Goal: Task Accomplishment & Management: Complete application form

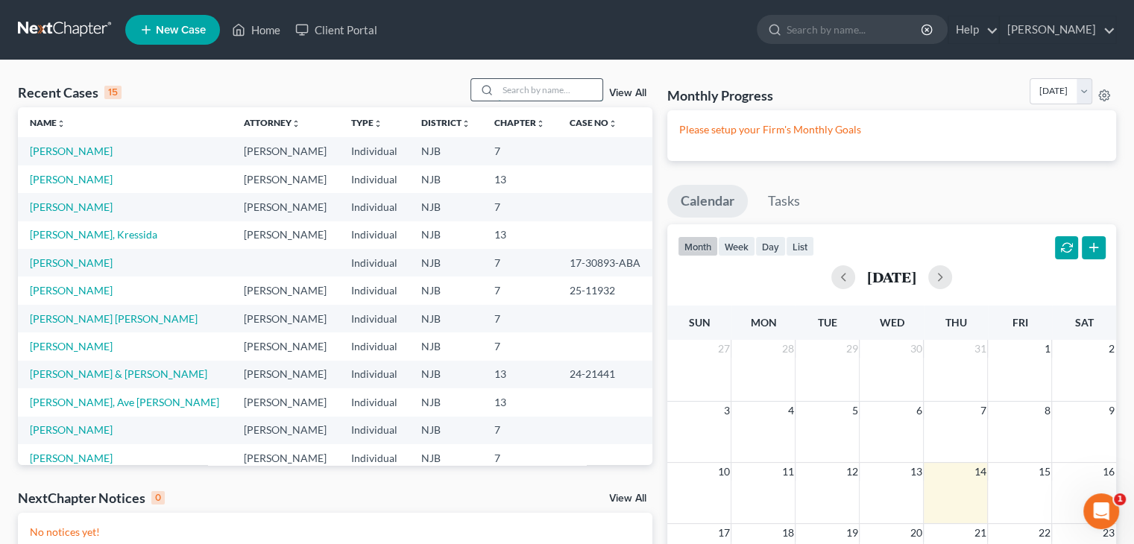
click at [510, 89] on input "search" at bounding box center [550, 90] width 104 height 22
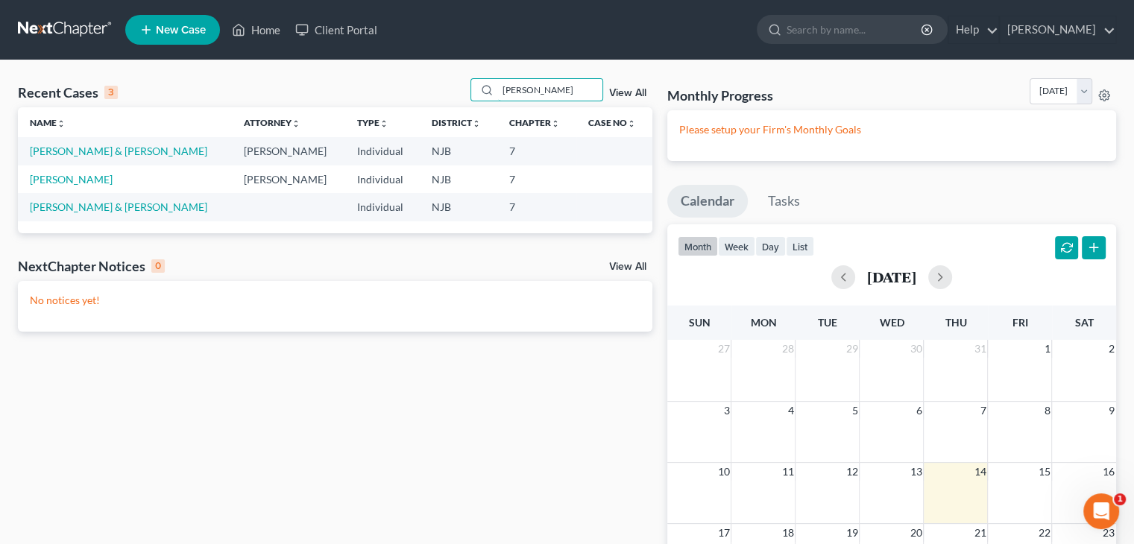
type input "quiles"
click at [166, 25] on span "New Case" at bounding box center [181, 30] width 50 height 11
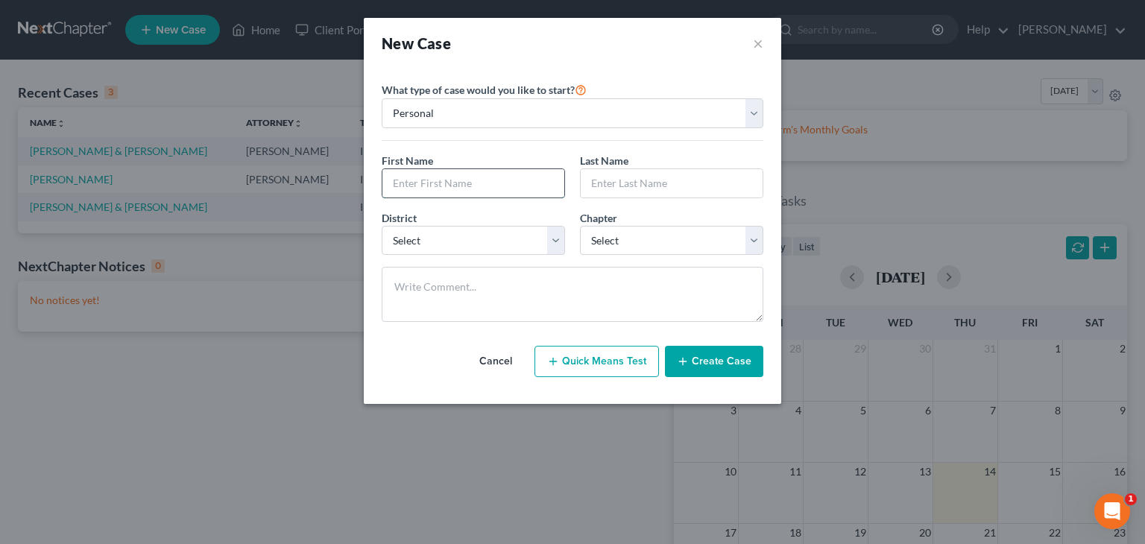
click at [414, 186] on input "text" at bounding box center [473, 183] width 182 height 28
type input "Jonathan"
click at [645, 183] on input "text" at bounding box center [672, 183] width 182 height 28
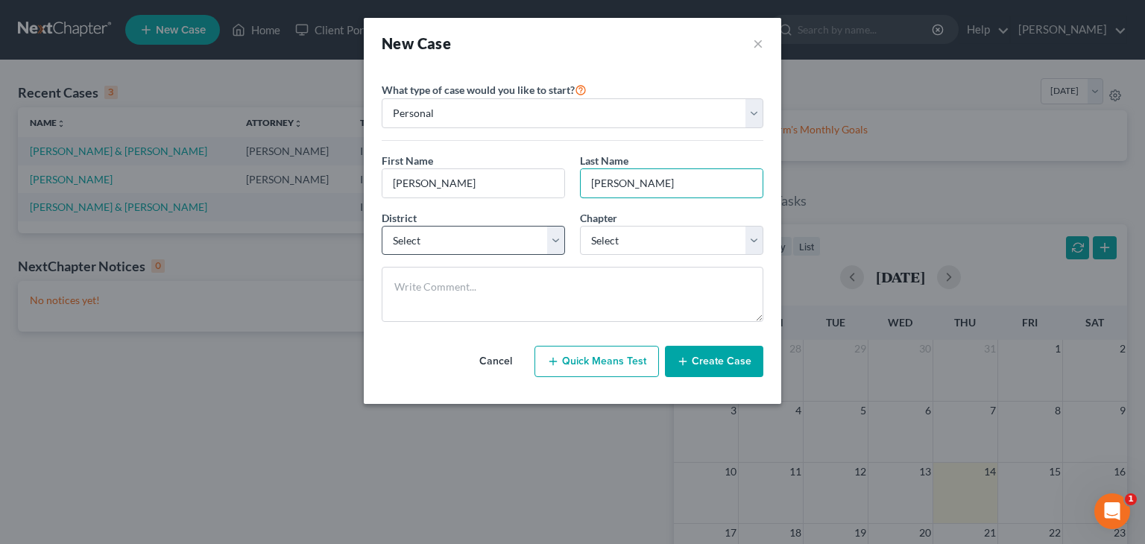
type input "Quiles"
click at [554, 240] on select "Select Alabama - Middle Alabama - Northern Alabama - Southern Alaska Arizona Ar…" at bounding box center [473, 241] width 183 height 30
select select "51"
click at [382, 226] on select "Select Alabama - Middle Alabama - Northern Alabama - Southern Alaska Arizona Ar…" at bounding box center [473, 241] width 183 height 30
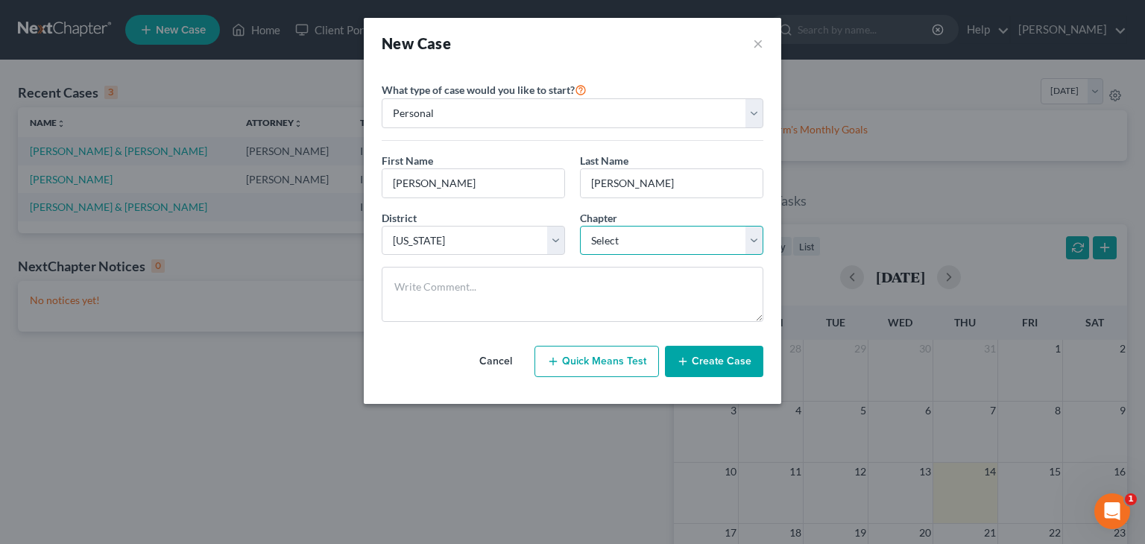
click at [661, 244] on select "Select 7 11 12 13" at bounding box center [671, 241] width 183 height 30
select select "0"
click at [580, 226] on select "Select 7 11 12 13" at bounding box center [671, 241] width 183 height 30
click at [723, 361] on button "Create Case" at bounding box center [714, 361] width 98 height 31
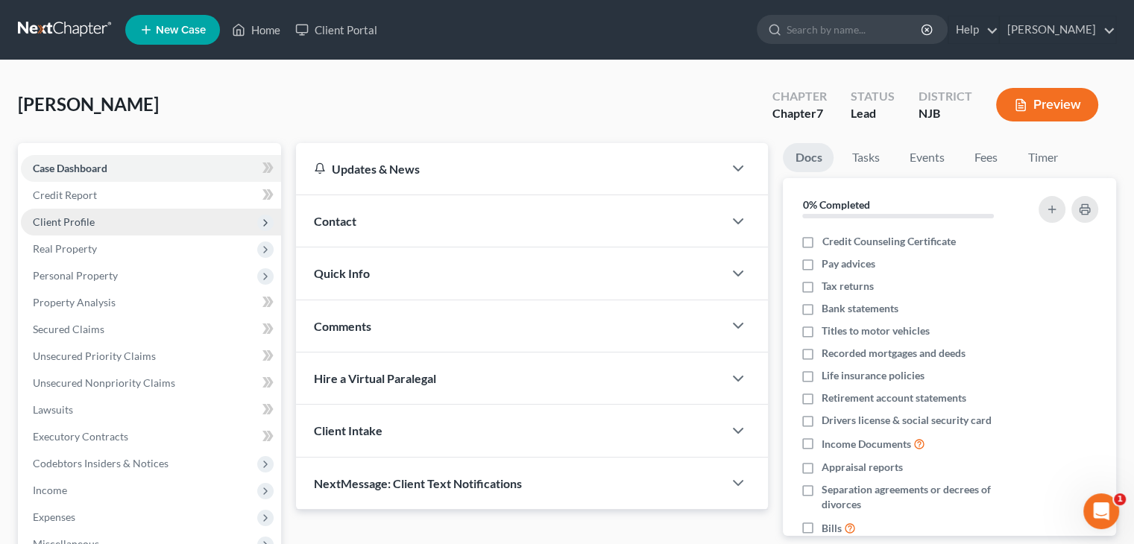
click at [46, 221] on span "Client Profile" at bounding box center [64, 221] width 62 height 13
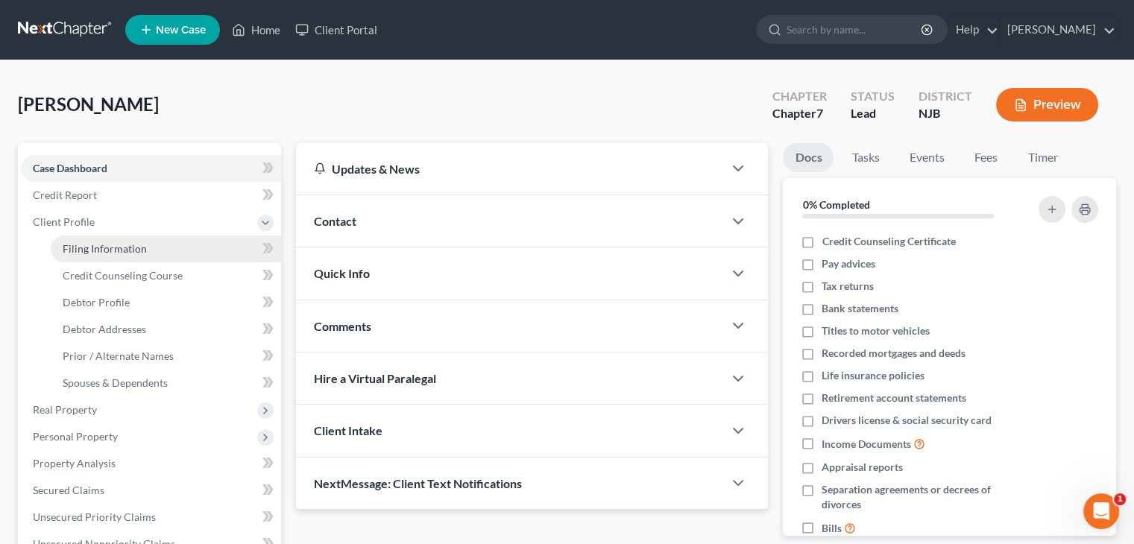
click at [107, 250] on span "Filing Information" at bounding box center [105, 248] width 84 height 13
select select "1"
select select "0"
select select "51"
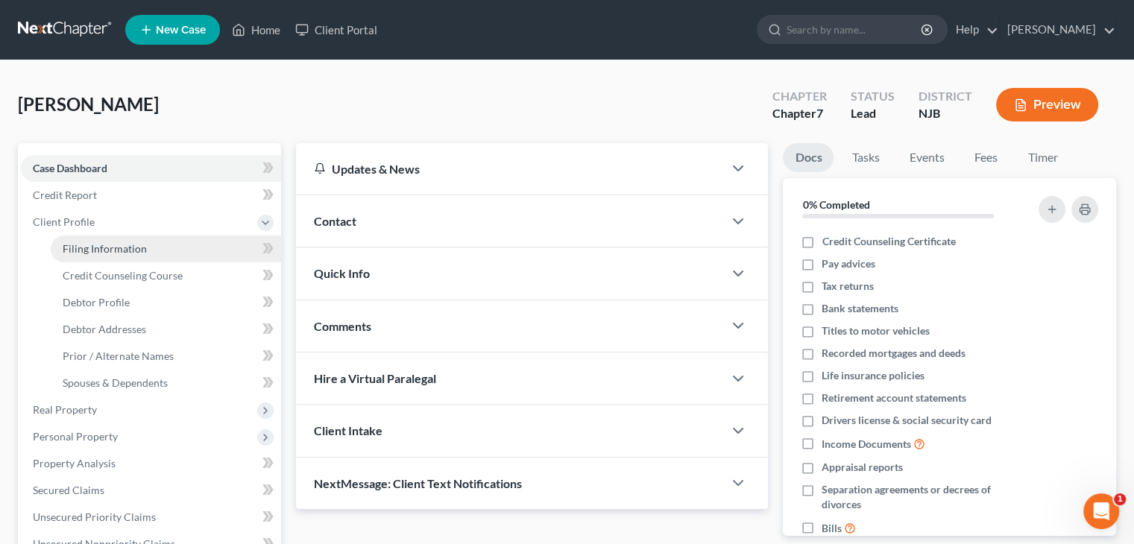
select select "0"
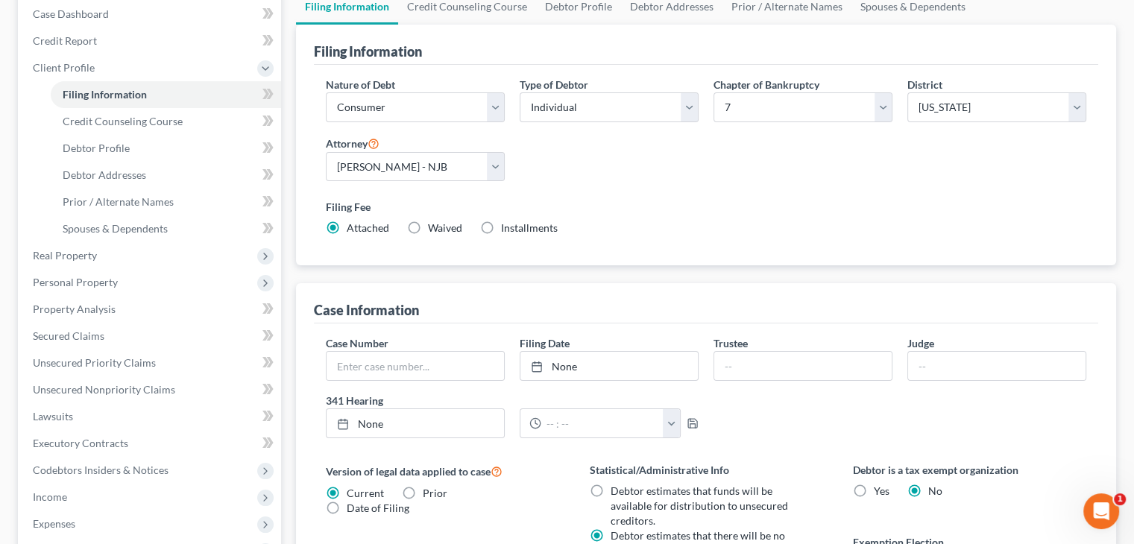
scroll to position [149, 0]
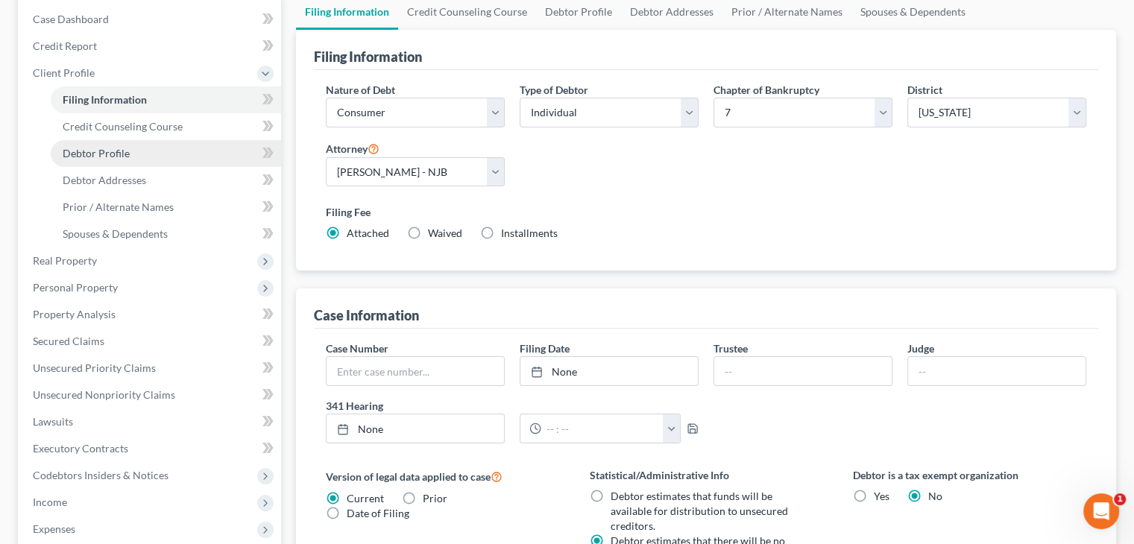
click at [96, 156] on span "Debtor Profile" at bounding box center [96, 153] width 67 height 13
select select "0"
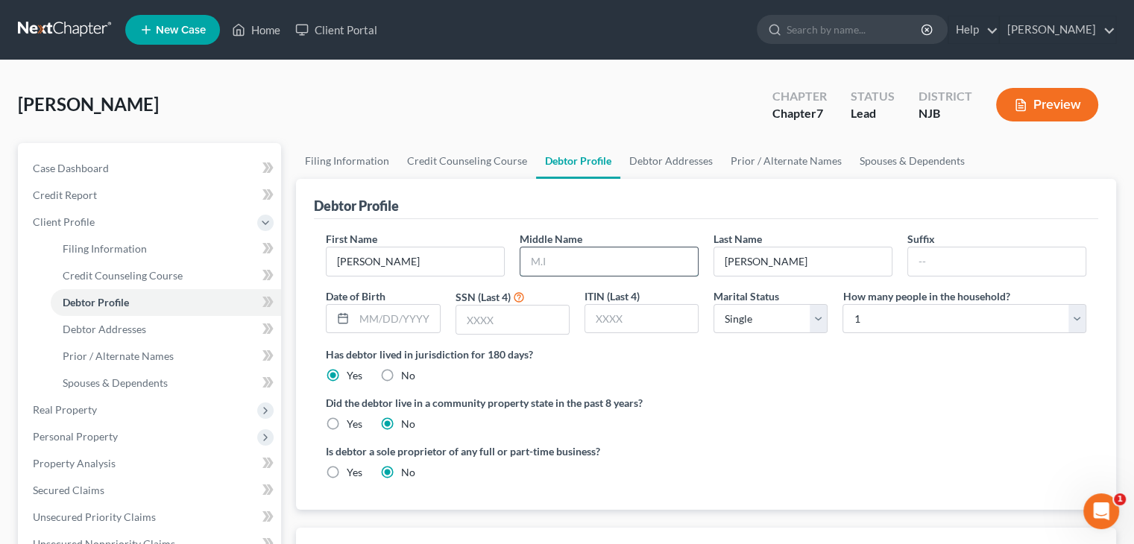
click at [546, 262] on input "text" at bounding box center [608, 261] width 177 height 28
click at [555, 266] on input "Mattjew" at bounding box center [608, 261] width 177 height 28
type input "Matthew"
click at [371, 322] on input "text" at bounding box center [396, 319] width 85 height 28
type input "08/05/1987"
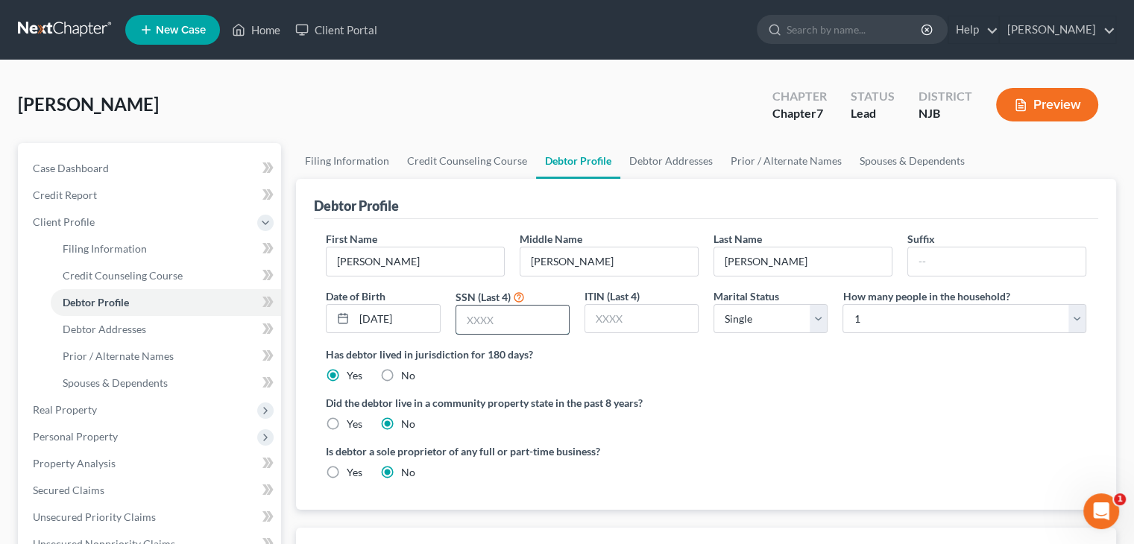
click at [498, 317] on input "text" at bounding box center [512, 320] width 113 height 28
type input "0513"
click at [1080, 320] on select "Select 1 2 3 4 5 6 7 8 9 10 11 12 13 14 15 16 17 18 19 20" at bounding box center [964, 319] width 244 height 30
select select "4"
click at [842, 304] on select "Select 1 2 3 4 5 6 7 8 9 10 11 12 13 14 15 16 17 18 19 20" at bounding box center [964, 319] width 244 height 30
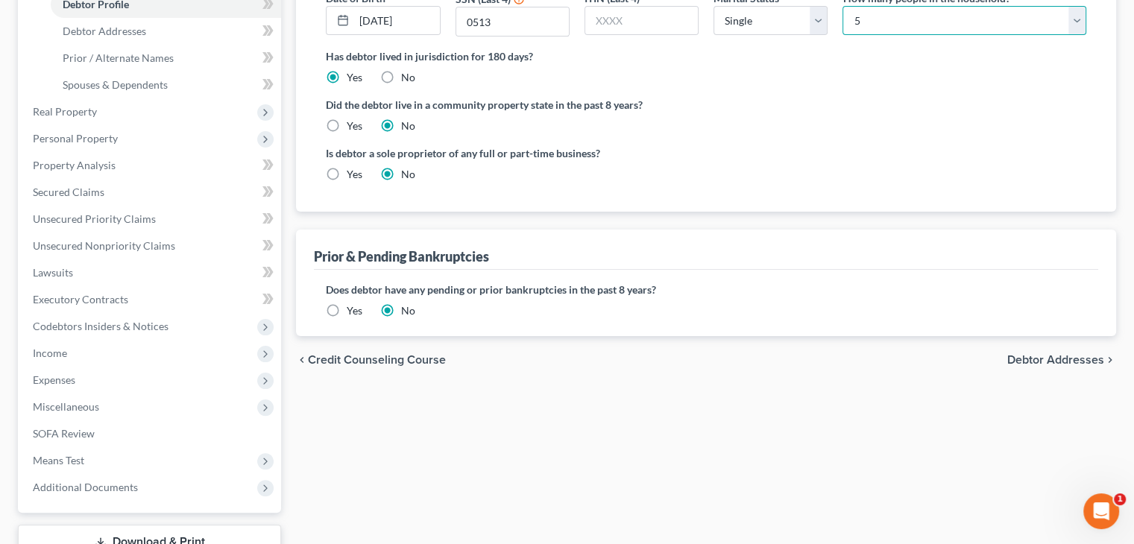
scroll to position [373, 0]
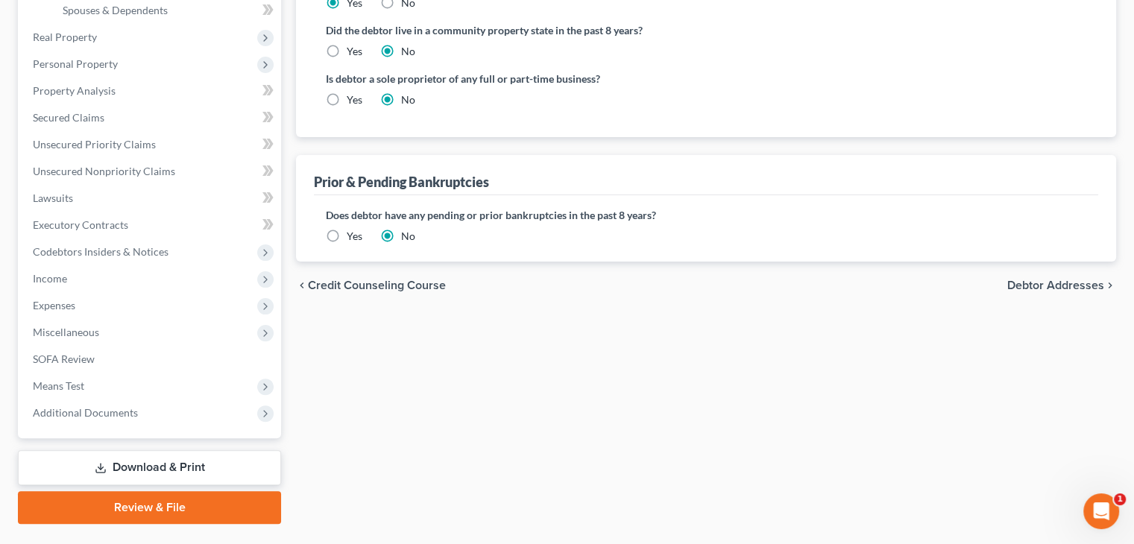
drag, startPoint x: 1058, startPoint y: 282, endPoint x: 1031, endPoint y: 282, distance: 26.8
click at [1058, 282] on span "Debtor Addresses" at bounding box center [1055, 285] width 97 height 12
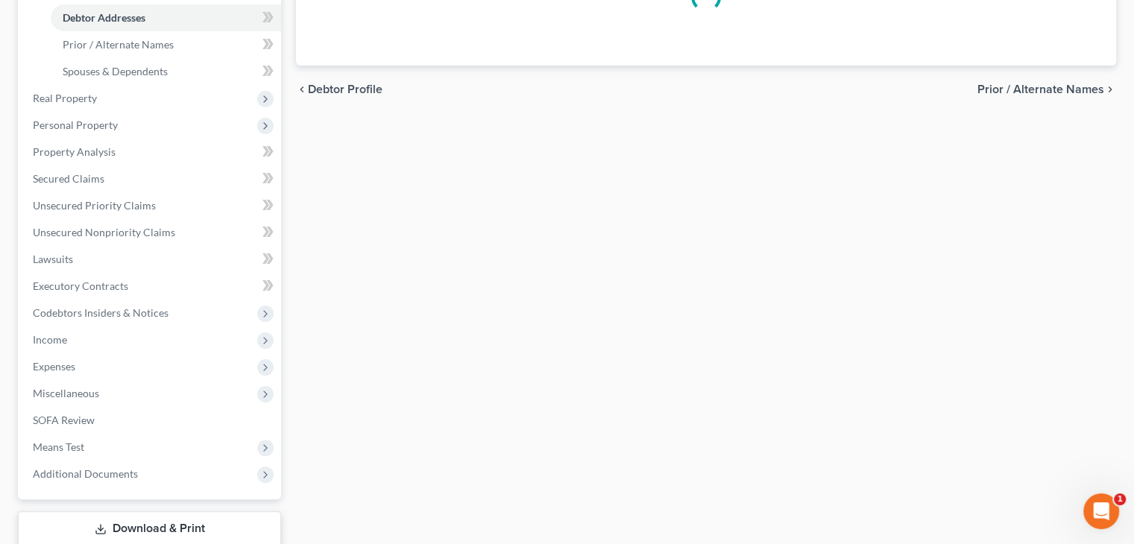
select select "0"
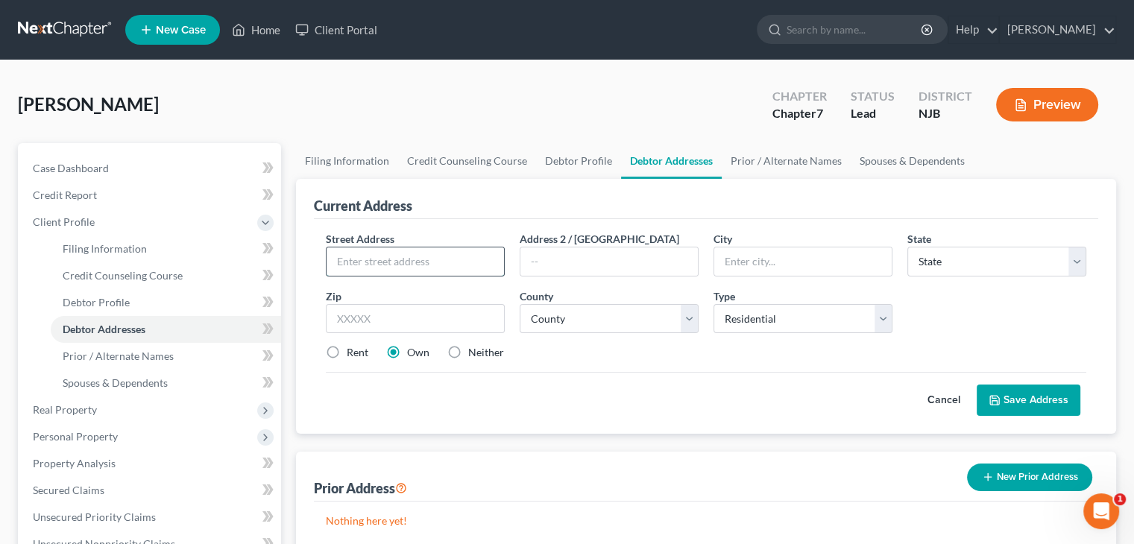
click at [353, 264] on input "text" at bounding box center [414, 261] width 177 height 28
type input "1290 Landi Ave."
click at [797, 265] on input "text" at bounding box center [802, 261] width 177 height 28
type input "Elmer"
click at [954, 257] on select "State AL AK AR AZ CA CO CT DE DC FL GA GU HI ID IL IN IA KS KY LA ME MD MA MI M…" at bounding box center [996, 262] width 179 height 30
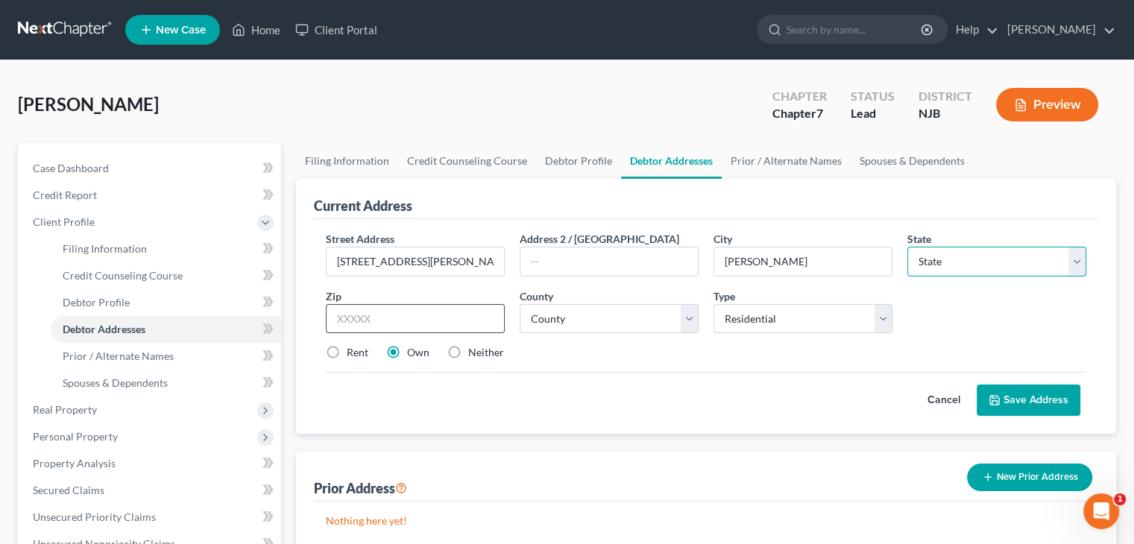
select select "33"
click at [367, 315] on input "text" at bounding box center [415, 319] width 179 height 30
type input "08318-4202"
click at [687, 320] on select "County Atlantic County Bergen County Burlington County Camden County Cape May C…" at bounding box center [608, 319] width 179 height 30
select select "16"
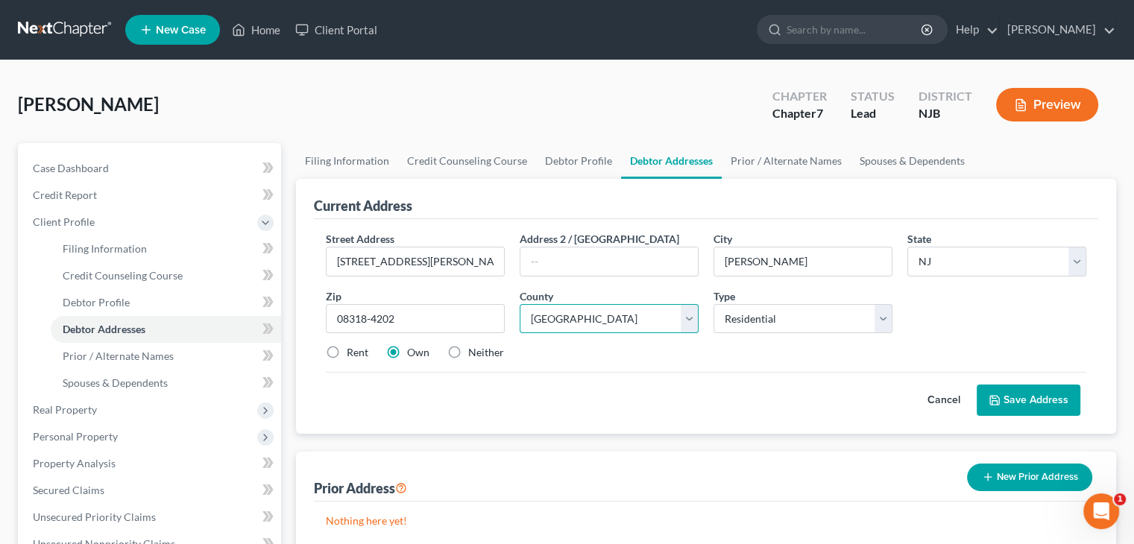
click at [519, 304] on select "County Atlantic County Bergen County Burlington County Camden County Cape May C…" at bounding box center [608, 319] width 179 height 30
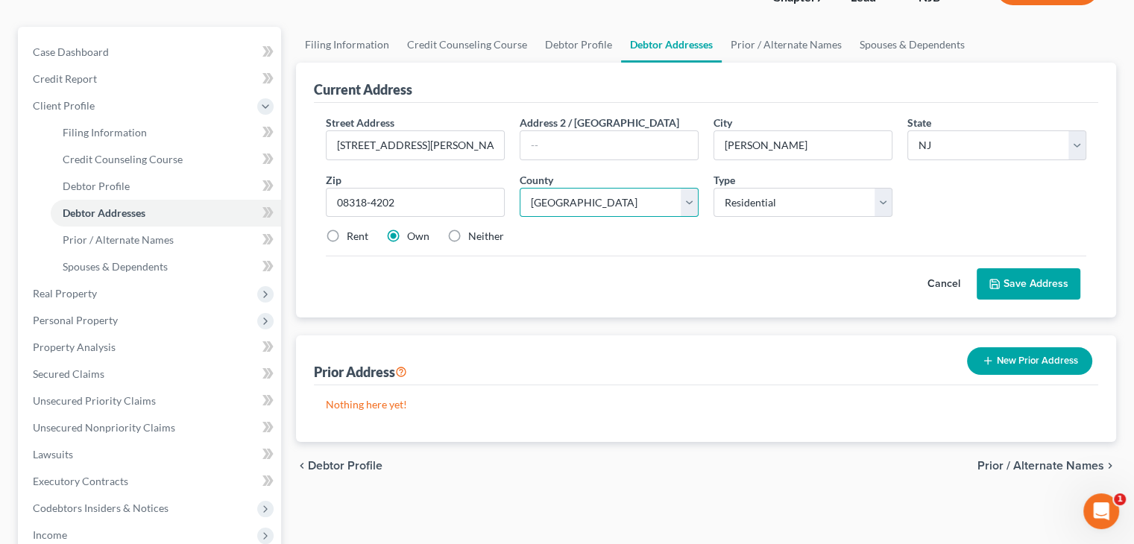
scroll to position [149, 0]
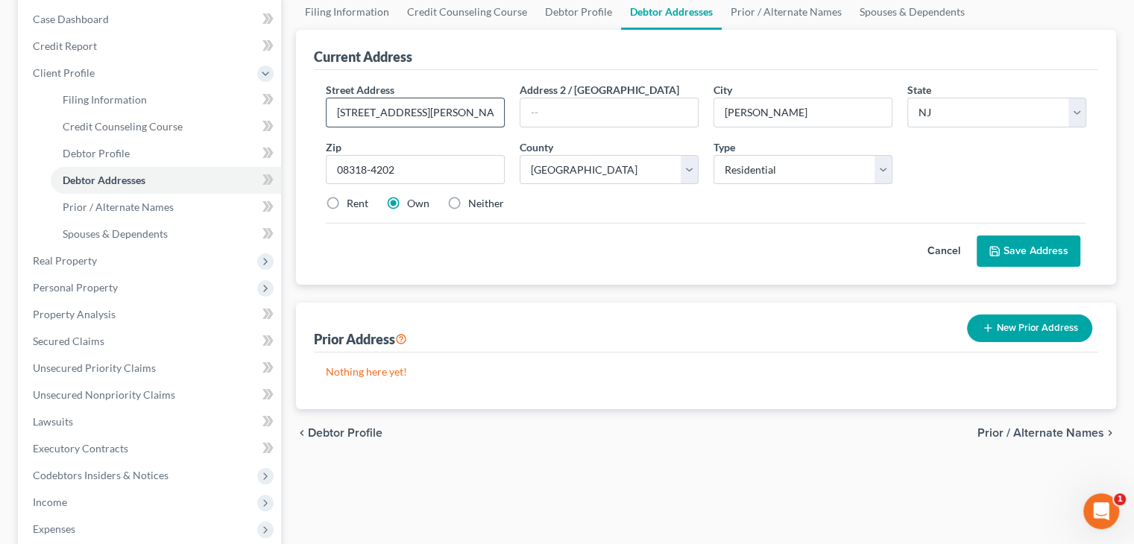
click at [388, 114] on input "1290 Landi Ave." at bounding box center [414, 112] width 177 height 28
type input "1290 Landis Ave."
click at [1029, 252] on button "Save Address" at bounding box center [1028, 251] width 104 height 31
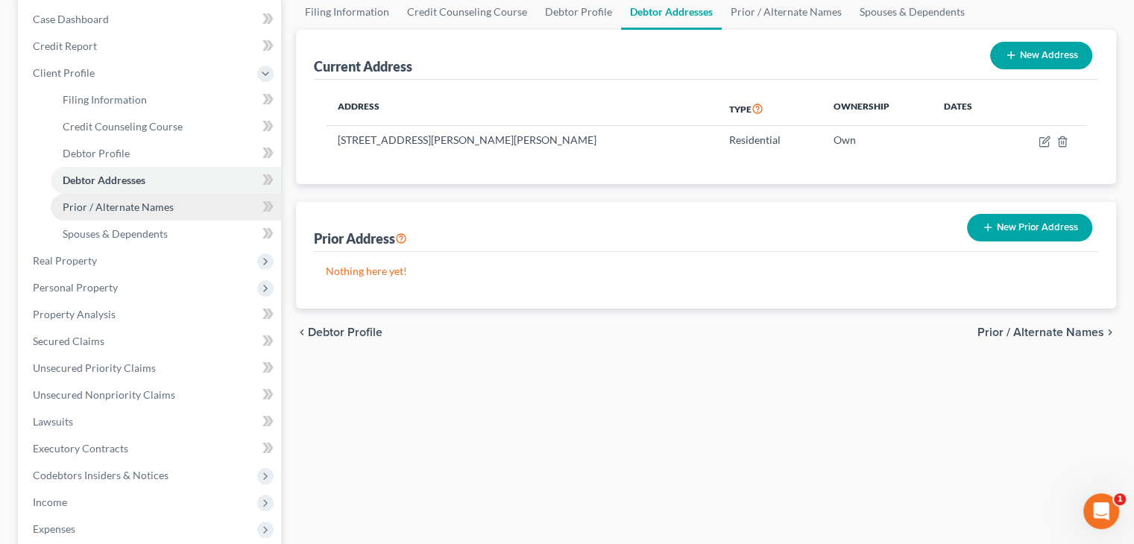
click at [113, 209] on span "Prior / Alternate Names" at bounding box center [118, 206] width 111 height 13
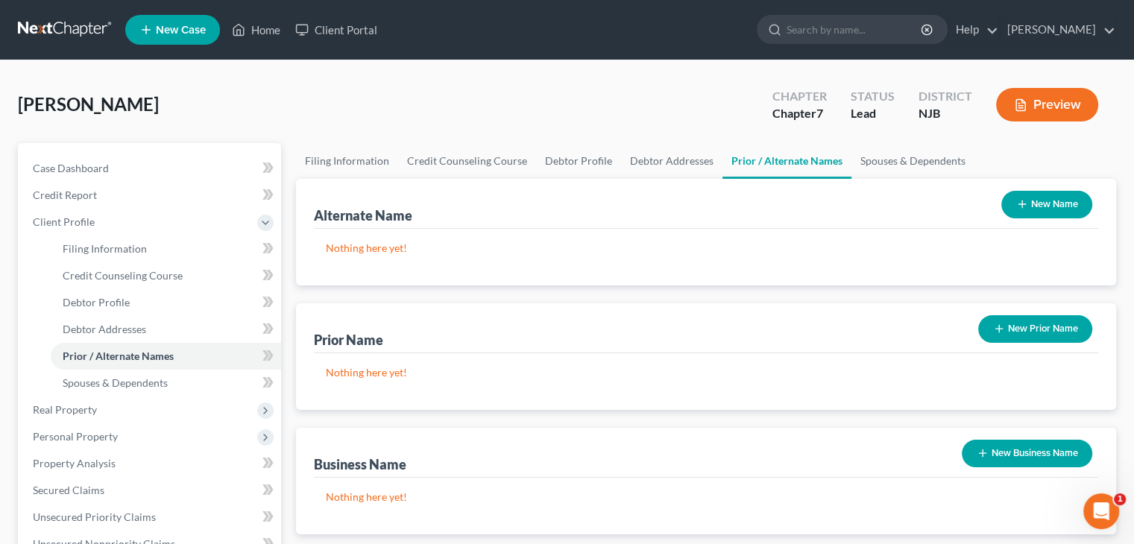
click at [1029, 200] on button "New Name" at bounding box center [1046, 205] width 91 height 28
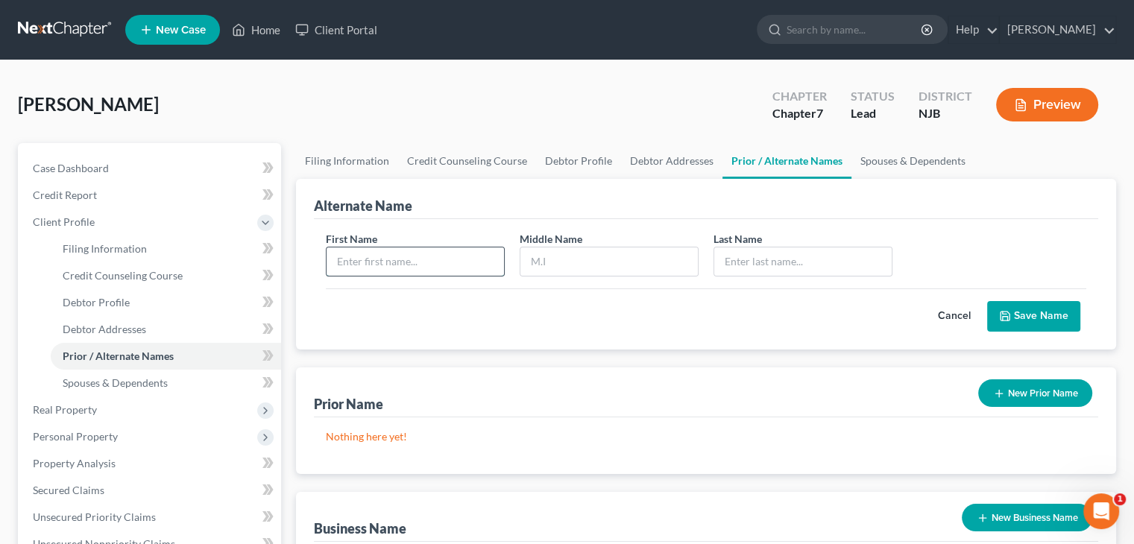
click at [344, 262] on input "text" at bounding box center [414, 261] width 177 height 28
type input "Jonathan"
click at [733, 257] on input "text" at bounding box center [802, 261] width 177 height 28
type input "Quiles"
click at [1034, 315] on button "Save Name" at bounding box center [1033, 316] width 93 height 31
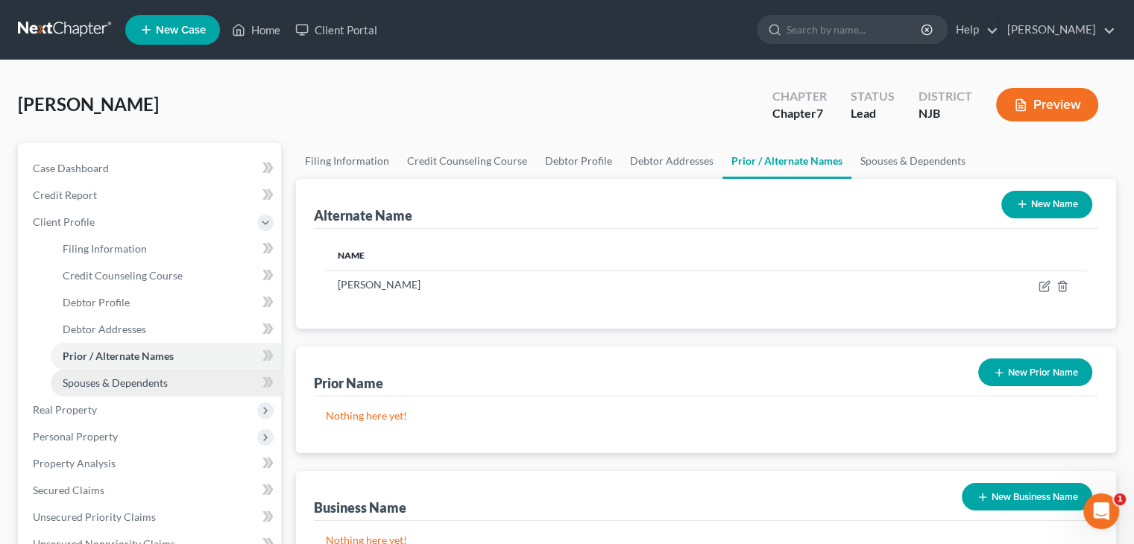
click at [121, 382] on span "Spouses & Dependents" at bounding box center [115, 382] width 105 height 13
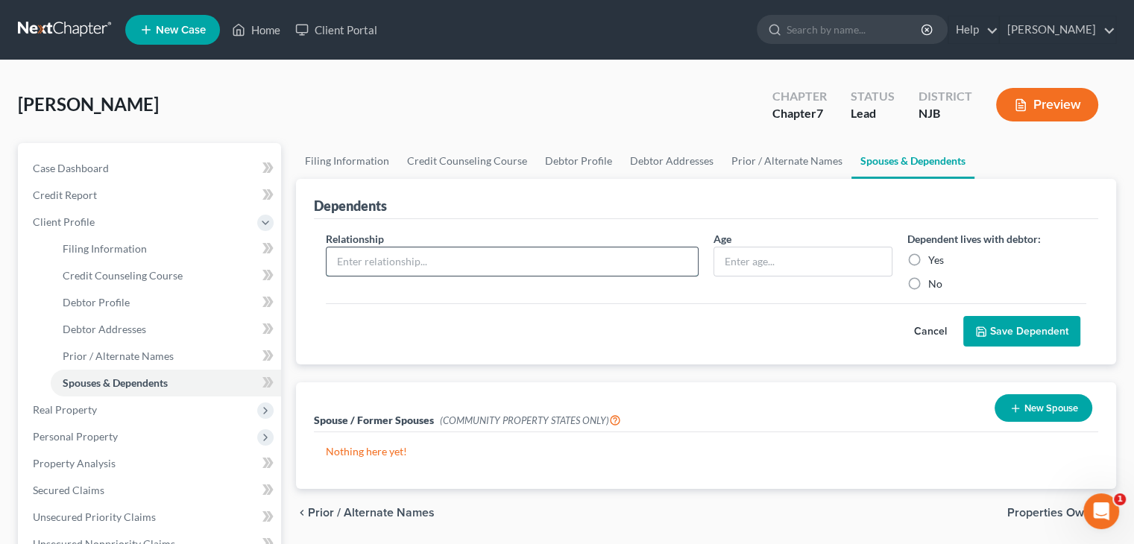
click at [364, 261] on input "text" at bounding box center [511, 261] width 371 height 28
type input "Son"
click at [759, 260] on input "text" at bounding box center [802, 261] width 177 height 28
type input "9"
click at [928, 257] on label "Yes" at bounding box center [936, 260] width 16 height 15
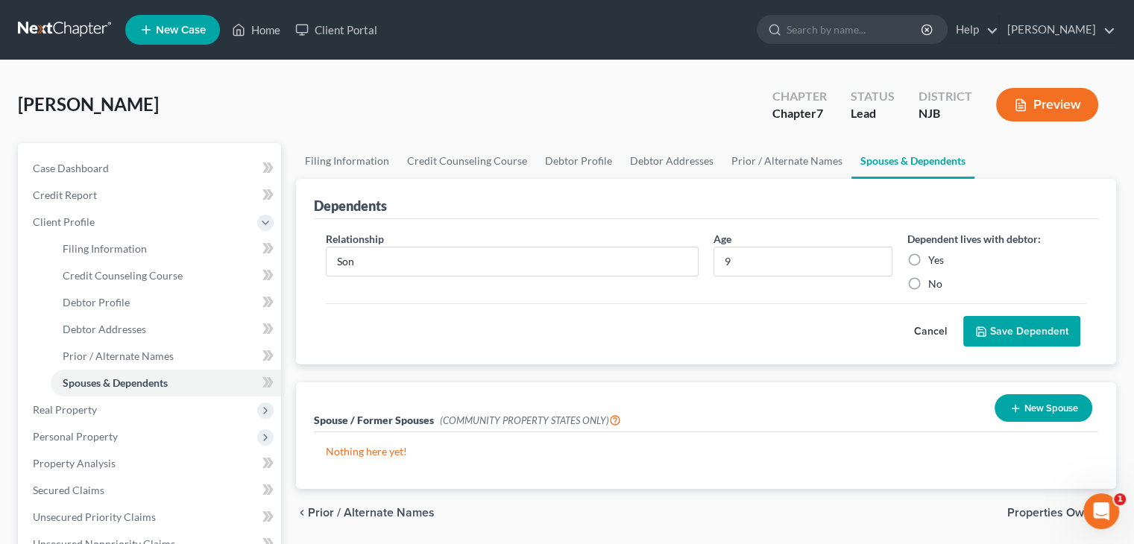
click at [934, 257] on input "Yes" at bounding box center [939, 258] width 10 height 10
radio input "true"
click at [1026, 334] on button "Save Dependent" at bounding box center [1021, 331] width 117 height 31
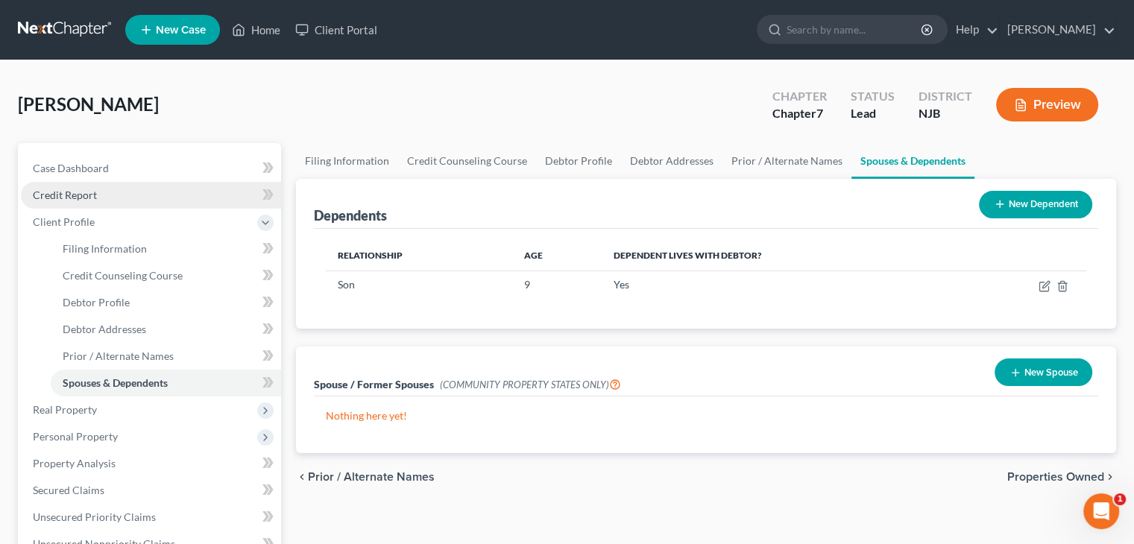
click at [67, 195] on span "Credit Report" at bounding box center [65, 195] width 64 height 13
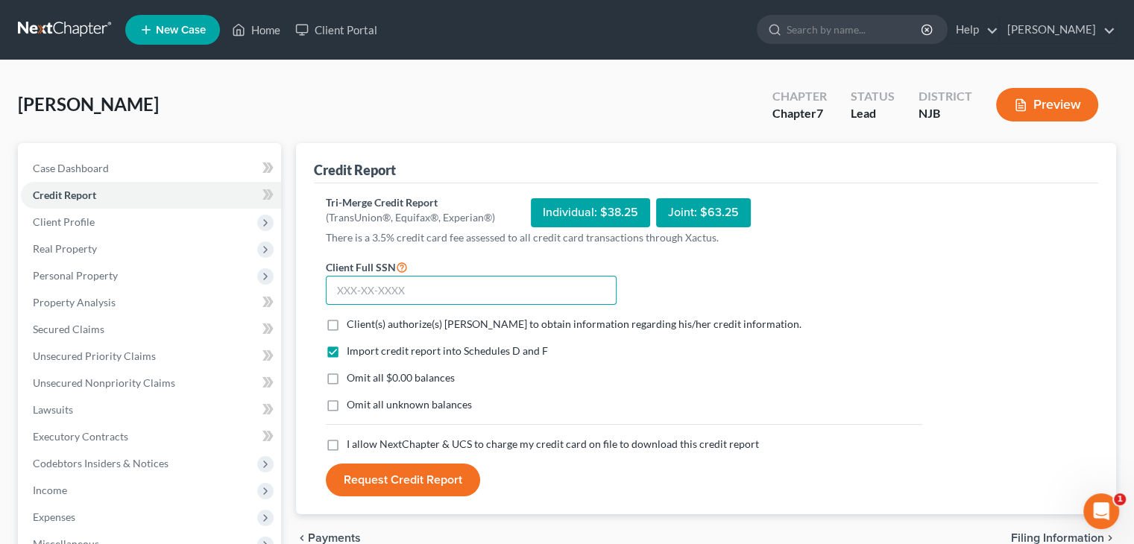
click at [342, 290] on input "text" at bounding box center [471, 291] width 291 height 30
type input "147-82-0513"
click at [347, 323] on label "Client(s) authorize(s) Victor Druziako to obtain information regarding his/her …" at bounding box center [574, 324] width 455 height 15
click at [353, 323] on input "Client(s) authorize(s) Victor Druziako to obtain information regarding his/her …" at bounding box center [358, 322] width 10 height 10
checkbox input "true"
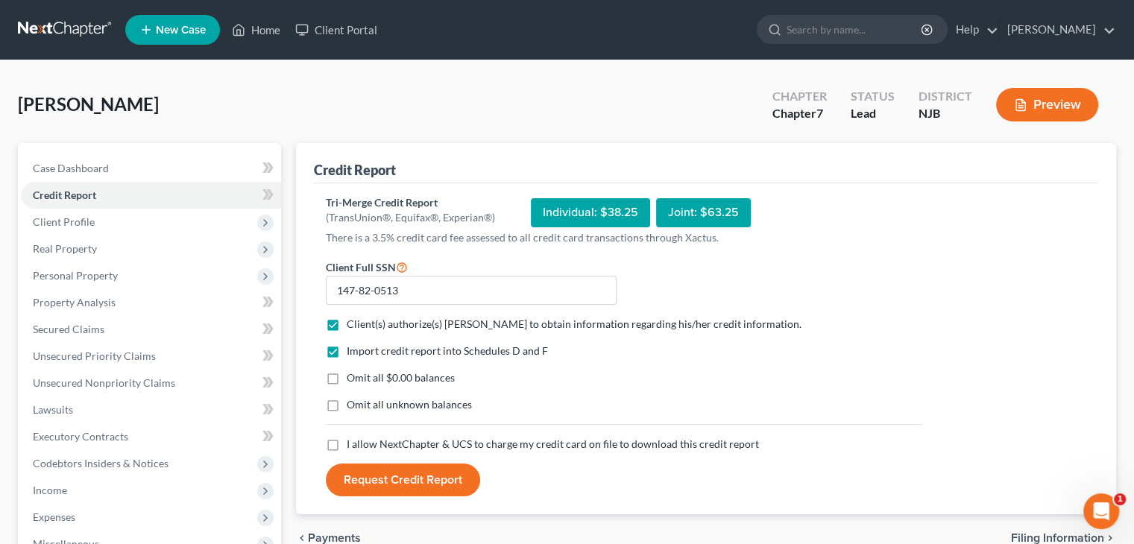
click at [347, 397] on label "Omit all unknown balances" at bounding box center [409, 404] width 125 height 15
click at [353, 397] on input "Omit all unknown balances" at bounding box center [358, 402] width 10 height 10
checkbox input "true"
click at [347, 439] on label "I allow NextChapter & UCS to charge my credit card on file to download this cre…" at bounding box center [553, 444] width 412 height 15
click at [353, 439] on input "I allow NextChapter & UCS to charge my credit card on file to download this cre…" at bounding box center [358, 442] width 10 height 10
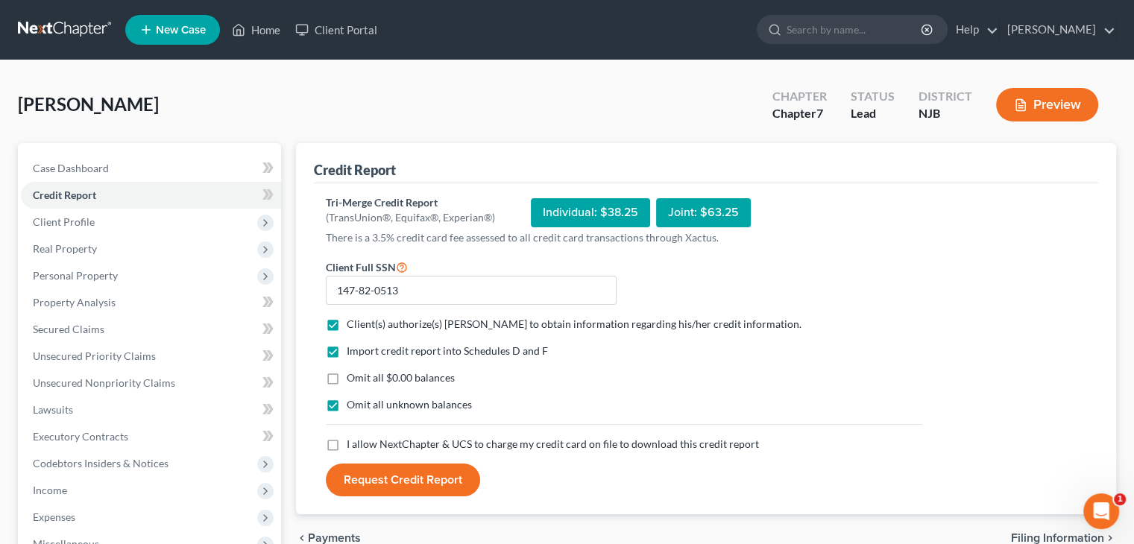
checkbox input "true"
click at [368, 478] on button "Request Credit Report" at bounding box center [403, 480] width 154 height 33
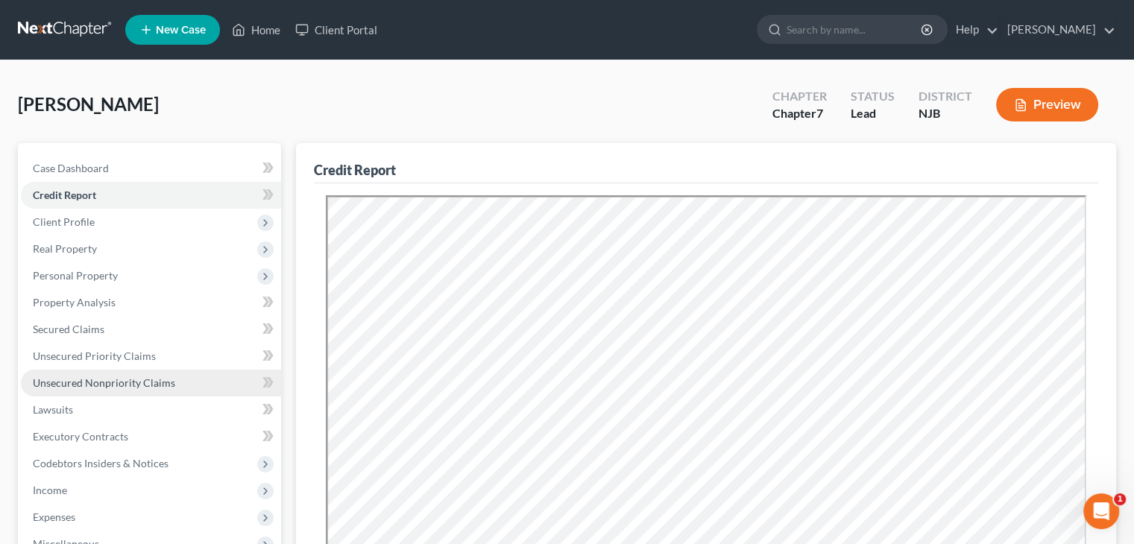
click at [116, 382] on span "Unsecured Nonpriority Claims" at bounding box center [104, 382] width 142 height 13
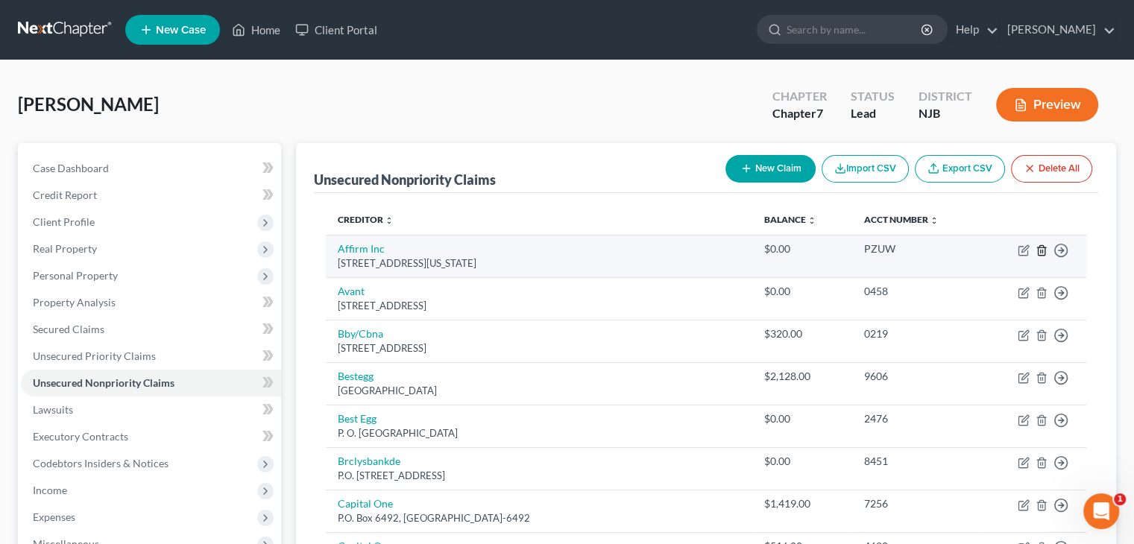
click at [1039, 249] on icon "button" at bounding box center [1041, 250] width 12 height 12
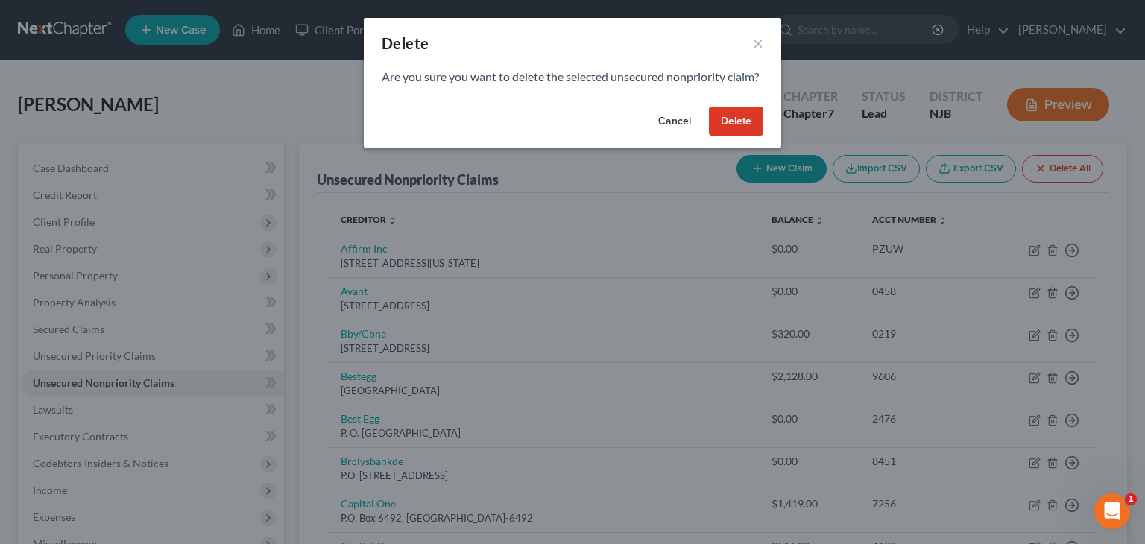
click at [730, 134] on button "Delete" at bounding box center [736, 122] width 54 height 30
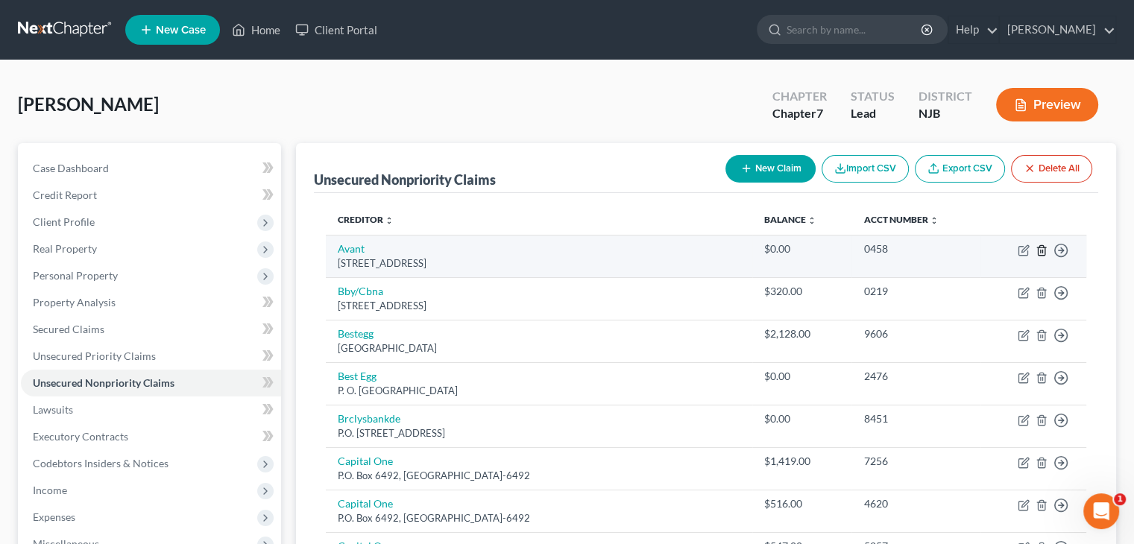
click at [1042, 247] on icon "button" at bounding box center [1041, 250] width 12 height 12
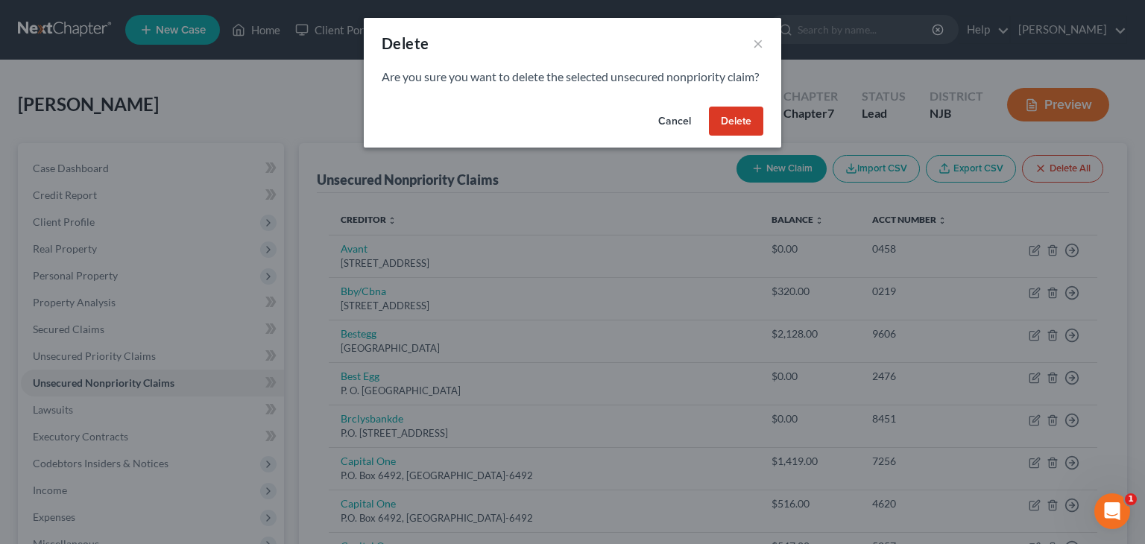
click at [726, 136] on button "Delete" at bounding box center [736, 122] width 54 height 30
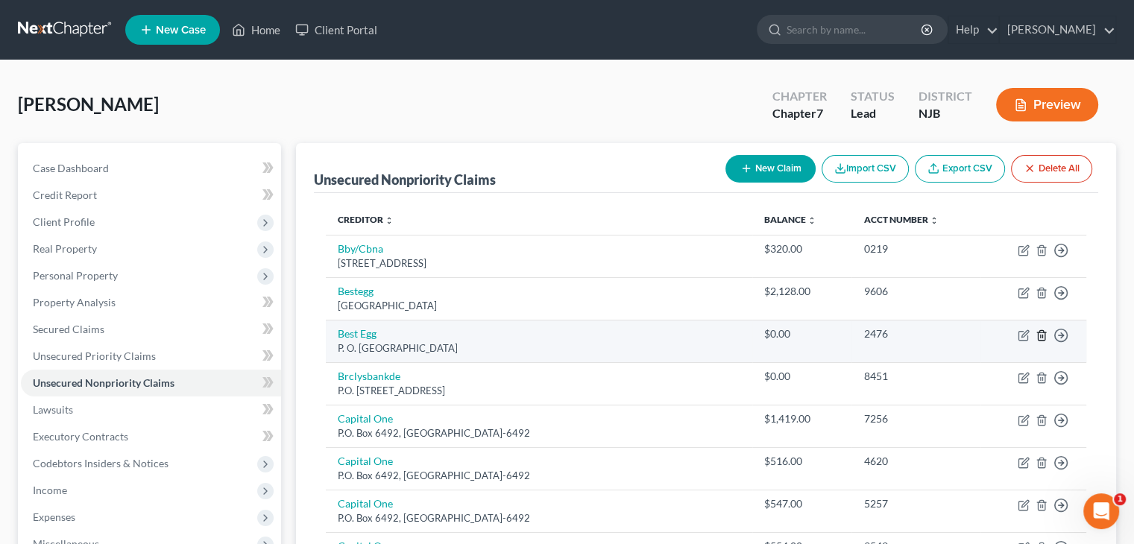
click at [1042, 332] on icon "button" at bounding box center [1041, 335] width 12 height 12
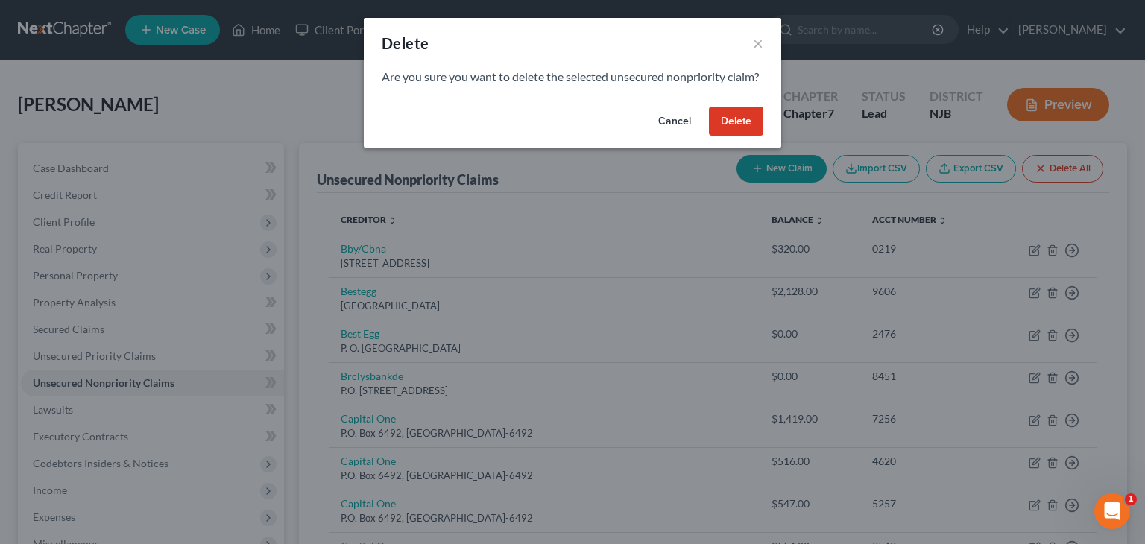
click at [748, 136] on button "Delete" at bounding box center [736, 122] width 54 height 30
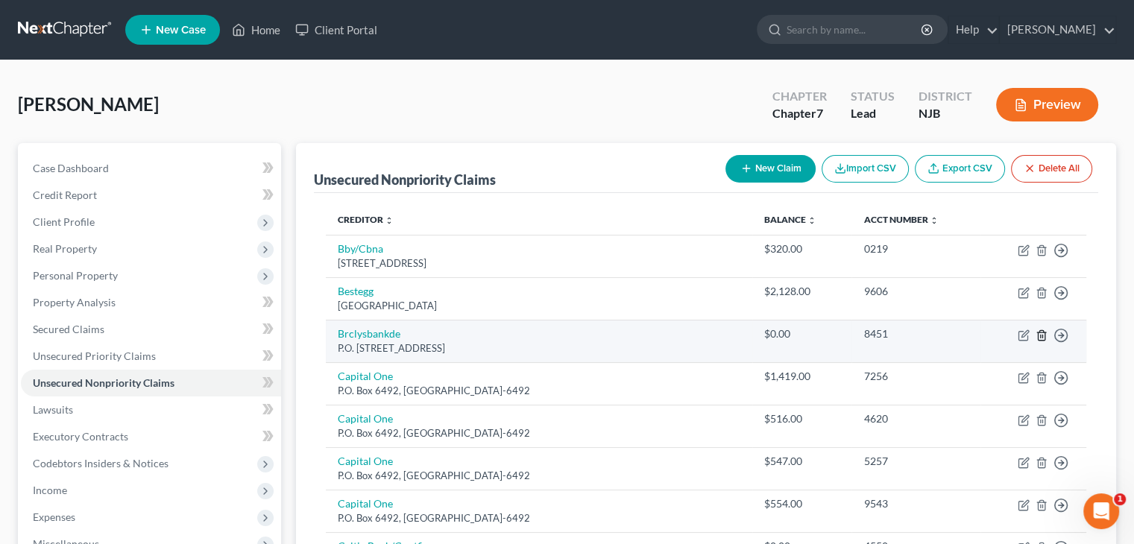
click at [1043, 335] on icon "button" at bounding box center [1041, 335] width 12 height 12
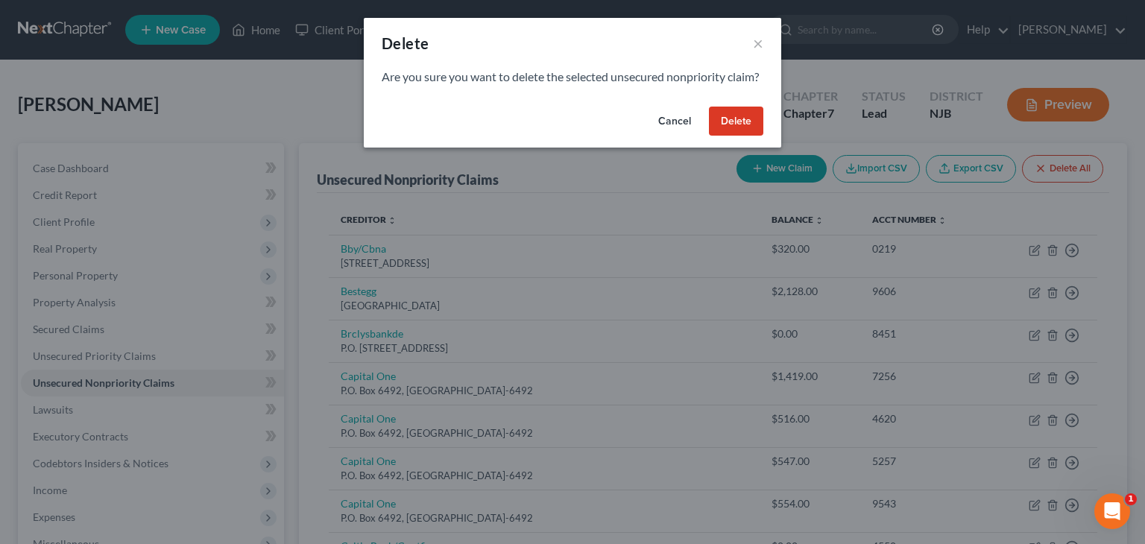
click at [751, 135] on button "Delete" at bounding box center [736, 122] width 54 height 30
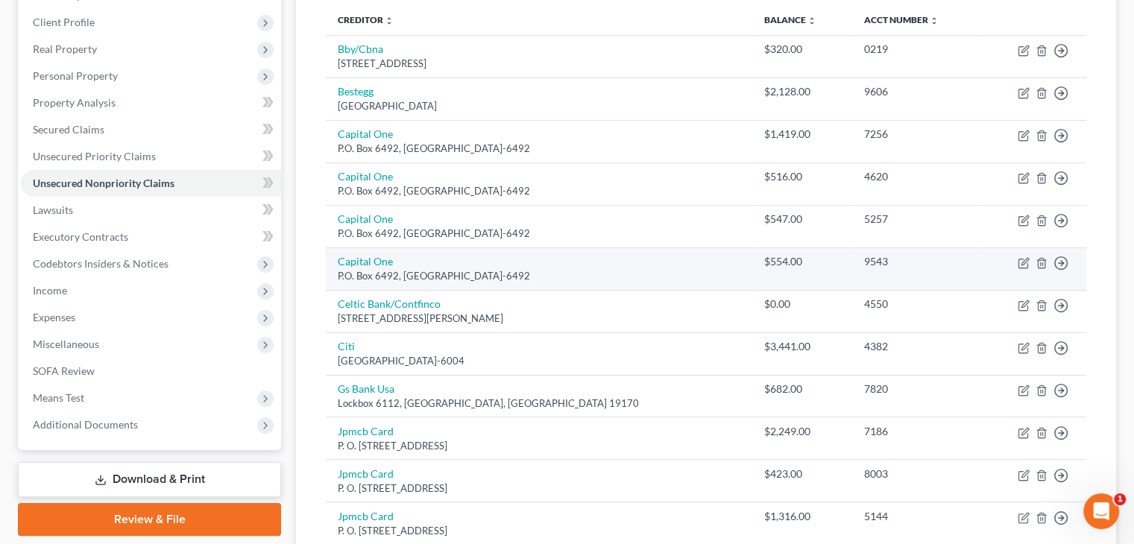
scroll to position [224, 0]
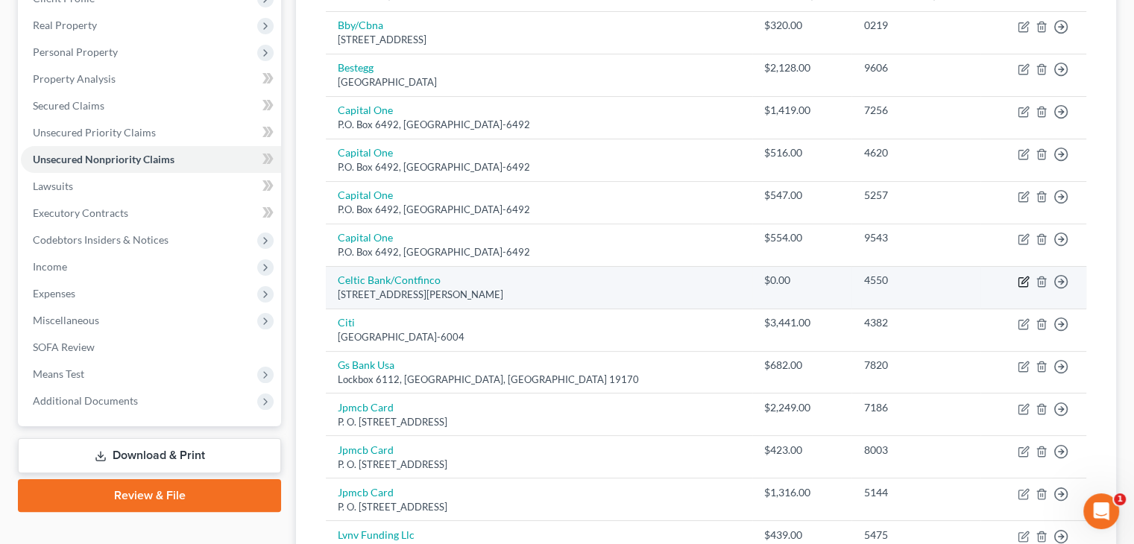
click at [1023, 279] on icon "button" at bounding box center [1023, 282] width 12 height 12
select select "7"
select select "2"
select select "0"
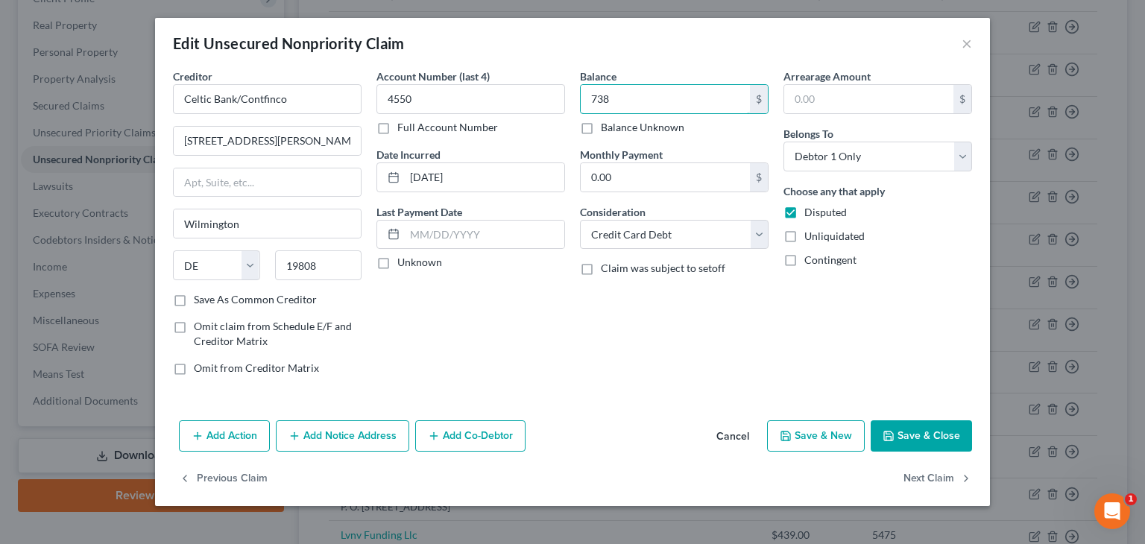
type input "738"
drag, startPoint x: 383, startPoint y: 262, endPoint x: 432, endPoint y: 265, distance: 49.2
click at [397, 258] on label "Unknown" at bounding box center [419, 262] width 45 height 15
click at [403, 258] on input "Unknown" at bounding box center [408, 260] width 10 height 10
checkbox input "true"
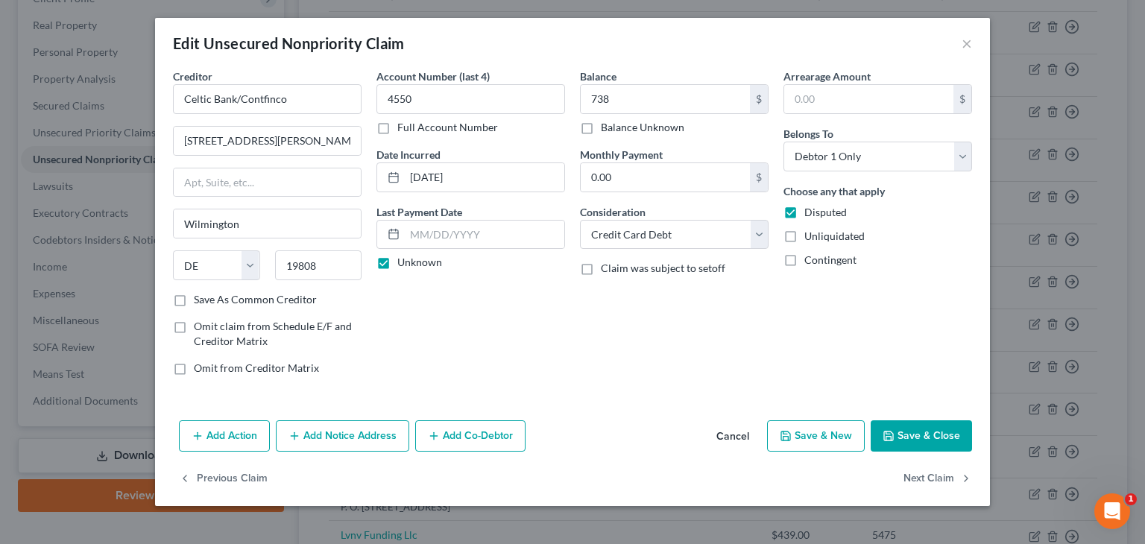
click at [935, 435] on button "Save & Close" at bounding box center [921, 435] width 101 height 31
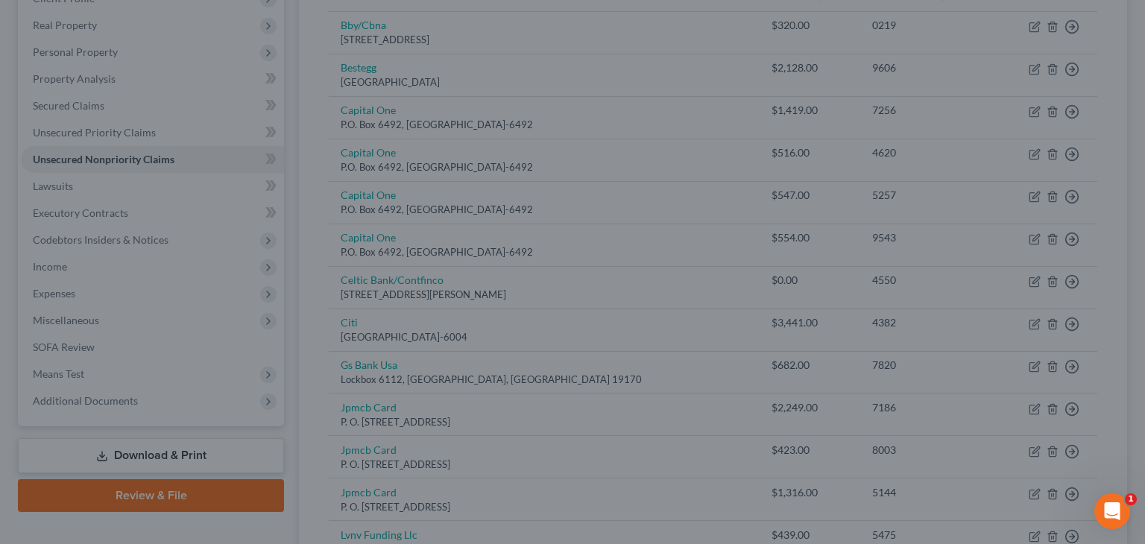
type input "738.00"
type input "0"
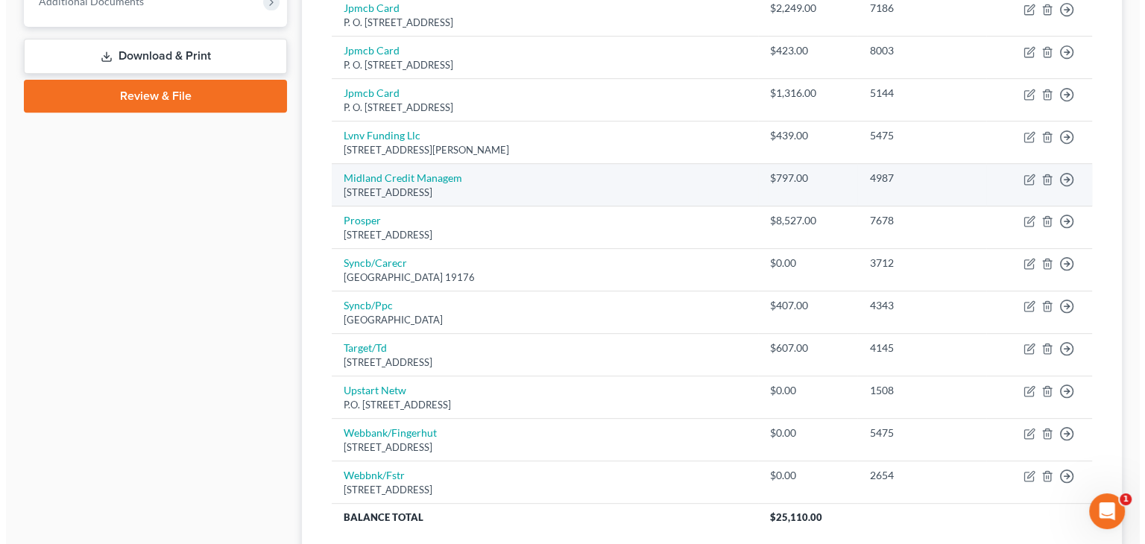
scroll to position [740, 0]
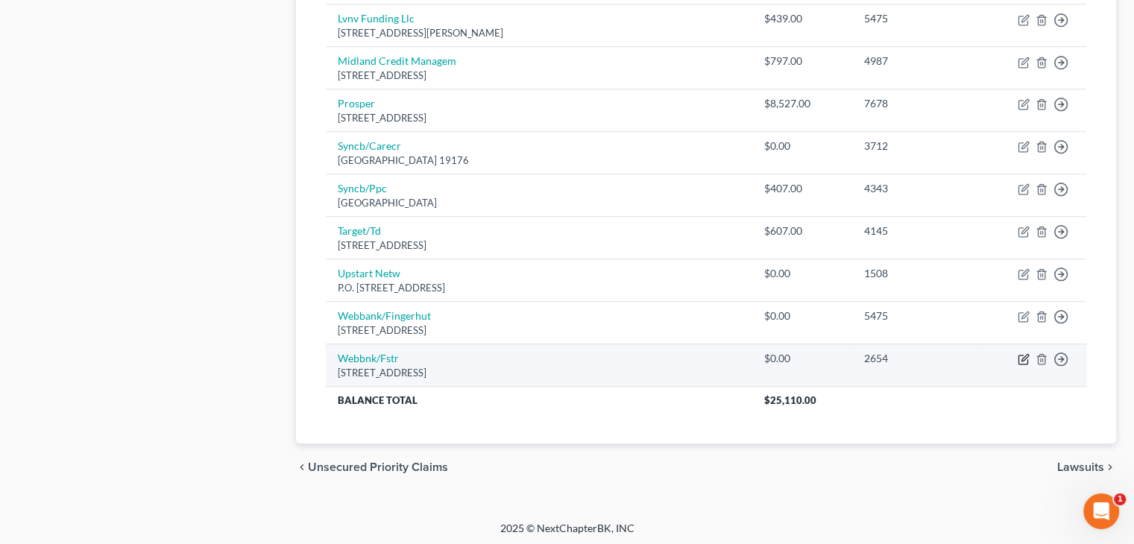
click at [1023, 355] on icon "button" at bounding box center [1024, 358] width 7 height 7
select select "24"
select select "0"
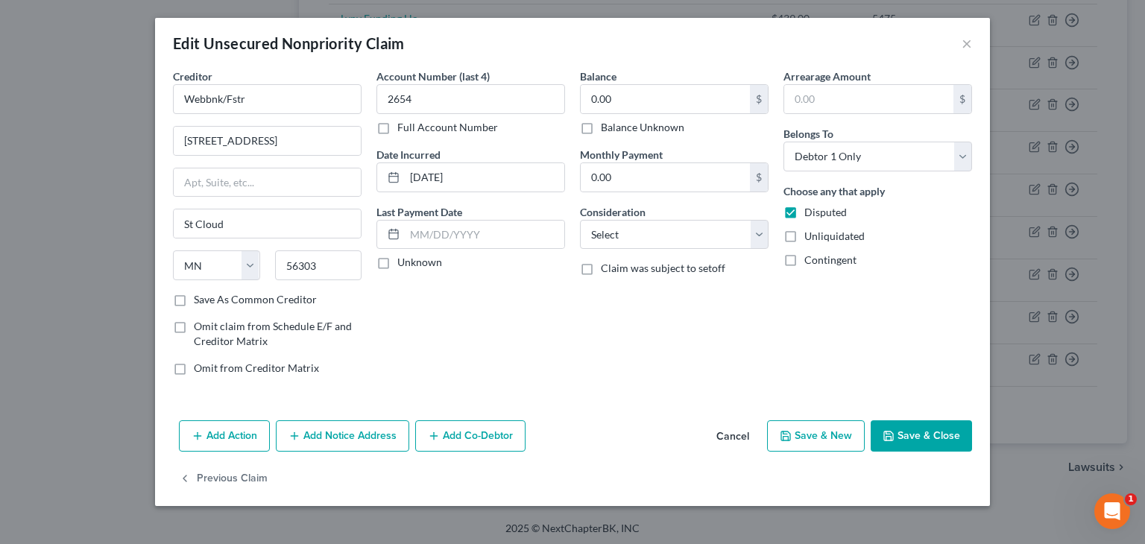
click at [397, 261] on label "Unknown" at bounding box center [419, 262] width 45 height 15
click at [403, 261] on input "Unknown" at bounding box center [408, 260] width 10 height 10
checkbox input "true"
type input "2654"
click at [756, 233] on select "Select Cable / Satellite Services Collection Agency Credit Card Debt Debt Couns…" at bounding box center [674, 235] width 189 height 30
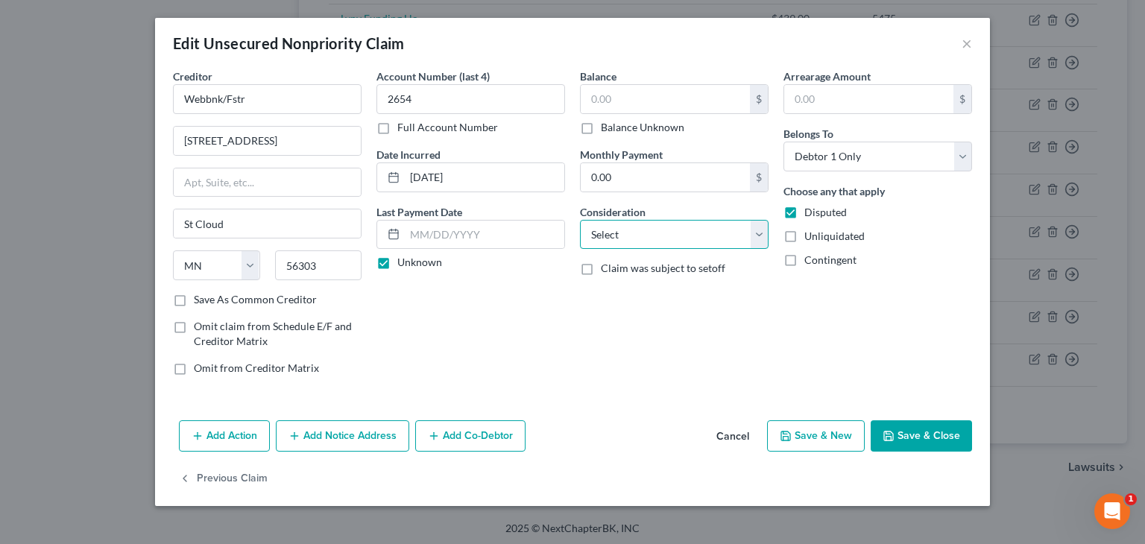
select select "2"
click at [580, 220] on select "Select Cable / Satellite Services Collection Agency Credit Card Debt Debt Couns…" at bounding box center [674, 235] width 189 height 30
click at [926, 434] on button "Save & Close" at bounding box center [921, 435] width 101 height 31
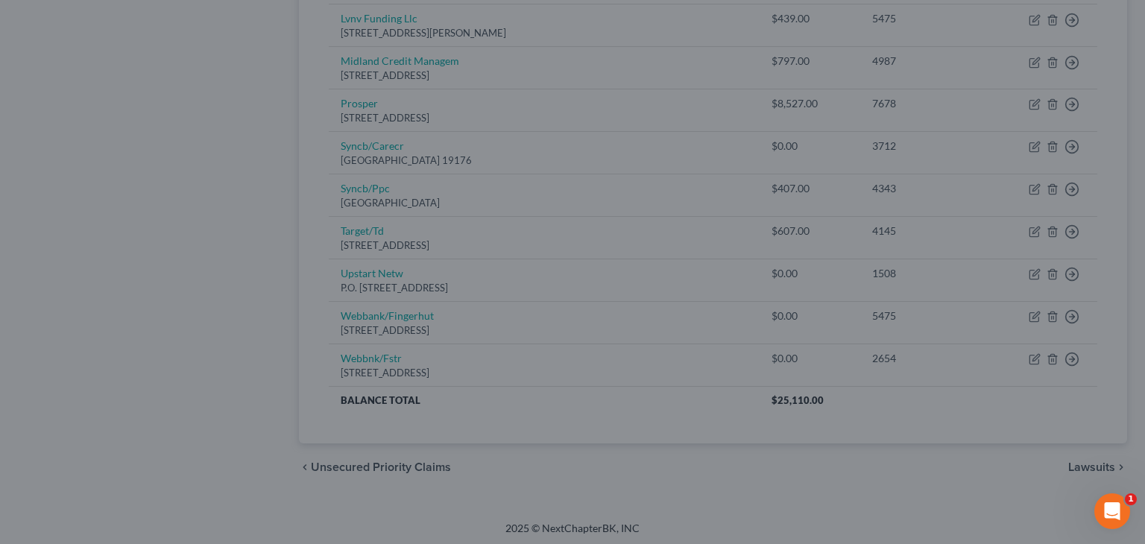
type input "0"
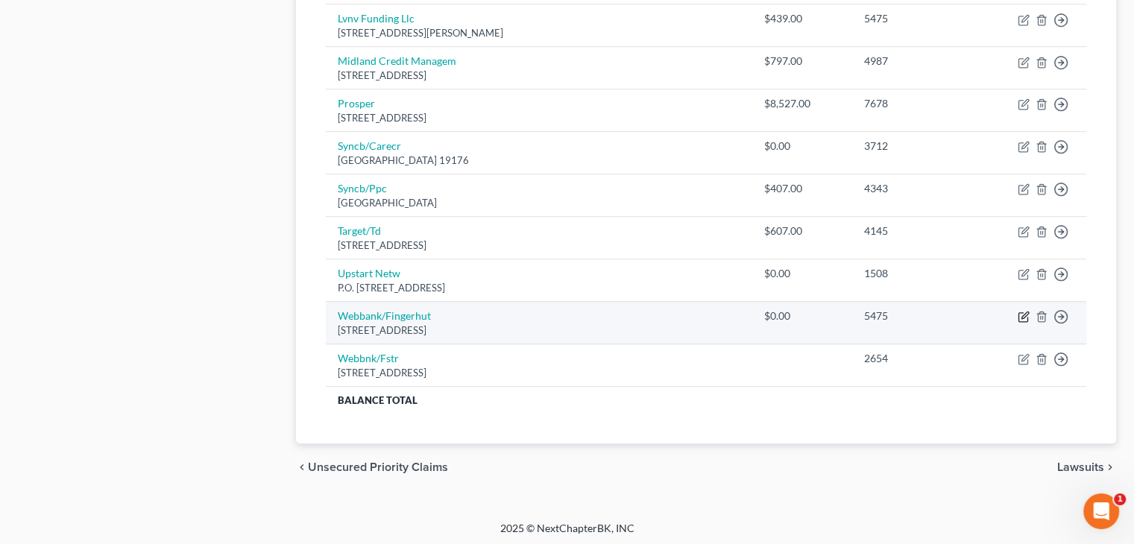
click at [1020, 313] on icon "button" at bounding box center [1023, 317] width 12 height 12
select select "24"
select select "2"
select select "0"
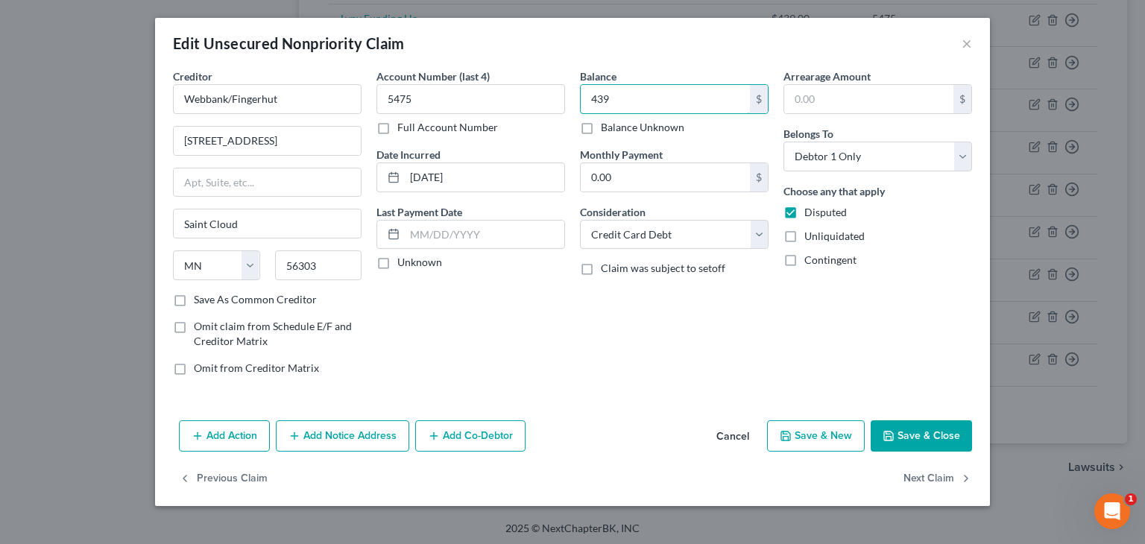
type input "439"
click at [397, 260] on label "Unknown" at bounding box center [419, 262] width 45 height 15
click at [403, 260] on input "Unknown" at bounding box center [408, 260] width 10 height 10
checkbox input "true"
click at [929, 430] on button "Save & Close" at bounding box center [921, 435] width 101 height 31
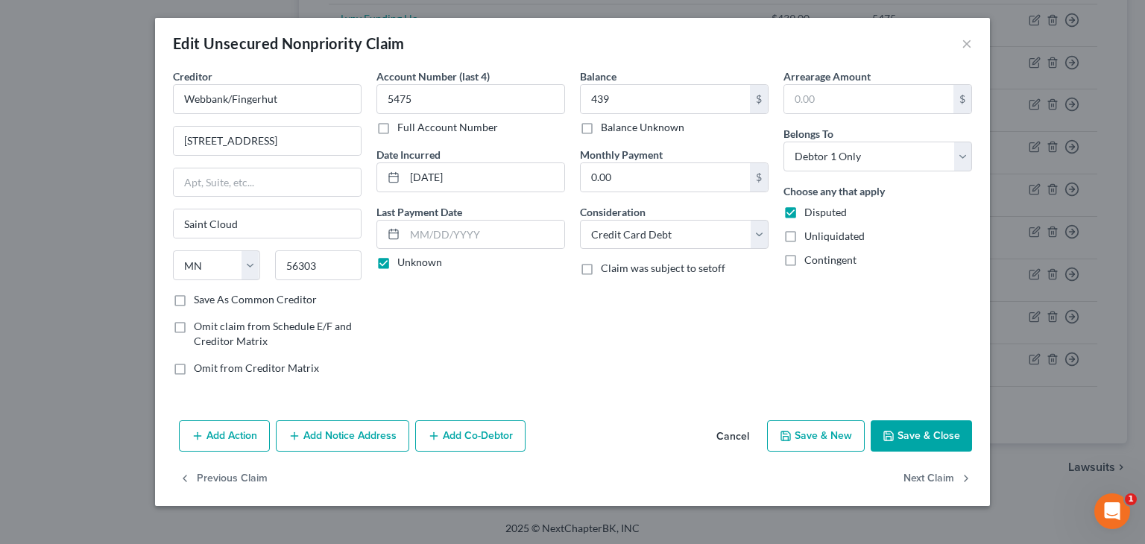
type input "439.00"
type input "0"
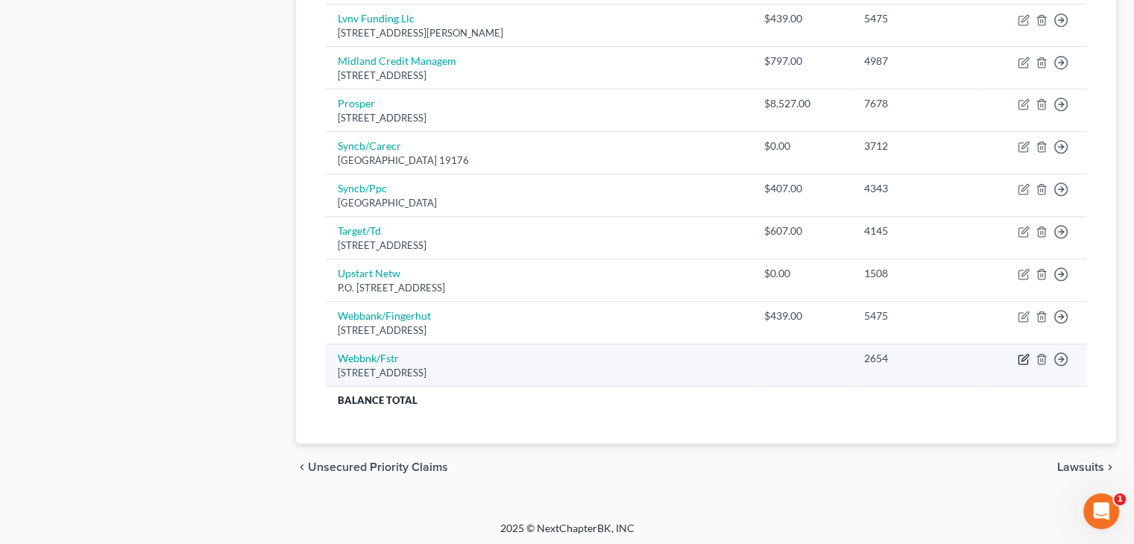
click at [1026, 353] on icon "button" at bounding box center [1023, 359] width 12 height 12
select select "24"
select select "2"
select select "0"
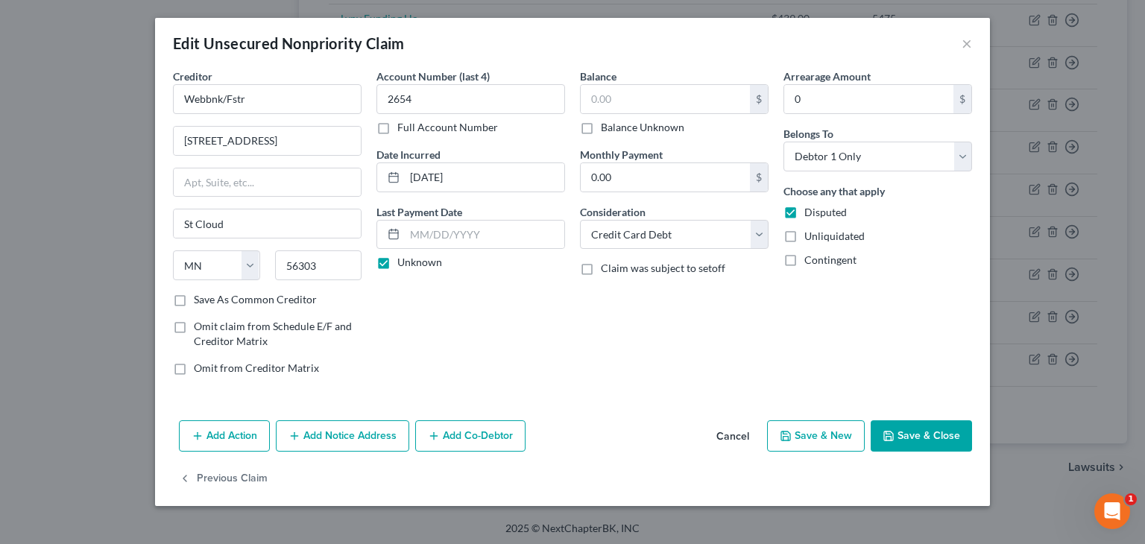
click at [942, 431] on button "Save & Close" at bounding box center [921, 435] width 101 height 31
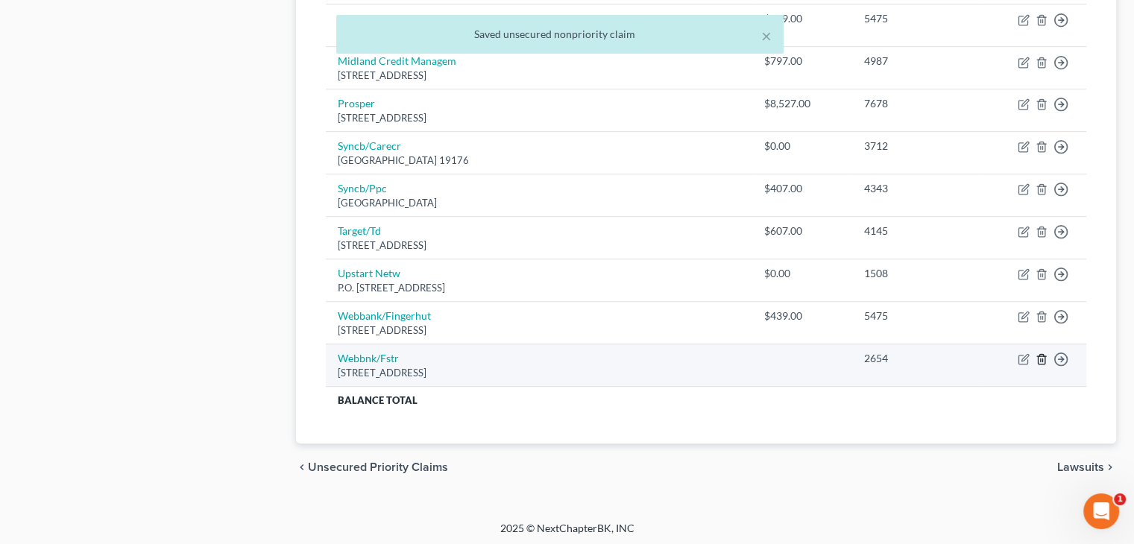
click at [1043, 353] on icon "button" at bounding box center [1041, 359] width 12 height 12
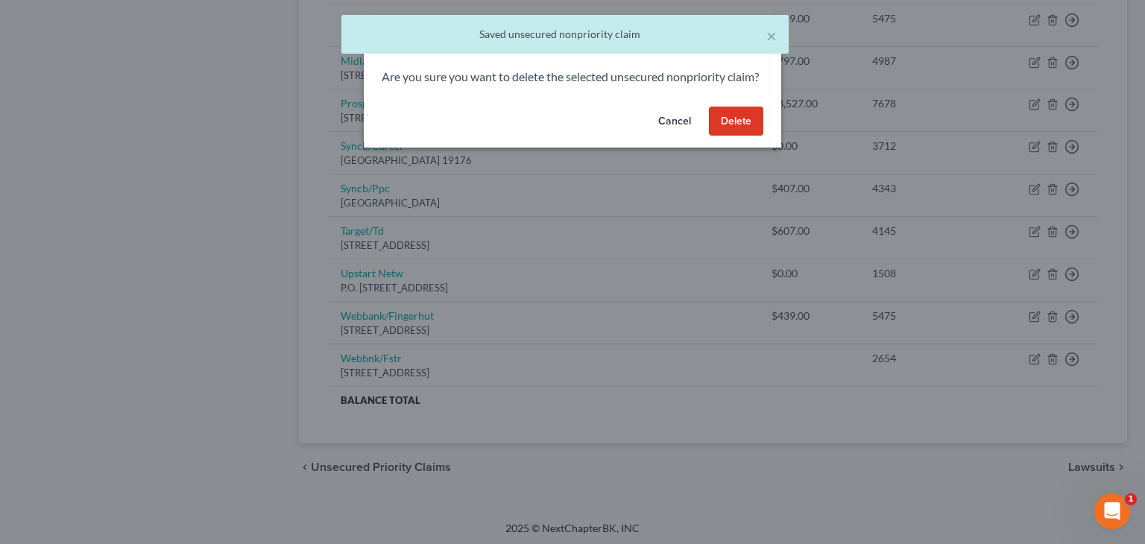
click at [723, 136] on button "Delete" at bounding box center [736, 122] width 54 height 30
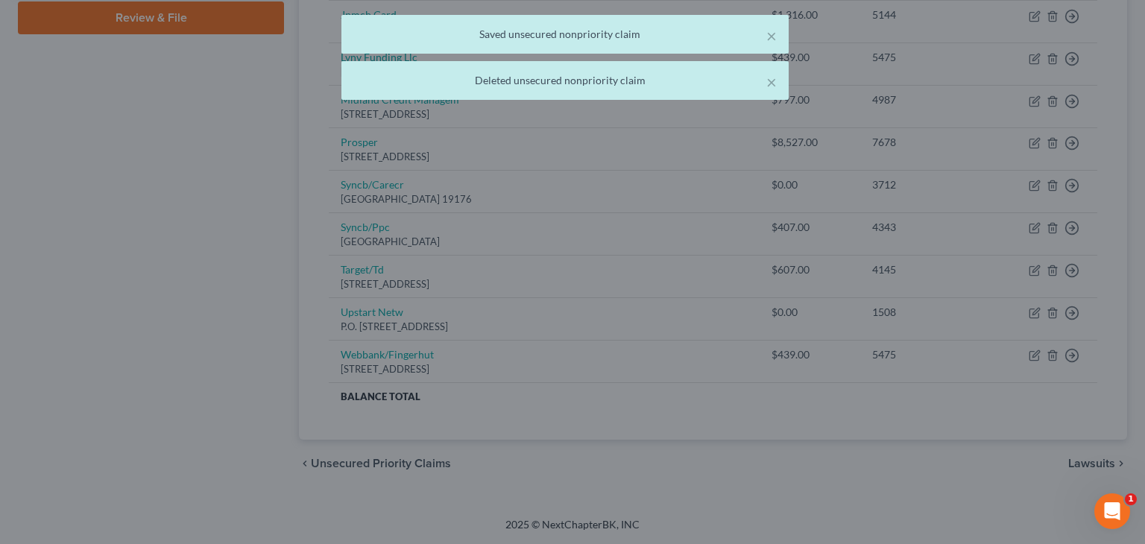
scroll to position [698, 0]
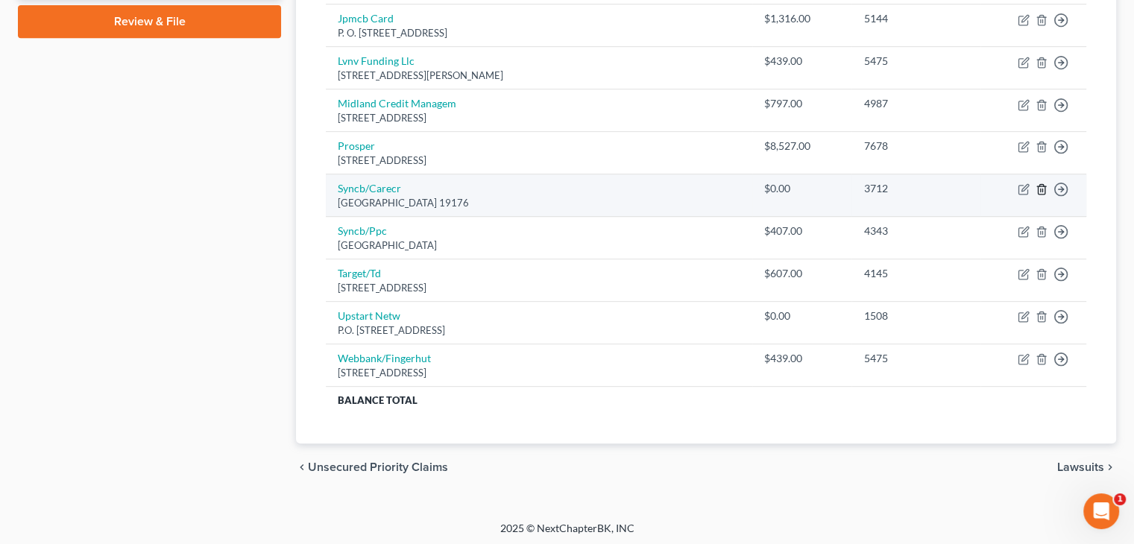
click at [1039, 188] on icon "button" at bounding box center [1041, 189] width 12 height 12
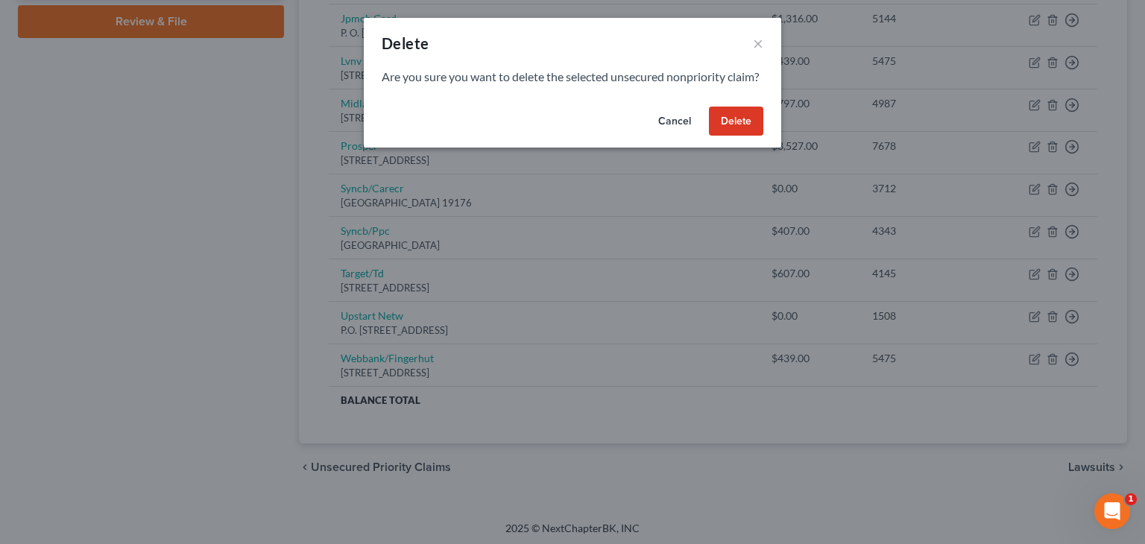
click at [750, 136] on button "Delete" at bounding box center [736, 122] width 54 height 30
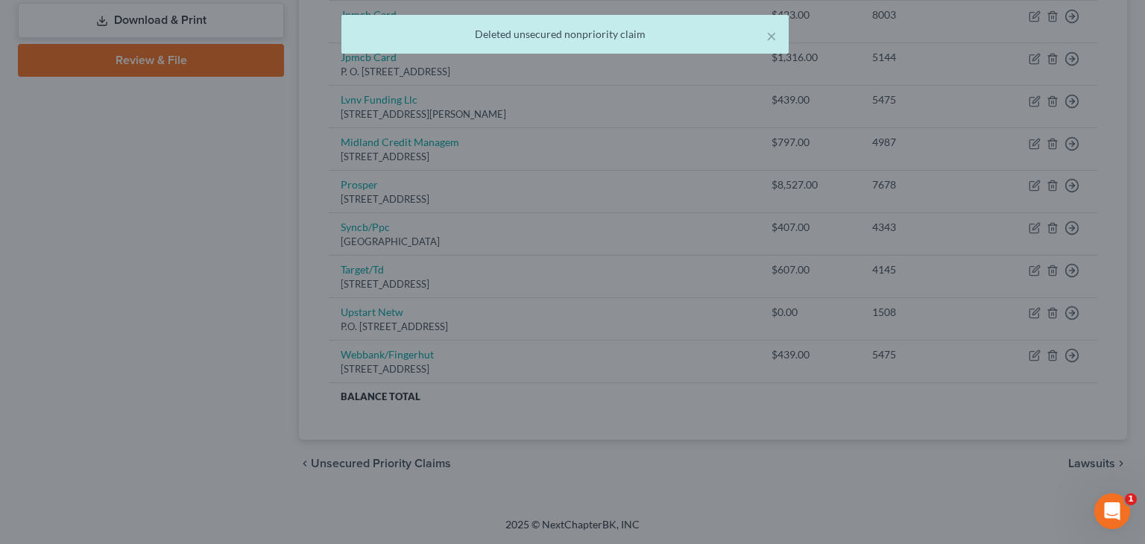
scroll to position [656, 0]
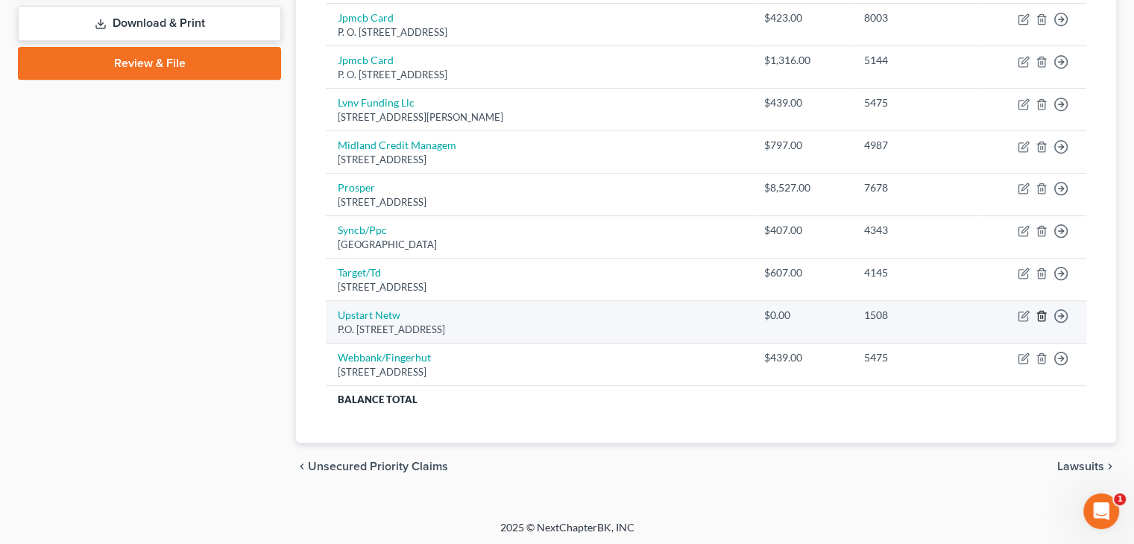
click at [1040, 313] on polyline "button" at bounding box center [1041, 313] width 9 height 0
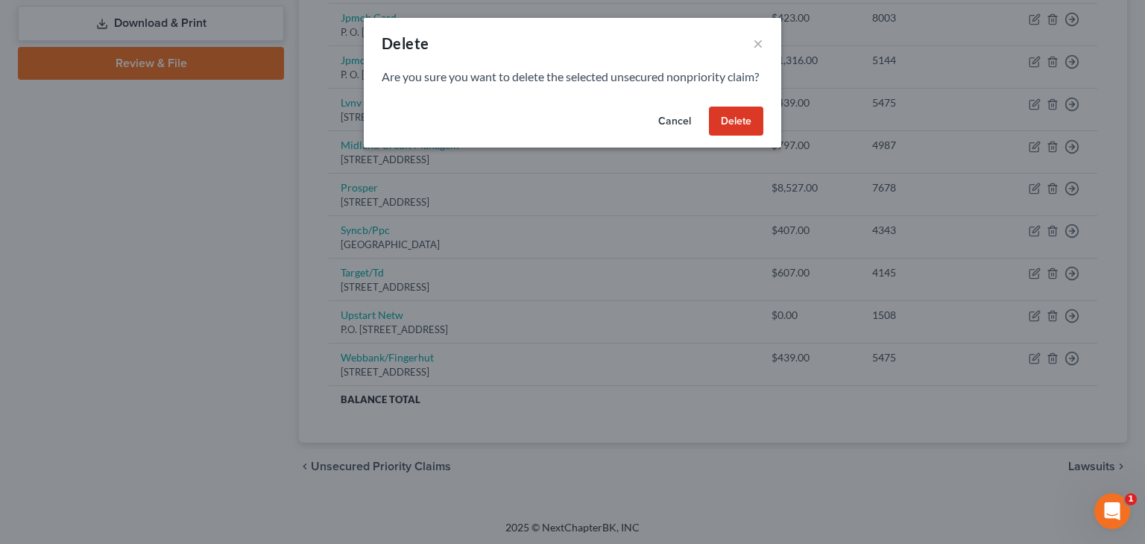
click at [740, 135] on button "Delete" at bounding box center [736, 122] width 54 height 30
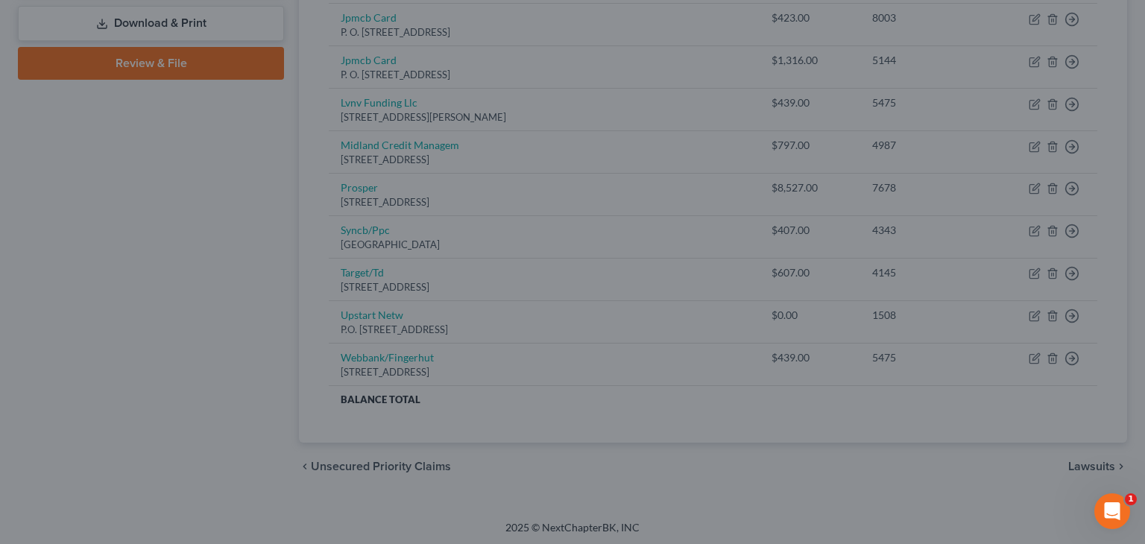
scroll to position [613, 0]
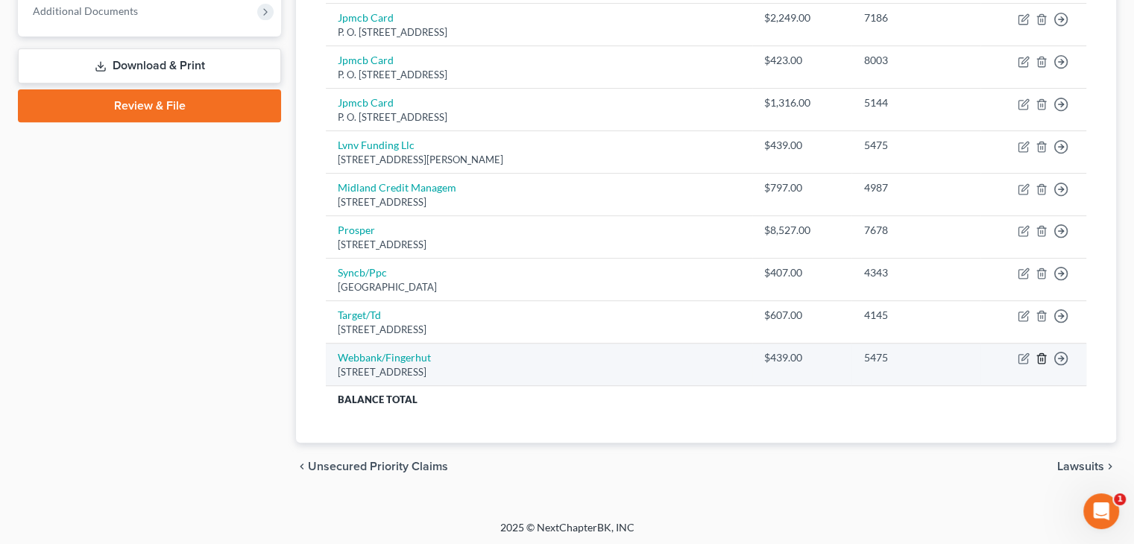
click at [1042, 354] on icon "button" at bounding box center [1041, 359] width 12 height 12
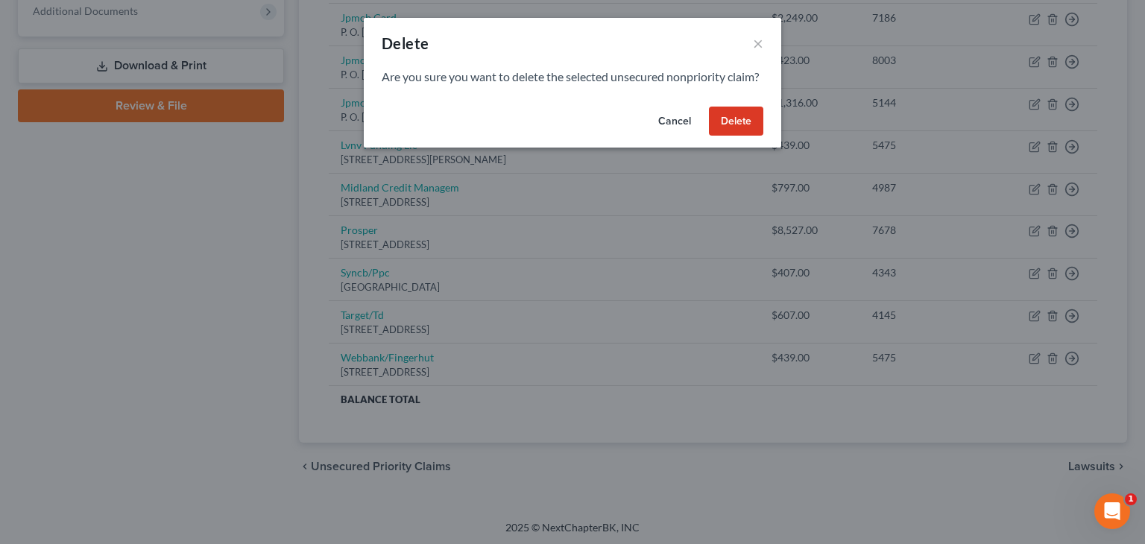
click at [735, 131] on button "Delete" at bounding box center [736, 122] width 54 height 30
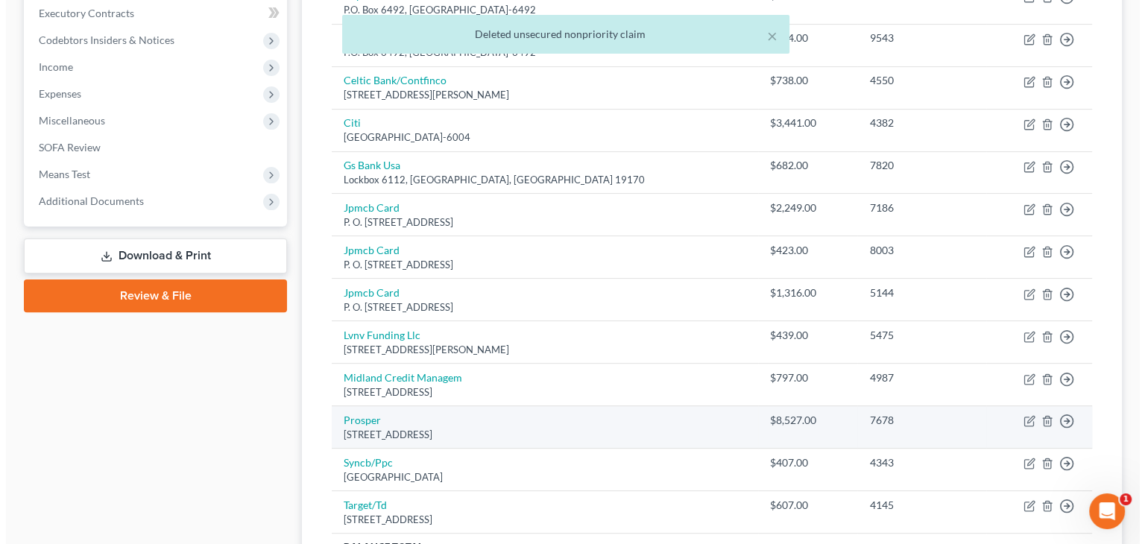
scroll to position [422, 0]
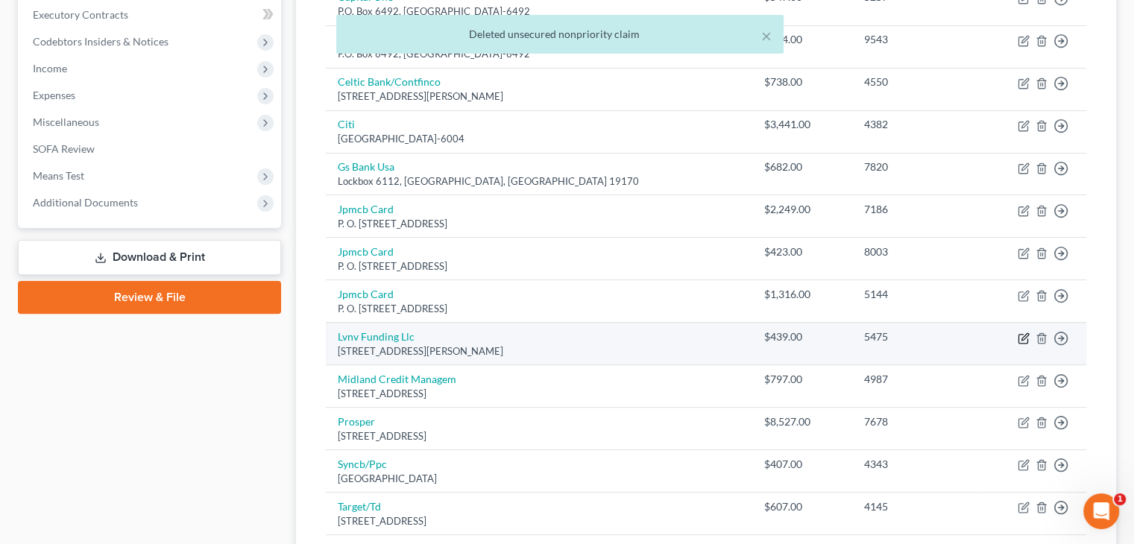
click at [1026, 337] on icon "button" at bounding box center [1023, 338] width 12 height 12
select select "42"
select select "0"
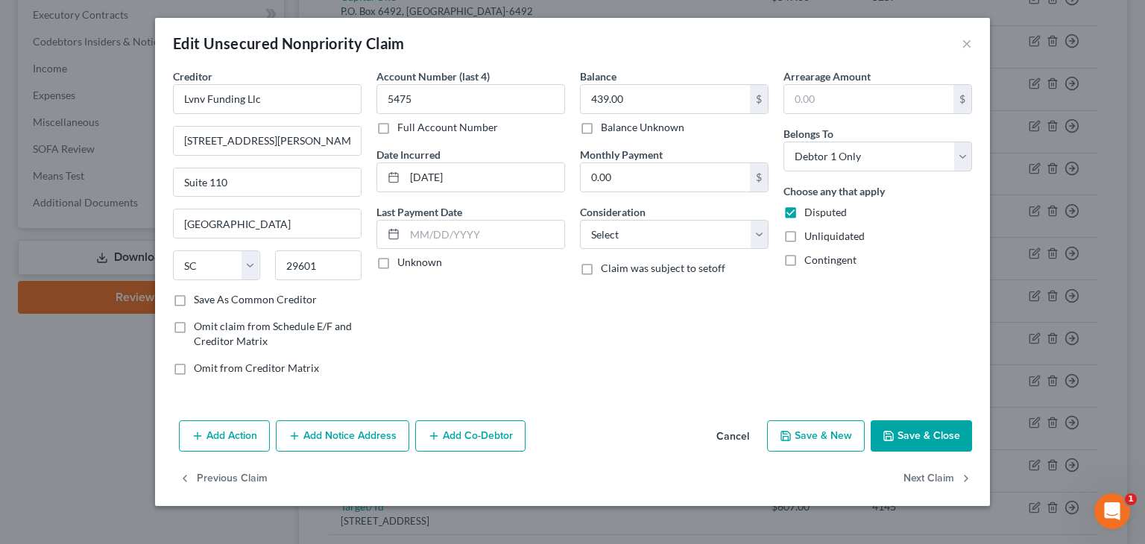
click at [397, 261] on label "Unknown" at bounding box center [419, 262] width 45 height 15
click at [403, 261] on input "Unknown" at bounding box center [408, 260] width 10 height 10
checkbox input "true"
click at [763, 234] on select "Select Cable / Satellite Services Collection Agency Credit Card Debt Debt Couns…" at bounding box center [674, 235] width 189 height 30
select select "1"
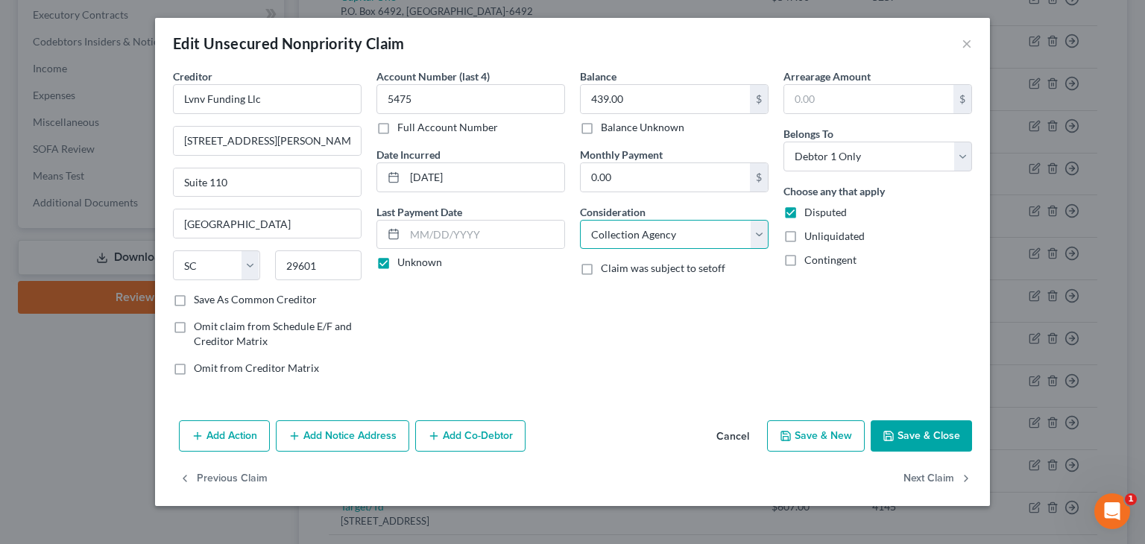
click at [580, 220] on select "Select Cable / Satellite Services Collection Agency Credit Card Debt Debt Couns…" at bounding box center [674, 235] width 189 height 30
click at [341, 435] on button "Add Notice Address" at bounding box center [342, 435] width 133 height 31
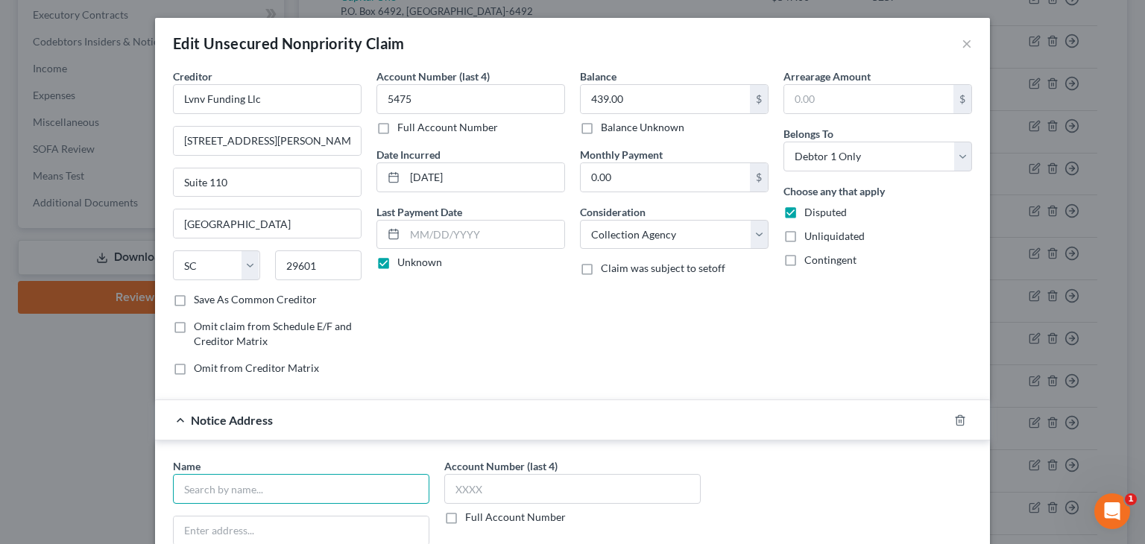
click at [237, 490] on input "text" at bounding box center [301, 489] width 256 height 30
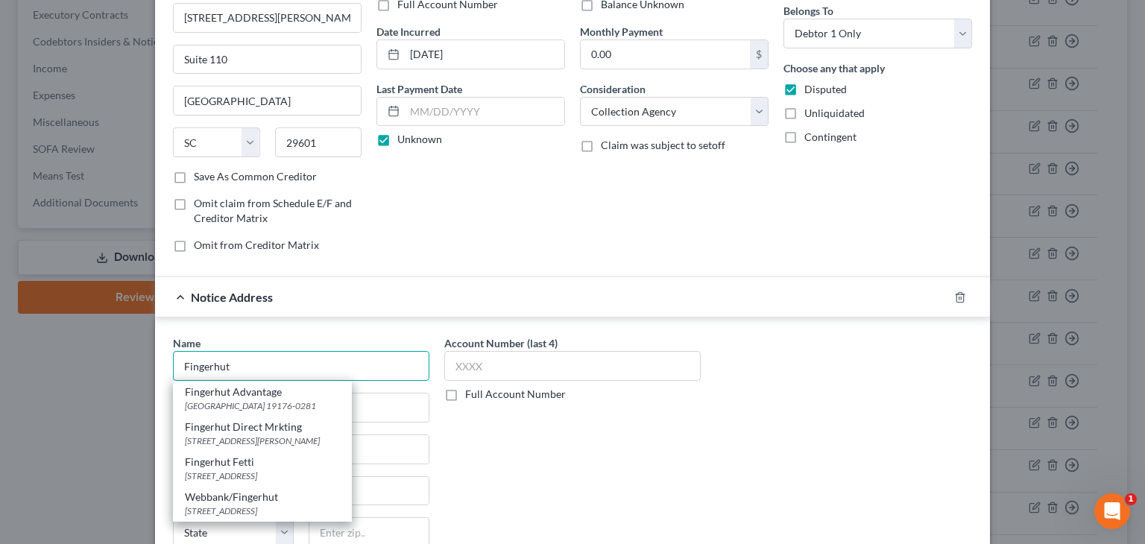
scroll to position [149, 0]
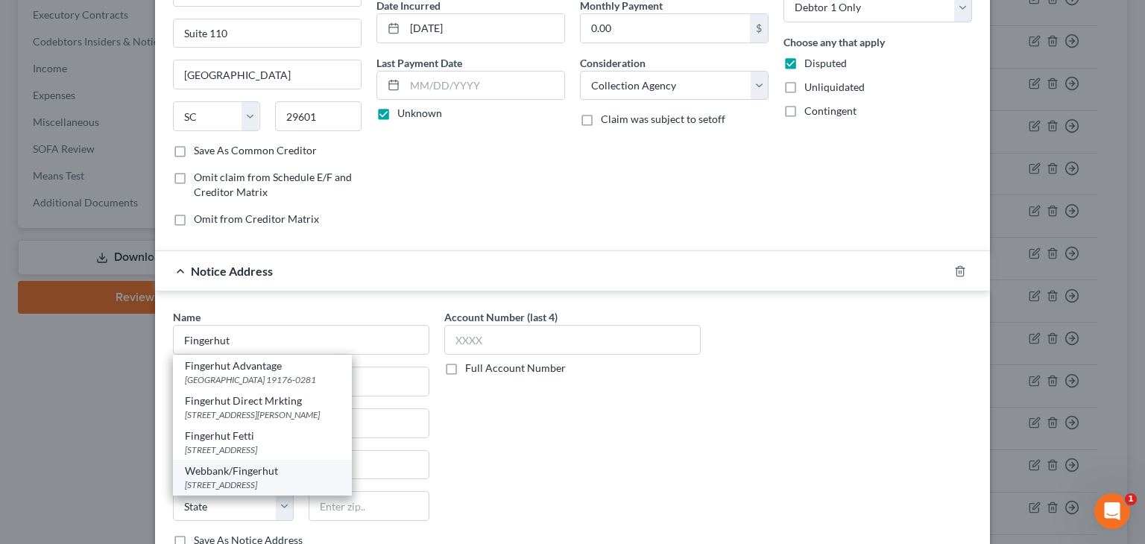
click at [259, 465] on div "Webbank/Fingerhut" at bounding box center [262, 471] width 155 height 15
type input "Webbank/Fingerhut"
type input "6250 Ridgewood Rd."
type input "Saint Cloud"
select select "24"
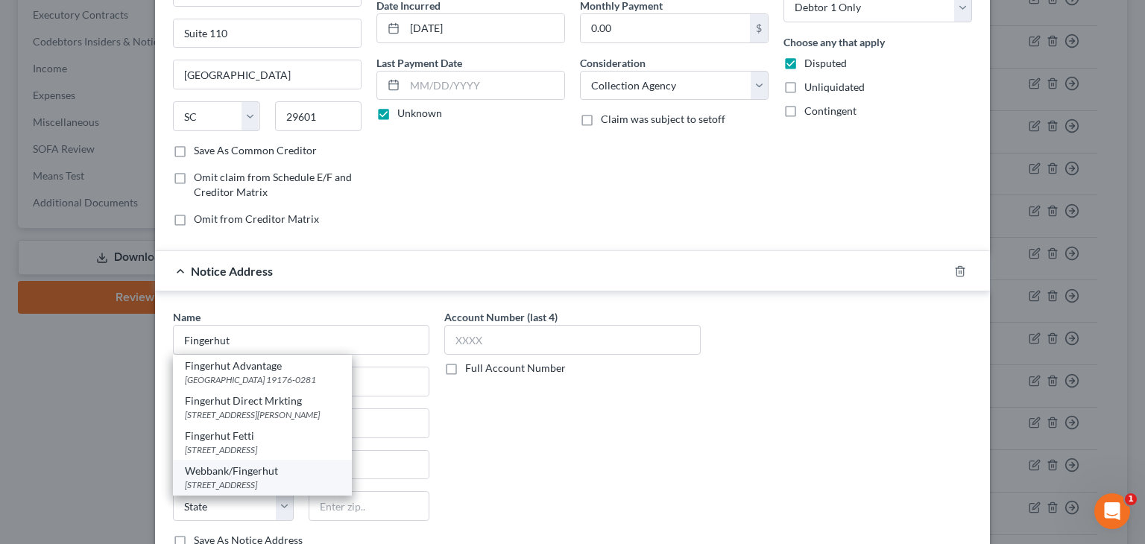
type input "56303"
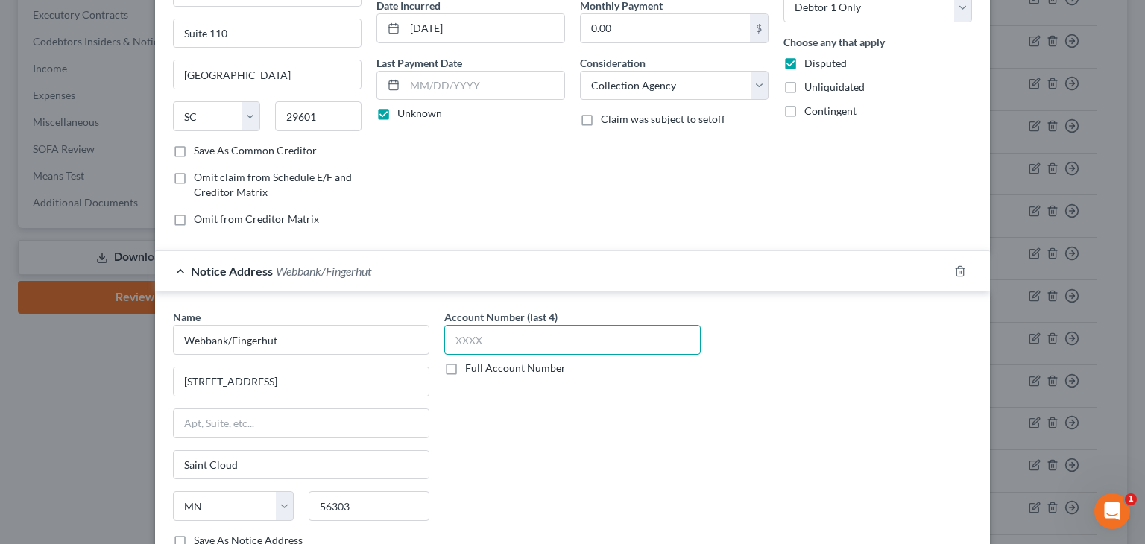
click at [456, 335] on input "text" at bounding box center [572, 340] width 256 height 30
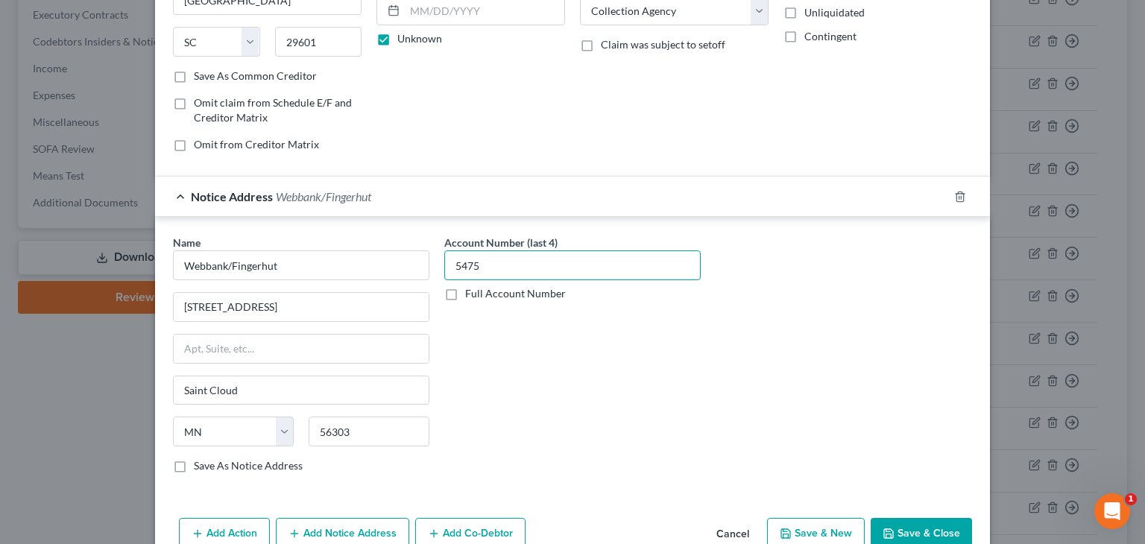
scroll to position [298, 0]
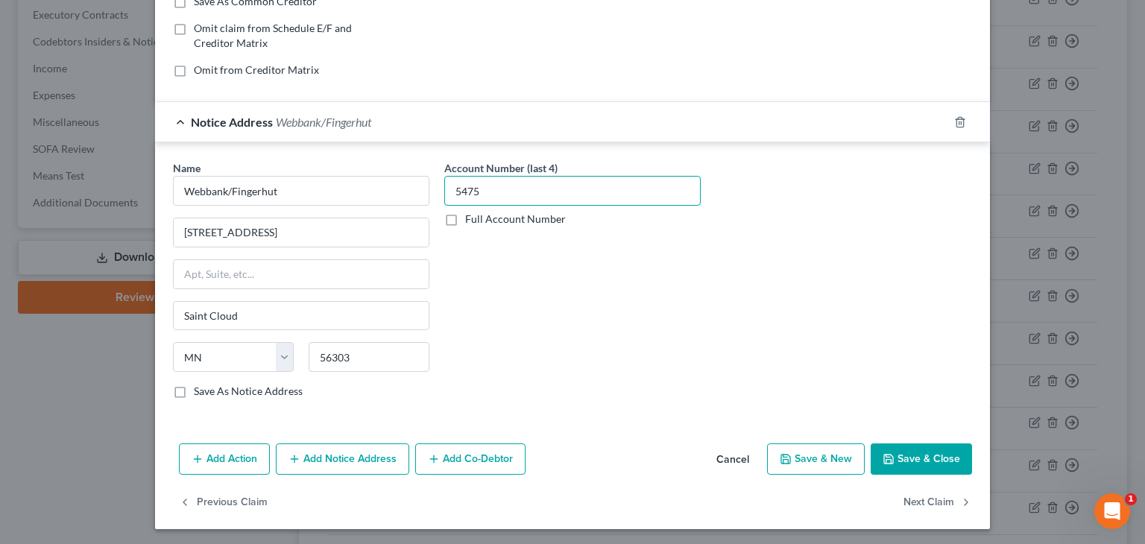
type input "5475"
click at [936, 455] on button "Save & Close" at bounding box center [921, 458] width 101 height 31
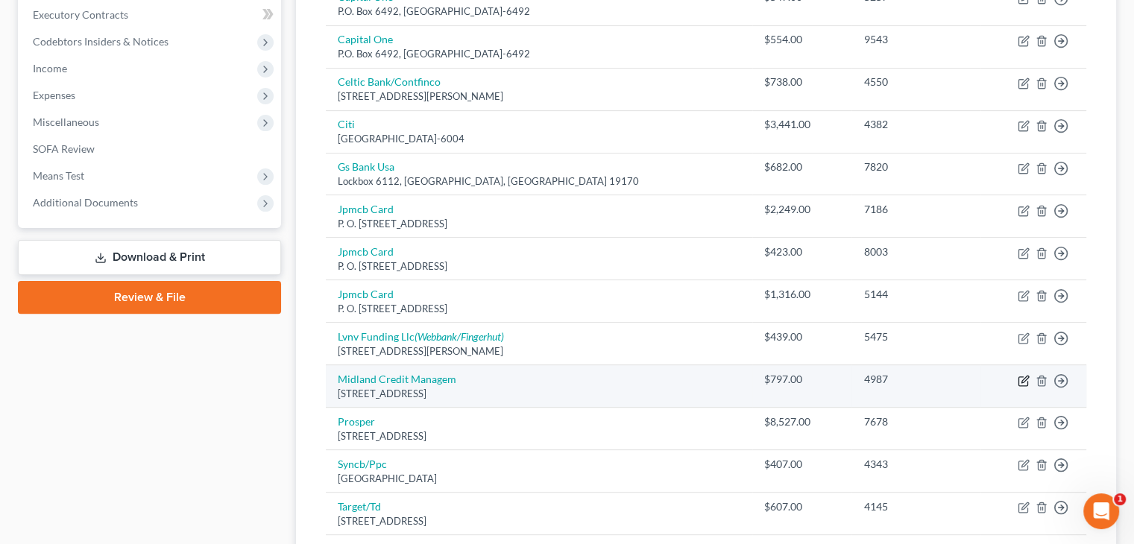
click at [1026, 376] on icon "button" at bounding box center [1024, 379] width 7 height 7
select select "23"
select select "0"
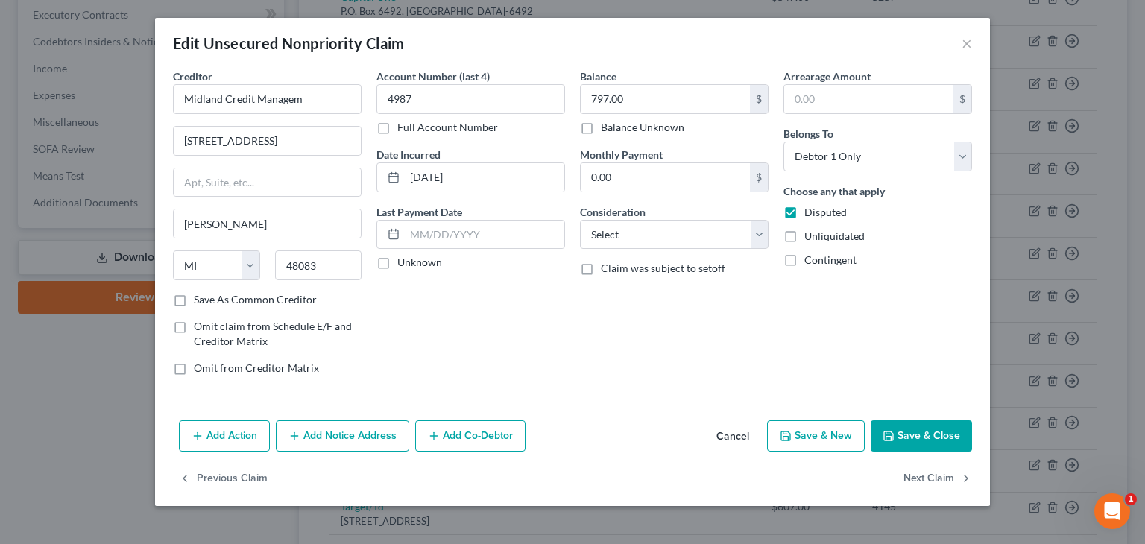
click at [302, 436] on button "Add Notice Address" at bounding box center [342, 435] width 133 height 31
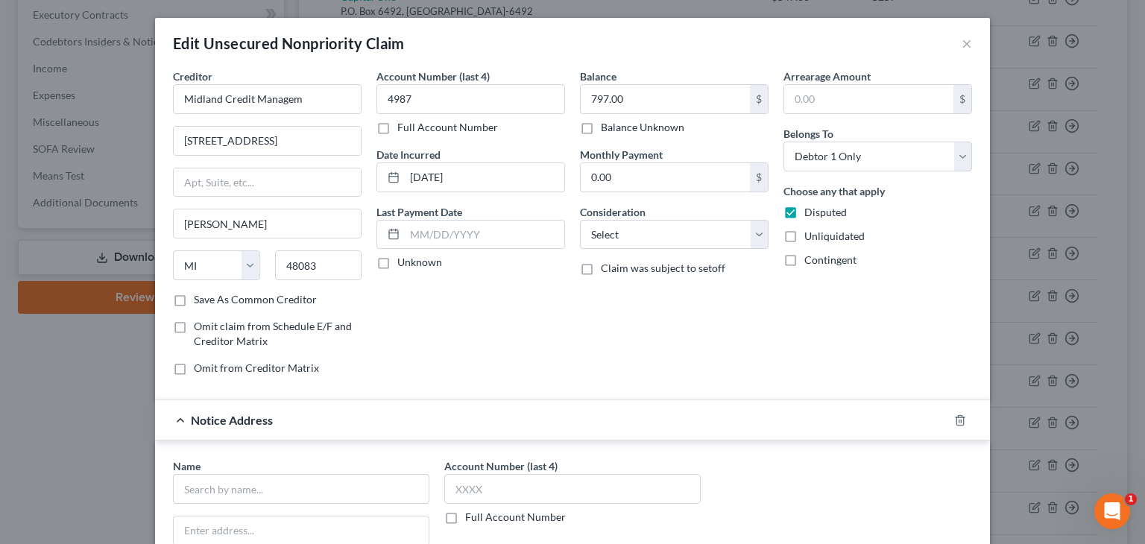
click at [212, 491] on input "text" at bounding box center [301, 489] width 256 height 30
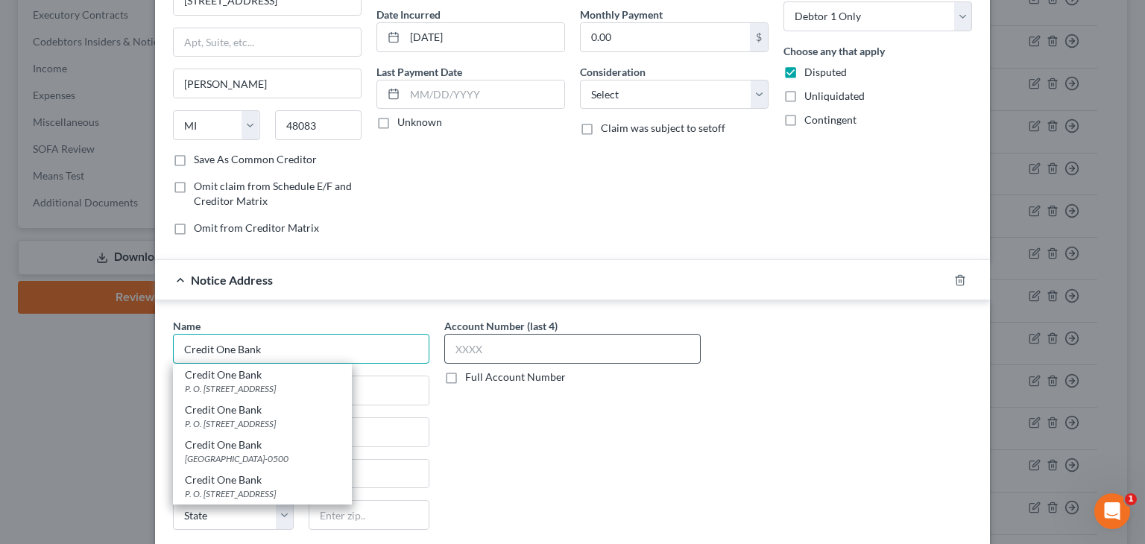
scroll to position [149, 0]
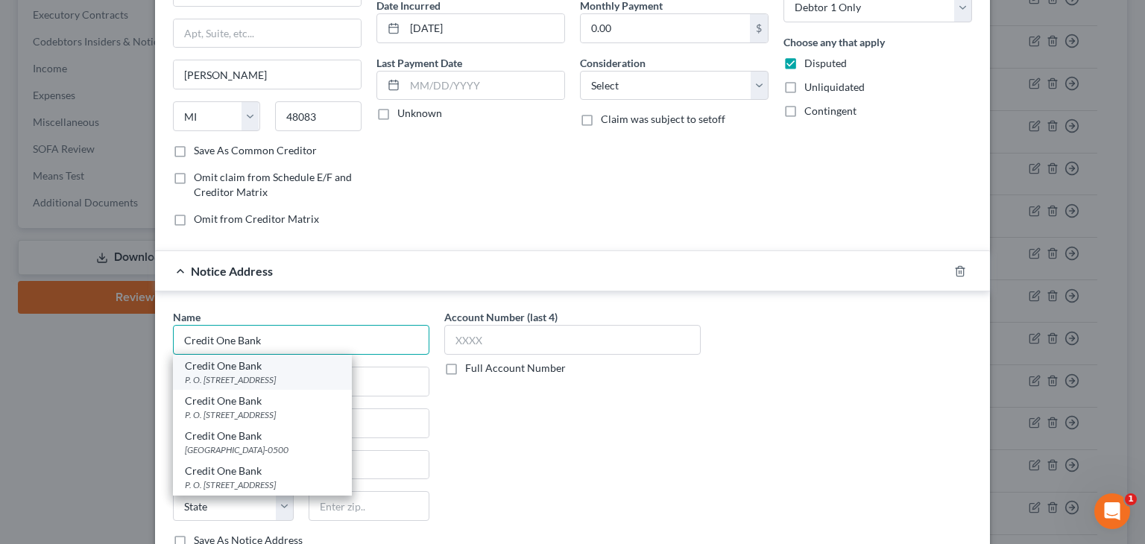
type input "Credit One Bank"
click at [280, 376] on div "P. O. Box 98873, Las Vegas, NV 89193" at bounding box center [262, 379] width 155 height 13
type input "P. O. Box 98873"
type input "Las Vegas"
select select "31"
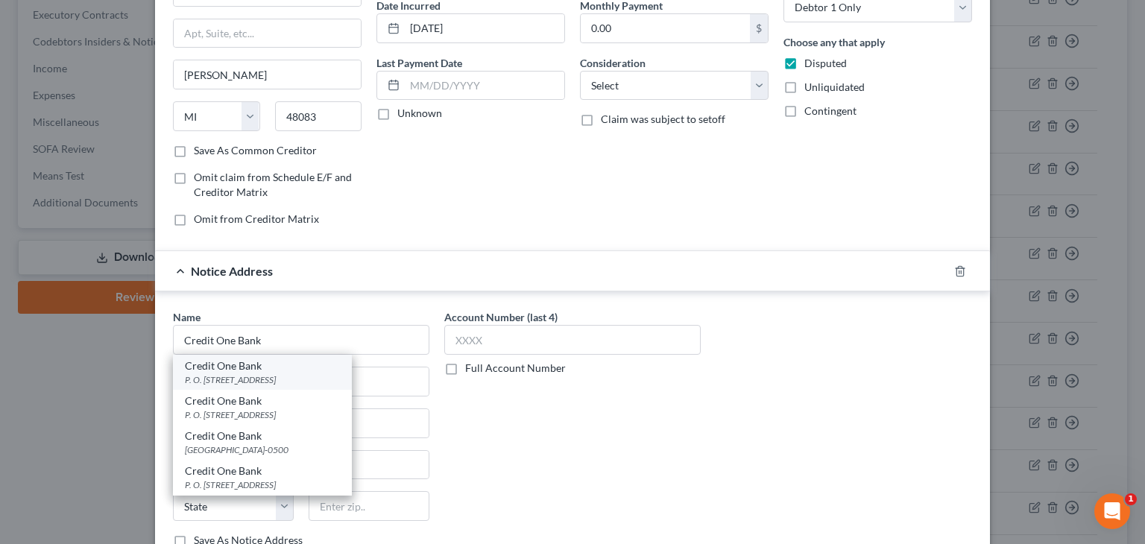
type input "89193"
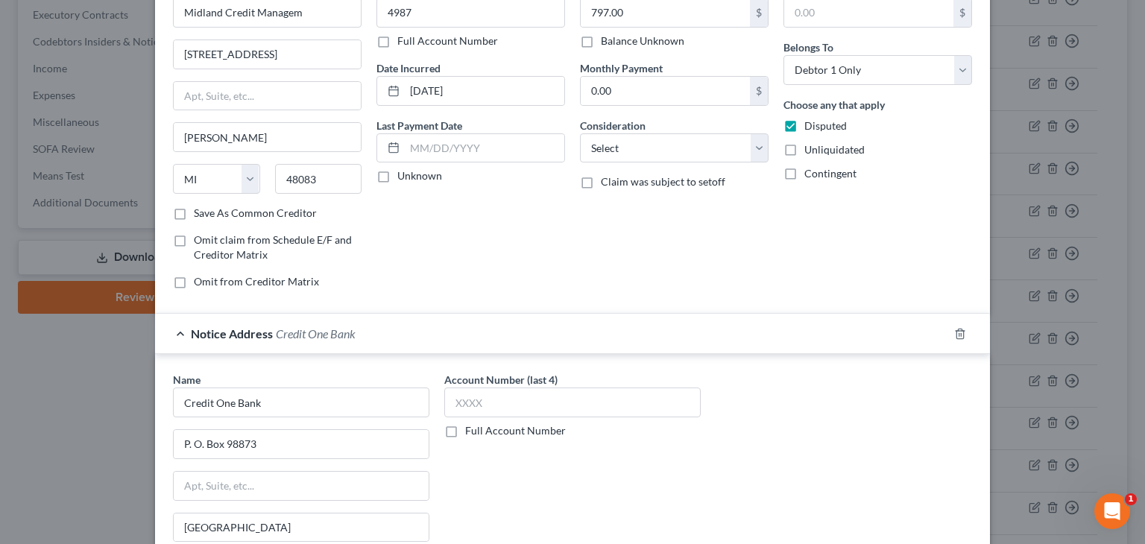
scroll to position [0, 0]
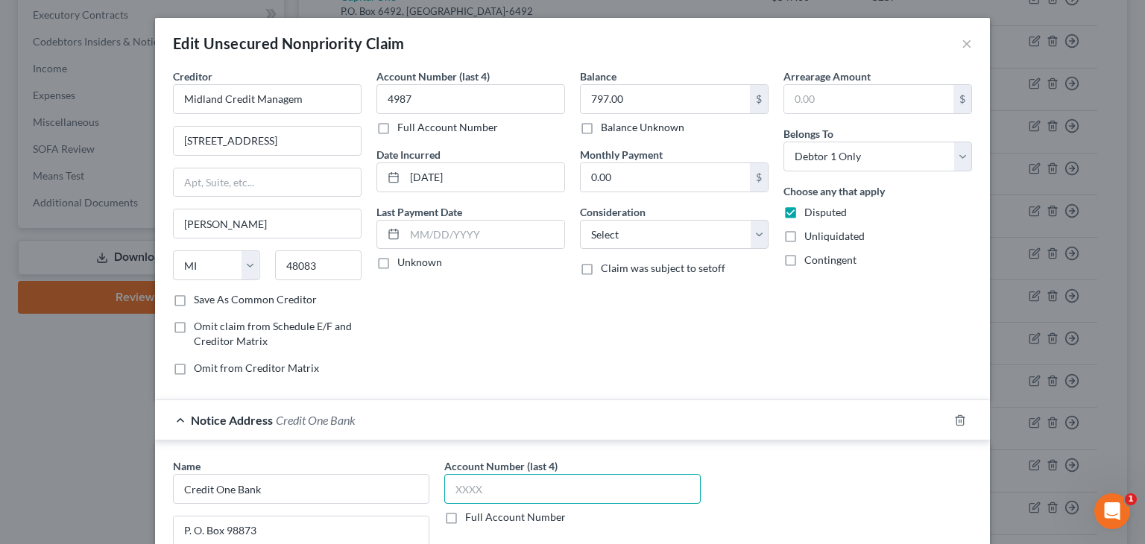
click at [485, 487] on input "text" at bounding box center [572, 489] width 256 height 30
type input "4987"
click at [397, 260] on label "Unknown" at bounding box center [419, 262] width 45 height 15
click at [403, 260] on input "Unknown" at bounding box center [408, 260] width 10 height 10
checkbox input "true"
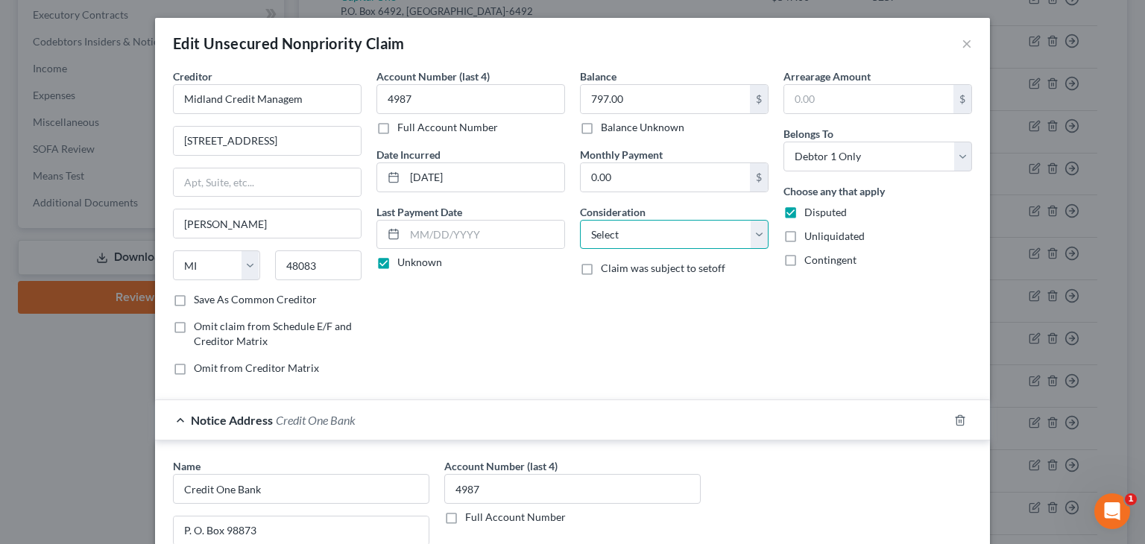
click at [749, 236] on select "Select Cable / Satellite Services Collection Agency Credit Card Debt Debt Couns…" at bounding box center [674, 235] width 189 height 30
select select "1"
click at [580, 220] on select "Select Cable / Satellite Services Collection Agency Credit Card Debt Debt Couns…" at bounding box center [674, 235] width 189 height 30
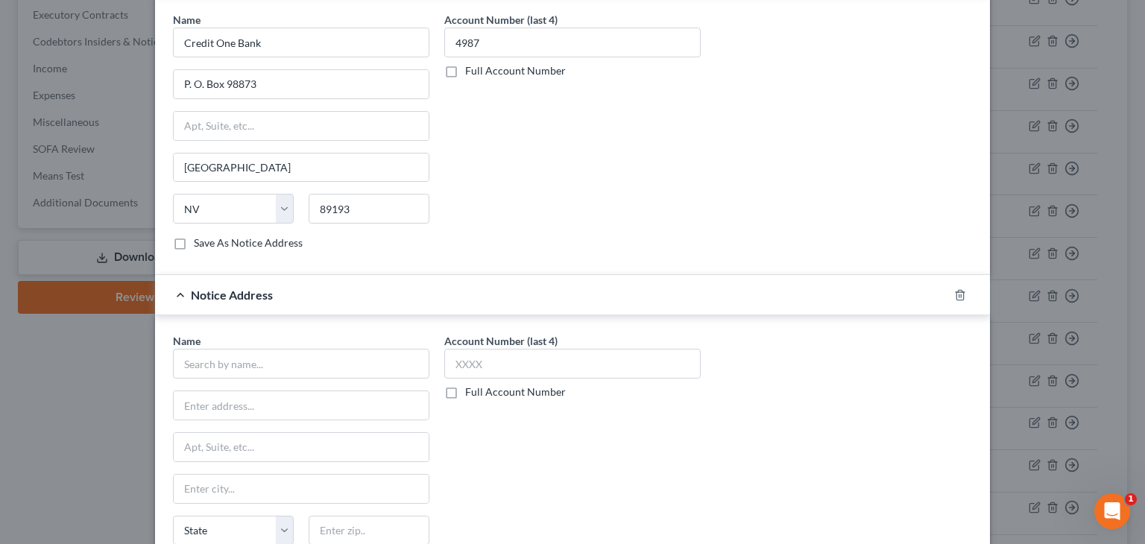
scroll to position [447, 0]
click at [955, 291] on polyline "button" at bounding box center [959, 291] width 9 height 0
click at [954, 290] on icon "button" at bounding box center [960, 294] width 12 height 12
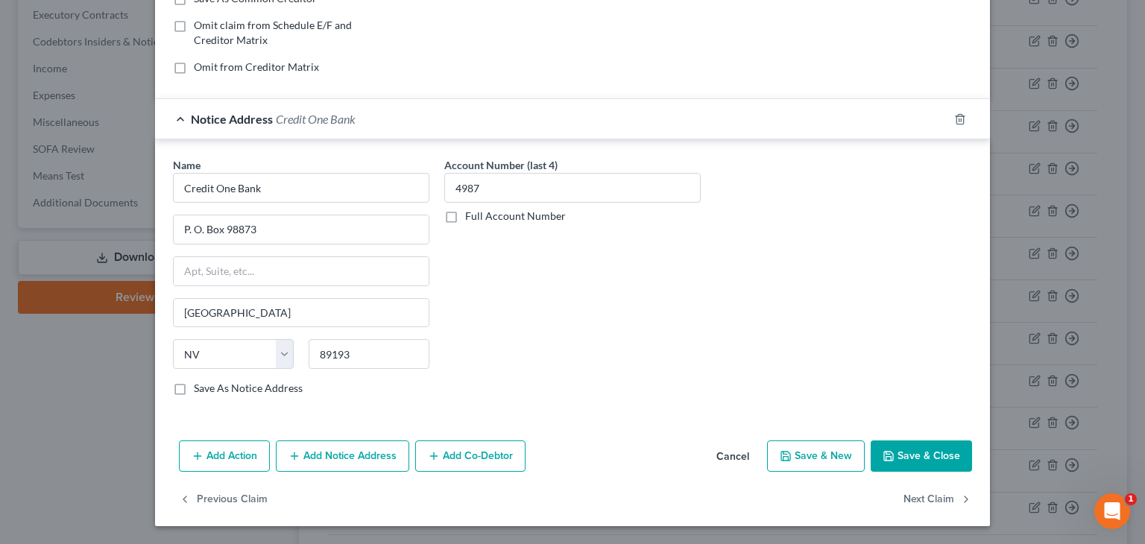
scroll to position [298, 0]
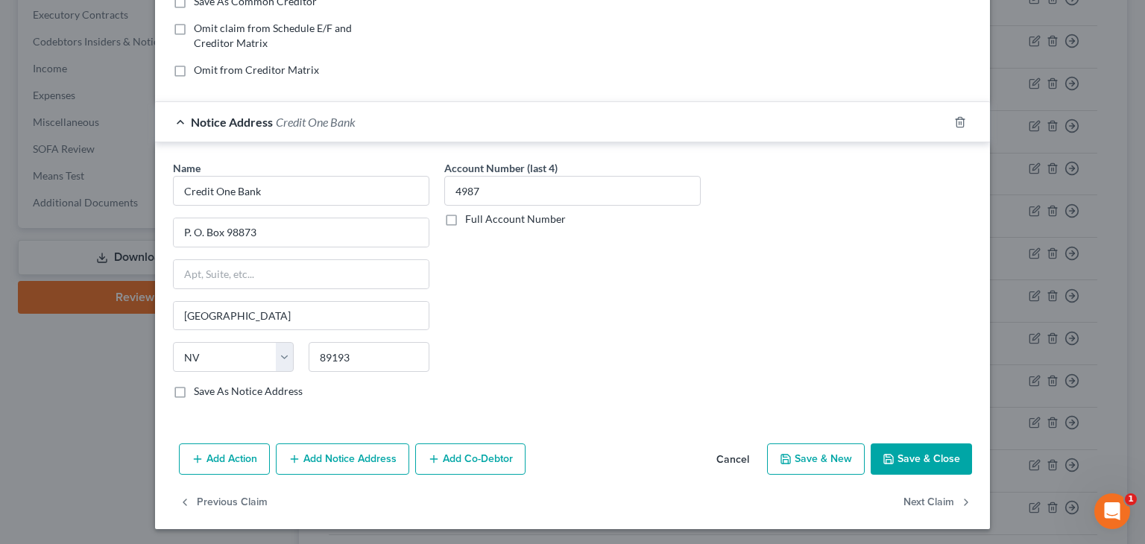
drag, startPoint x: 947, startPoint y: 447, endPoint x: 1000, endPoint y: 450, distance: 53.0
click at [948, 447] on button "Save & Close" at bounding box center [921, 458] width 101 height 31
type input "0"
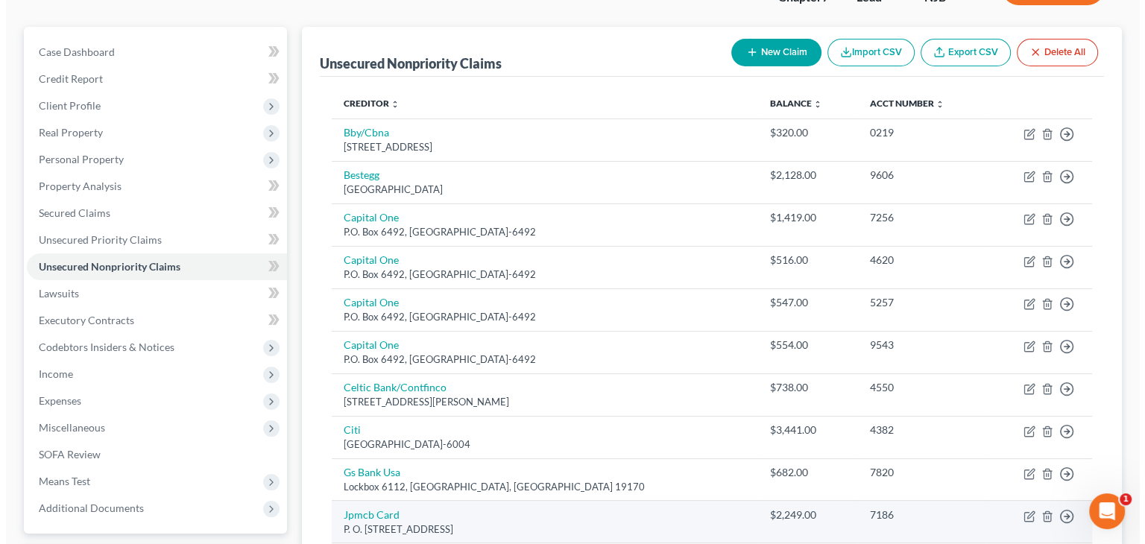
scroll to position [0, 0]
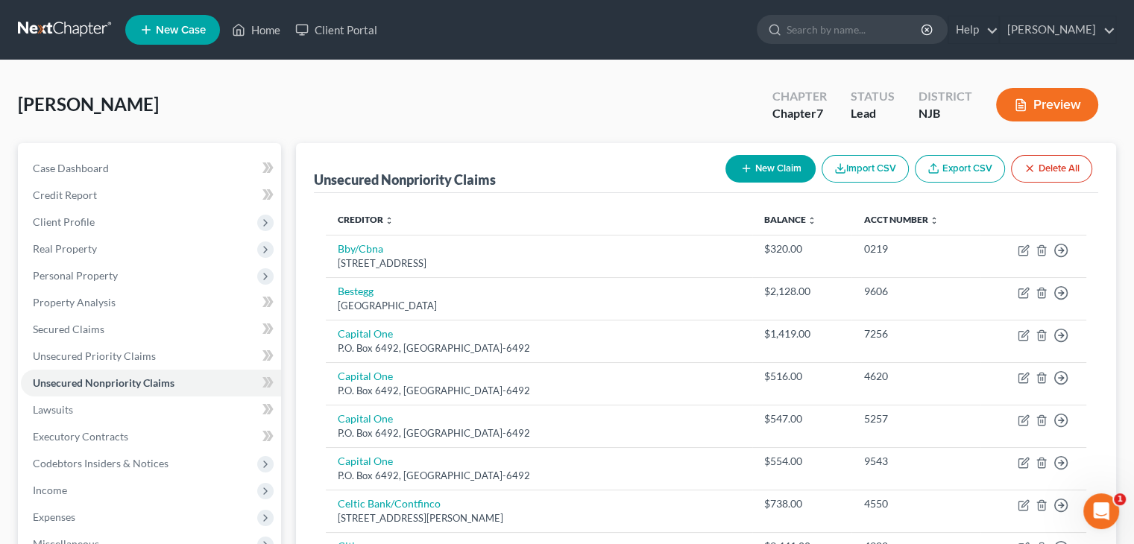
click at [760, 166] on button "New Claim" at bounding box center [770, 169] width 90 height 28
select select "0"
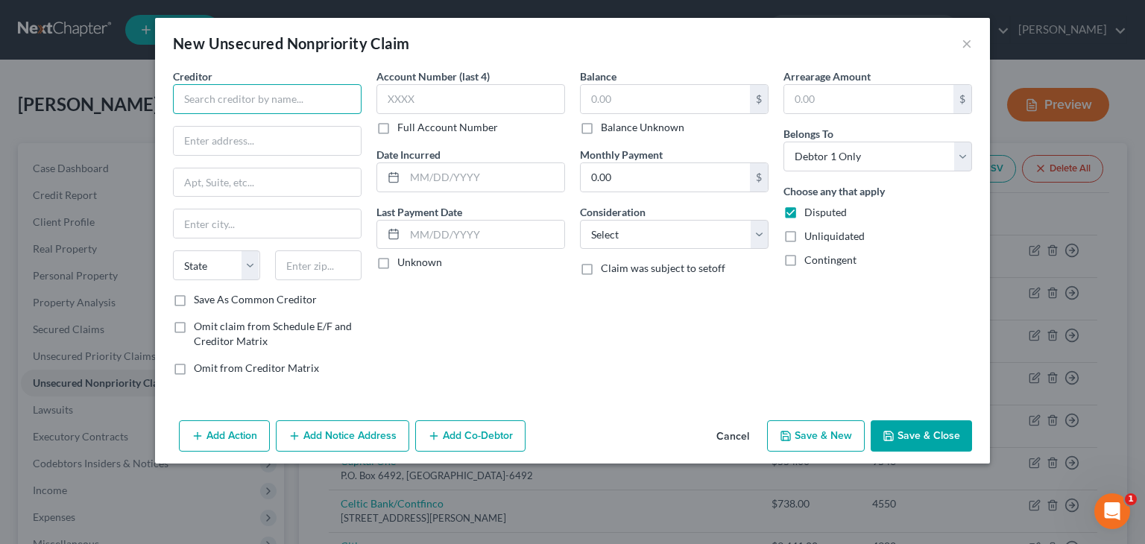
click at [202, 96] on input "text" at bounding box center [267, 99] width 189 height 30
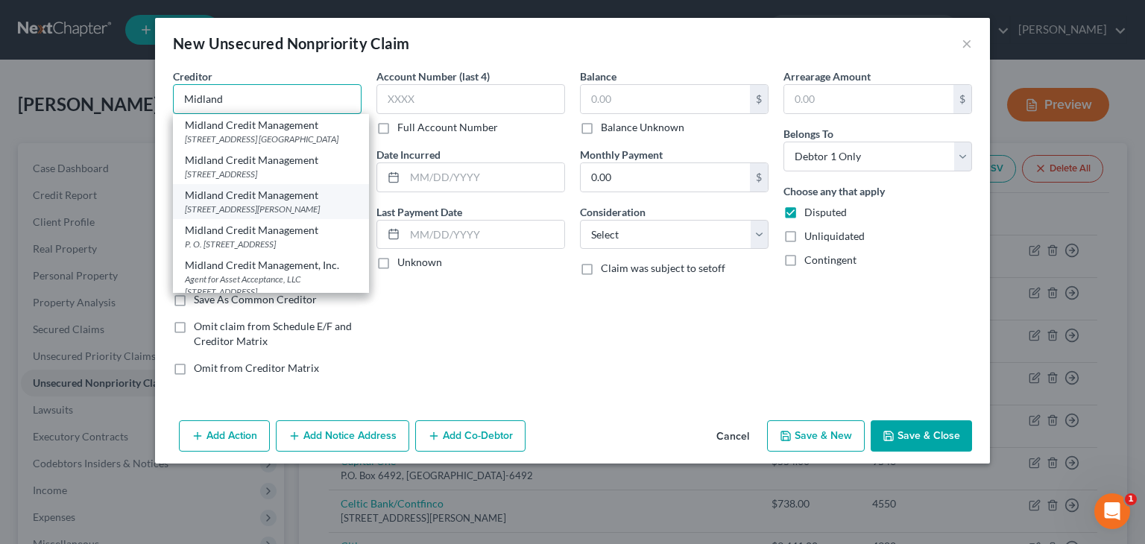
scroll to position [75, 0]
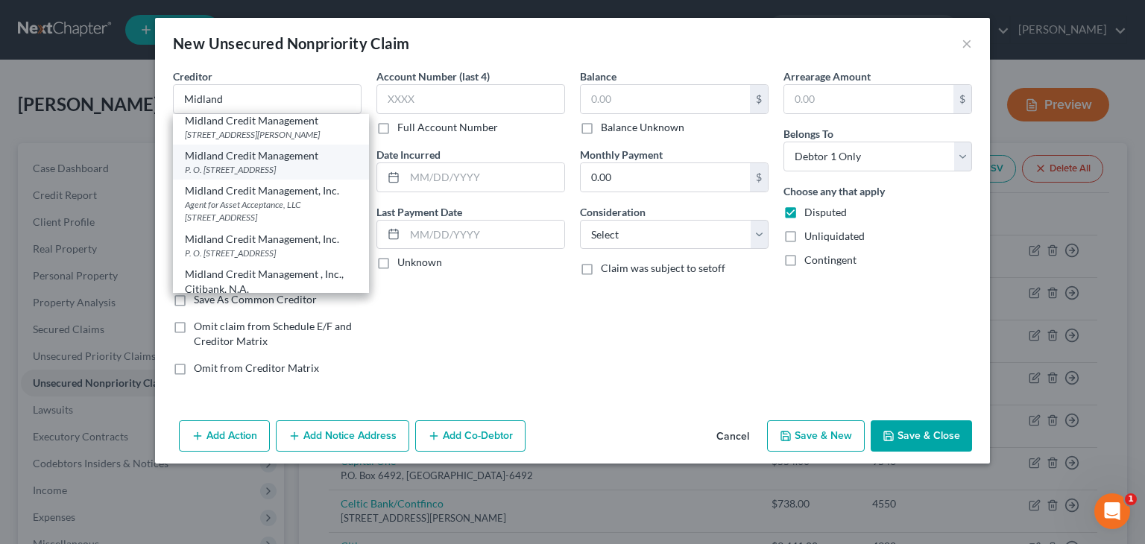
click at [279, 176] on div "P. O. Box 2121, Warren, MI 48090" at bounding box center [271, 169] width 172 height 13
type input "Midland Credit Management"
type input "P. O. Box 2121"
type input "Warren"
select select "23"
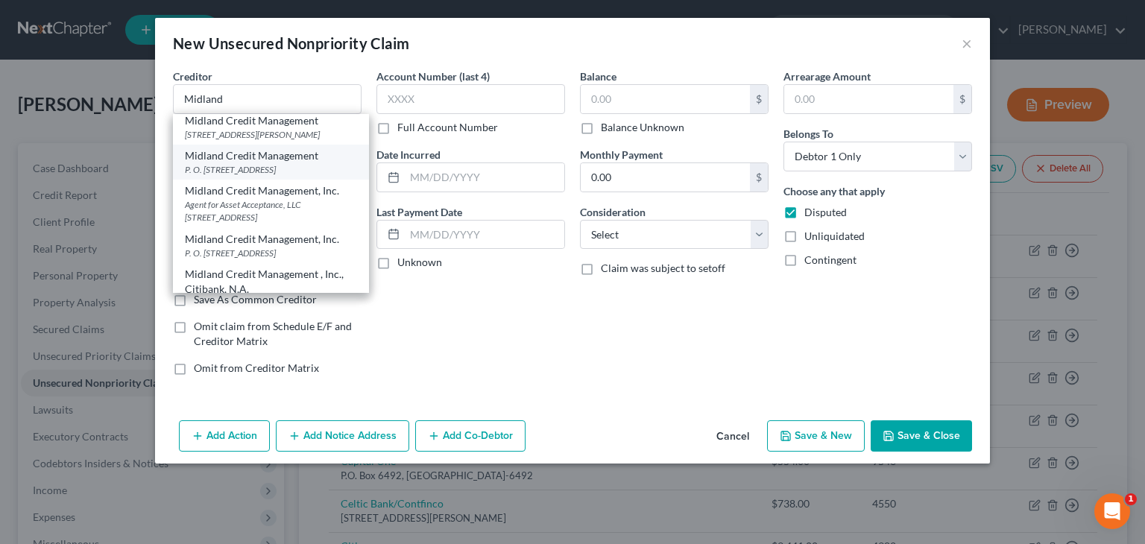
type input "48090"
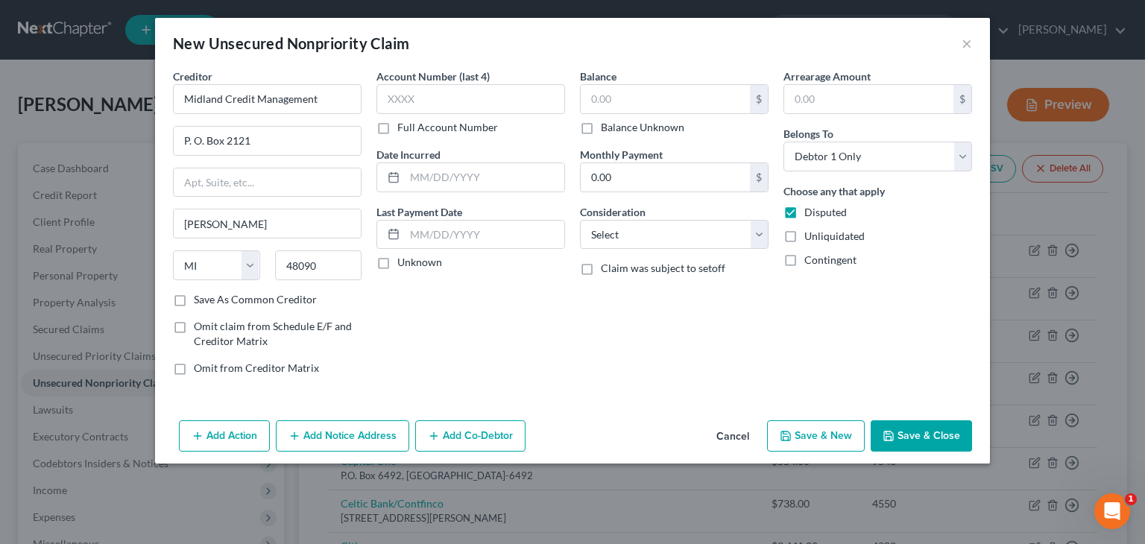
scroll to position [0, 0]
click at [399, 104] on input "text" at bounding box center [470, 99] width 189 height 30
type input "DC-0"
click at [397, 127] on label "Full Account Number" at bounding box center [447, 127] width 101 height 15
click at [403, 127] on input "Full Account Number" at bounding box center [408, 125] width 10 height 10
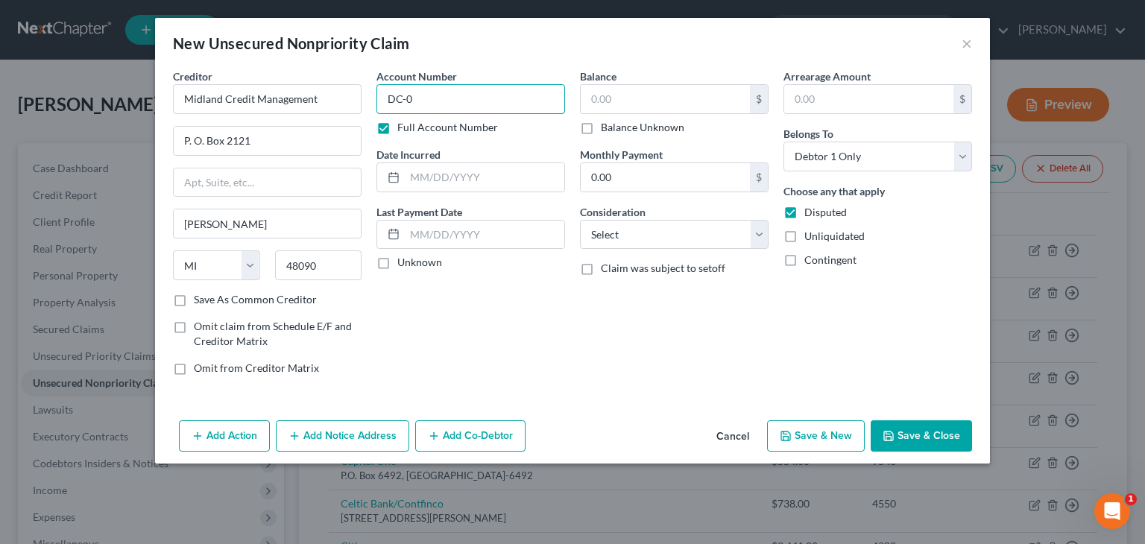
click at [414, 102] on input "DC-0" at bounding box center [470, 99] width 189 height 30
click at [443, 95] on input "DC-004963.11" at bounding box center [470, 99] width 189 height 30
type input "DC-004963-11"
click at [397, 262] on label "Unknown" at bounding box center [419, 262] width 45 height 15
click at [403, 262] on input "Unknown" at bounding box center [408, 260] width 10 height 10
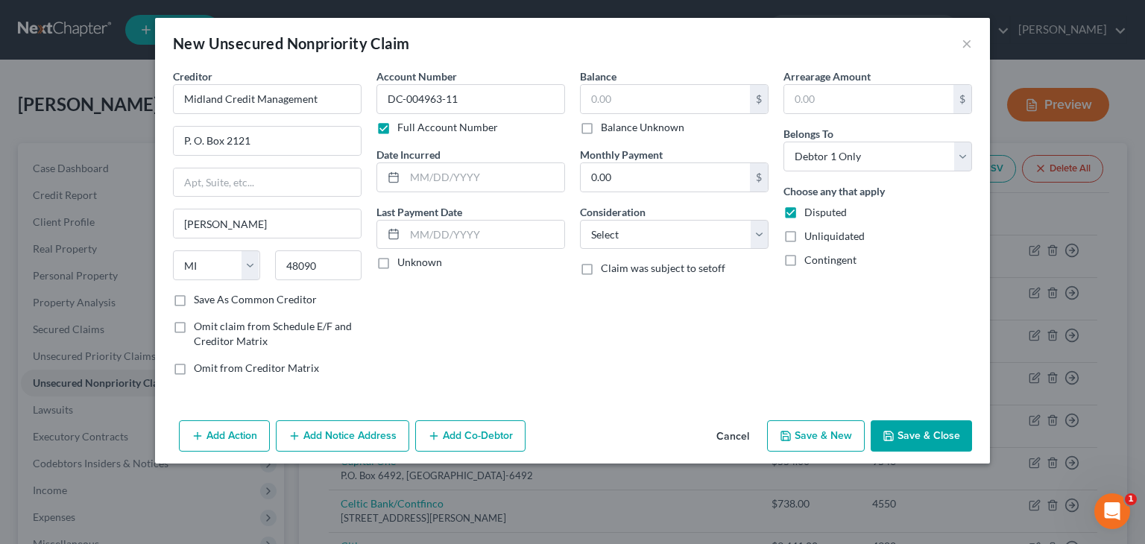
checkbox input "true"
click at [609, 99] on input "text" at bounding box center [665, 99] width 169 height 28
type input "3,491"
click at [763, 233] on select "Select Cable / Satellite Services Collection Agency Credit Card Debt Debt Couns…" at bounding box center [674, 235] width 189 height 30
select select "1"
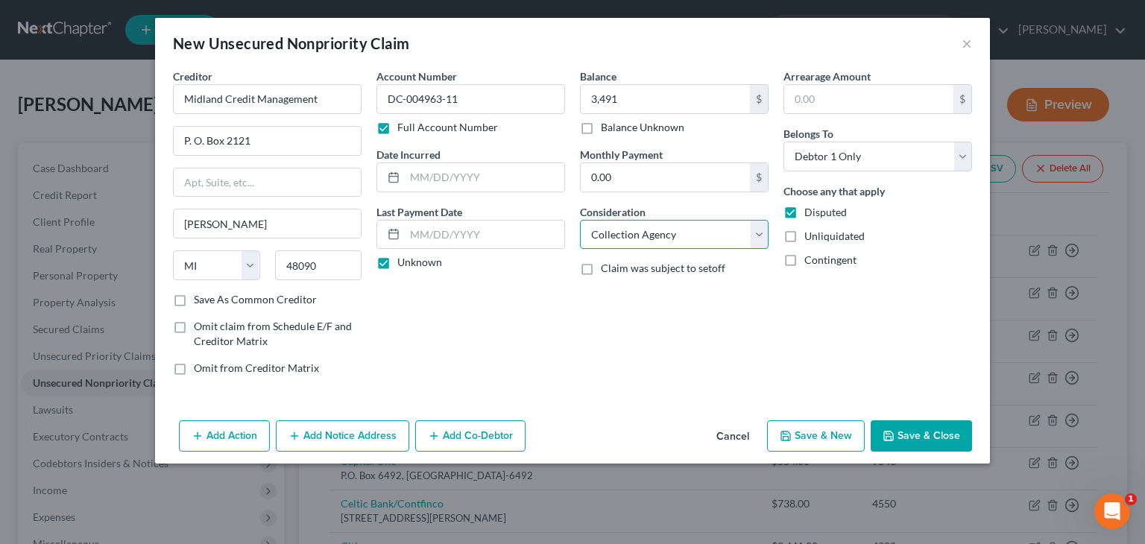
click at [580, 220] on select "Select Cable / Satellite Services Collection Agency Credit Card Debt Debt Couns…" at bounding box center [674, 235] width 189 height 30
click at [362, 433] on button "Add Notice Address" at bounding box center [342, 435] width 133 height 31
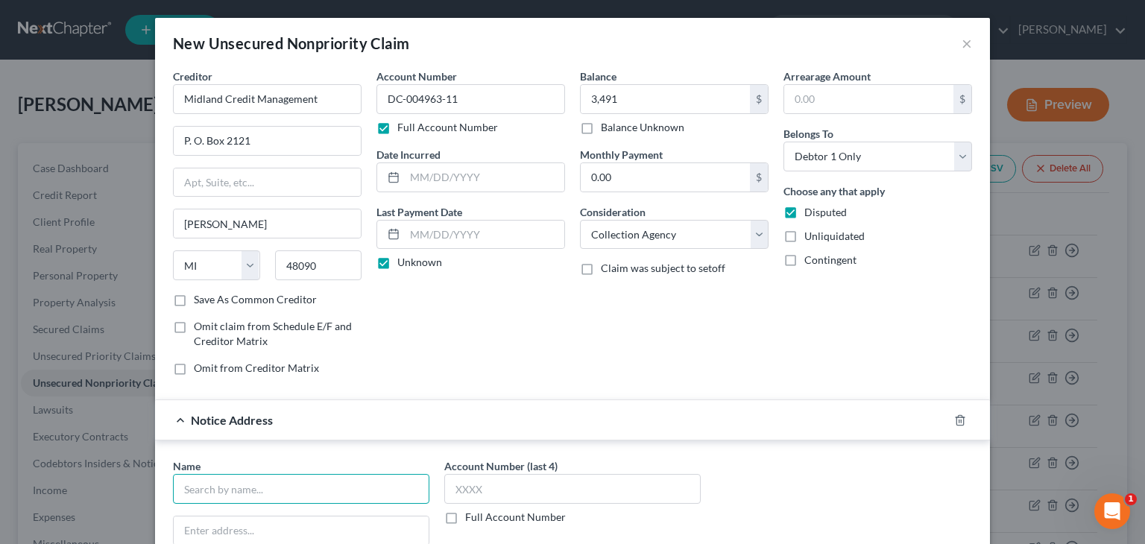
click at [212, 496] on input "text" at bounding box center [301, 489] width 256 height 30
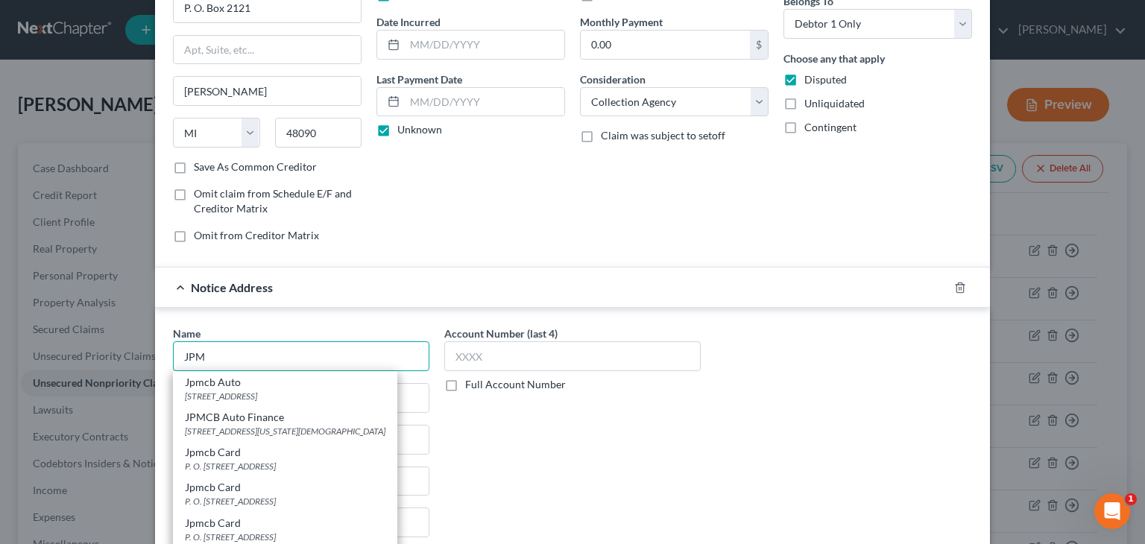
scroll to position [149, 0]
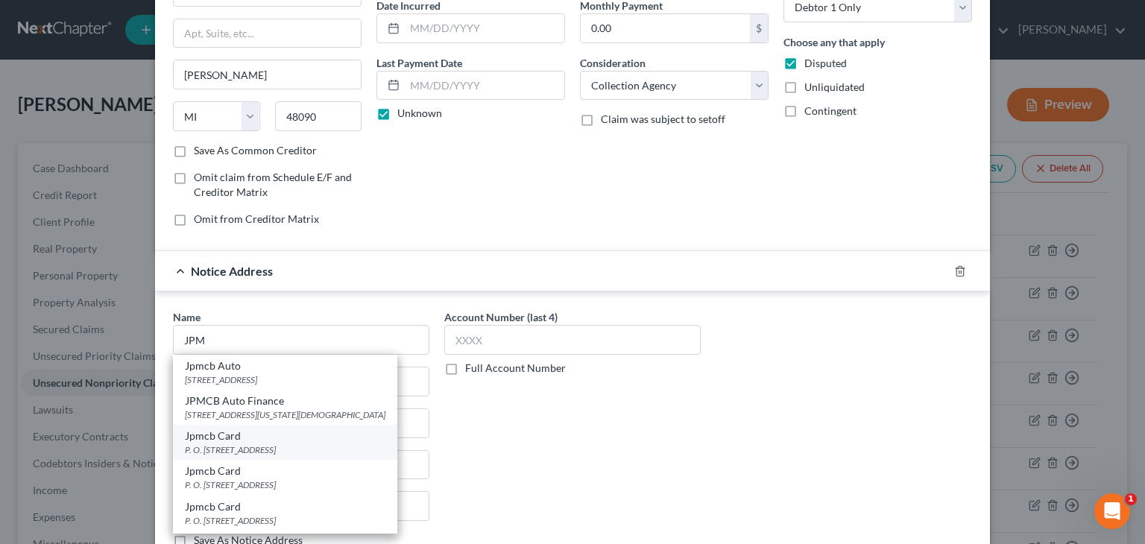
click at [218, 437] on div "Jpmcb Card" at bounding box center [285, 436] width 200 height 15
type input "Jpmcb Card"
type input "P. O. Box 15123"
type input "Wilmington"
select select "7"
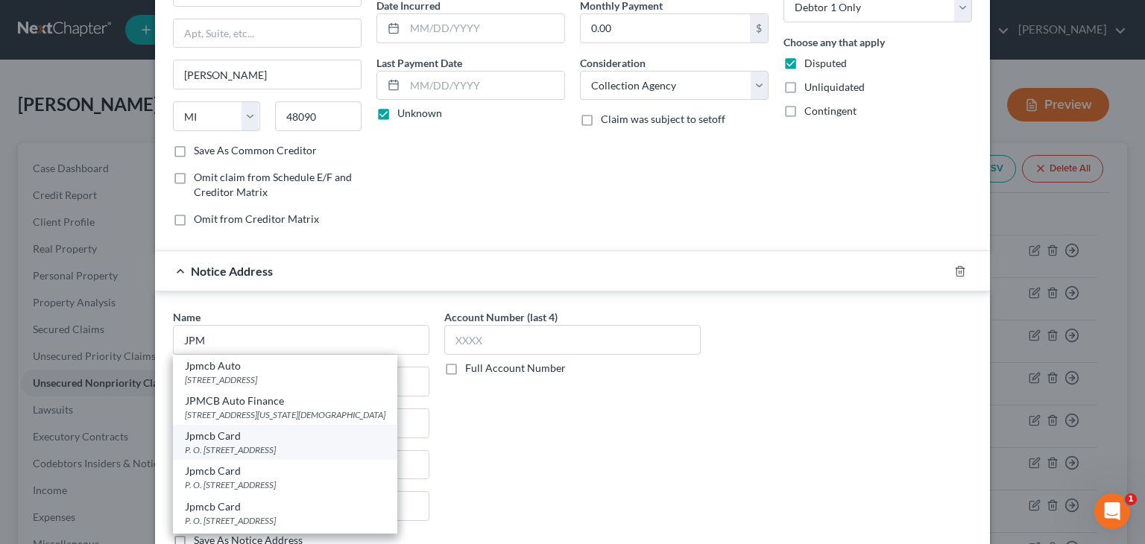
type input "19850"
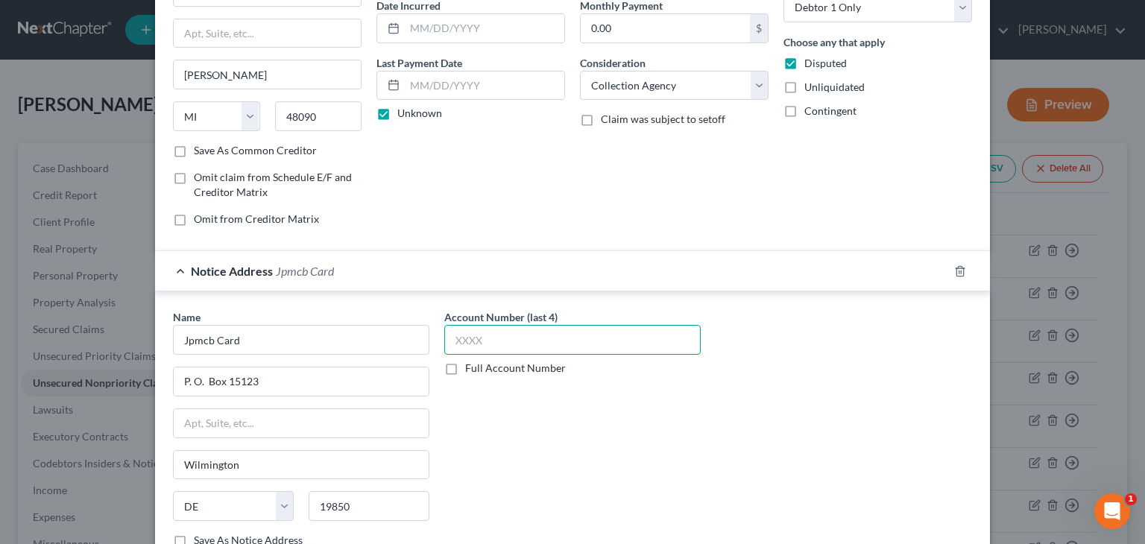
click at [474, 341] on input "text" at bounding box center [572, 340] width 256 height 30
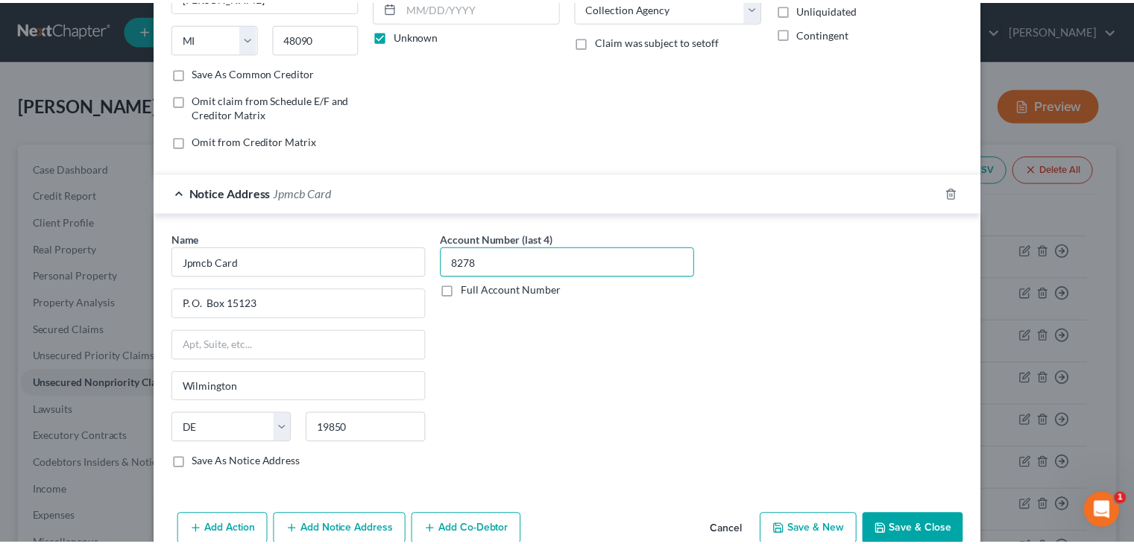
scroll to position [256, 0]
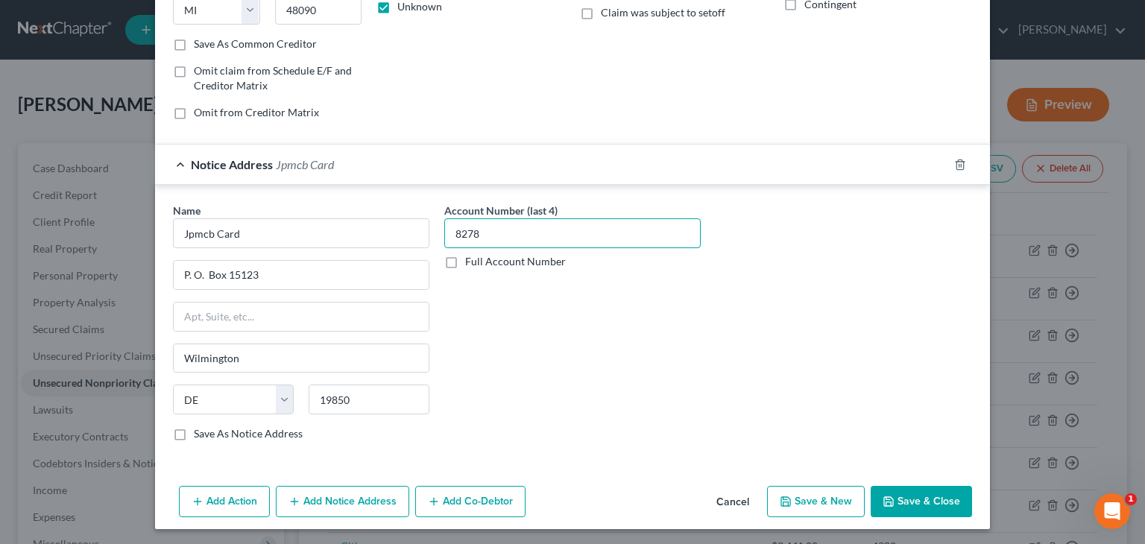
type input "8278"
click at [926, 499] on button "Save & Close" at bounding box center [921, 501] width 101 height 31
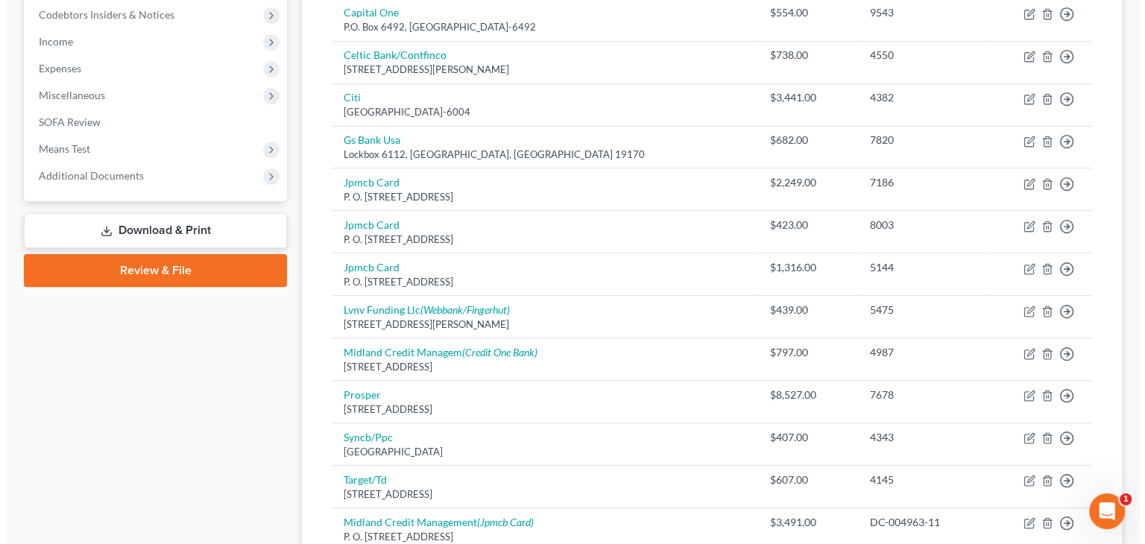
scroll to position [596, 0]
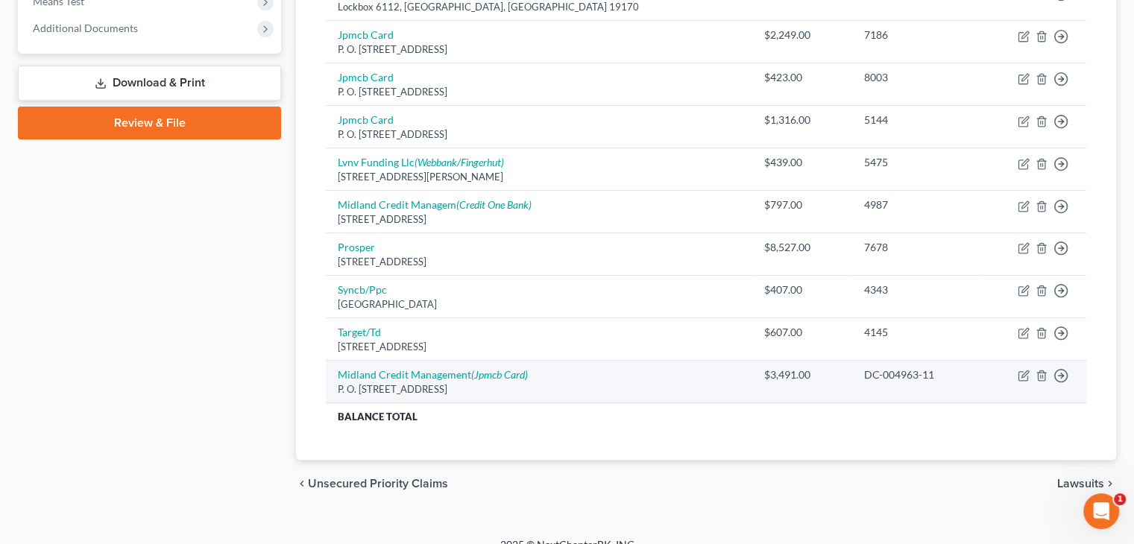
click at [445, 382] on div "P. O. Box 2121, Warren, MI 48090" at bounding box center [539, 389] width 402 height 14
click at [423, 373] on link "Midland Credit Management (Jpmcb Card)" at bounding box center [433, 374] width 190 height 13
select select "23"
select select "1"
select select "0"
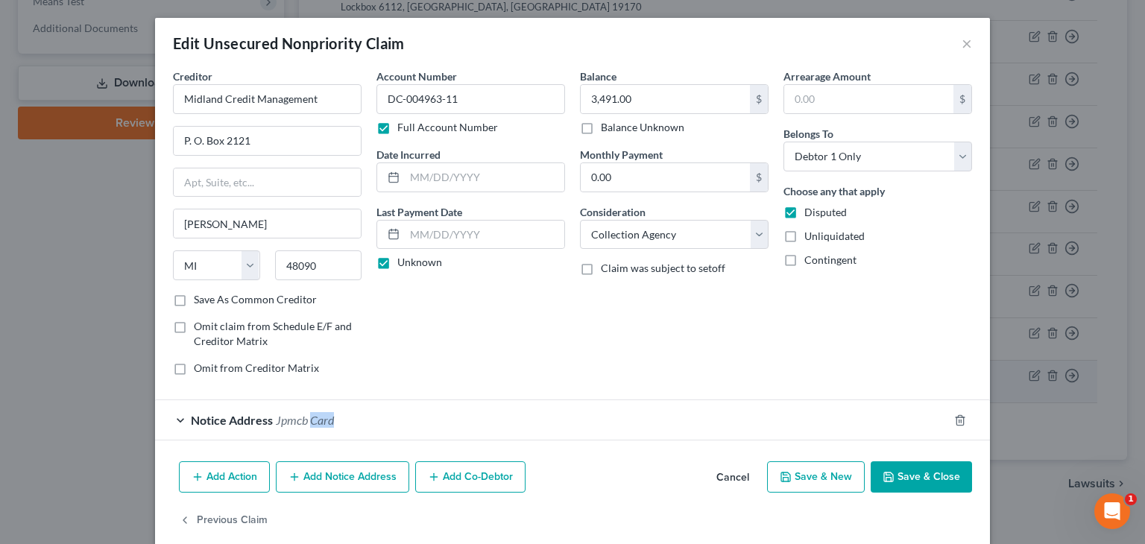
click at [423, 373] on form "Creditor * Midland Credit Management P. O. Box 2121 Warren State AL AK AR AZ CA…" at bounding box center [572, 255] width 799 height 372
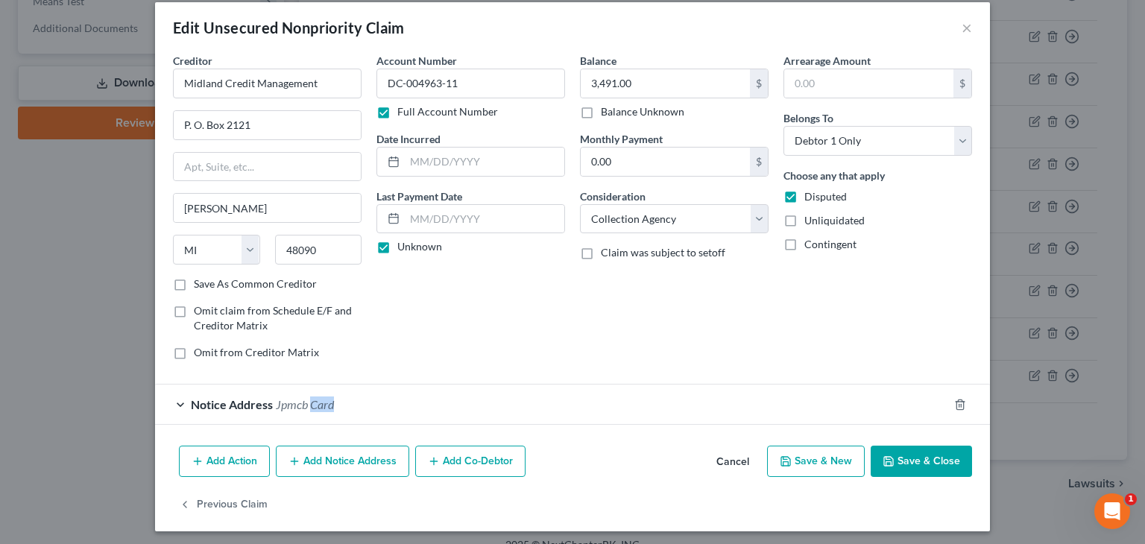
scroll to position [19, 0]
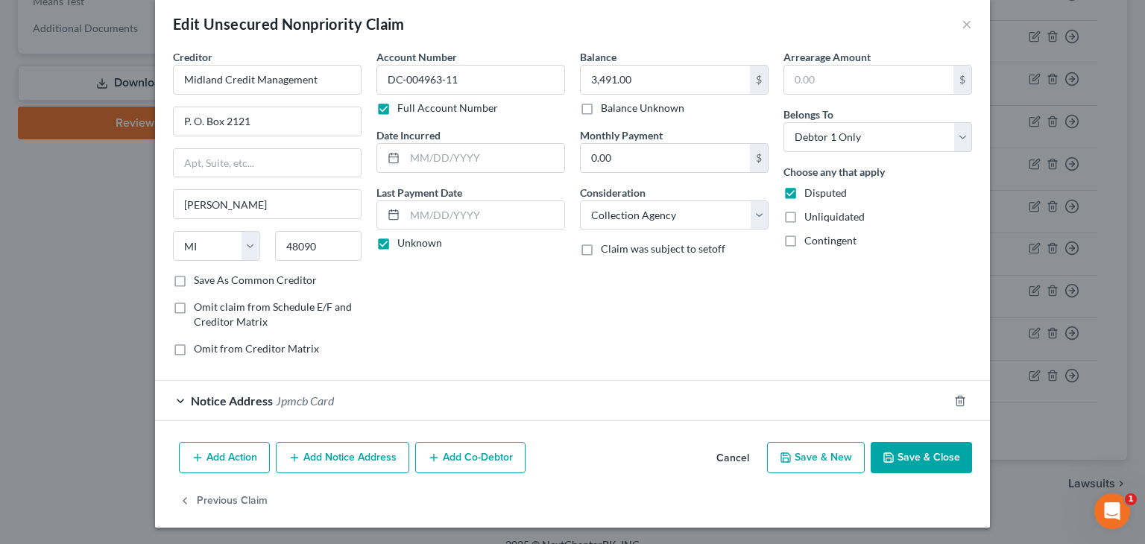
click at [244, 397] on span "Notice Address" at bounding box center [232, 401] width 82 height 14
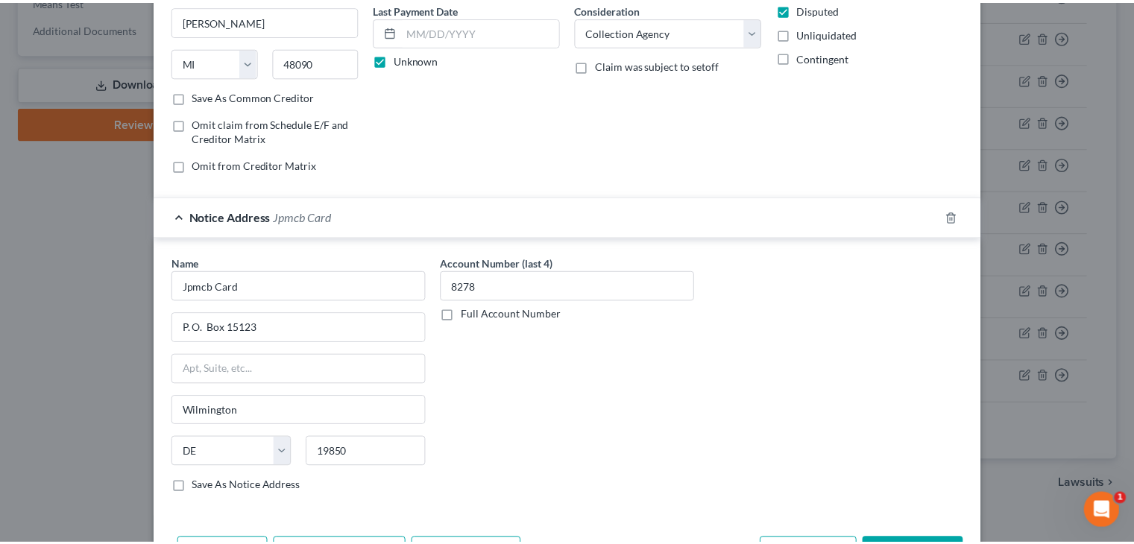
scroll to position [298, 0]
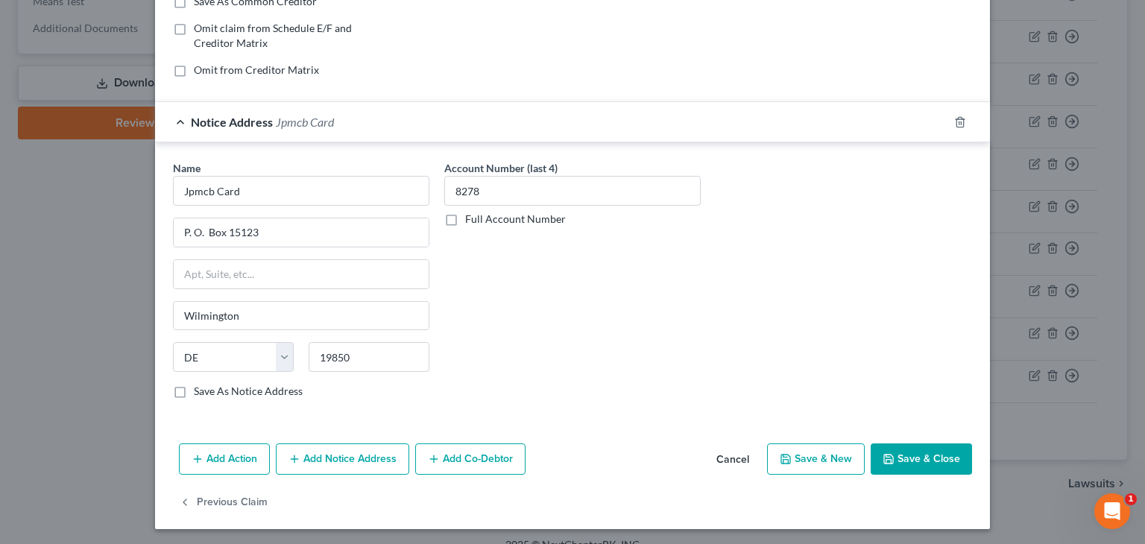
click at [929, 453] on button "Save & Close" at bounding box center [921, 458] width 101 height 31
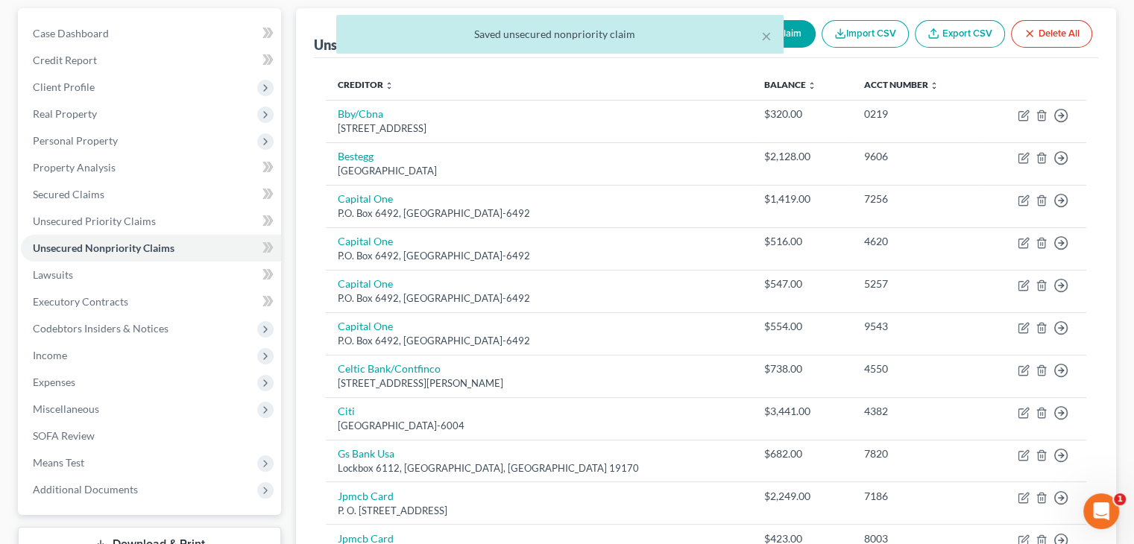
scroll to position [75, 0]
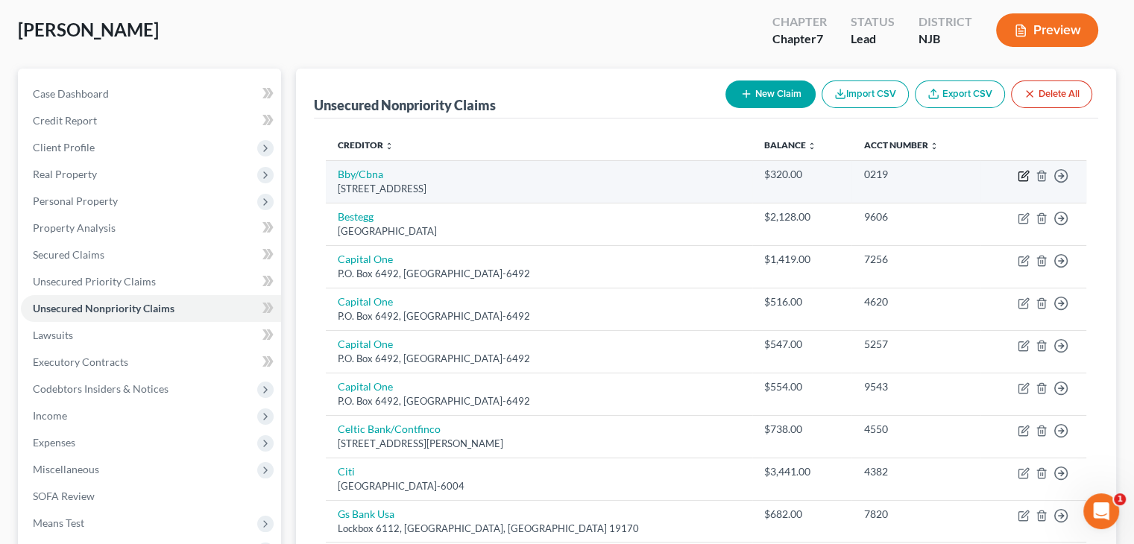
click at [1020, 173] on icon "button" at bounding box center [1023, 176] width 12 height 12
select select "43"
select select "2"
select select "0"
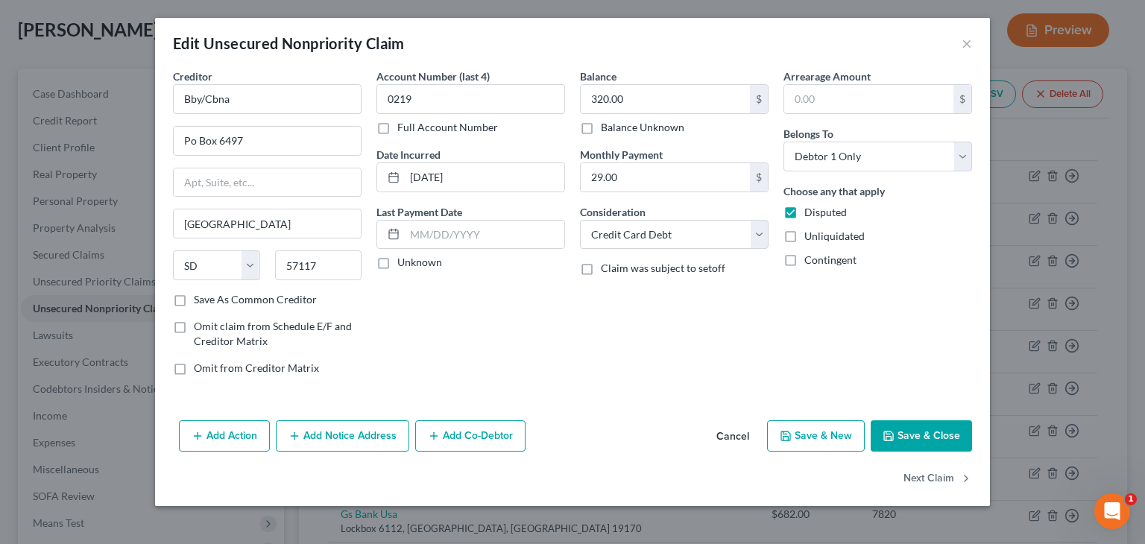
click at [397, 262] on label "Unknown" at bounding box center [419, 262] width 45 height 15
click at [403, 262] on input "Unknown" at bounding box center [408, 260] width 10 height 10
checkbox input "true"
click at [930, 439] on button "Save & Close" at bounding box center [921, 435] width 101 height 31
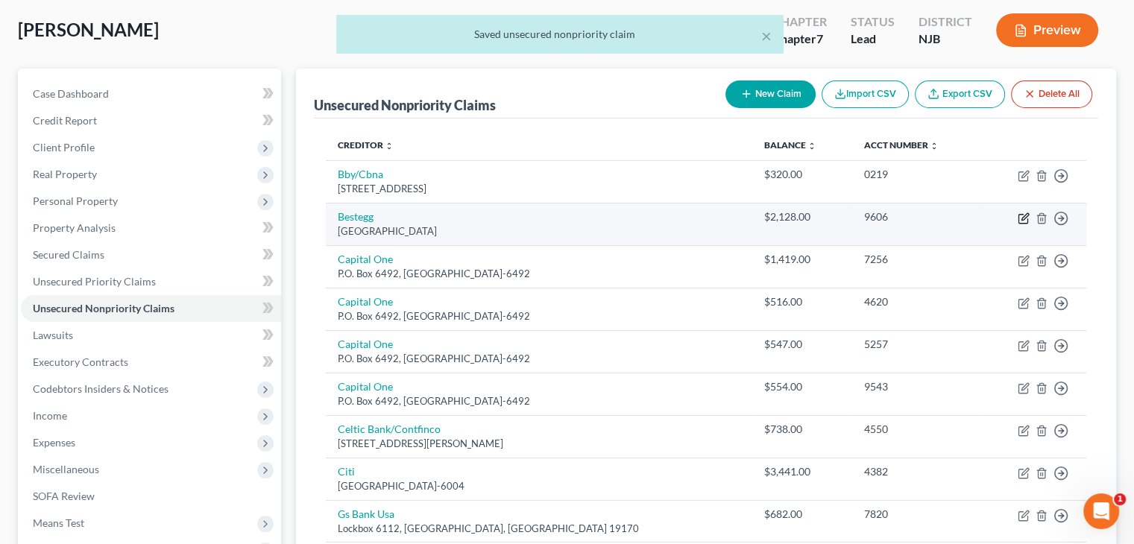
click at [1028, 217] on icon "button" at bounding box center [1023, 218] width 12 height 12
select select "39"
select select "0"
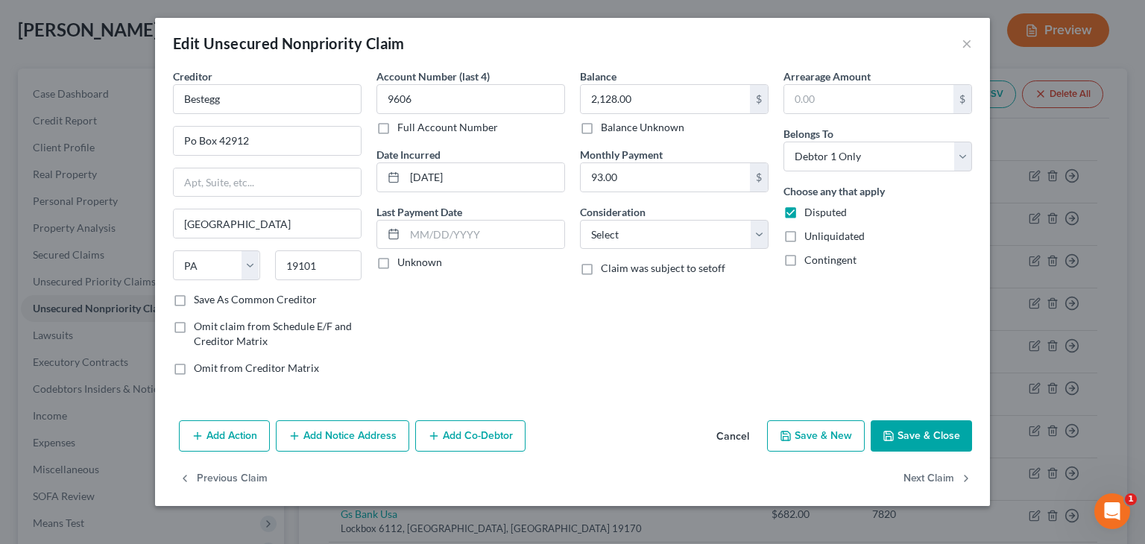
drag, startPoint x: 379, startPoint y: 260, endPoint x: 420, endPoint y: 254, distance: 41.4
click at [397, 260] on label "Unknown" at bounding box center [419, 262] width 45 height 15
click at [403, 260] on input "Unknown" at bounding box center [408, 260] width 10 height 10
checkbox input "true"
click at [759, 238] on select "Select Cable / Satellite Services Collection Agency Credit Card Debt Debt Couns…" at bounding box center [674, 235] width 189 height 30
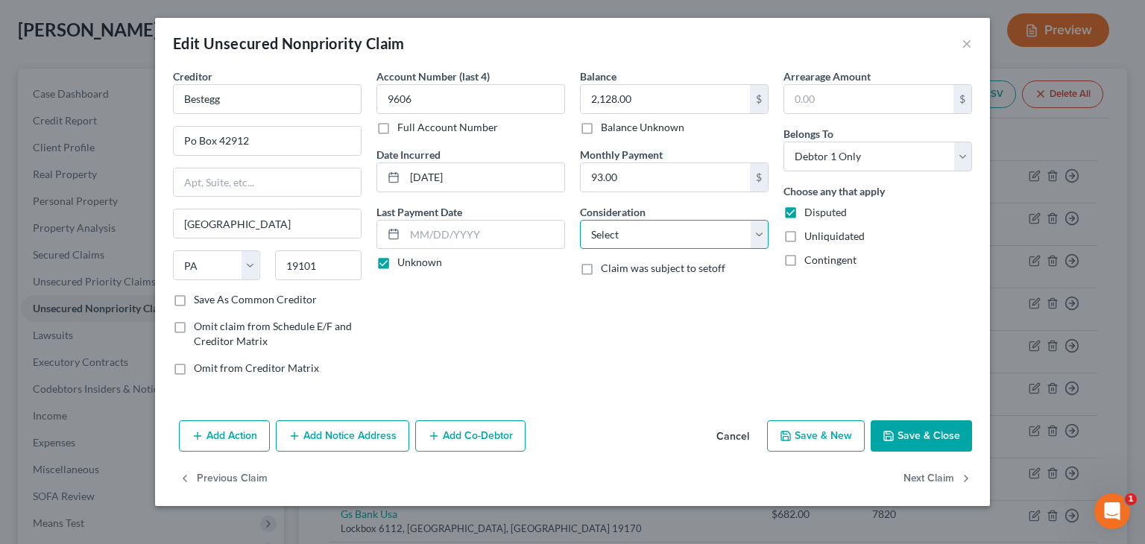
select select "10"
click at [580, 220] on select "Select Cable / Satellite Services Collection Agency Credit Card Debt Debt Couns…" at bounding box center [674, 235] width 189 height 30
click at [913, 434] on button "Save & Close" at bounding box center [921, 435] width 101 height 31
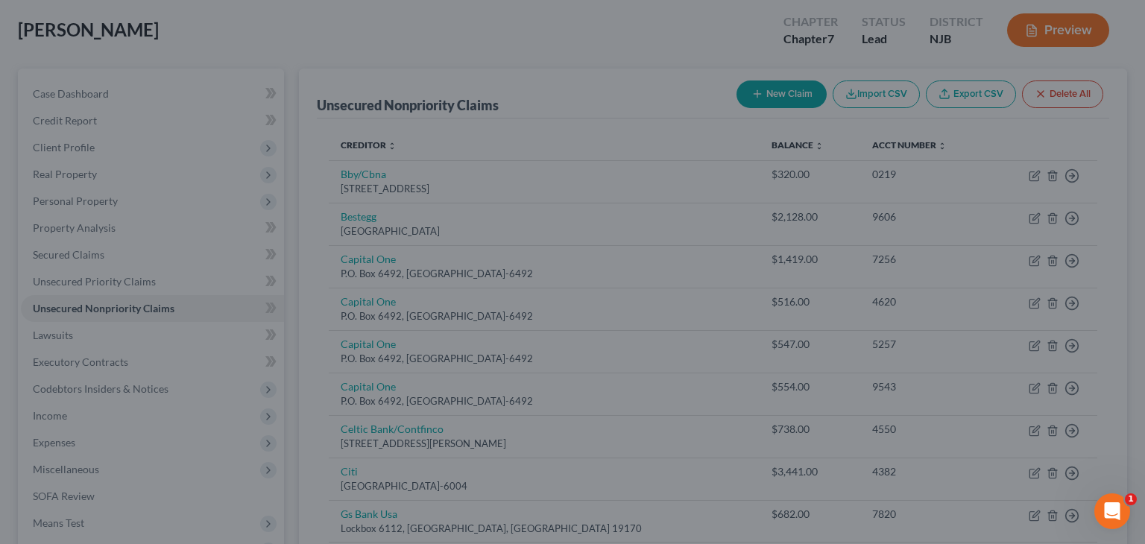
type input "0"
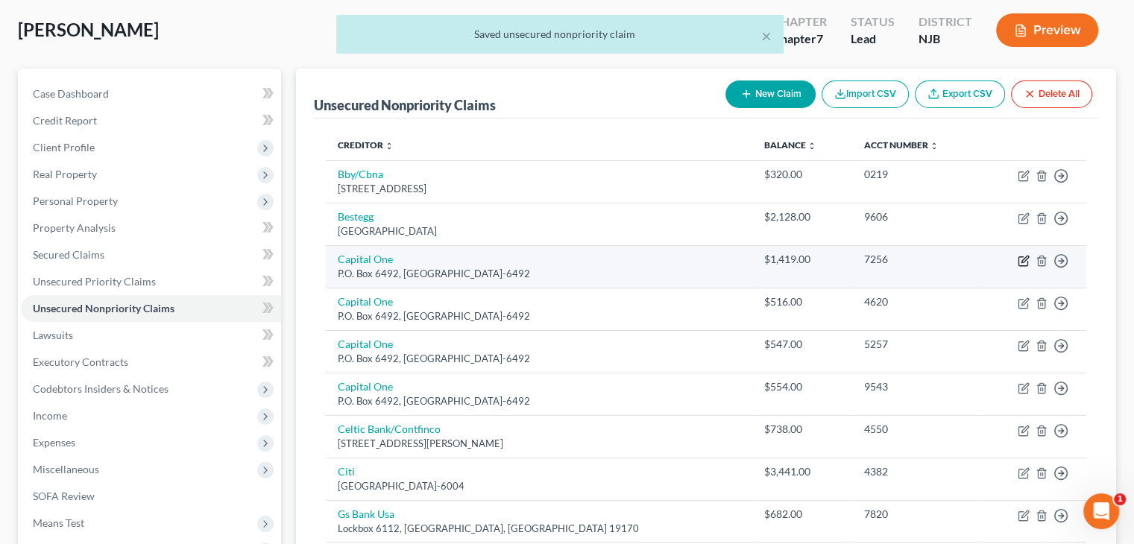
click at [1023, 257] on icon "button" at bounding box center [1024, 259] width 7 height 7
select select "14"
select select "0"
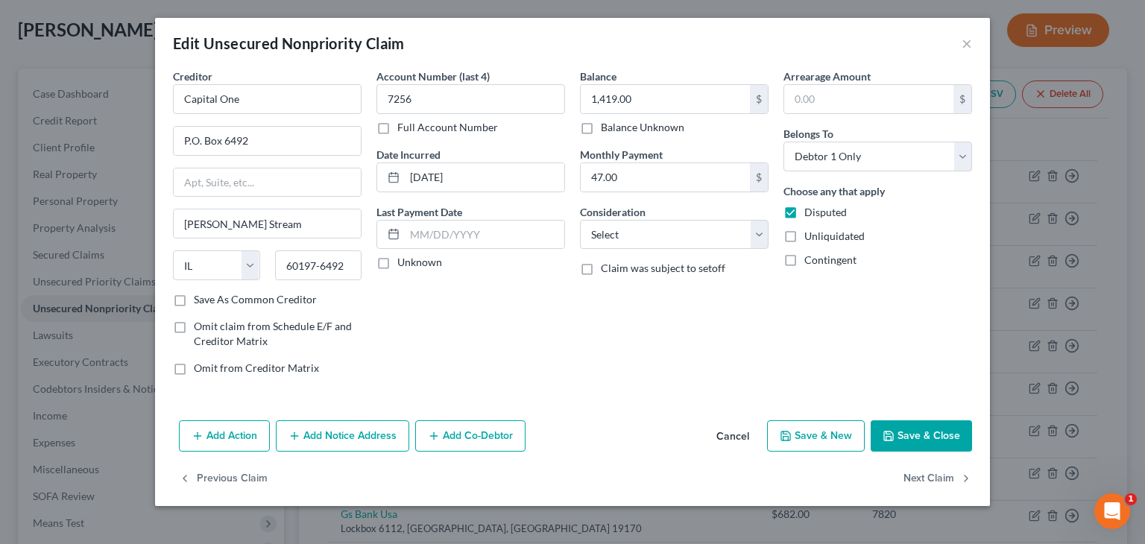
click at [397, 262] on label "Unknown" at bounding box center [419, 262] width 45 height 15
click at [403, 262] on input "Unknown" at bounding box center [408, 260] width 10 height 10
checkbox input "true"
click at [756, 236] on select "Select Cable / Satellite Services Collection Agency Credit Card Debt Debt Couns…" at bounding box center [674, 235] width 189 height 30
select select "2"
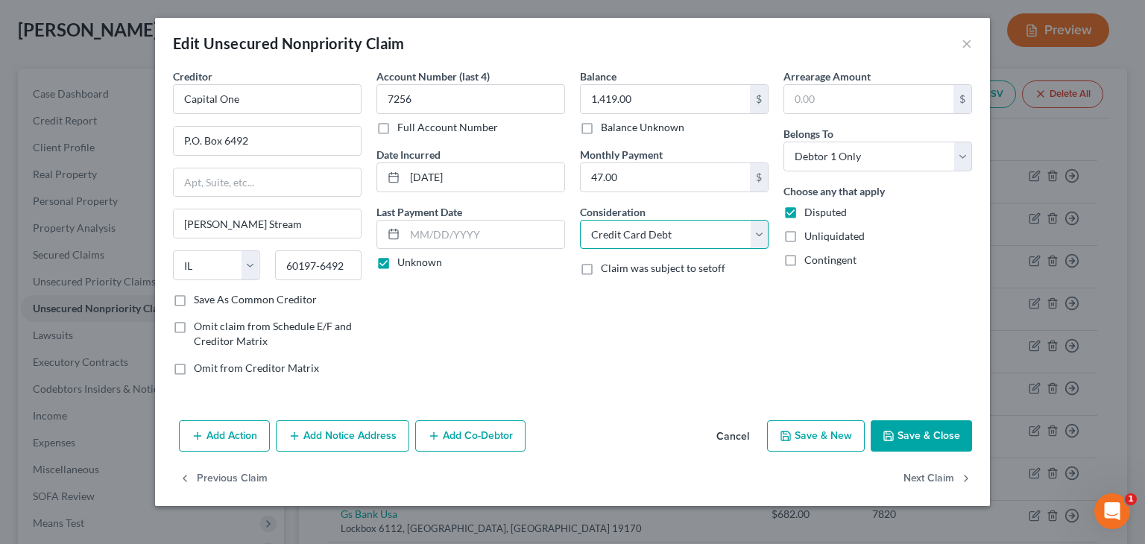
click at [580, 220] on select "Select Cable / Satellite Services Collection Agency Credit Card Debt Debt Couns…" at bounding box center [674, 235] width 189 height 30
click at [942, 433] on button "Save & Close" at bounding box center [921, 435] width 101 height 31
type input "0"
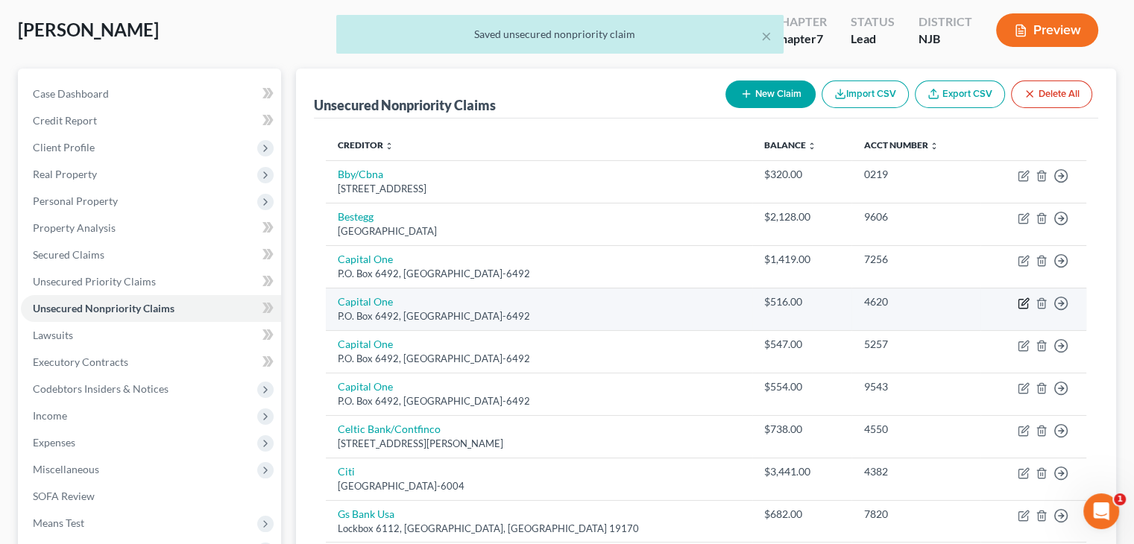
click at [1023, 299] on icon "button" at bounding box center [1023, 303] width 12 height 12
select select "14"
select select "2"
select select "0"
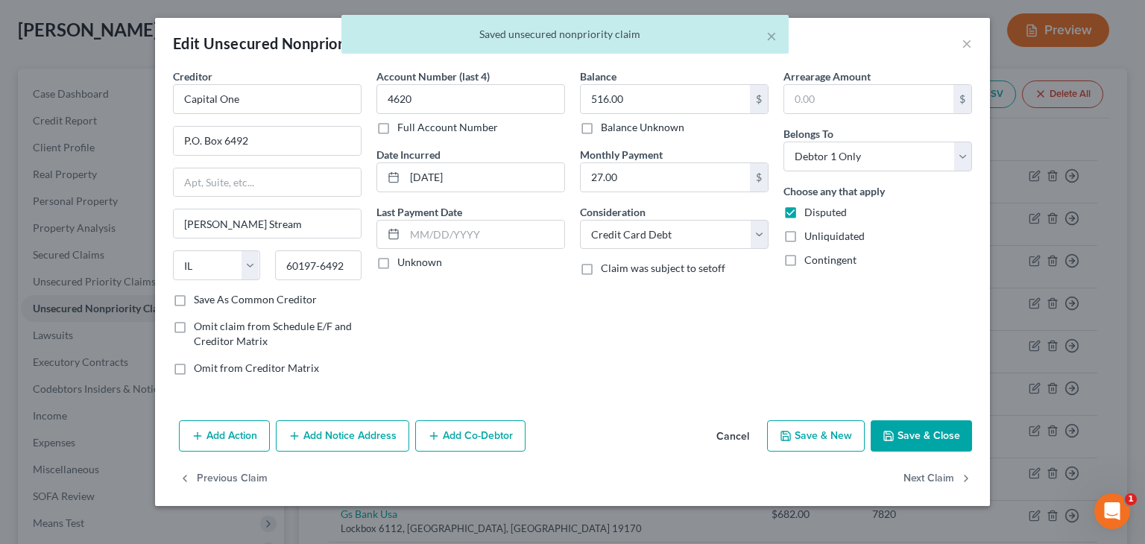
click at [397, 262] on label "Unknown" at bounding box center [419, 262] width 45 height 15
click at [403, 262] on input "Unknown" at bounding box center [408, 260] width 10 height 10
checkbox input "true"
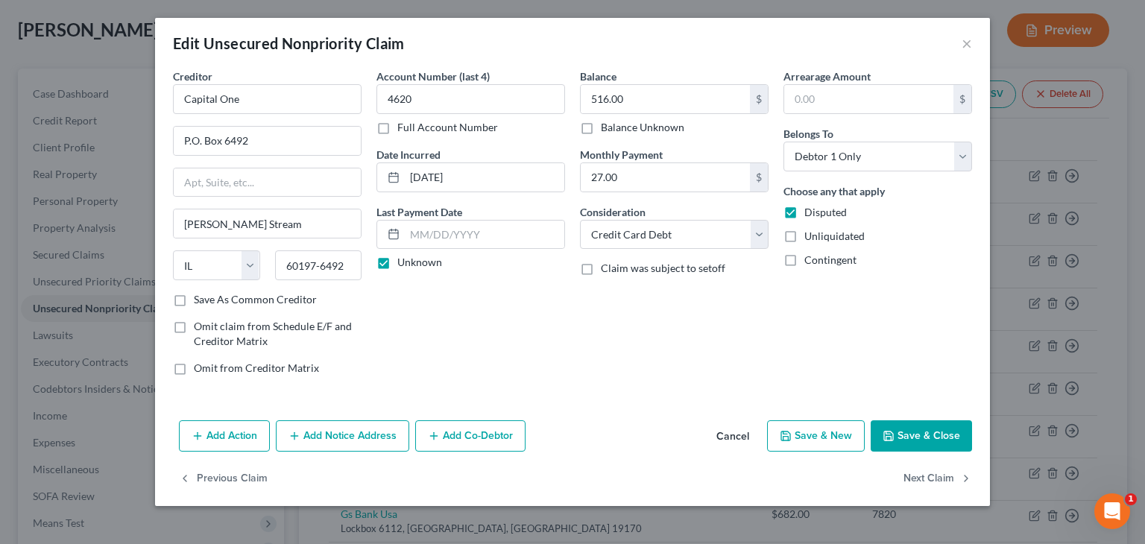
click at [933, 436] on button "Save & Close" at bounding box center [921, 435] width 101 height 31
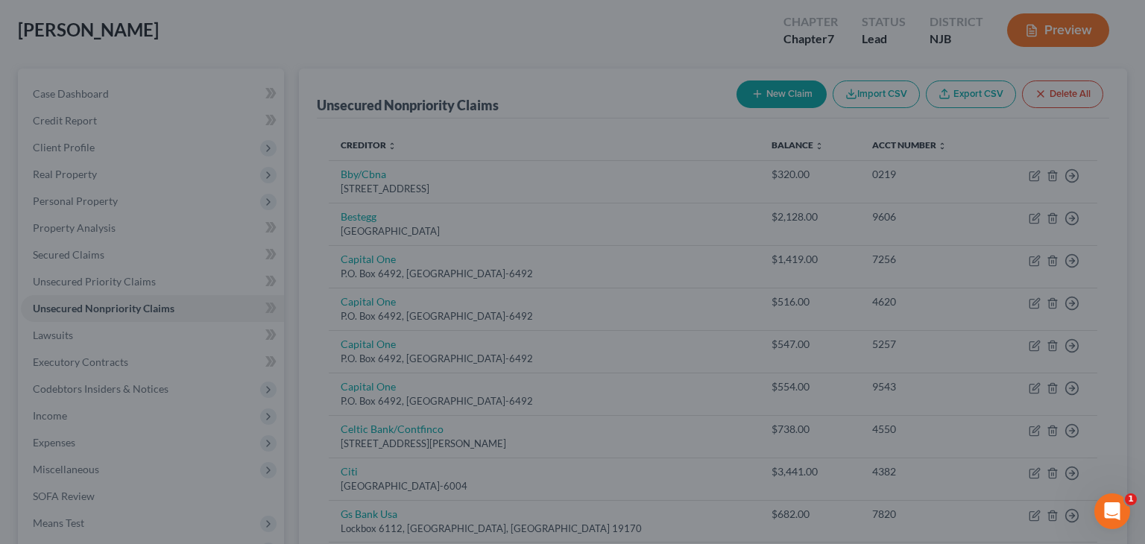
type input "0"
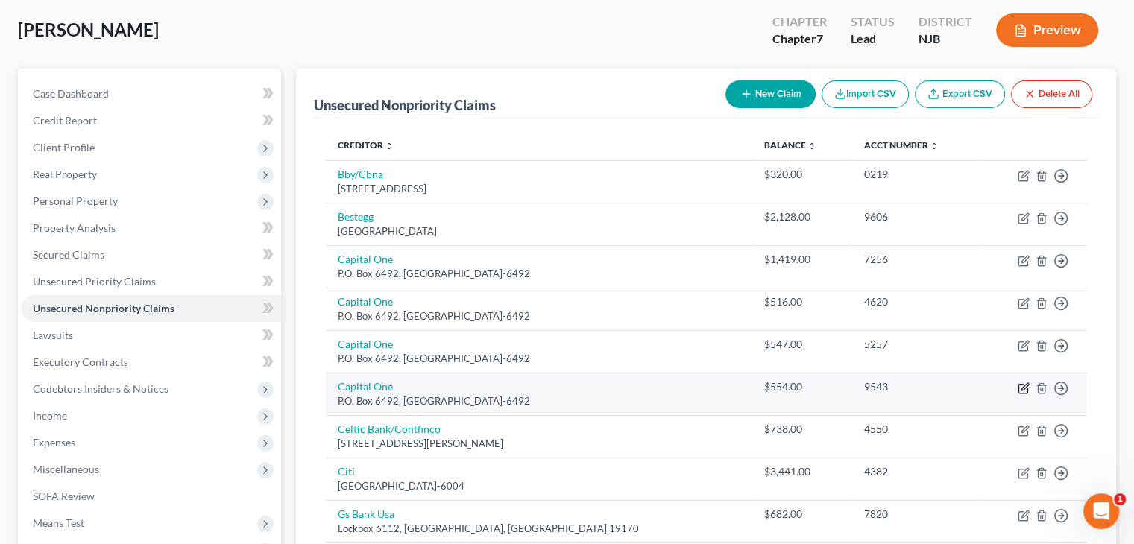
click at [1023, 387] on icon "button" at bounding box center [1023, 388] width 12 height 12
select select "14"
select select "2"
select select "0"
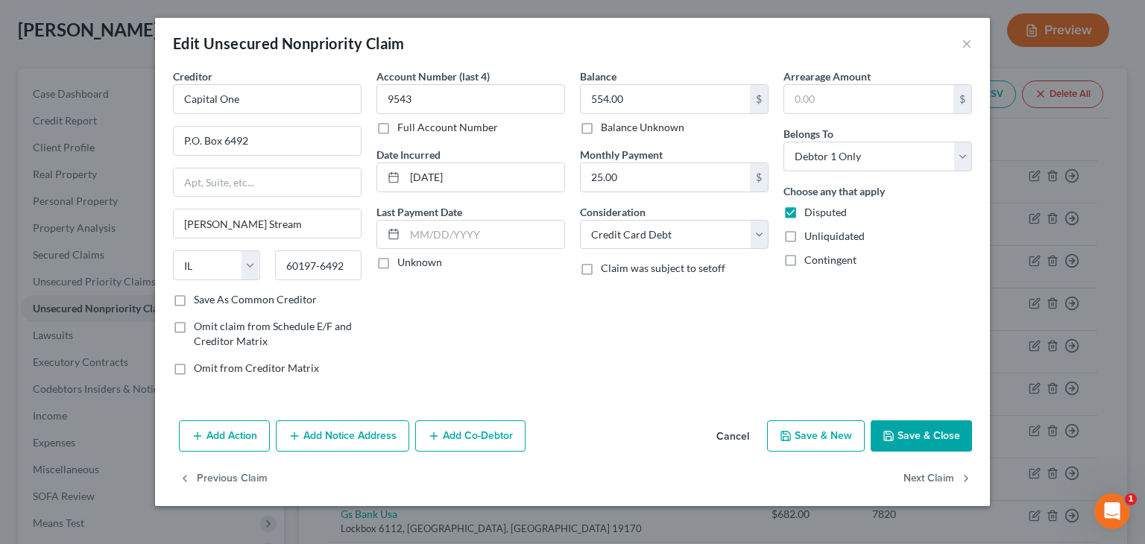
click at [397, 260] on label "Unknown" at bounding box center [419, 262] width 45 height 15
click at [403, 260] on input "Unknown" at bounding box center [408, 260] width 10 height 10
checkbox input "true"
click at [927, 437] on button "Save & Close" at bounding box center [921, 435] width 101 height 31
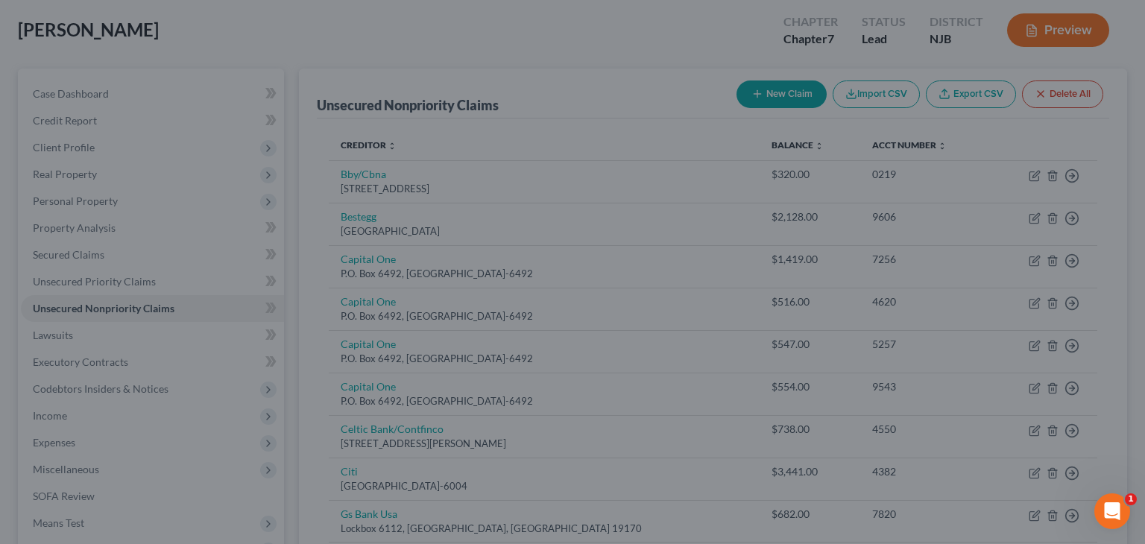
type input "0"
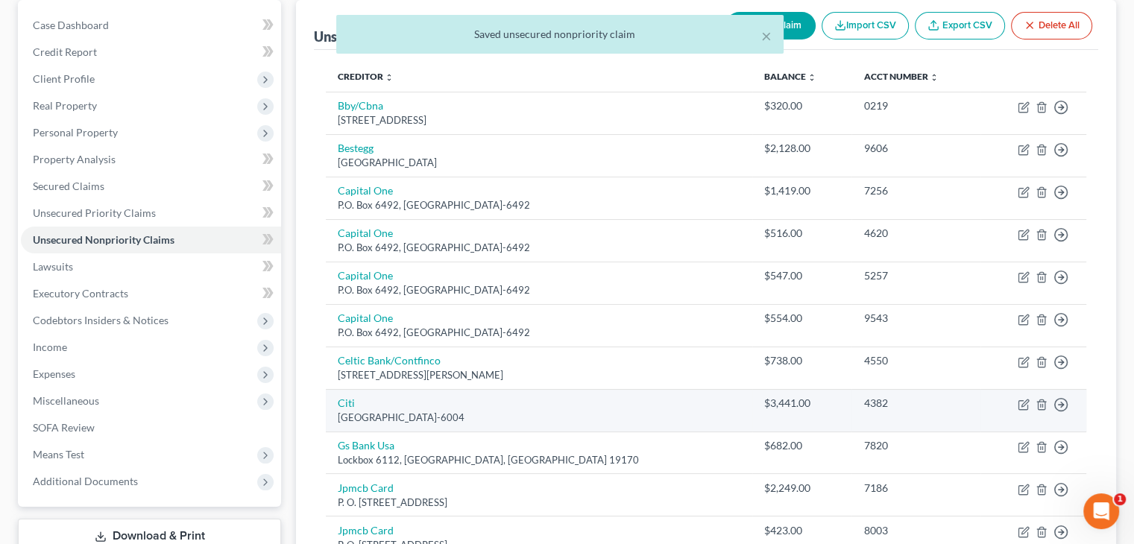
scroll to position [224, 0]
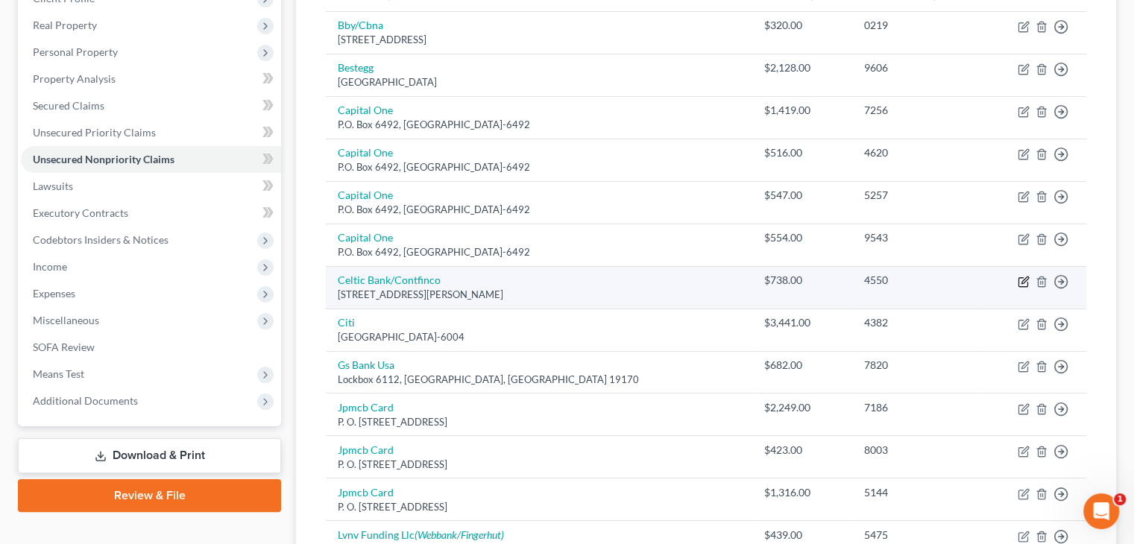
click at [1023, 281] on icon "button" at bounding box center [1024, 280] width 7 height 7
select select "7"
select select "2"
select select "0"
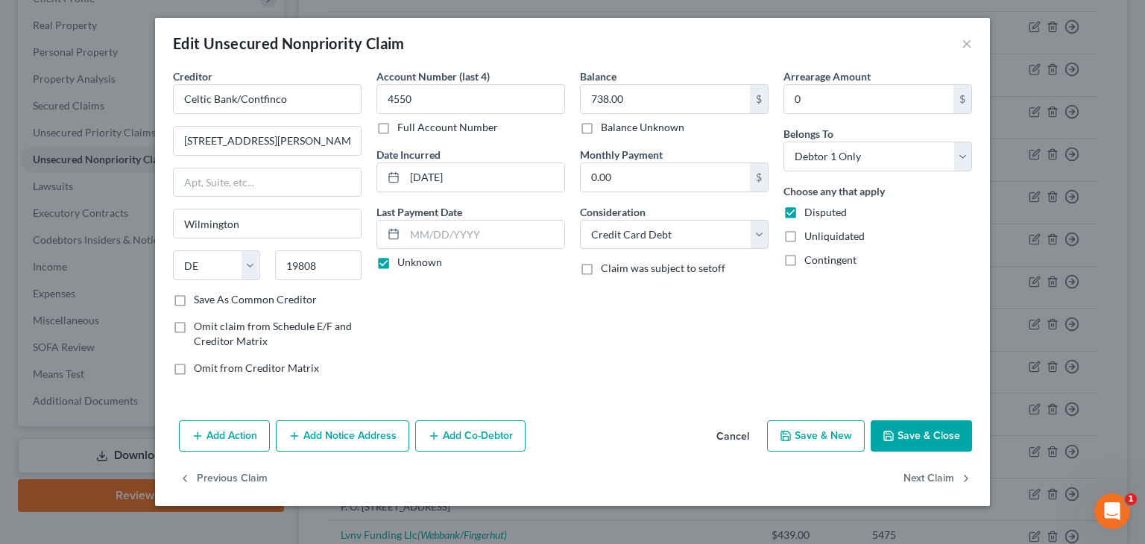
click at [912, 433] on button "Save & Close" at bounding box center [921, 435] width 101 height 31
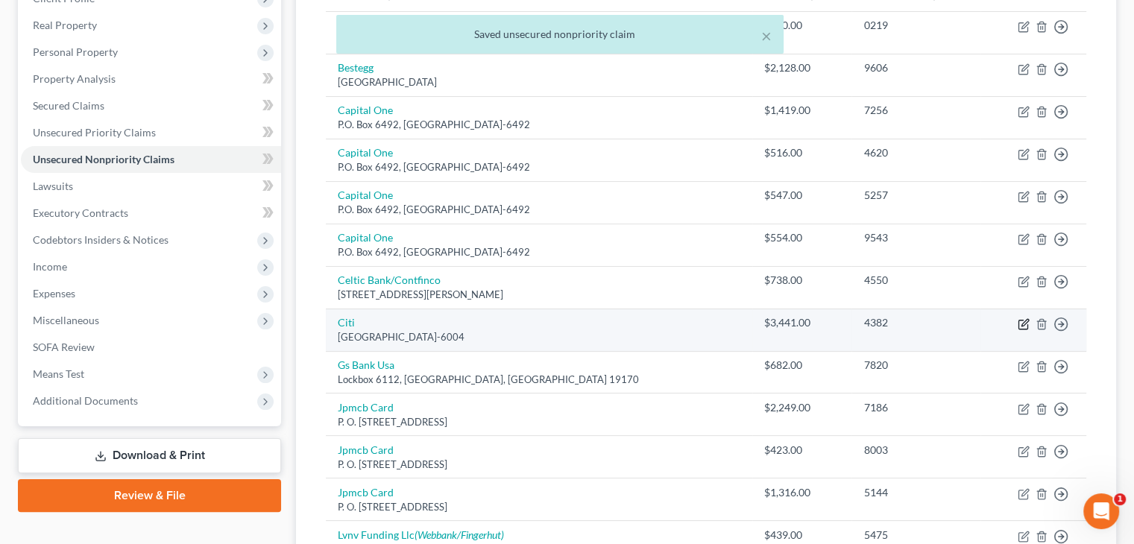
click at [1025, 323] on icon "button" at bounding box center [1023, 324] width 12 height 12
select select "43"
select select "2"
select select "0"
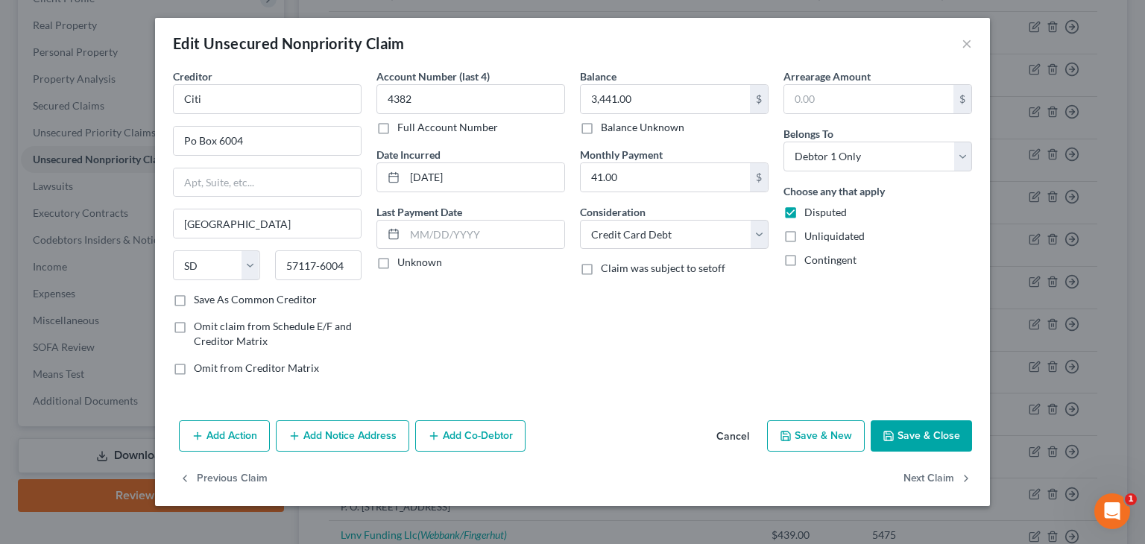
click at [397, 260] on label "Unknown" at bounding box center [419, 262] width 45 height 15
click at [403, 260] on input "Unknown" at bounding box center [408, 260] width 10 height 10
checkbox input "true"
click at [930, 432] on button "Save & Close" at bounding box center [921, 435] width 101 height 31
type input "0"
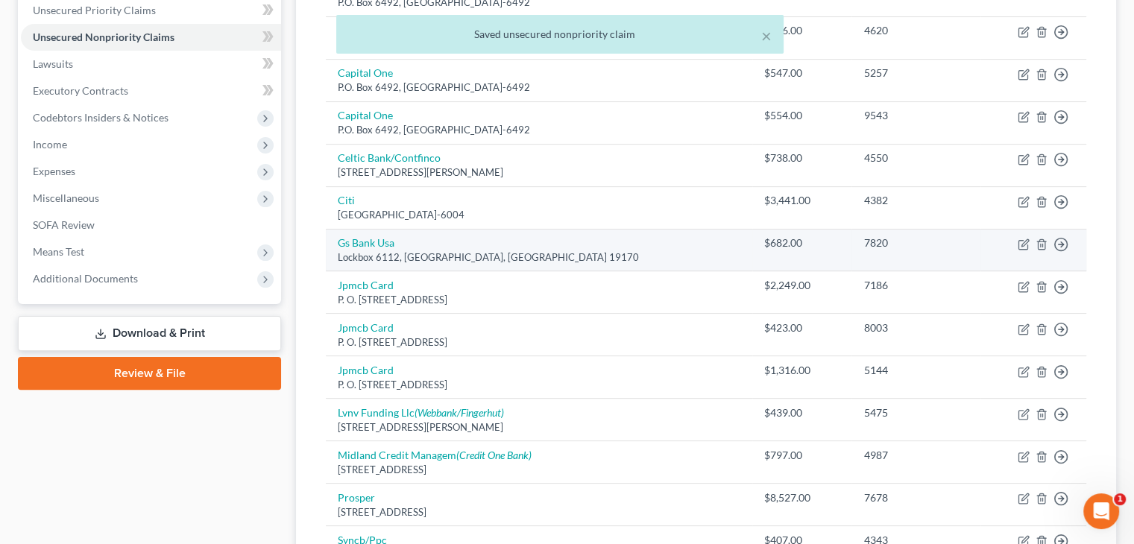
scroll to position [373, 0]
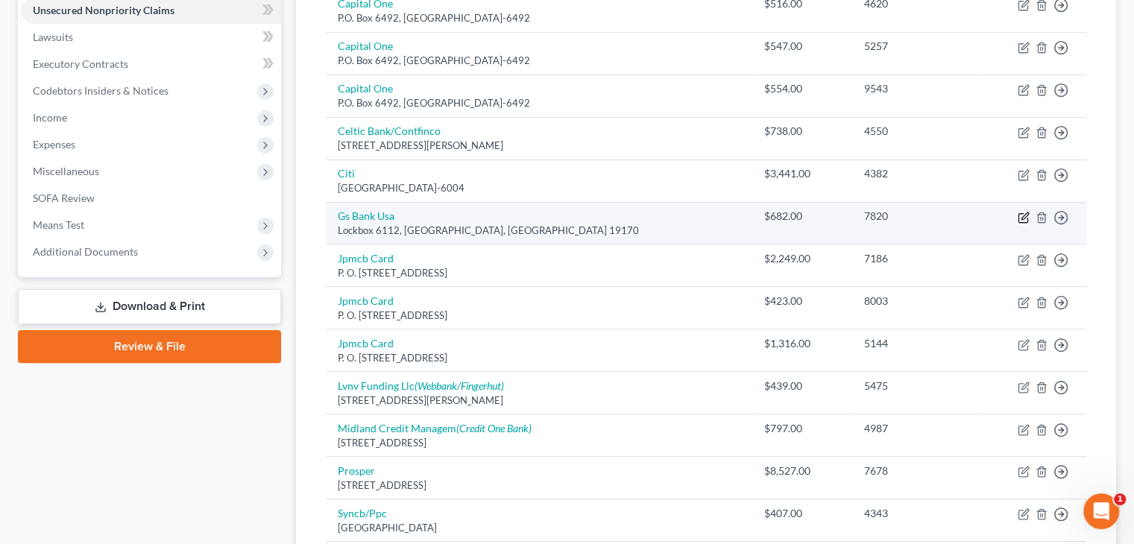
click at [1022, 213] on icon "button" at bounding box center [1022, 217] width 9 height 9
select select "39"
select select "2"
select select "0"
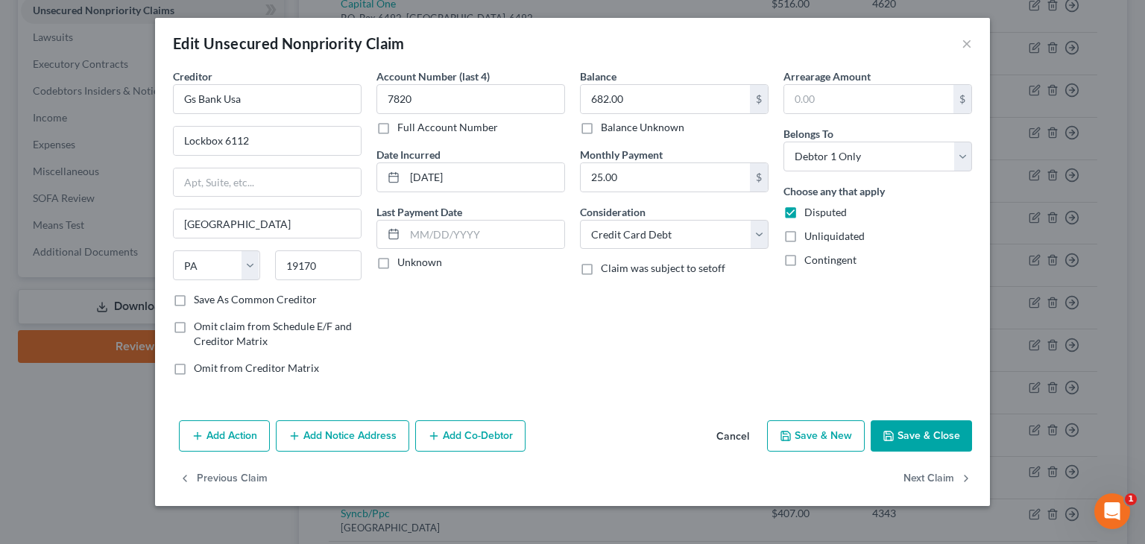
click at [397, 267] on label "Unknown" at bounding box center [419, 262] width 45 height 15
click at [403, 265] on input "Unknown" at bounding box center [408, 260] width 10 height 10
checkbox input "true"
click at [926, 435] on button "Save & Close" at bounding box center [921, 435] width 101 height 31
type input "0"
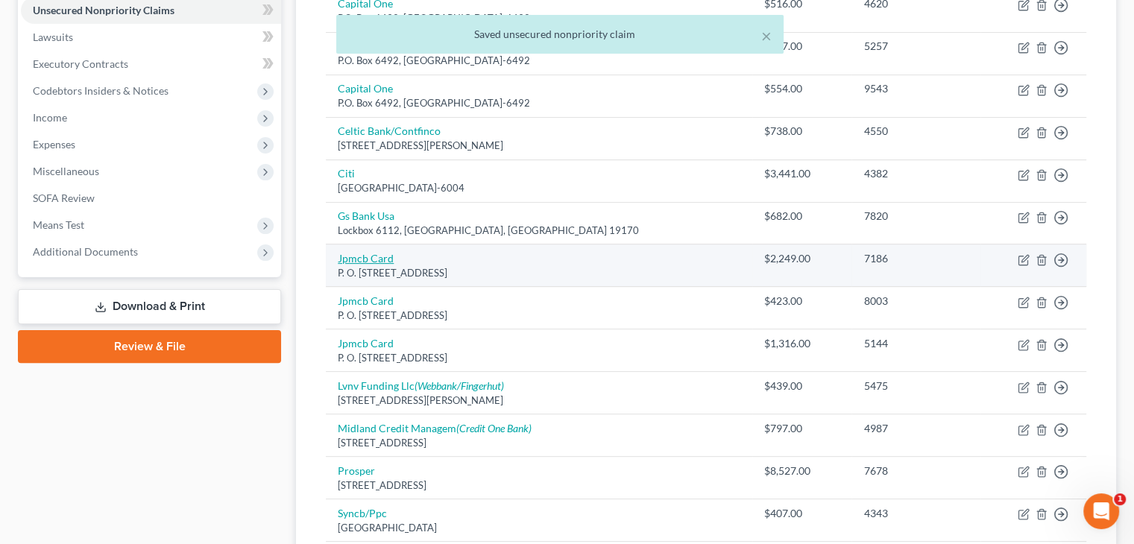
click at [348, 257] on link "Jpmcb Card" at bounding box center [366, 258] width 56 height 13
select select "7"
select select "0"
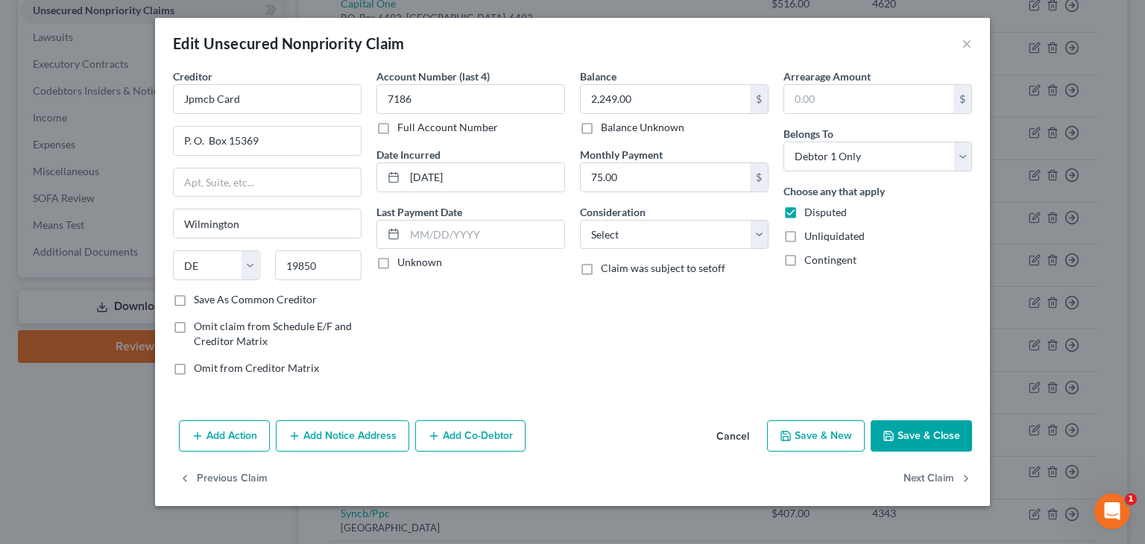
click at [397, 261] on label "Unknown" at bounding box center [419, 262] width 45 height 15
click at [403, 261] on input "Unknown" at bounding box center [408, 260] width 10 height 10
checkbox input "true"
click at [760, 229] on select "Select Cable / Satellite Services Collection Agency Credit Card Debt Debt Couns…" at bounding box center [674, 235] width 189 height 30
select select "2"
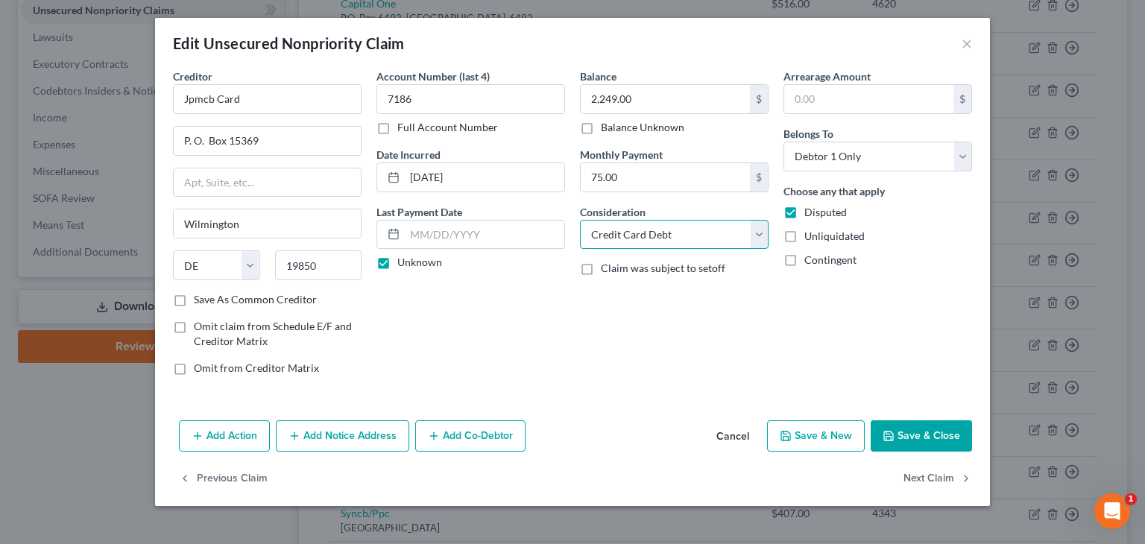
click at [580, 220] on select "Select Cable / Satellite Services Collection Agency Credit Card Debt Debt Couns…" at bounding box center [674, 235] width 189 height 30
click at [925, 433] on button "Save & Close" at bounding box center [921, 435] width 101 height 31
type input "0"
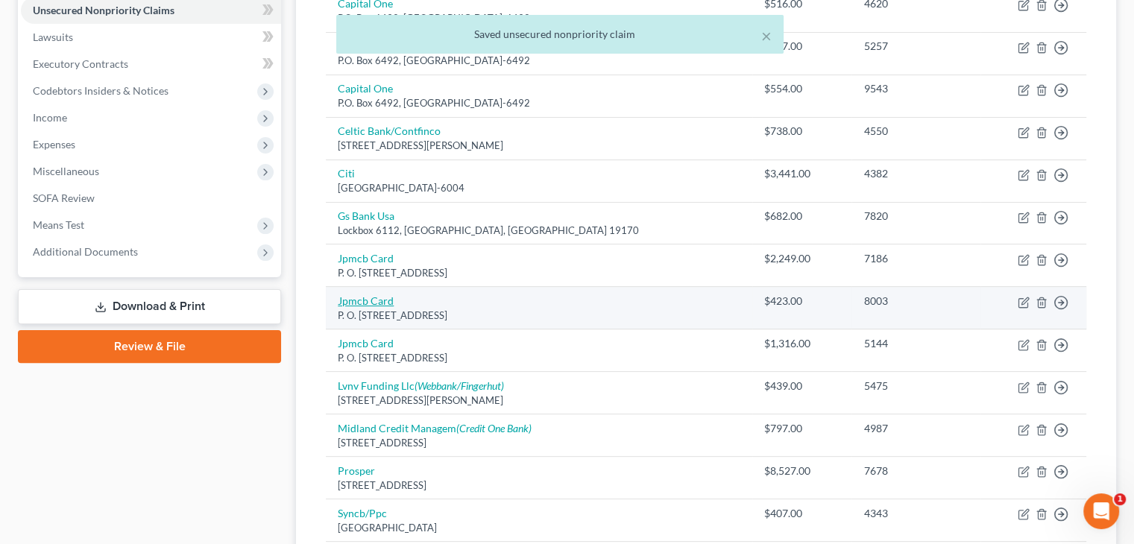
click at [377, 300] on link "Jpmcb Card" at bounding box center [366, 300] width 56 height 13
select select "7"
select select "0"
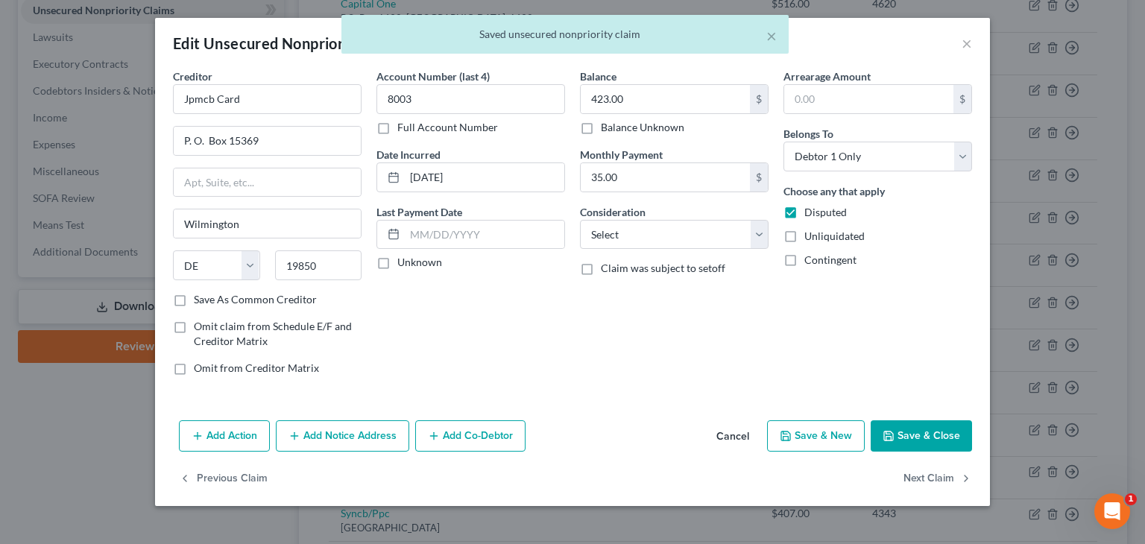
drag, startPoint x: 384, startPoint y: 262, endPoint x: 410, endPoint y: 258, distance: 26.4
click at [397, 260] on label "Unknown" at bounding box center [419, 262] width 45 height 15
click at [403, 260] on input "Unknown" at bounding box center [408, 260] width 10 height 10
checkbox input "true"
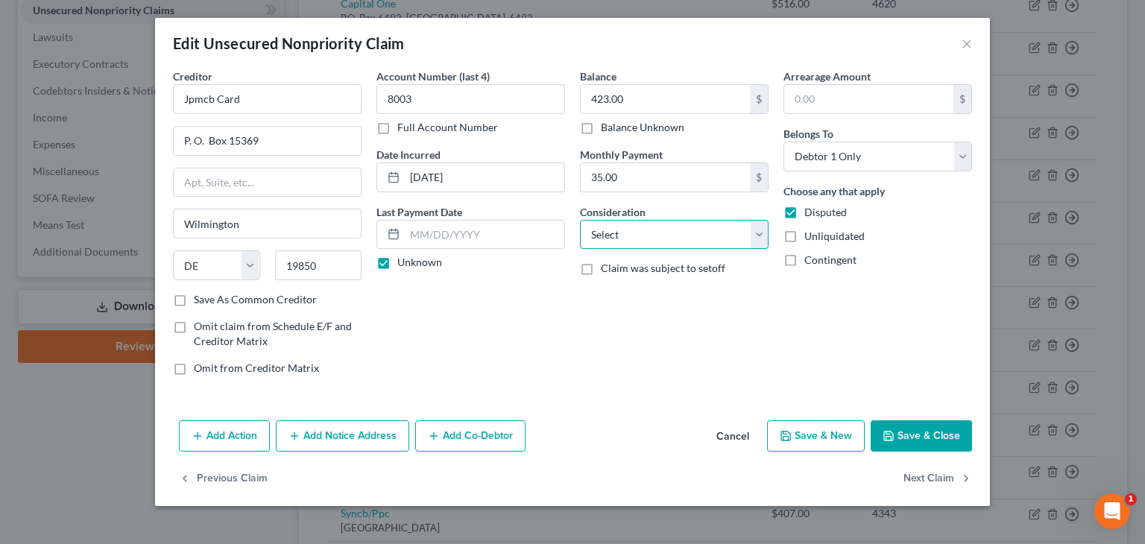
click at [761, 236] on select "Select Cable / Satellite Services Collection Agency Credit Card Debt Debt Couns…" at bounding box center [674, 235] width 189 height 30
select select "2"
click at [580, 220] on select "Select Cable / Satellite Services Collection Agency Credit Card Debt Debt Couns…" at bounding box center [674, 235] width 189 height 30
click at [922, 437] on button "Save & Close" at bounding box center [921, 435] width 101 height 31
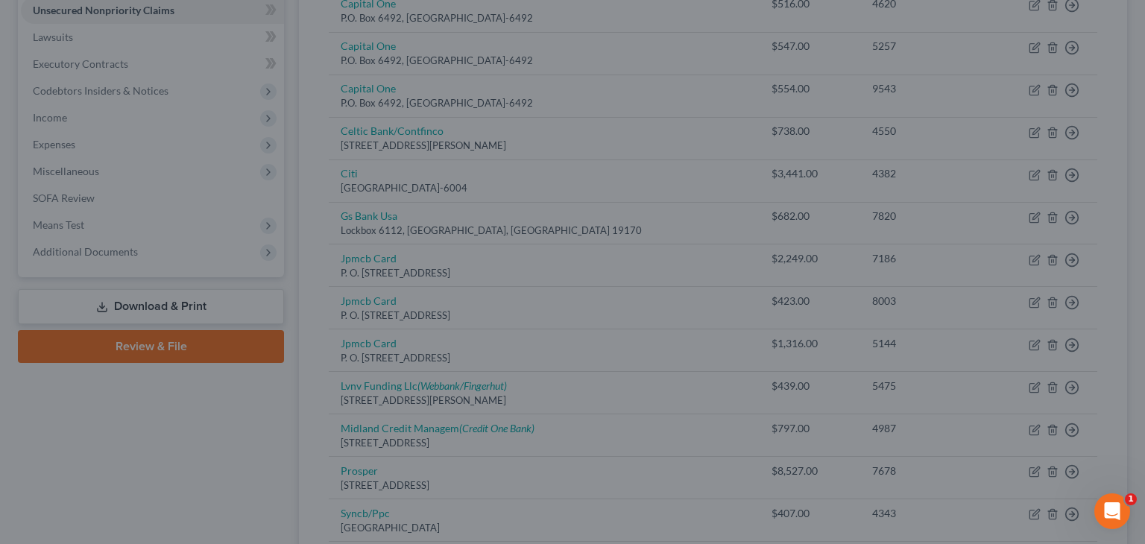
type input "0"
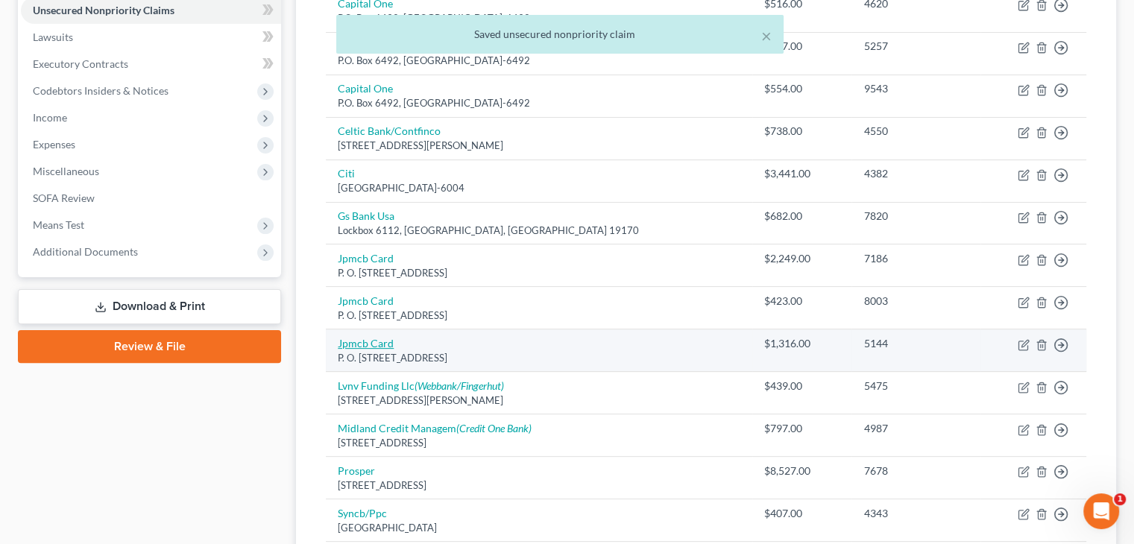
click at [370, 341] on link "Jpmcb Card" at bounding box center [366, 343] width 56 height 13
select select "7"
select select "2"
select select "0"
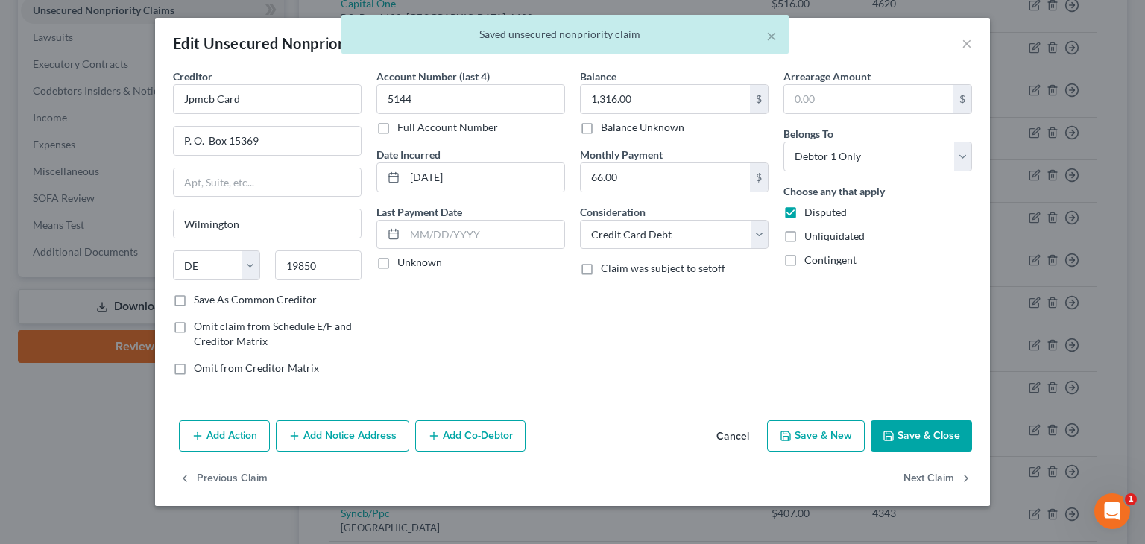
click at [397, 260] on label "Unknown" at bounding box center [419, 262] width 45 height 15
click at [403, 260] on input "Unknown" at bounding box center [408, 260] width 10 height 10
checkbox input "true"
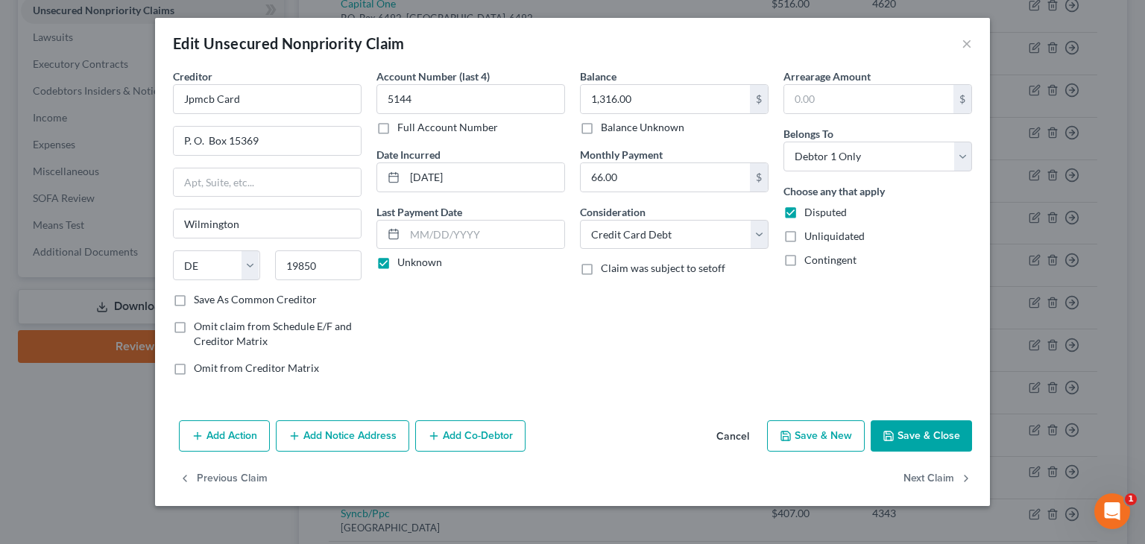
click at [924, 434] on button "Save & Close" at bounding box center [921, 435] width 101 height 31
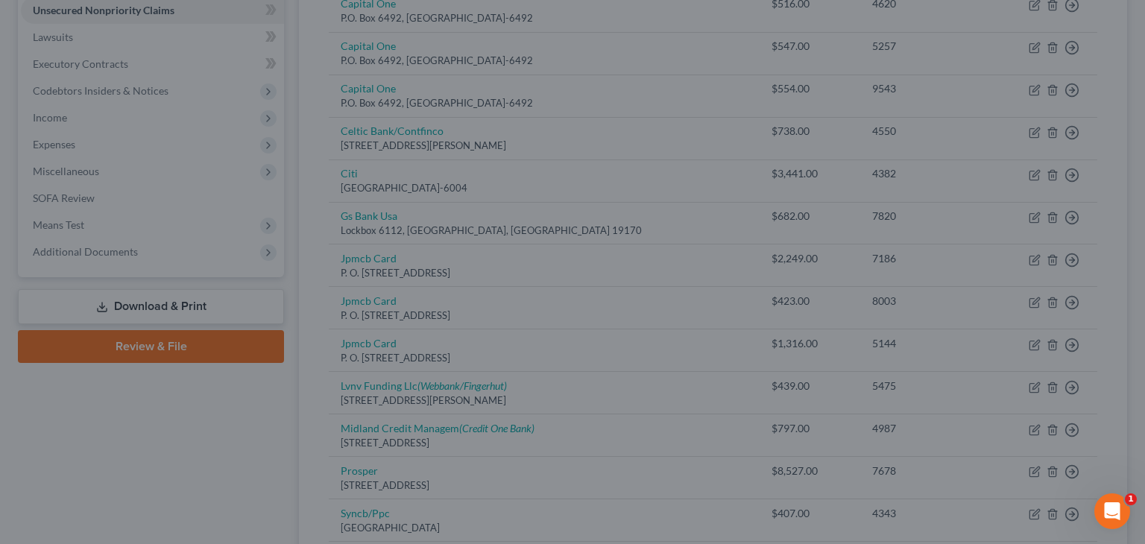
type input "0"
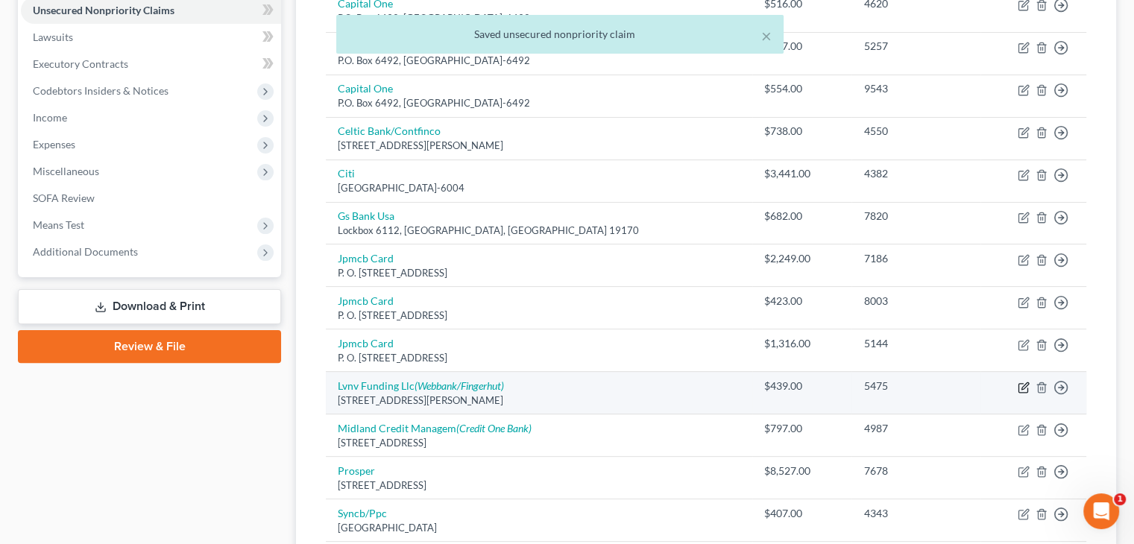
click at [1026, 382] on icon "button" at bounding box center [1024, 385] width 7 height 7
select select "42"
select select "1"
select select "0"
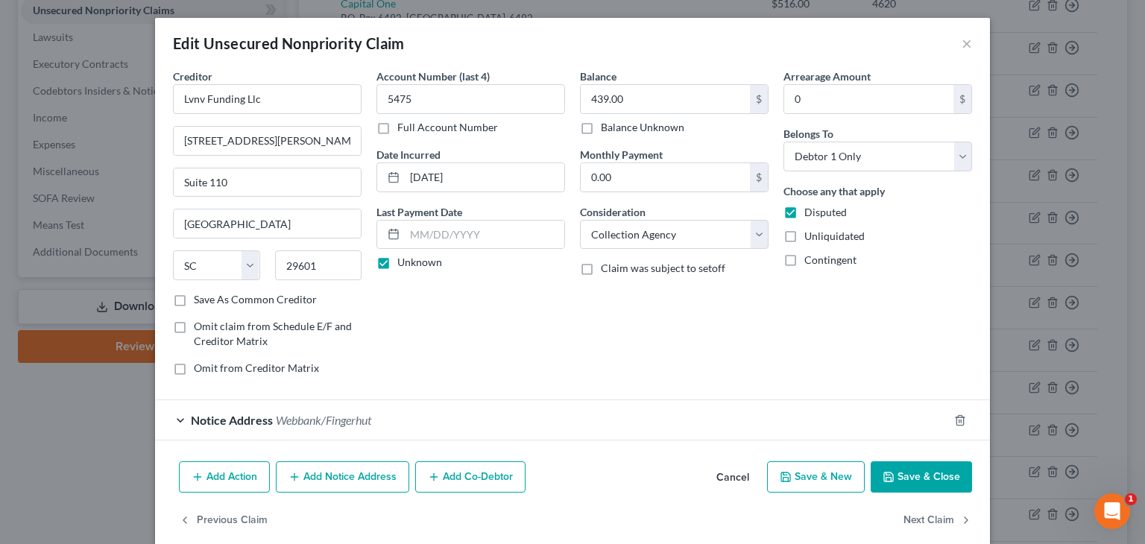
click at [929, 473] on button "Save & Close" at bounding box center [921, 476] width 101 height 31
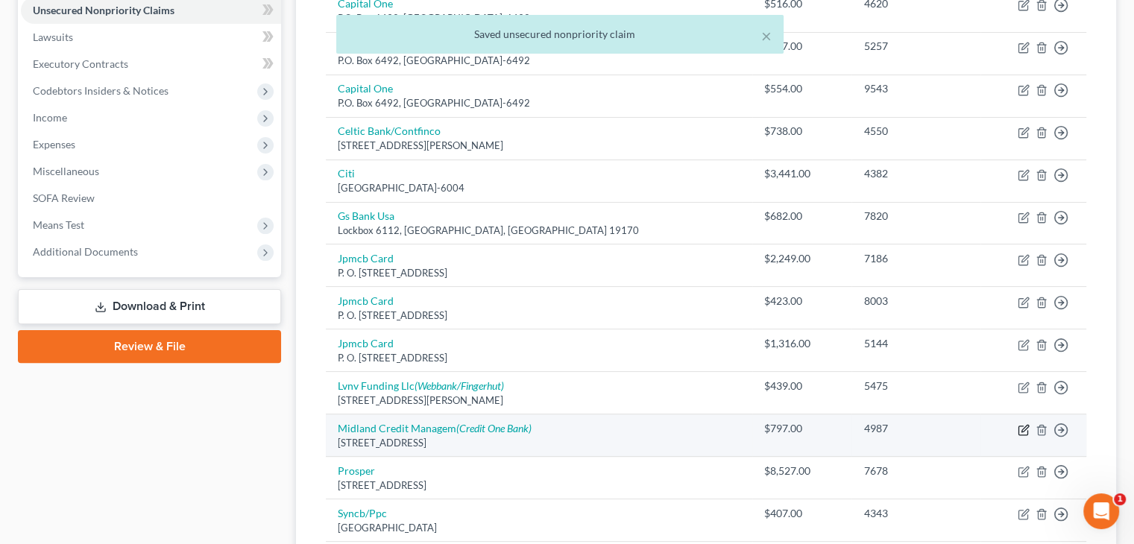
click at [1024, 426] on icon "button" at bounding box center [1023, 430] width 12 height 12
select select "23"
select select "1"
select select "0"
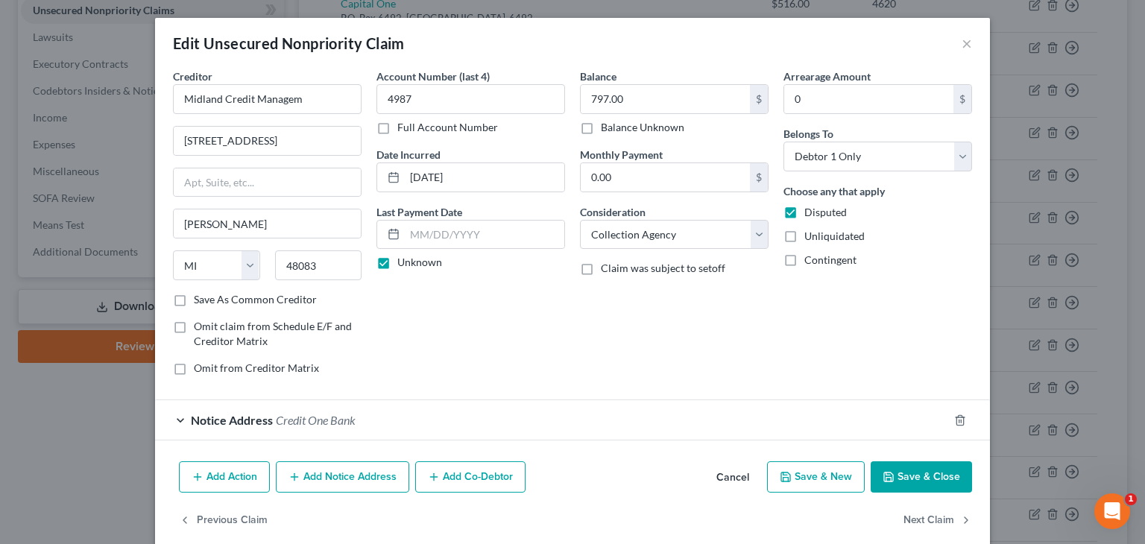
click at [942, 478] on button "Save & Close" at bounding box center [921, 476] width 101 height 31
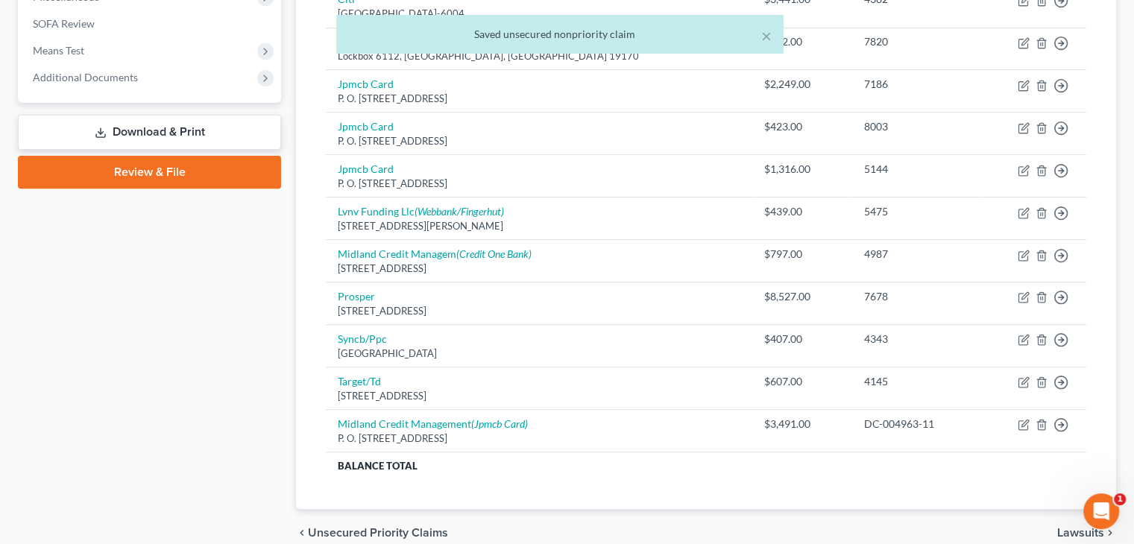
scroll to position [596, 0]
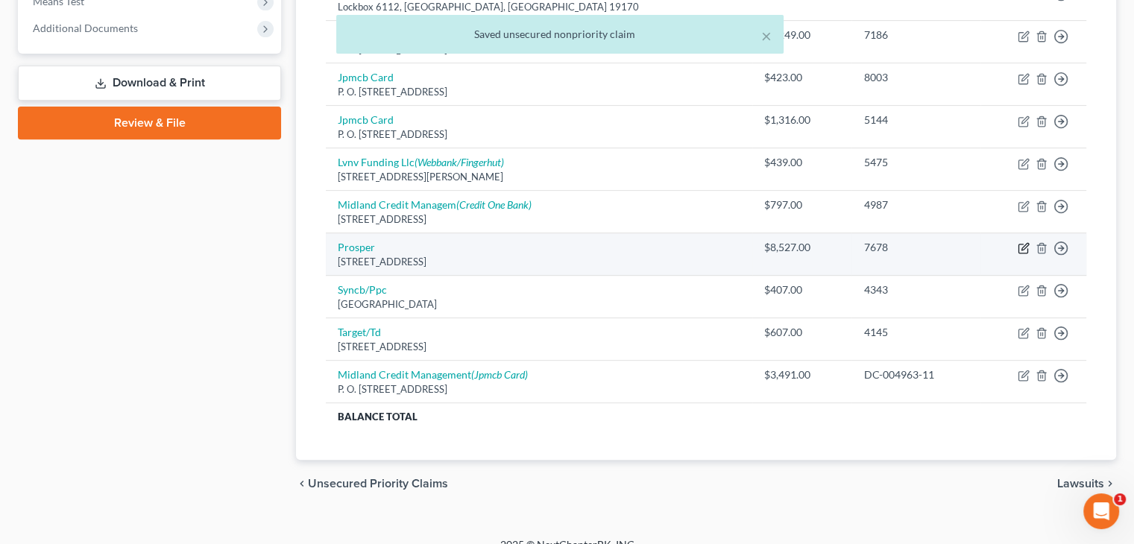
click at [1025, 244] on icon "button" at bounding box center [1023, 248] width 12 height 12
select select "4"
select select "0"
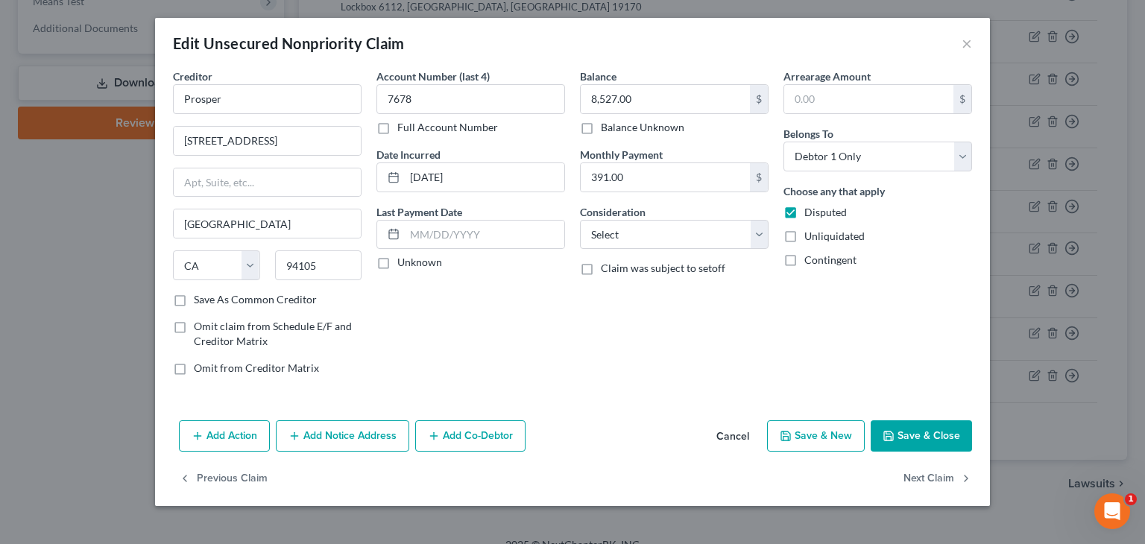
click at [397, 261] on label "Unknown" at bounding box center [419, 262] width 45 height 15
click at [403, 261] on input "Unknown" at bounding box center [408, 260] width 10 height 10
checkbox input "true"
click at [759, 233] on select "Select Cable / Satellite Services Collection Agency Credit Card Debt Debt Couns…" at bounding box center [674, 235] width 189 height 30
select select "10"
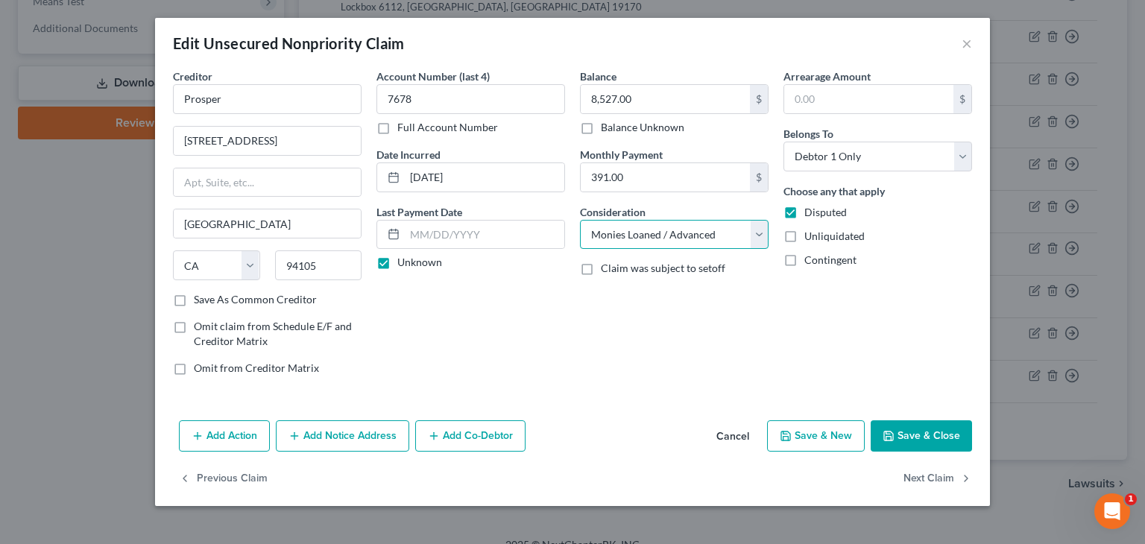
click at [580, 220] on select "Select Cable / Satellite Services Collection Agency Credit Card Debt Debt Couns…" at bounding box center [674, 235] width 189 height 30
click at [914, 430] on button "Save & Close" at bounding box center [921, 435] width 101 height 31
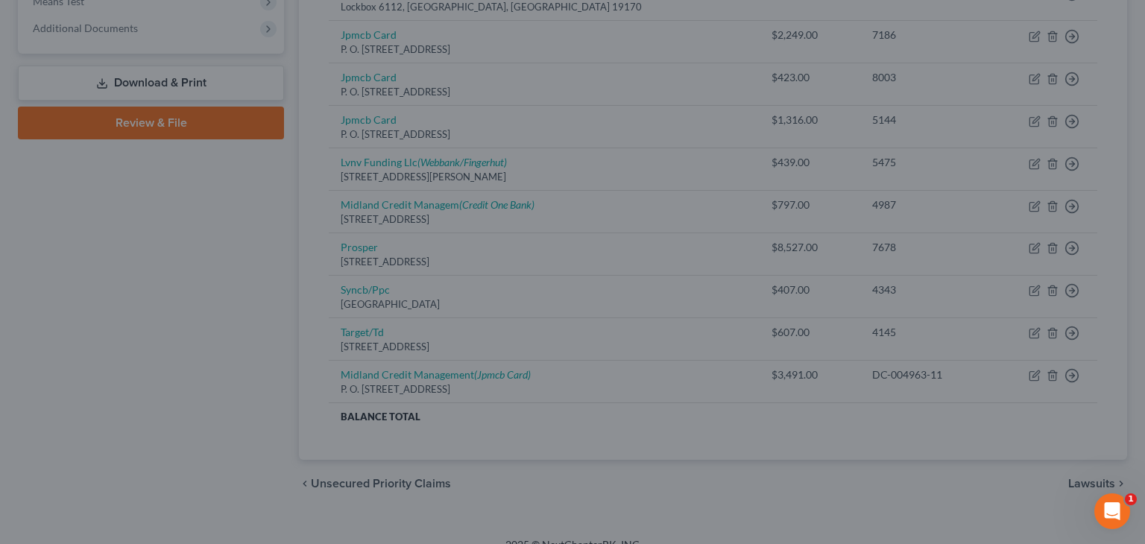
type input "0"
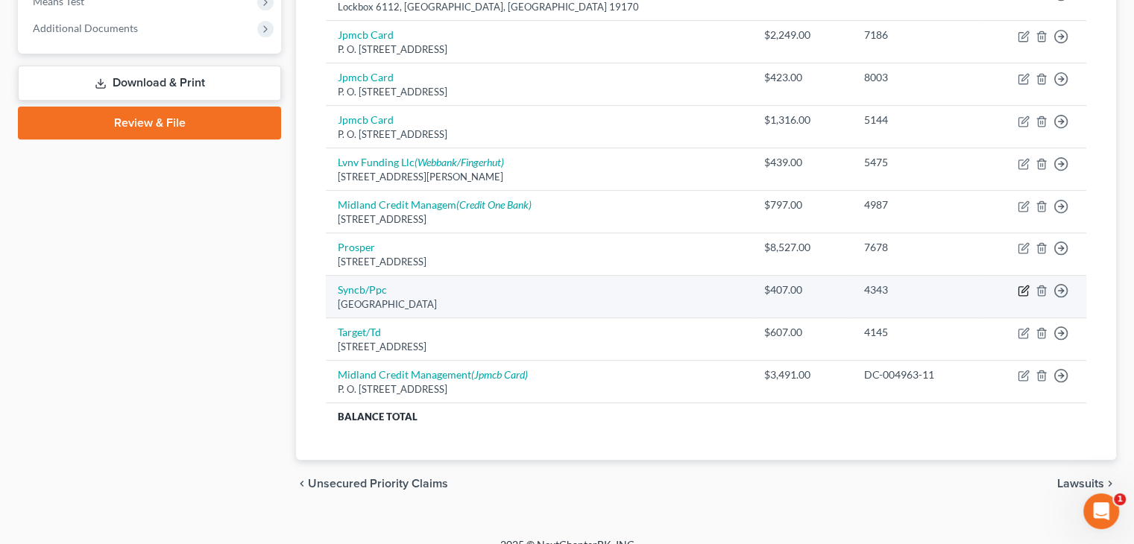
click at [1023, 287] on icon "button" at bounding box center [1023, 291] width 12 height 12
select select "39"
select select "2"
select select "0"
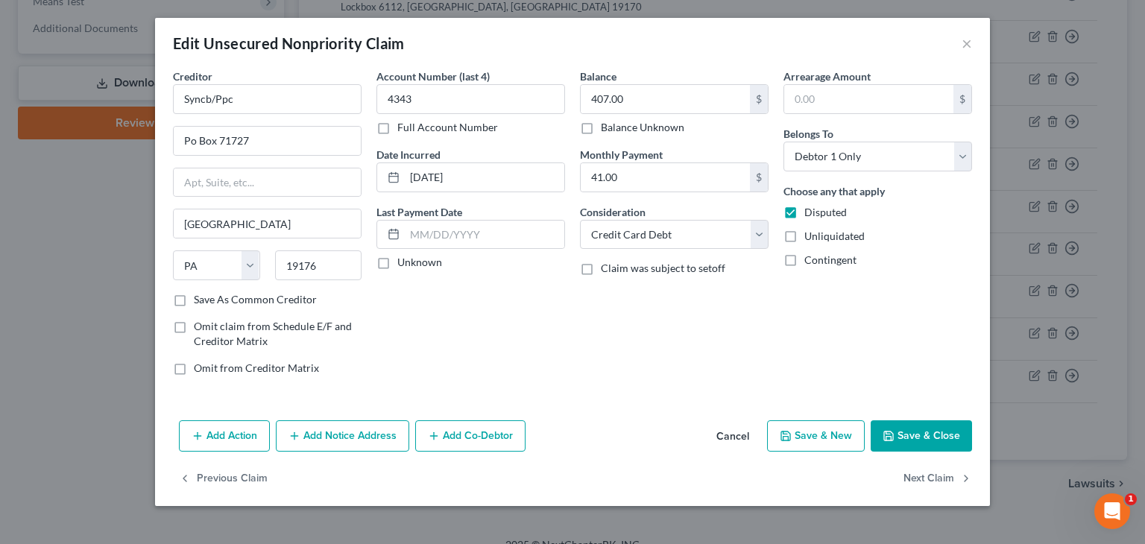
click at [397, 262] on label "Unknown" at bounding box center [419, 262] width 45 height 15
click at [403, 262] on input "Unknown" at bounding box center [408, 260] width 10 height 10
checkbox input "true"
click at [927, 433] on button "Save & Close" at bounding box center [921, 435] width 101 height 31
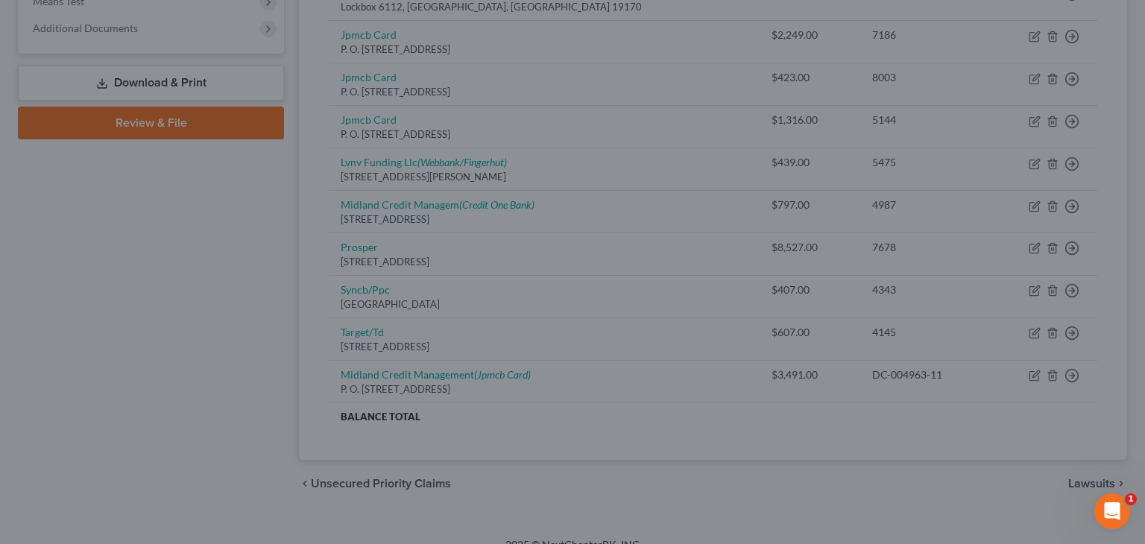
type input "0"
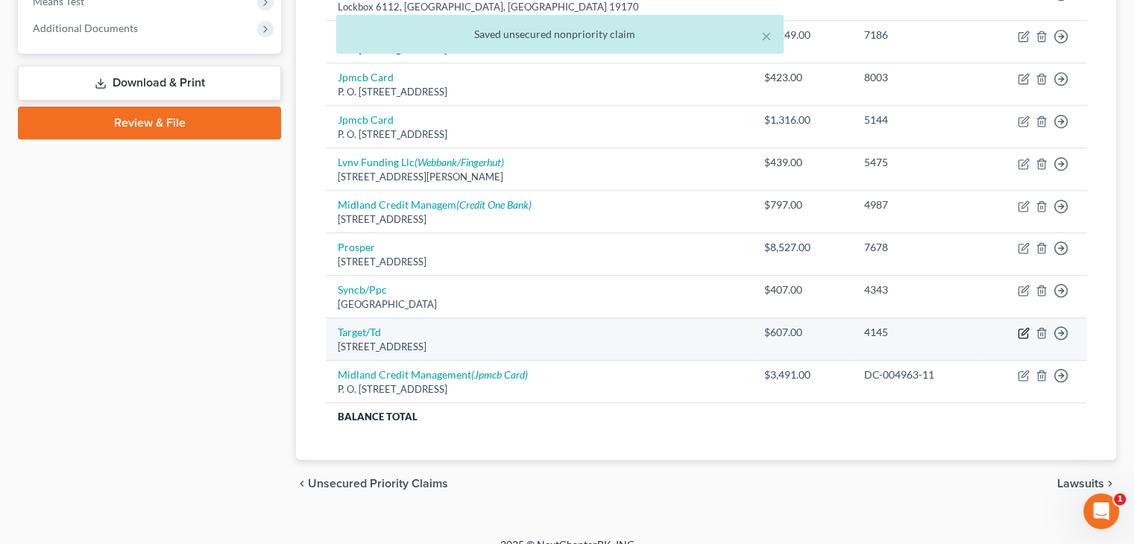
click at [1023, 329] on icon "button" at bounding box center [1023, 333] width 12 height 12
select select "24"
select select "2"
select select "0"
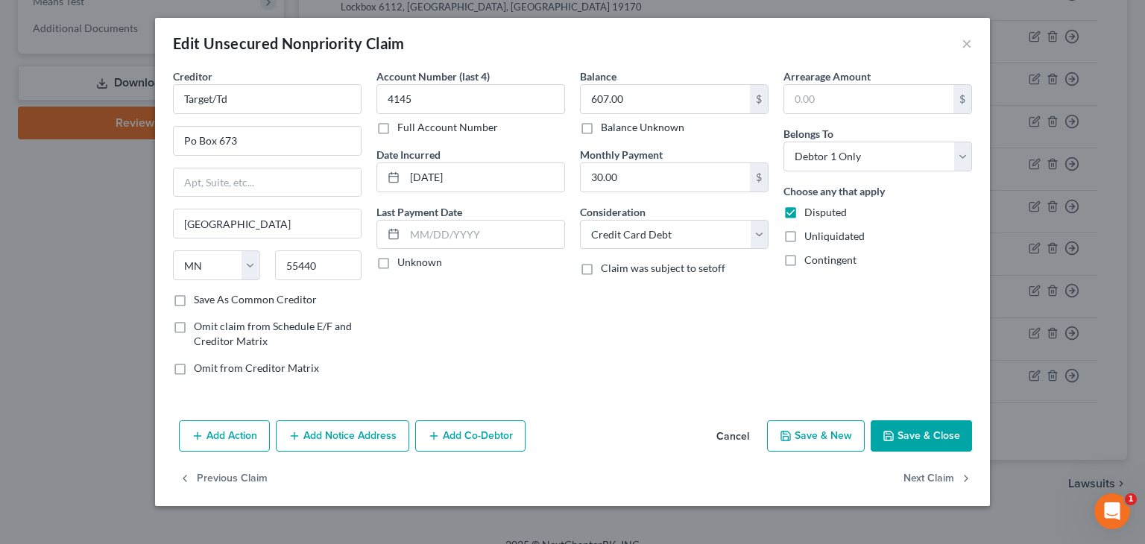
click at [397, 261] on label "Unknown" at bounding box center [419, 262] width 45 height 15
click at [403, 261] on input "Unknown" at bounding box center [408, 260] width 10 height 10
checkbox input "true"
click at [929, 429] on button "Save & Close" at bounding box center [921, 435] width 101 height 31
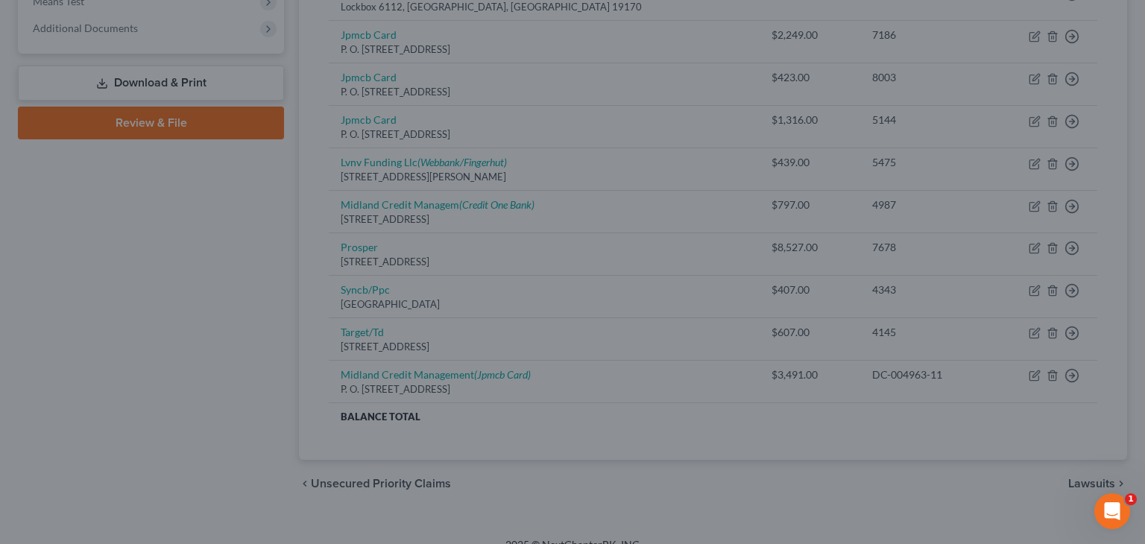
type input "0"
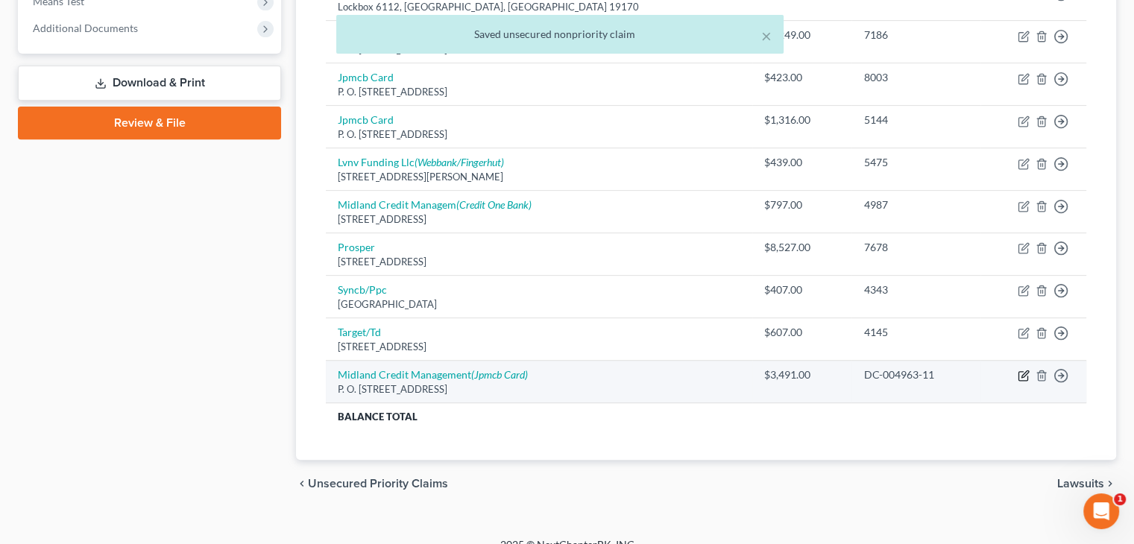
click at [1022, 371] on icon "button" at bounding box center [1023, 376] width 12 height 12
select select "23"
select select "1"
select select "0"
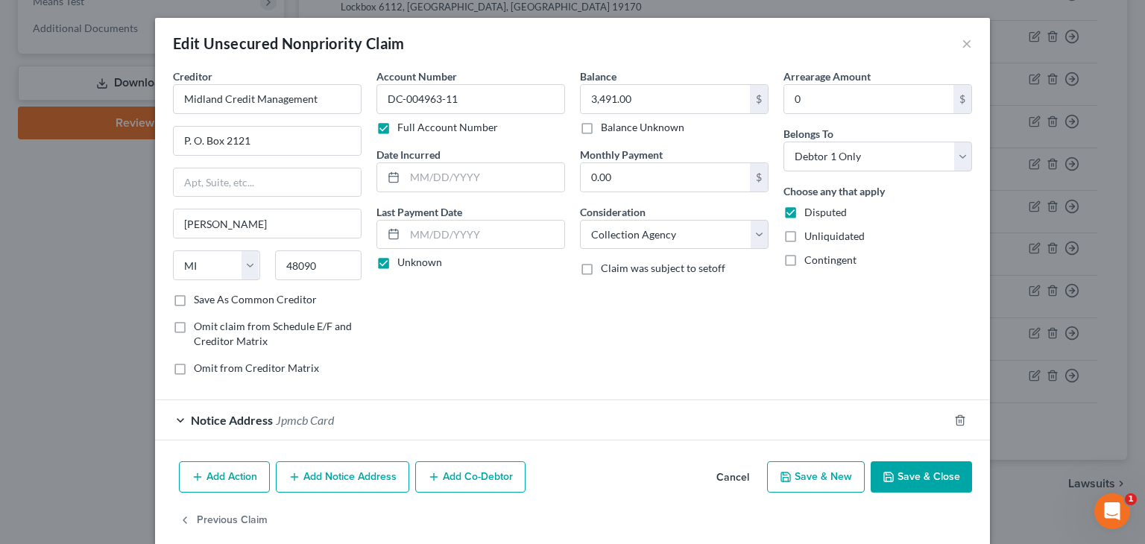
click at [912, 476] on button "Save & Close" at bounding box center [921, 476] width 101 height 31
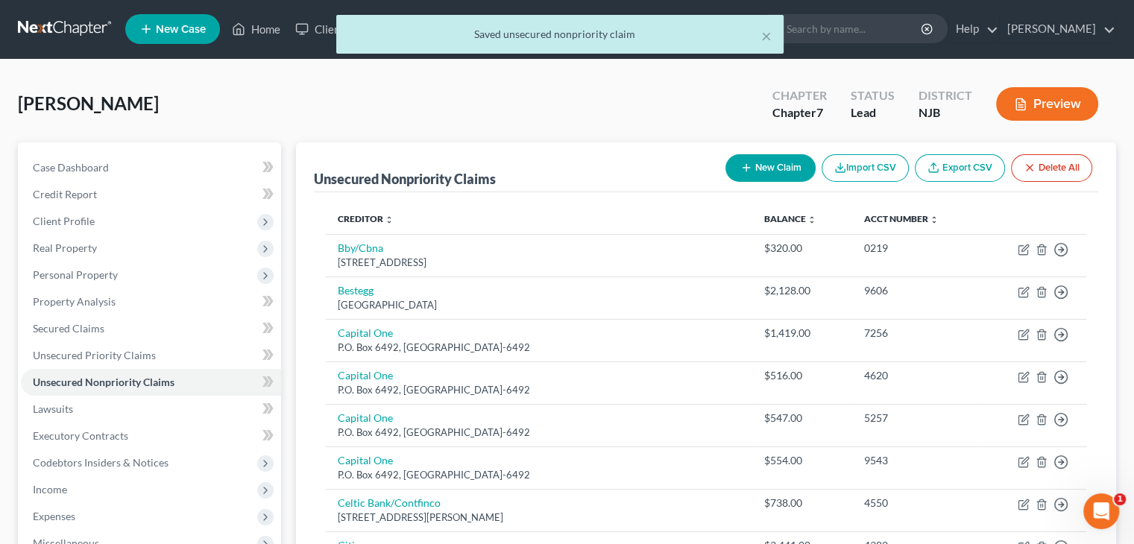
scroll to position [0, 0]
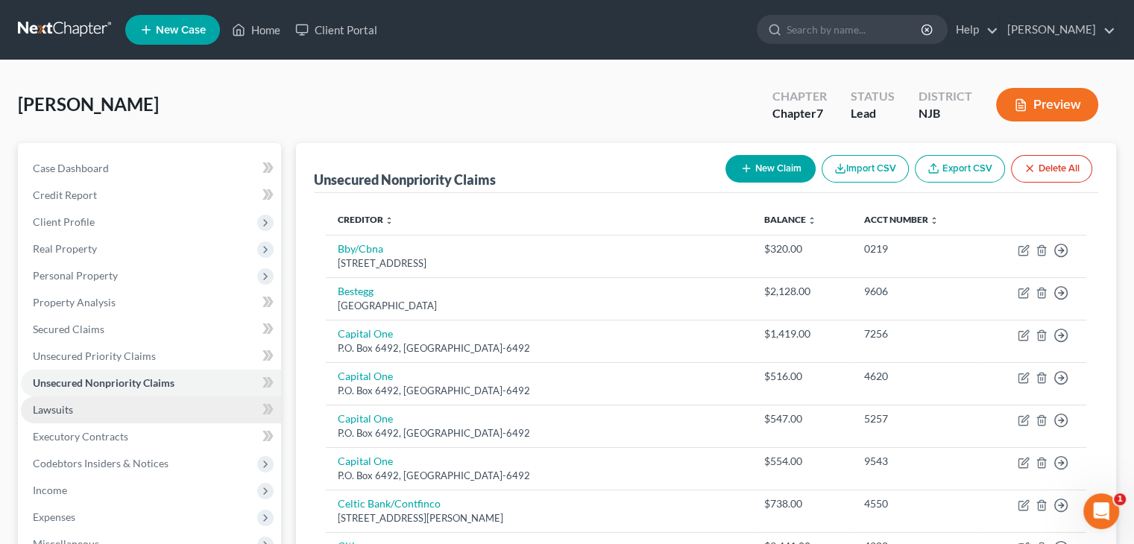
click at [45, 410] on span "Lawsuits" at bounding box center [53, 409] width 40 height 13
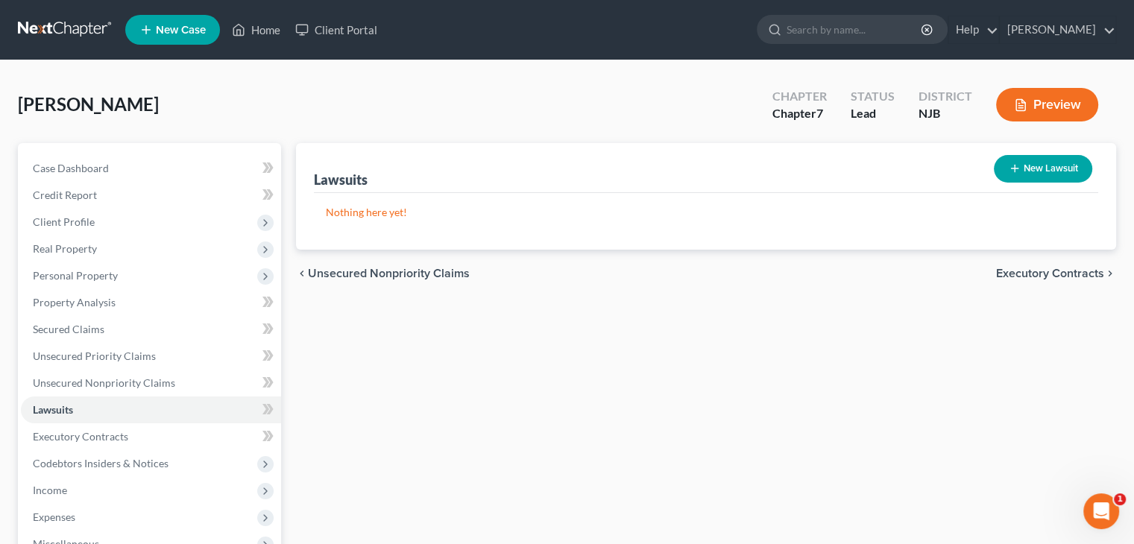
click at [1052, 168] on button "New Lawsuit" at bounding box center [1042, 169] width 98 height 28
select select "0"
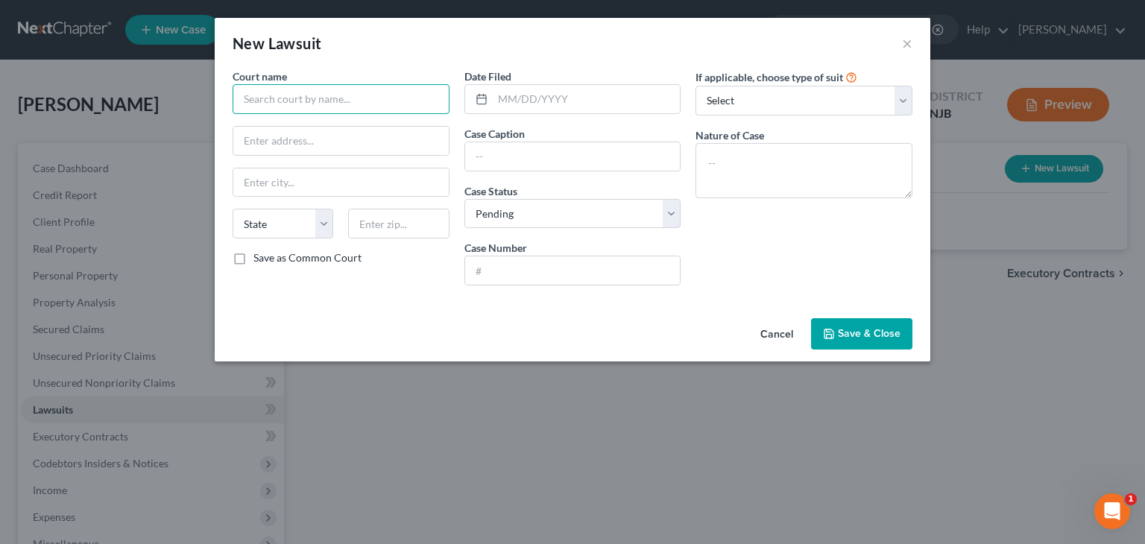
click at [269, 103] on input "text" at bounding box center [341, 99] width 217 height 30
click at [906, 42] on button "×" at bounding box center [907, 43] width 10 height 18
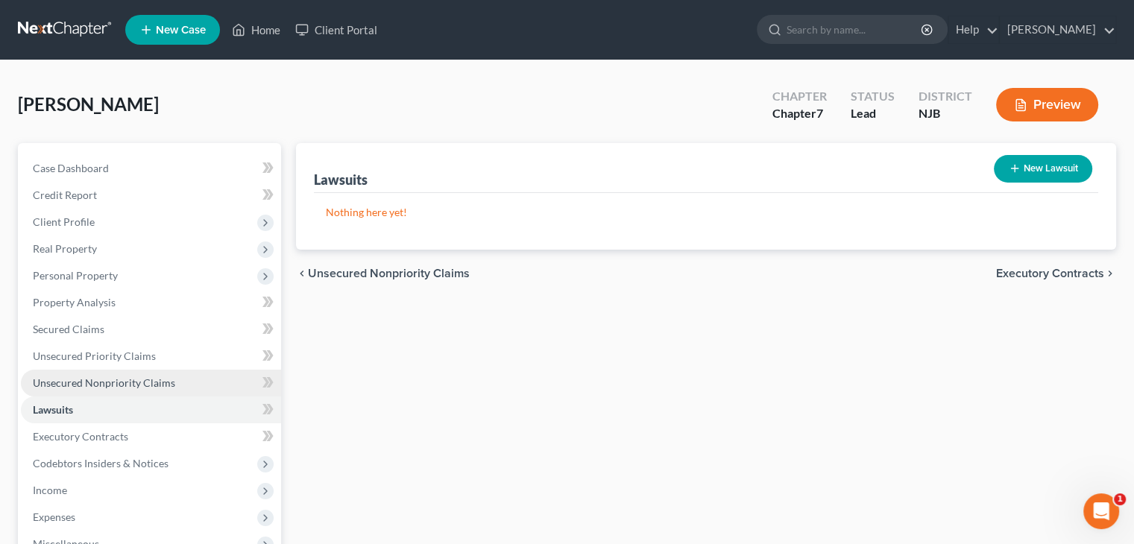
click at [92, 385] on span "Unsecured Nonpriority Claims" at bounding box center [104, 382] width 142 height 13
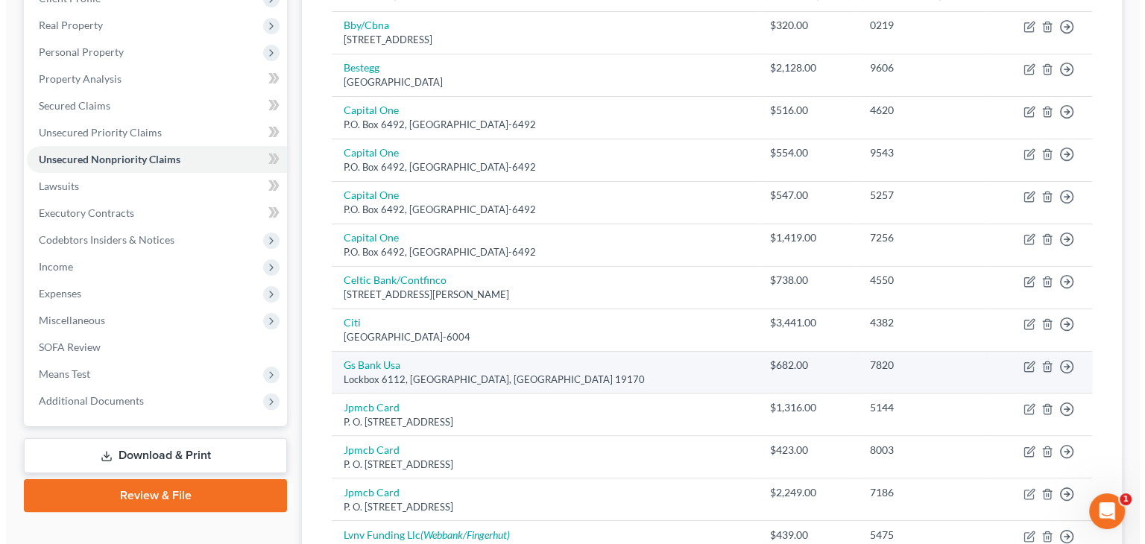
scroll to position [596, 0]
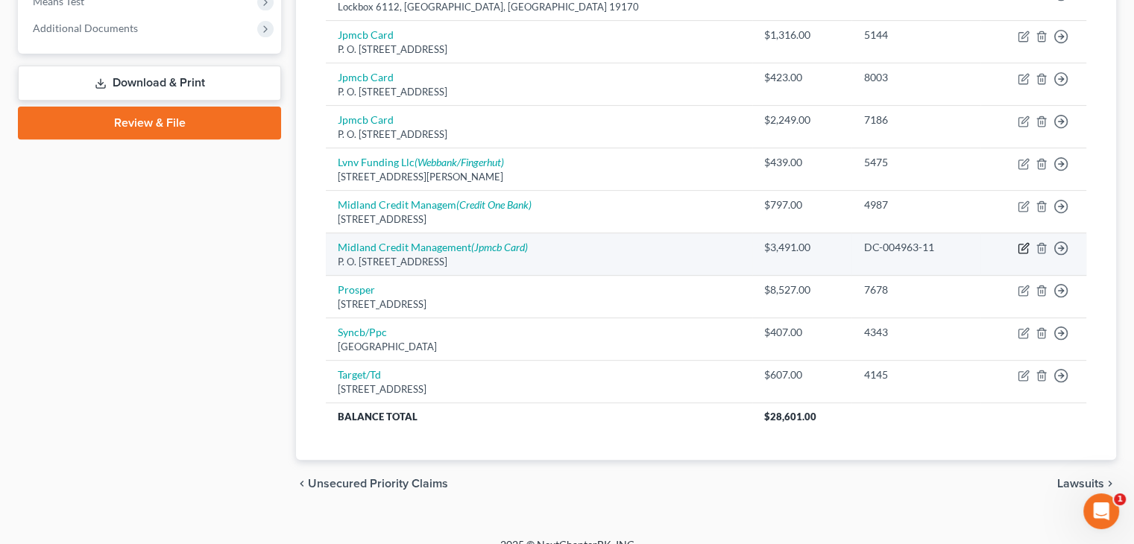
click at [1019, 244] on icon "button" at bounding box center [1023, 248] width 12 height 12
select select "23"
select select "1"
select select "0"
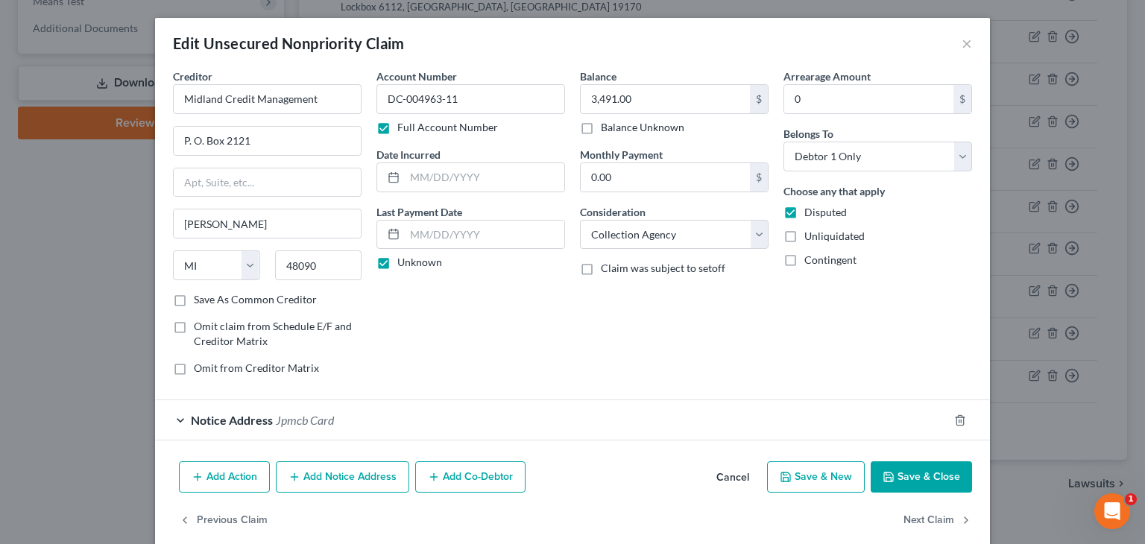
click at [345, 472] on button "Add Notice Address" at bounding box center [342, 476] width 133 height 31
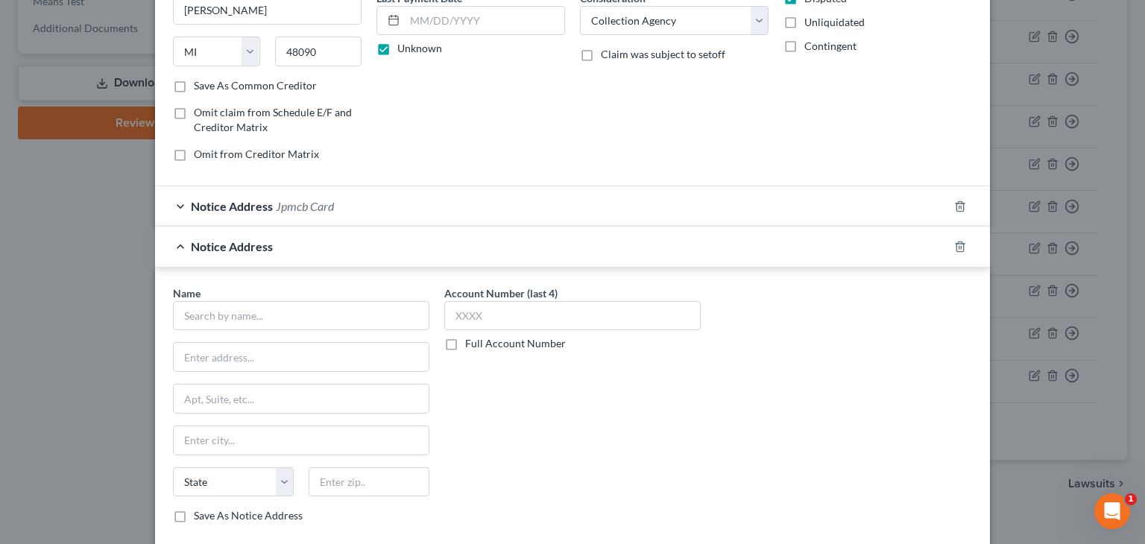
scroll to position [224, 0]
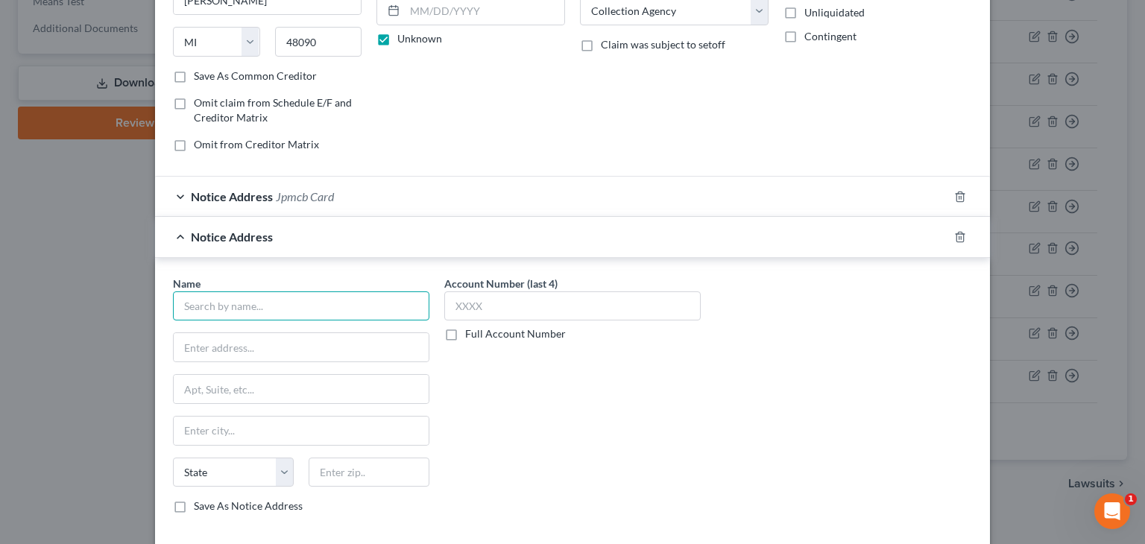
click at [203, 306] on input "text" at bounding box center [301, 306] width 256 height 30
click at [216, 302] on input "Pressler, Felt &" at bounding box center [301, 306] width 256 height 30
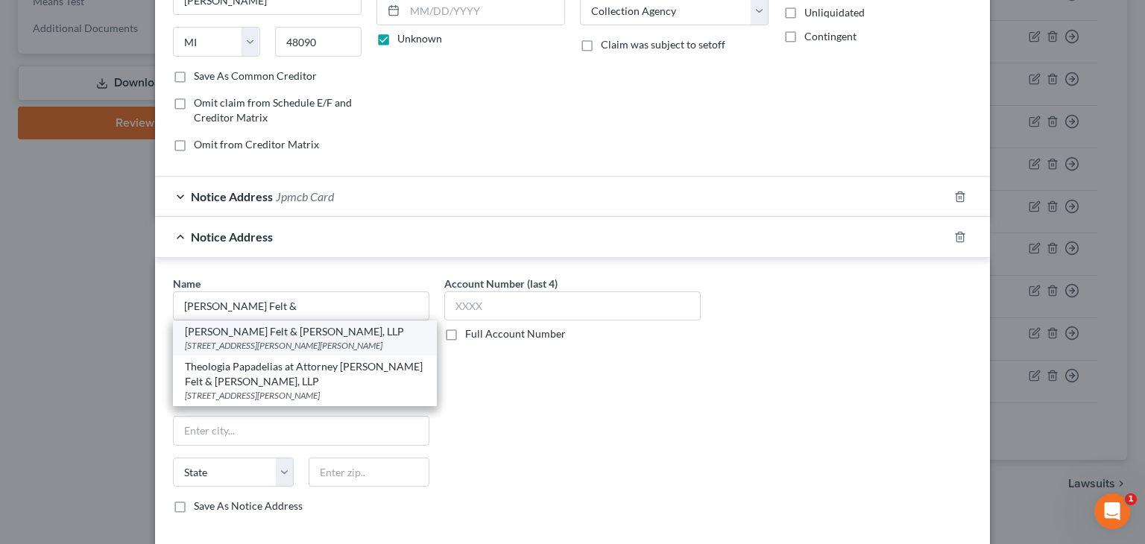
click at [256, 333] on div "Pressler Felt & Warshaw, LLP" at bounding box center [305, 331] width 240 height 15
type input "Pressler Felt & Warshaw, LLP"
type input "7 Entin Rd."
type input "Parsippany"
select select "33"
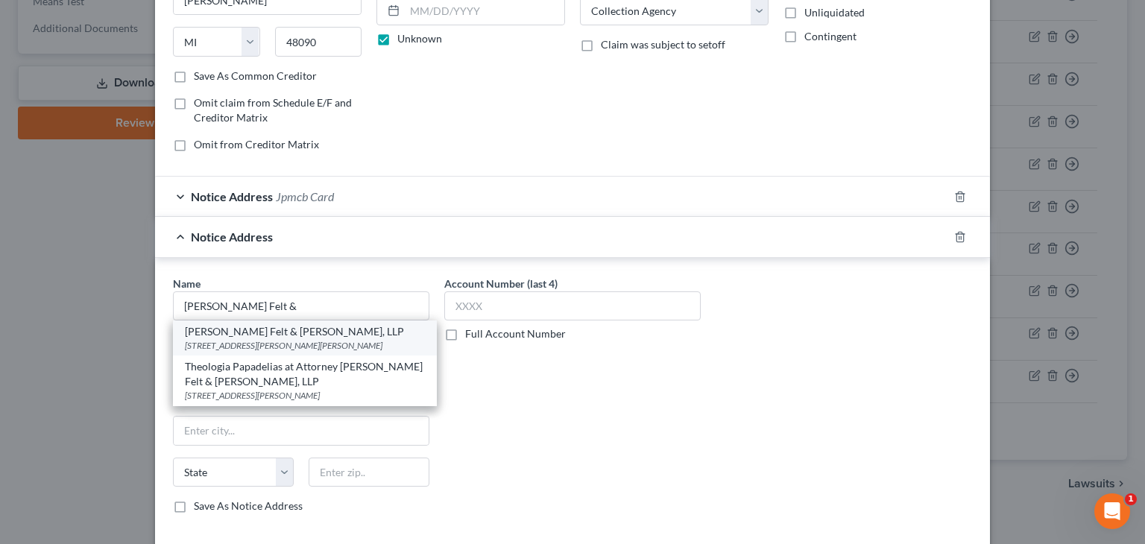
type input "07054-9944"
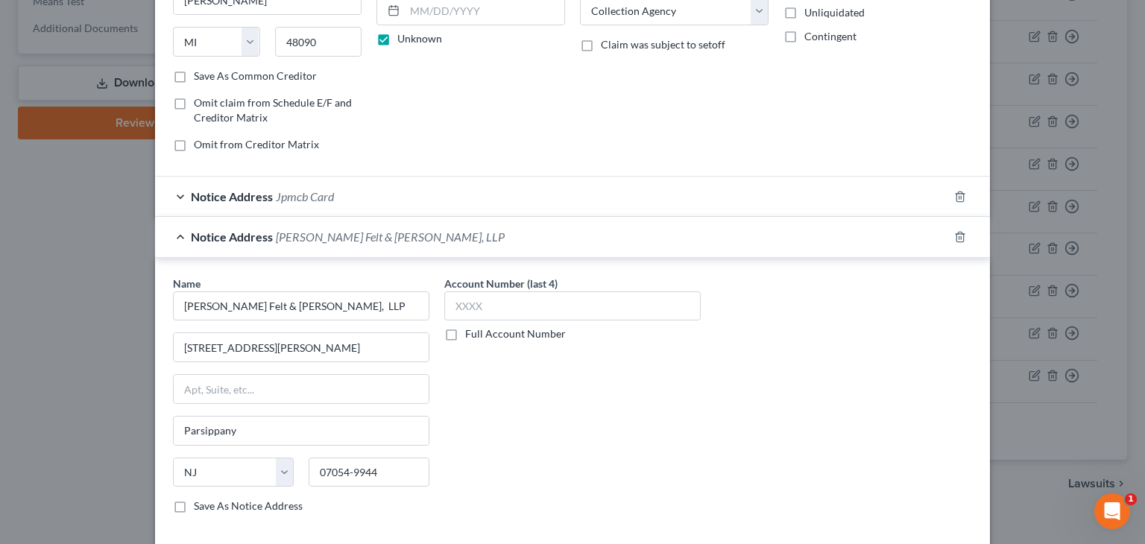
click at [465, 329] on label "Full Account Number" at bounding box center [515, 333] width 101 height 15
click at [471, 329] on input "Full Account Number" at bounding box center [476, 331] width 10 height 10
click at [452, 302] on input "text" at bounding box center [572, 306] width 256 height 30
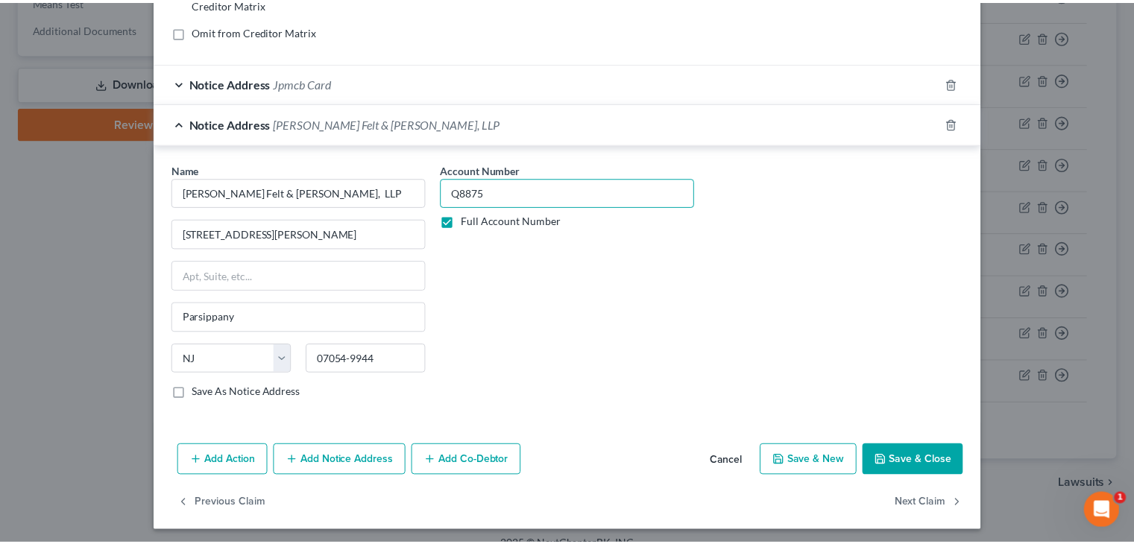
scroll to position [338, 0]
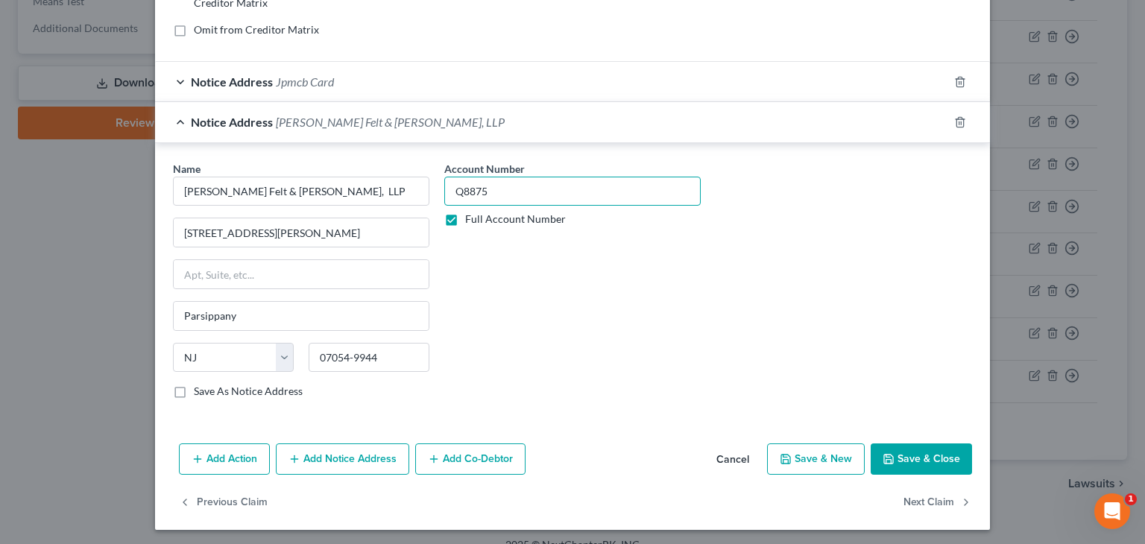
type input "Q8875"
click at [903, 447] on button "Save & Close" at bounding box center [921, 458] width 101 height 31
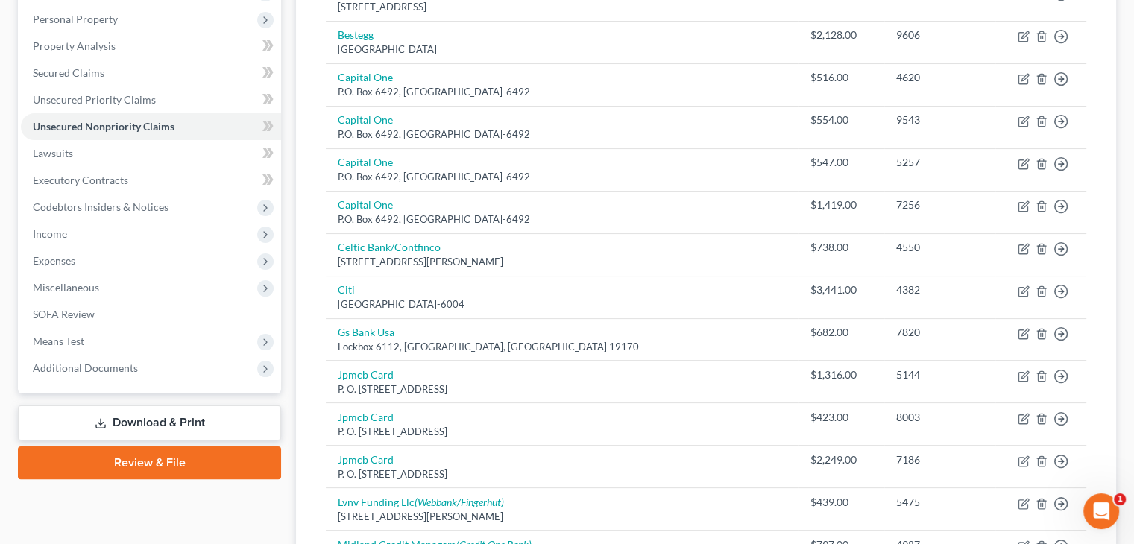
scroll to position [224, 0]
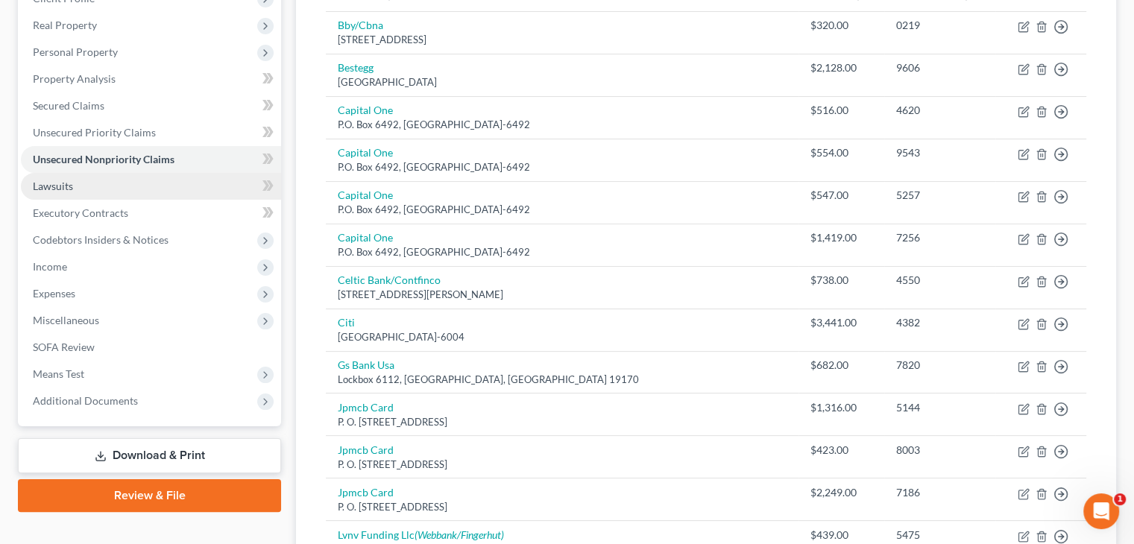
click at [72, 180] on span "Lawsuits" at bounding box center [53, 186] width 40 height 13
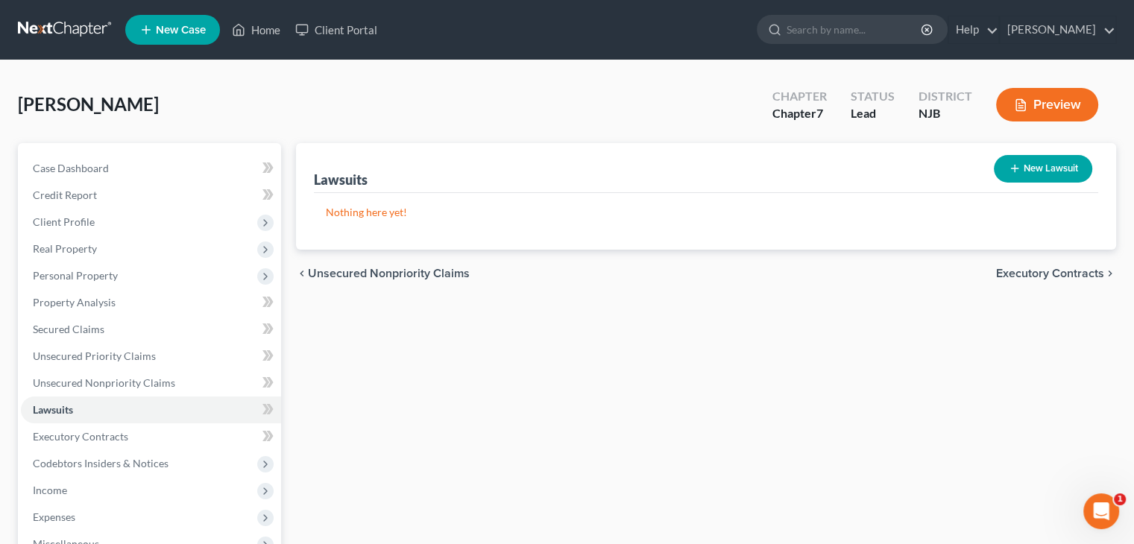
click at [1034, 168] on button "New Lawsuit" at bounding box center [1042, 169] width 98 height 28
select select "0"
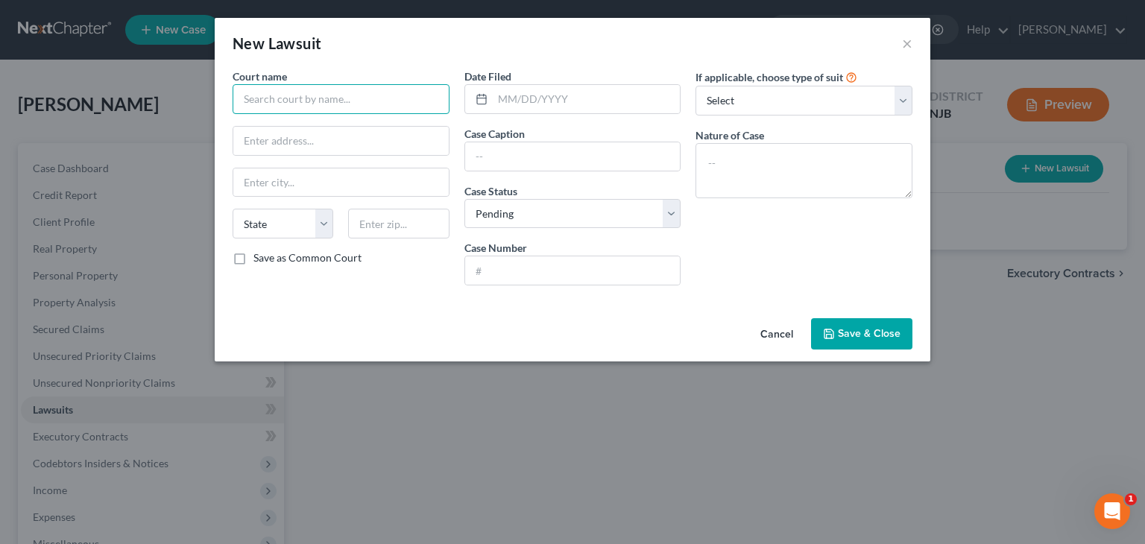
click at [300, 95] on input "text" at bounding box center [341, 99] width 217 height 30
click at [270, 106] on input "text" at bounding box center [341, 99] width 217 height 30
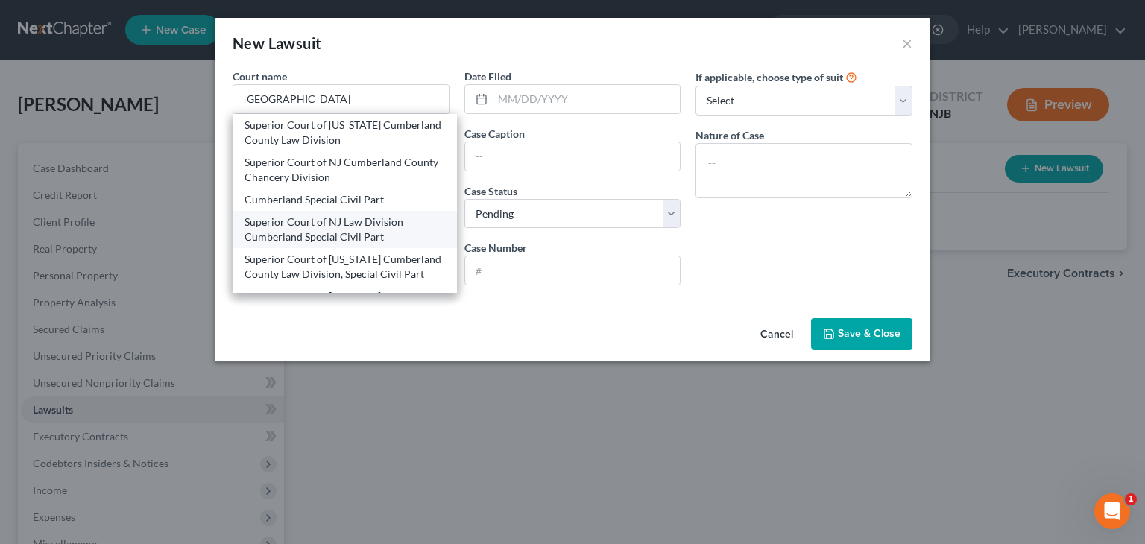
click at [268, 233] on div "Superior Court of NJ Law Division Cumberland Special Civil Part" at bounding box center [344, 230] width 200 height 30
type input "Superior Court of NJ Law Division Cumberland Special Civil Part"
type input "60 W. Broad St."
type input "Bridgeton"
select select "33"
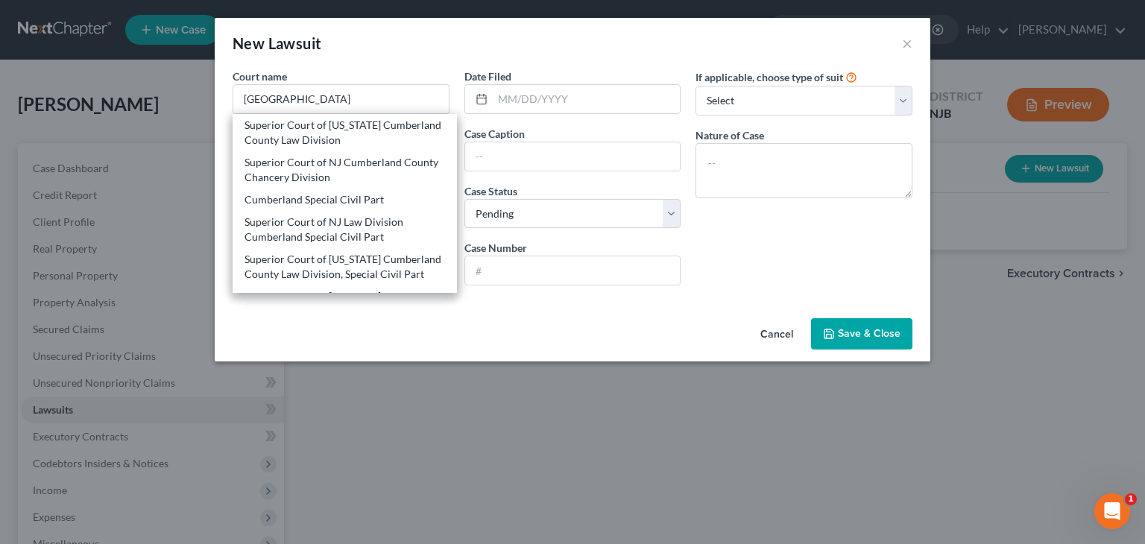
type input "08302"
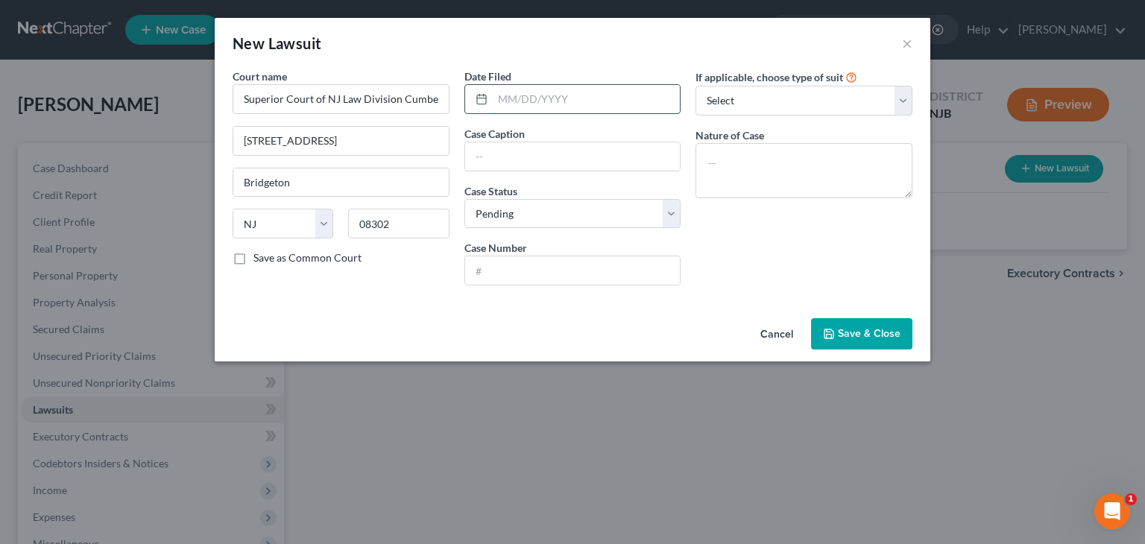
click at [510, 102] on input "text" at bounding box center [587, 99] width 188 height 28
type input "02/15/2012"
click at [483, 163] on input "text" at bounding box center [572, 156] width 215 height 28
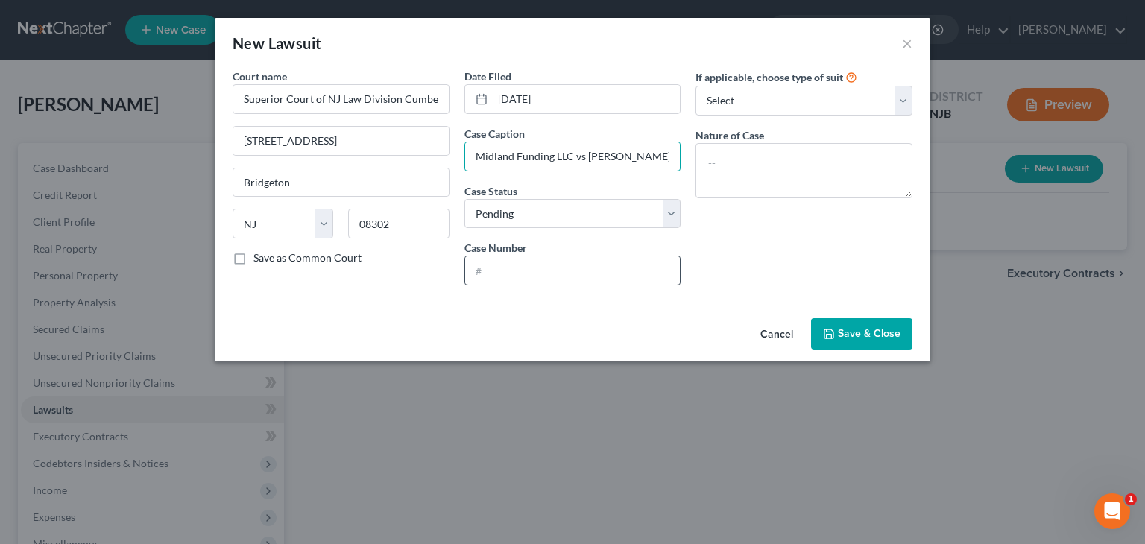
type input "Midland Funding LLC vs Jonathan Quiles"
click at [502, 274] on input "text" at bounding box center [572, 270] width 215 height 28
type input "CUM-DC-002346-11"
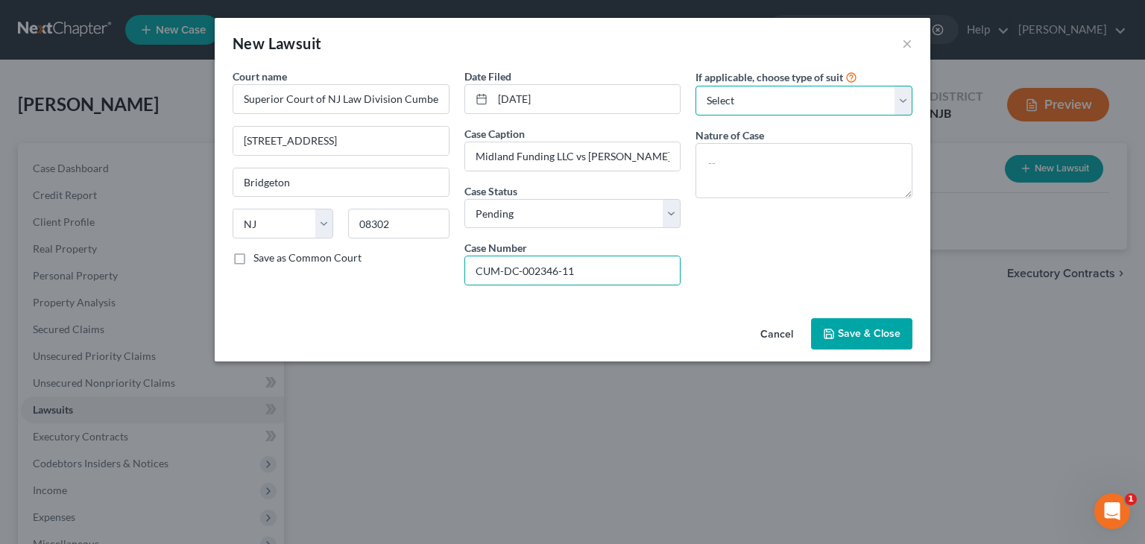
click at [902, 95] on select "Select Repossession Garnishment Foreclosure Attached, Seized, Or Levied Other" at bounding box center [803, 101] width 217 height 30
select select "3"
click at [695, 86] on select "Select Repossession Garnishment Foreclosure Attached, Seized, Or Levied Other" at bounding box center [803, 101] width 217 height 30
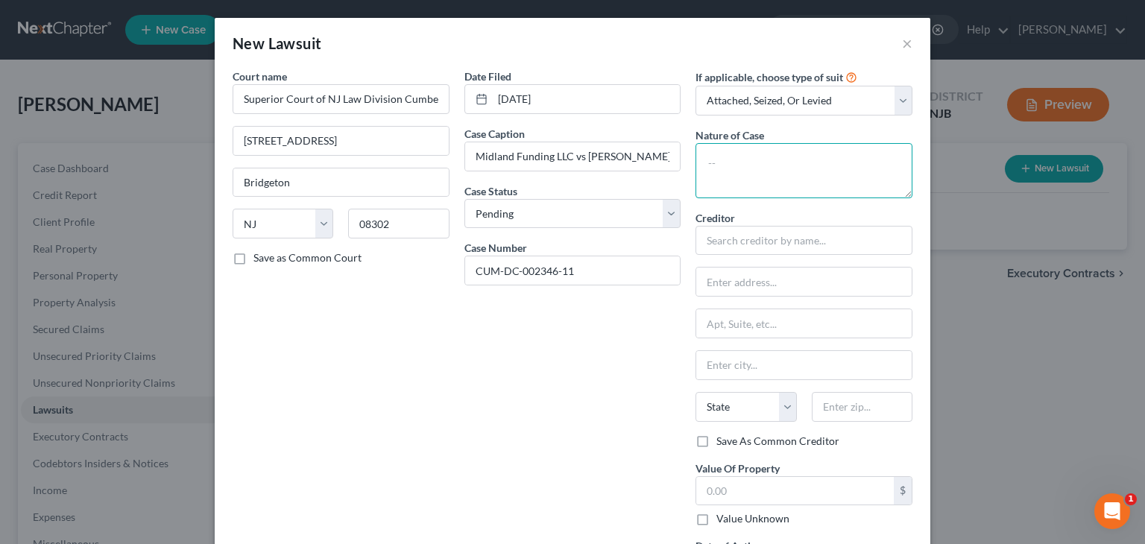
click at [708, 162] on textarea at bounding box center [803, 170] width 217 height 55
type textarea "Contract Dispute"
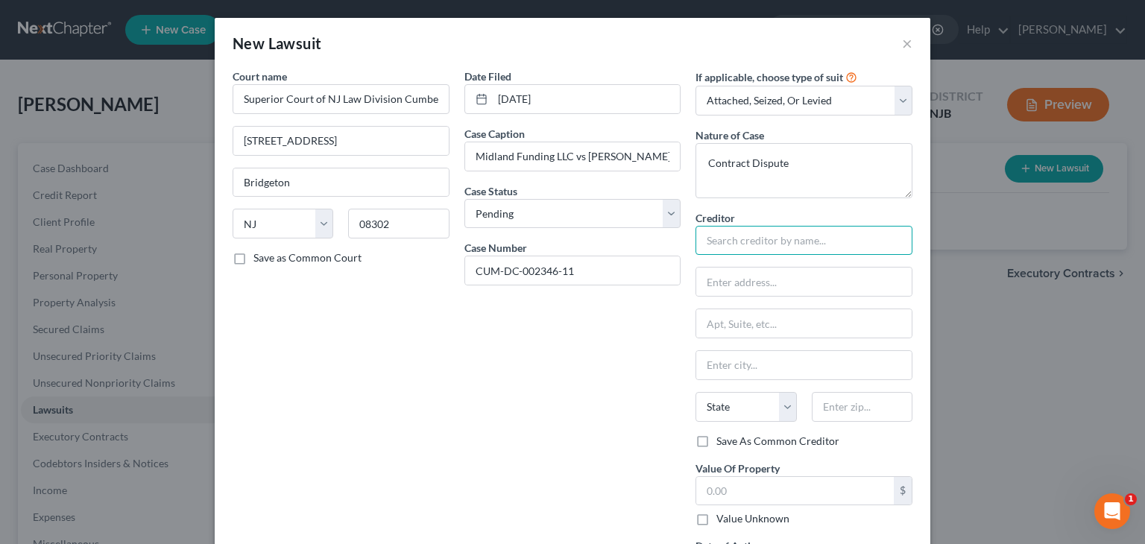
click at [706, 241] on input "text" at bounding box center [803, 241] width 217 height 30
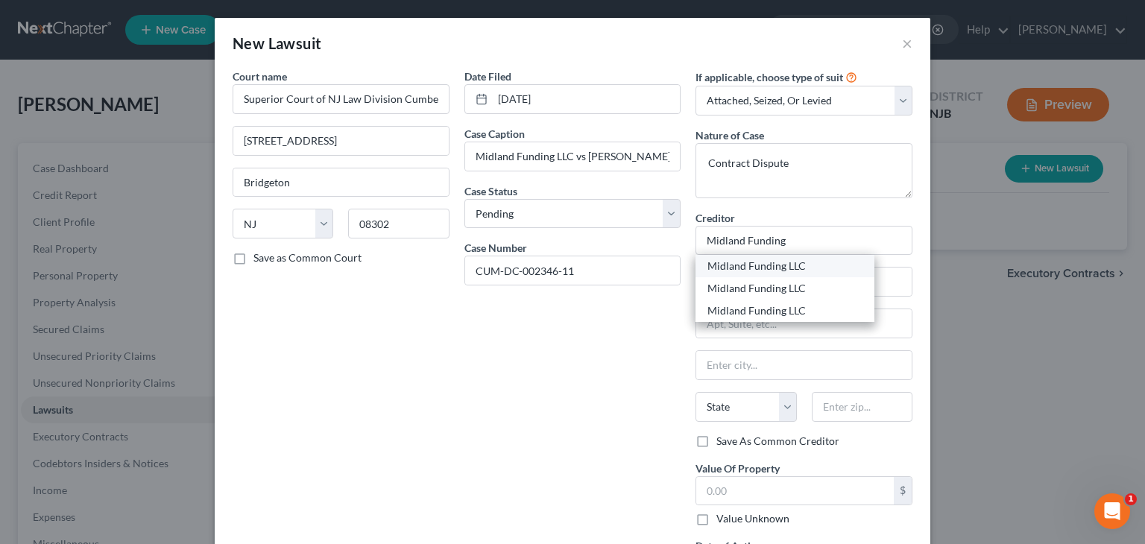
click at [759, 271] on div "Midland Funding LLC" at bounding box center [784, 266] width 155 height 15
type input "Midland Funding LLC"
type input "Citibank, N.A./Best Buy"
type input "320 East Big Beaver Rd., #300"
type input "Troy"
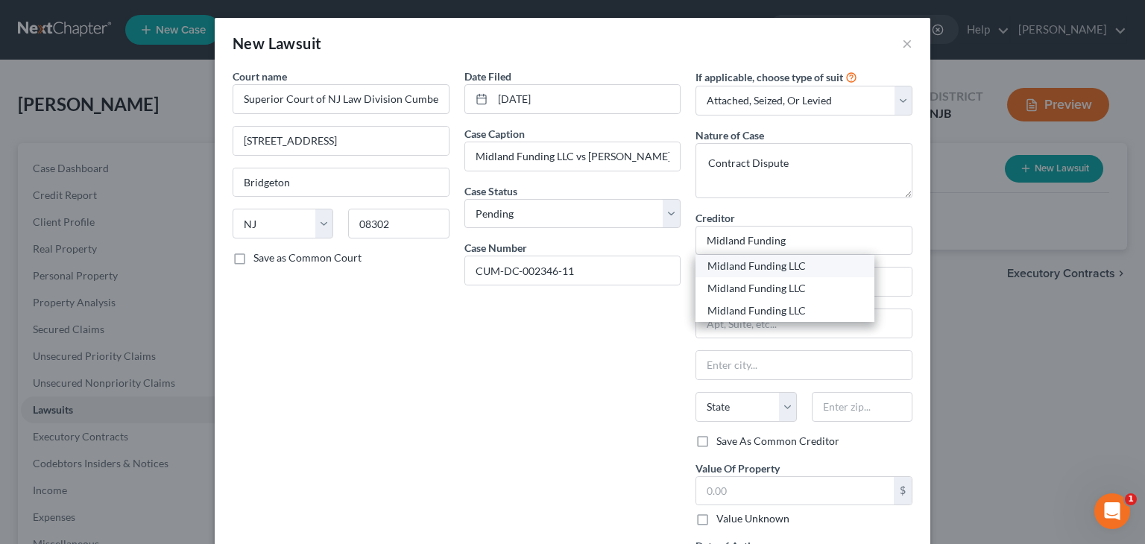
select select "23"
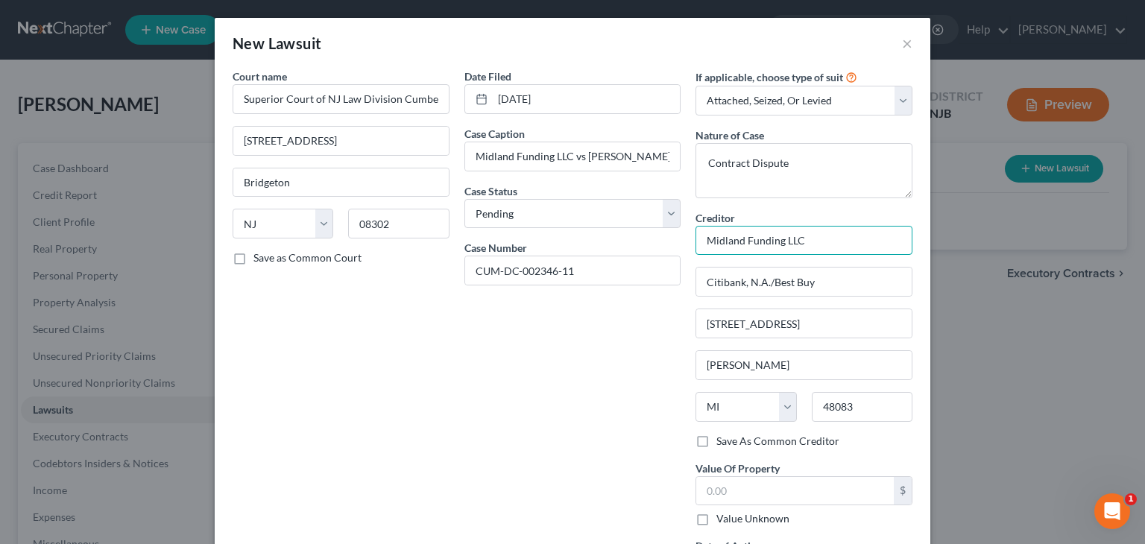
drag, startPoint x: 811, startPoint y: 240, endPoint x: 780, endPoint y: 240, distance: 30.6
click at [780, 240] on input "Midland Funding LLC" at bounding box center [803, 241] width 217 height 30
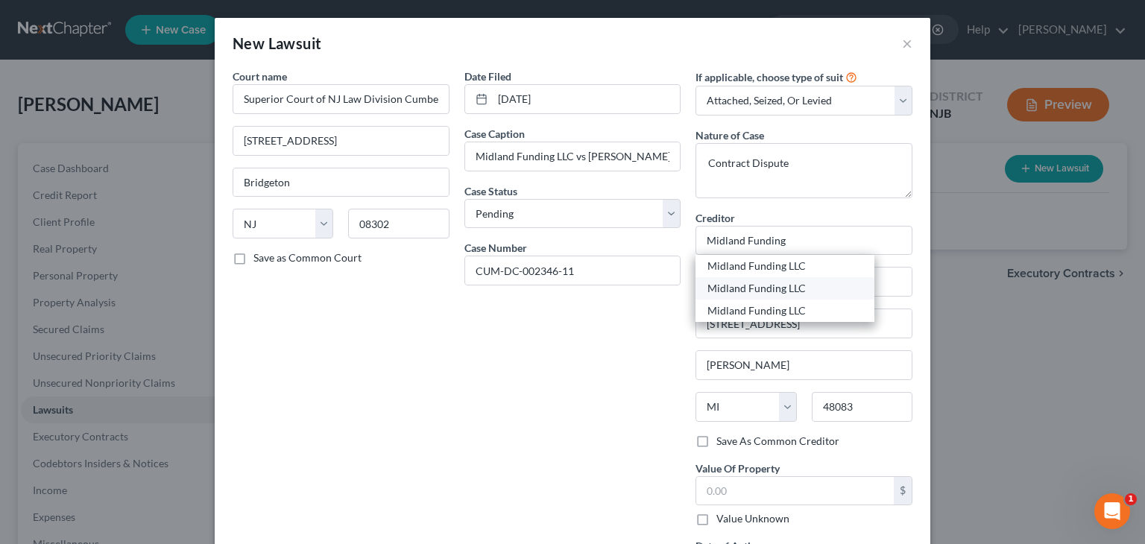
click at [802, 288] on div "Midland Funding LLC" at bounding box center [784, 288] width 155 height 15
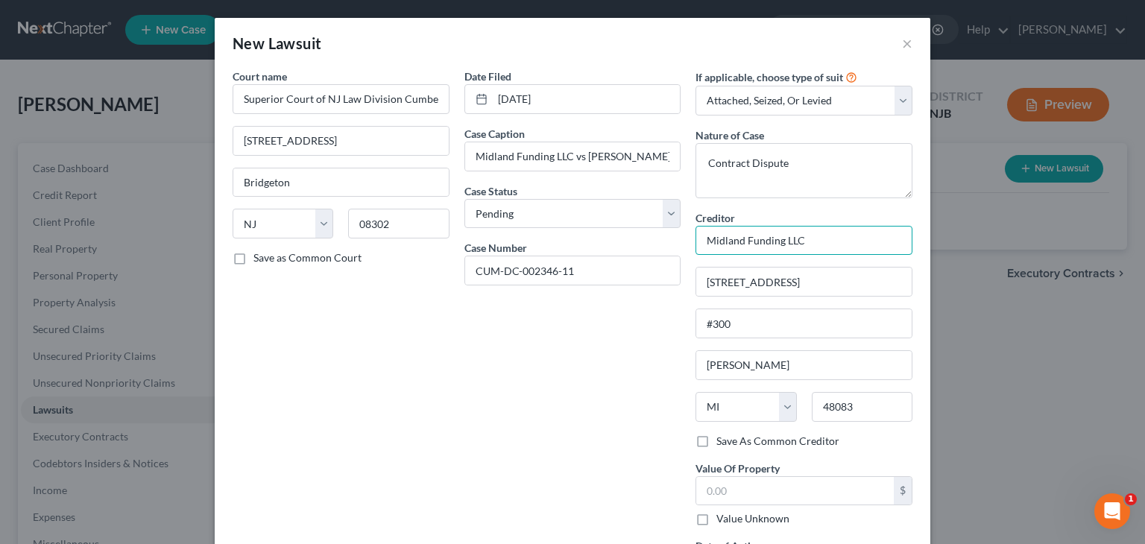
drag, startPoint x: 801, startPoint y: 239, endPoint x: 779, endPoint y: 241, distance: 22.4
click at [779, 241] on input "Midland Funding LLC" at bounding box center [803, 241] width 217 height 30
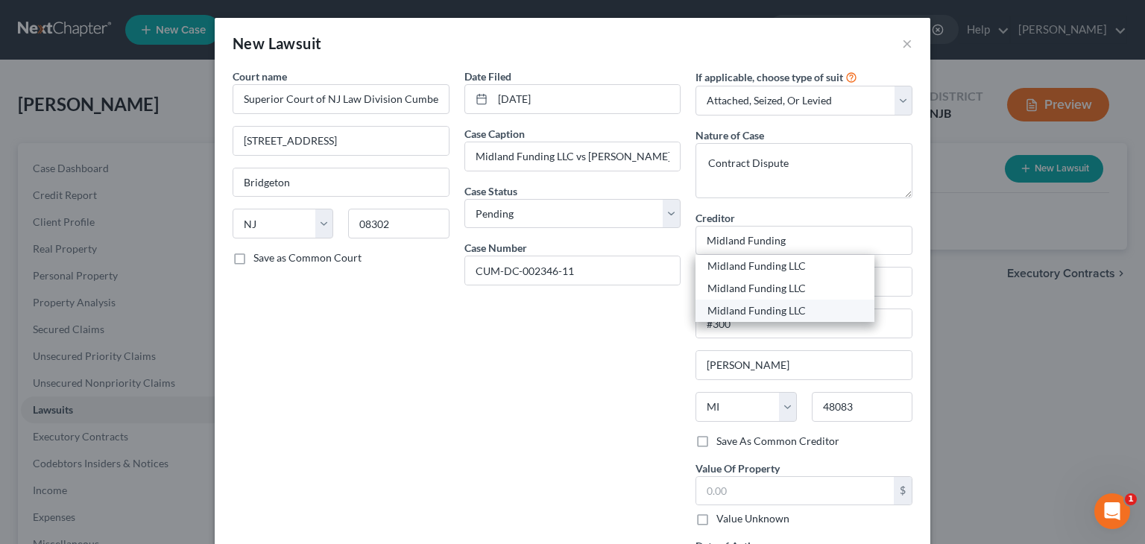
click at [799, 309] on div "Midland Funding LLC" at bounding box center [784, 310] width 155 height 15
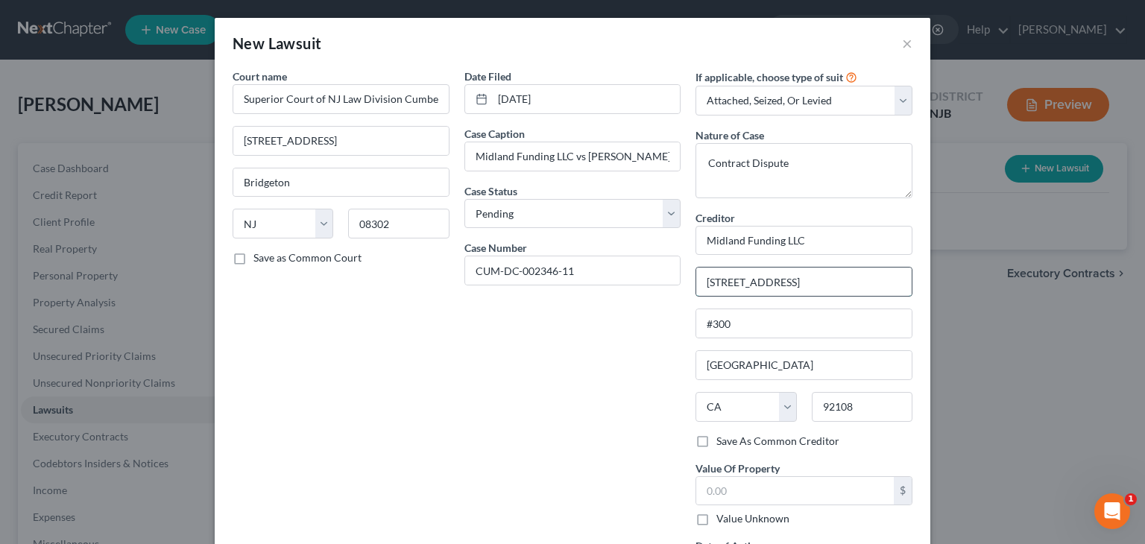
drag, startPoint x: 800, startPoint y: 282, endPoint x: 700, endPoint y: 290, distance: 100.2
click at [700, 290] on input "2365 Northside Dr" at bounding box center [803, 282] width 215 height 28
click at [798, 279] on input "2365 Northside Dr" at bounding box center [803, 282] width 215 height 28
drag, startPoint x: 803, startPoint y: 278, endPoint x: 690, endPoint y: 283, distance: 112.7
click at [696, 283] on input "2365 Northside Dr" at bounding box center [803, 282] width 215 height 28
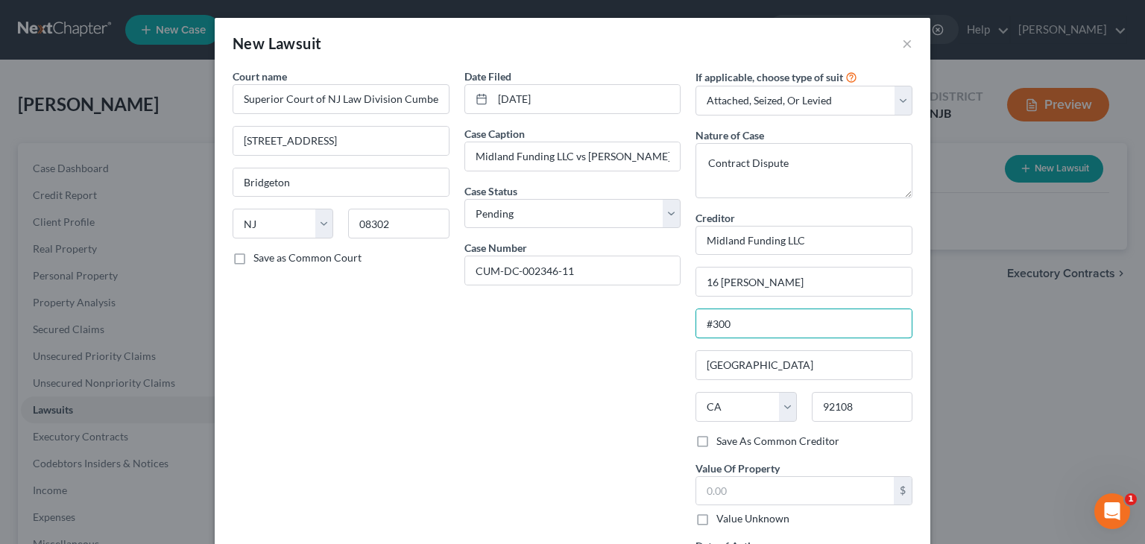
drag, startPoint x: 732, startPoint y: 323, endPoint x: 689, endPoint y: 323, distance: 43.2
click at [689, 323] on div "If applicable, choose type of suit Select Repossession Garnishment Foreclosure …" at bounding box center [804, 332] width 232 height 527
drag, startPoint x: 753, startPoint y: 360, endPoint x: 672, endPoint y: 367, distance: 81.6
click at [672, 367] on div "Court name * Superior Court of NJ Law Division Cumberland Special Civil Part 60…" at bounding box center [572, 332] width 695 height 527
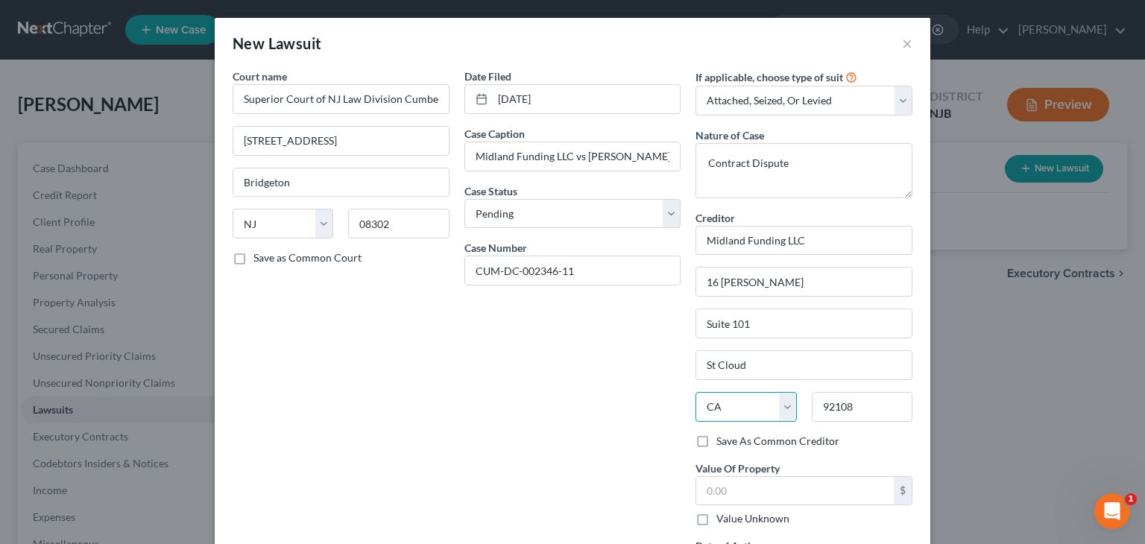
click at [727, 407] on select "State AL AK AR AZ CA CO CT DE DC FL GA GU HI ID IL IN IA KS KY LA ME MD MA MI M…" at bounding box center [745, 407] width 101 height 30
click at [695, 392] on select "State AL AK AR AZ CA CO CT DE DC FL GA GU HI ID IL IN IA KS KY LA ME MD MA MI M…" at bounding box center [745, 407] width 101 height 30
drag, startPoint x: 867, startPoint y: 408, endPoint x: 792, endPoint y: 420, distance: 75.5
click at [792, 420] on div "State AL AK AR AZ CA CO CT DE DC FL GA GU HI ID IL IN IA KS KY LA ME MD MA MI M…" at bounding box center [804, 413] width 232 height 42
click at [701, 488] on input "text" at bounding box center [795, 491] width 198 height 28
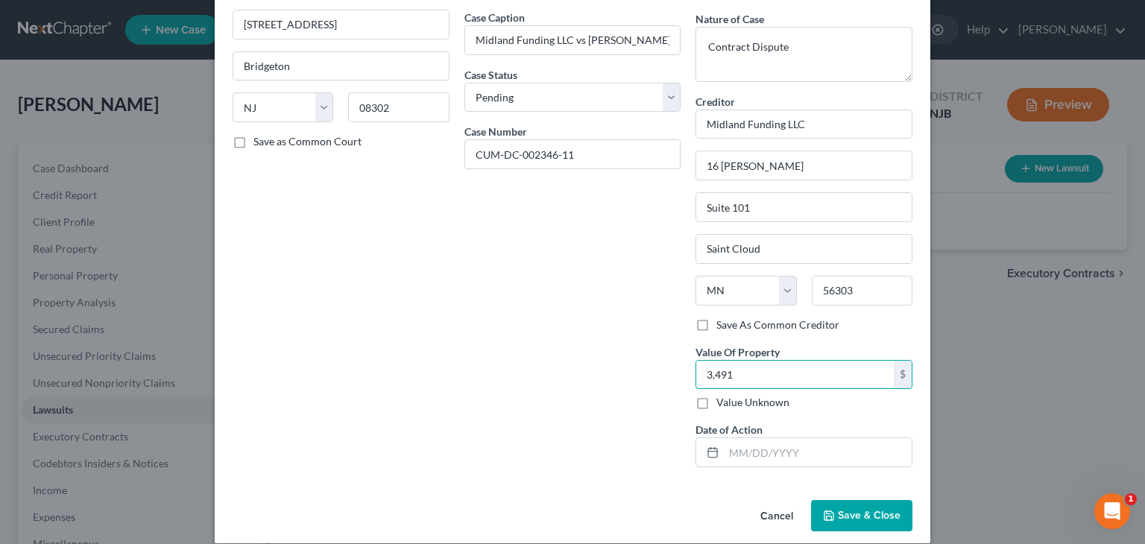
scroll to position [131, 0]
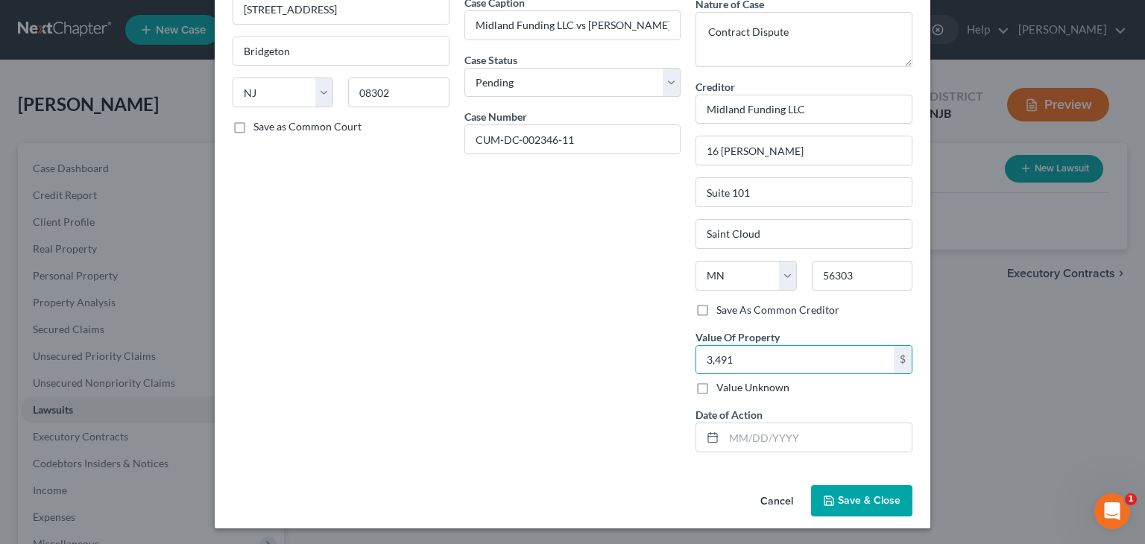
click at [851, 497] on span "Save & Close" at bounding box center [869, 500] width 63 height 13
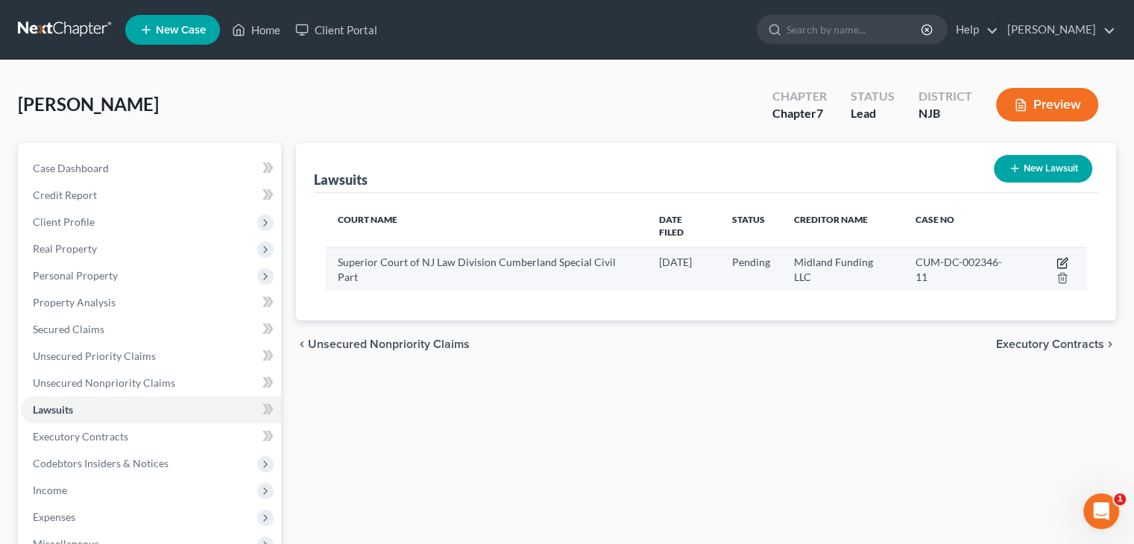
click at [1060, 258] on icon "button" at bounding box center [1063, 261] width 7 height 7
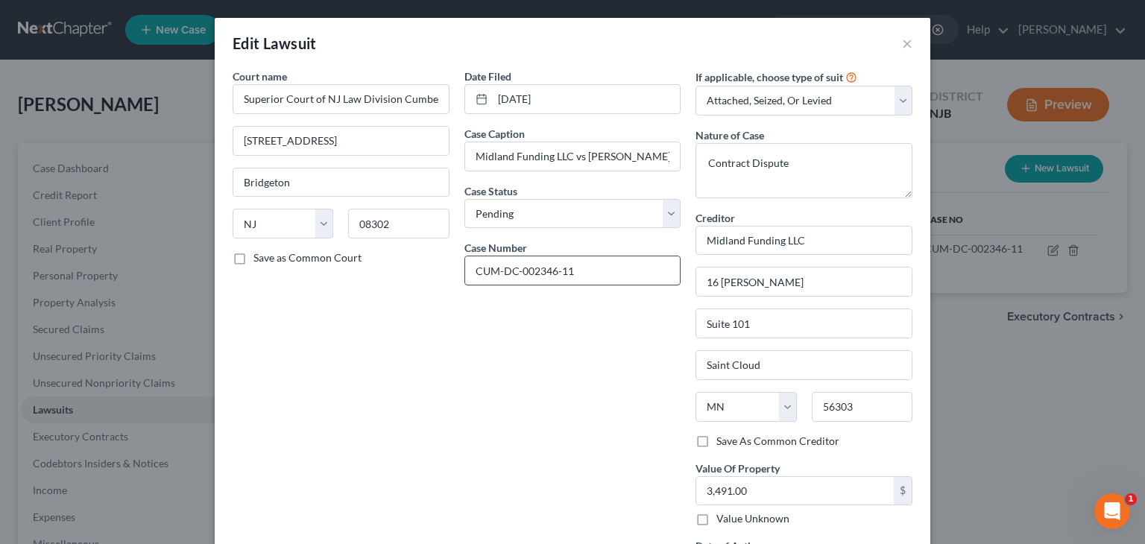
click at [549, 270] on input "CUM-DC-002346-11" at bounding box center [572, 270] width 215 height 28
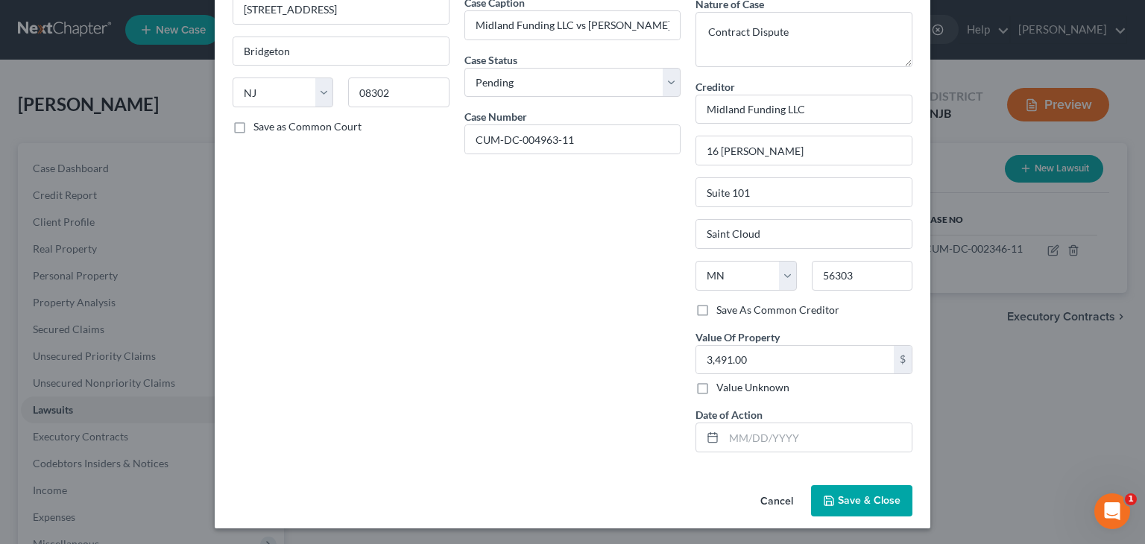
click at [873, 502] on span "Save & Close" at bounding box center [869, 500] width 63 height 13
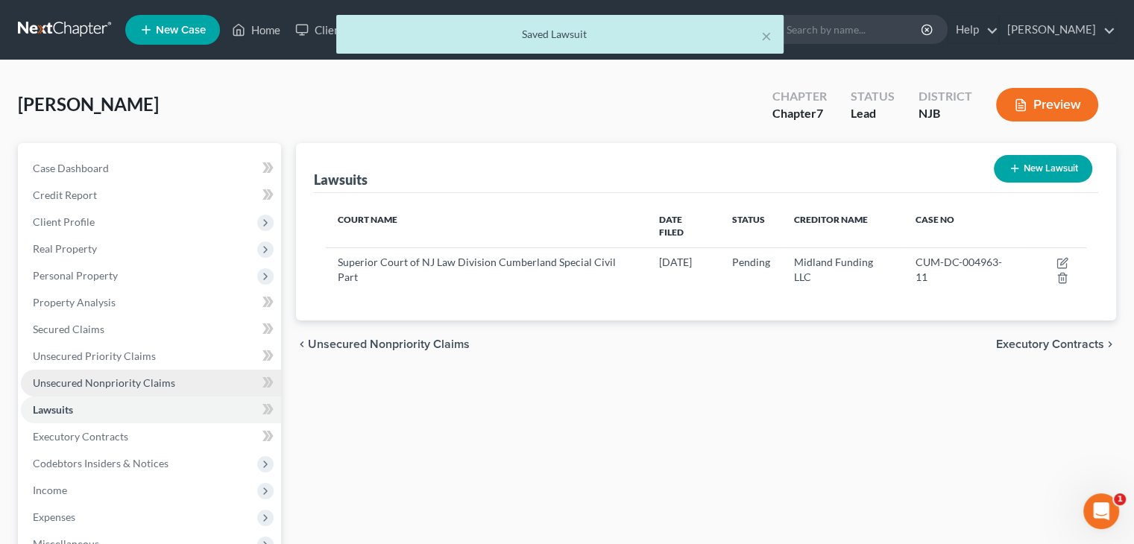
click at [66, 382] on span "Unsecured Nonpriority Claims" at bounding box center [104, 382] width 142 height 13
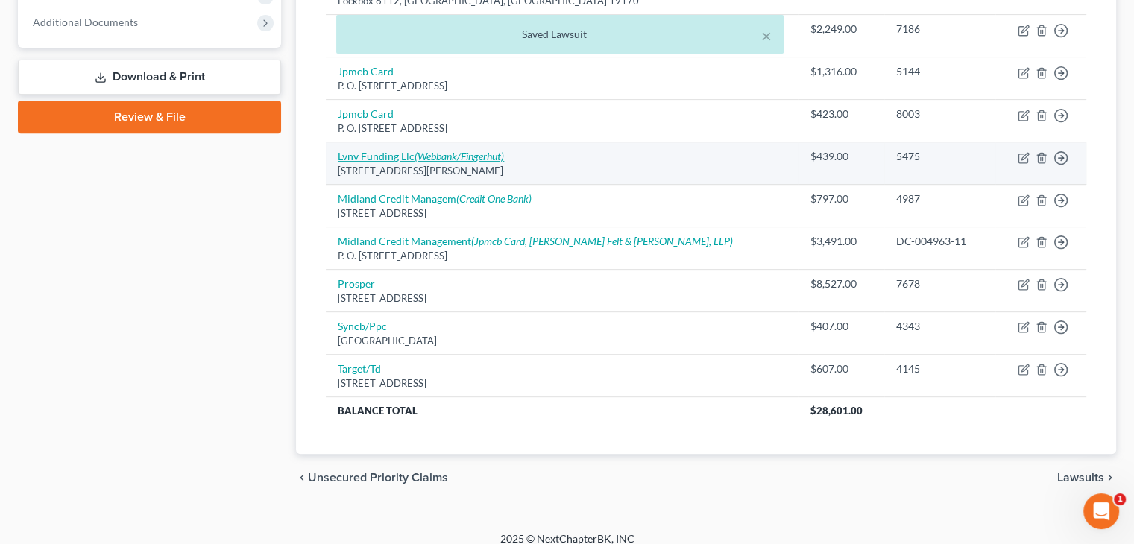
scroll to position [613, 0]
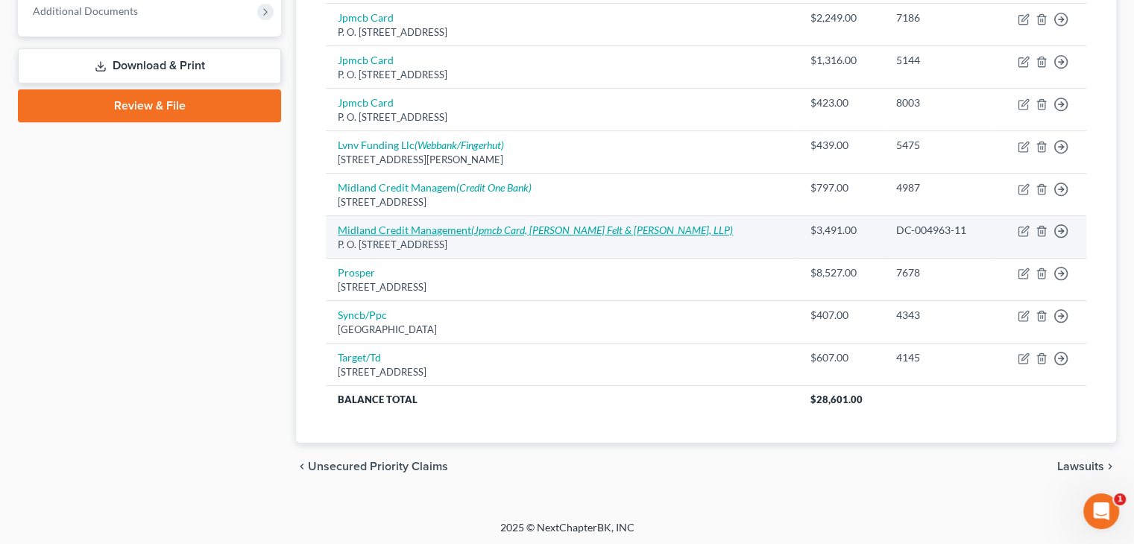
click at [486, 228] on icon "(Jpmcb Card, Pressler Felt & Warshaw, LLP)" at bounding box center [602, 230] width 262 height 13
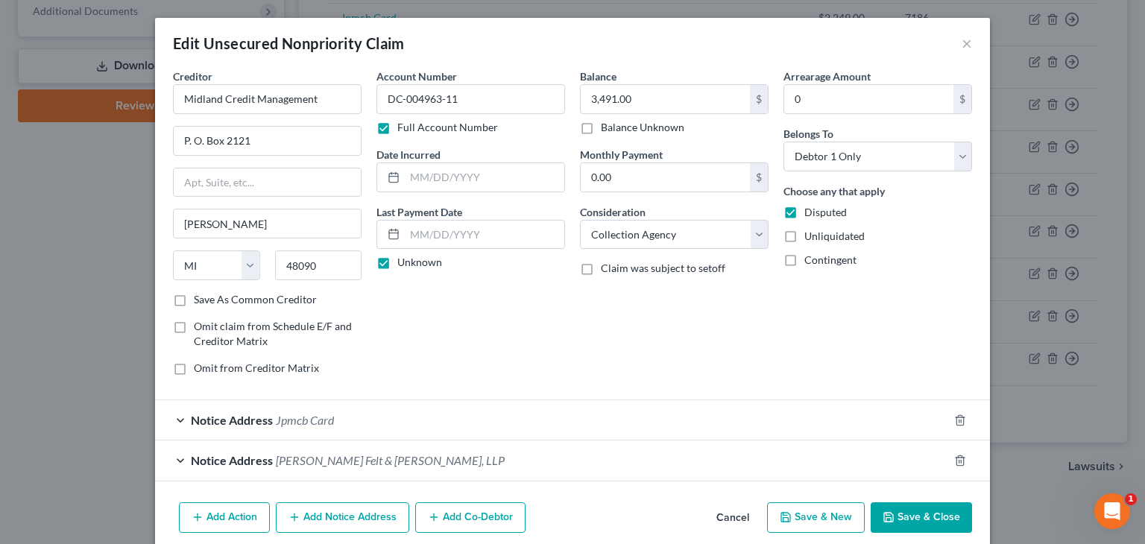
click at [929, 514] on button "Save & Close" at bounding box center [921, 517] width 101 height 31
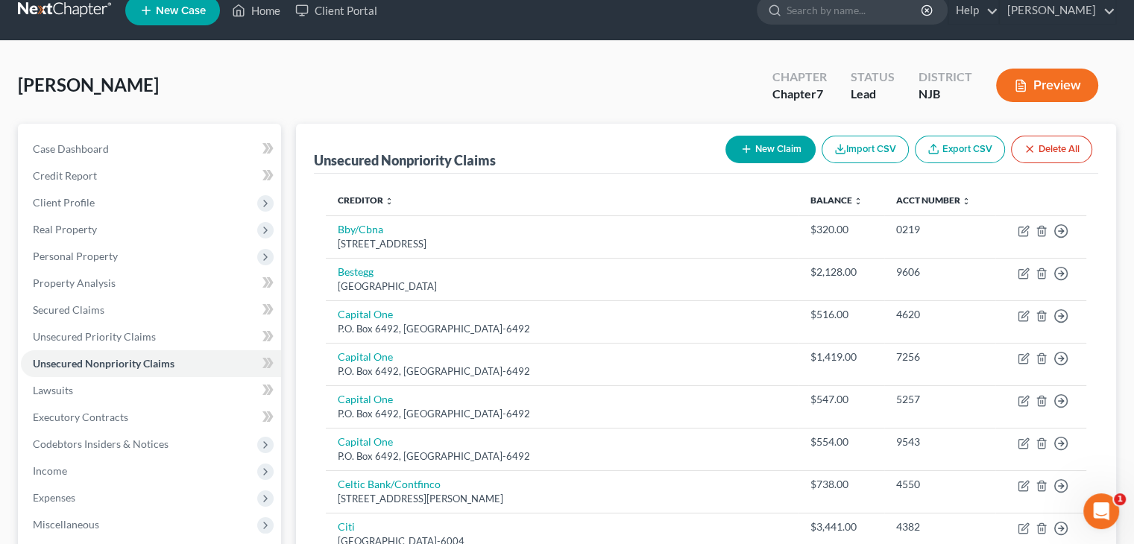
scroll to position [0, 0]
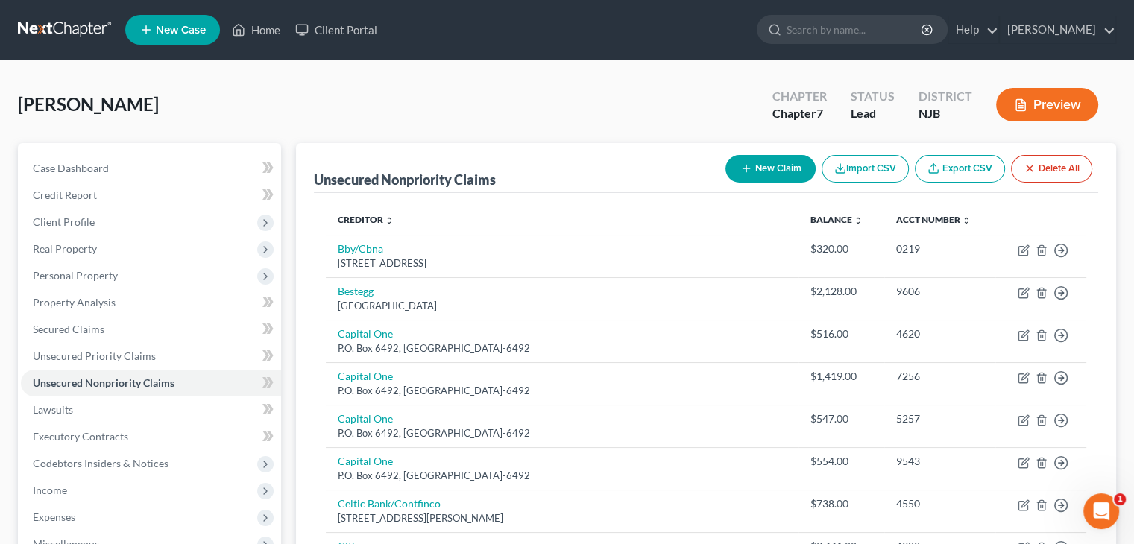
click at [1058, 106] on button "Preview" at bounding box center [1047, 105] width 102 height 34
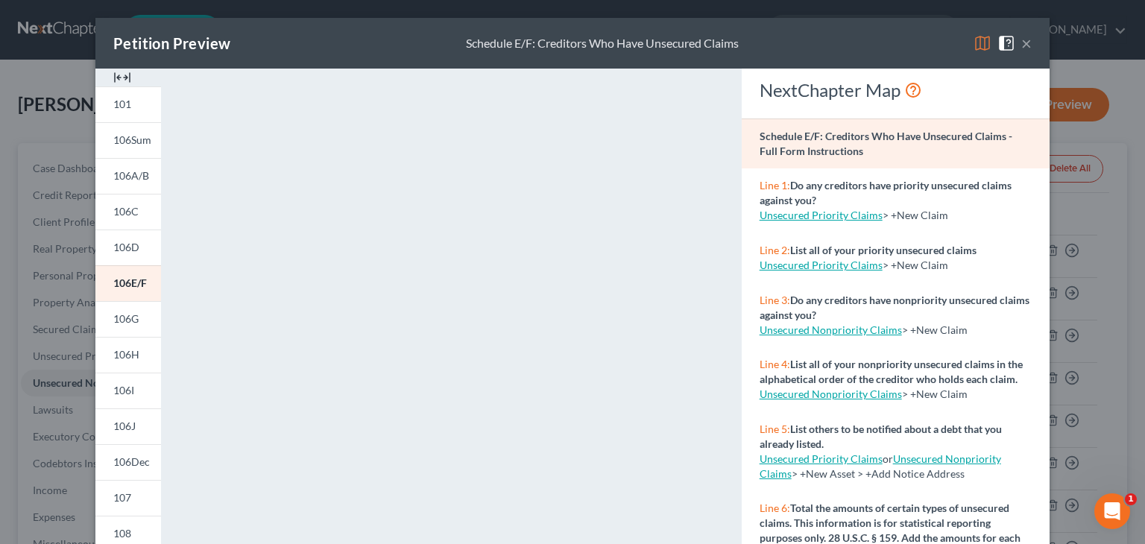
click at [1022, 42] on button "×" at bounding box center [1026, 43] width 10 height 18
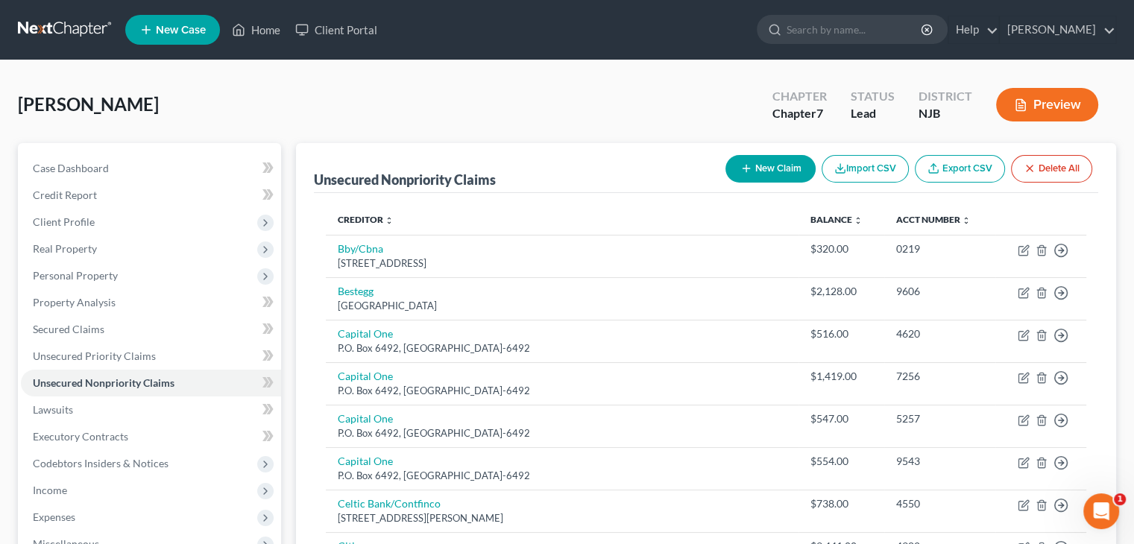
click at [759, 166] on button "New Claim" at bounding box center [770, 169] width 90 height 28
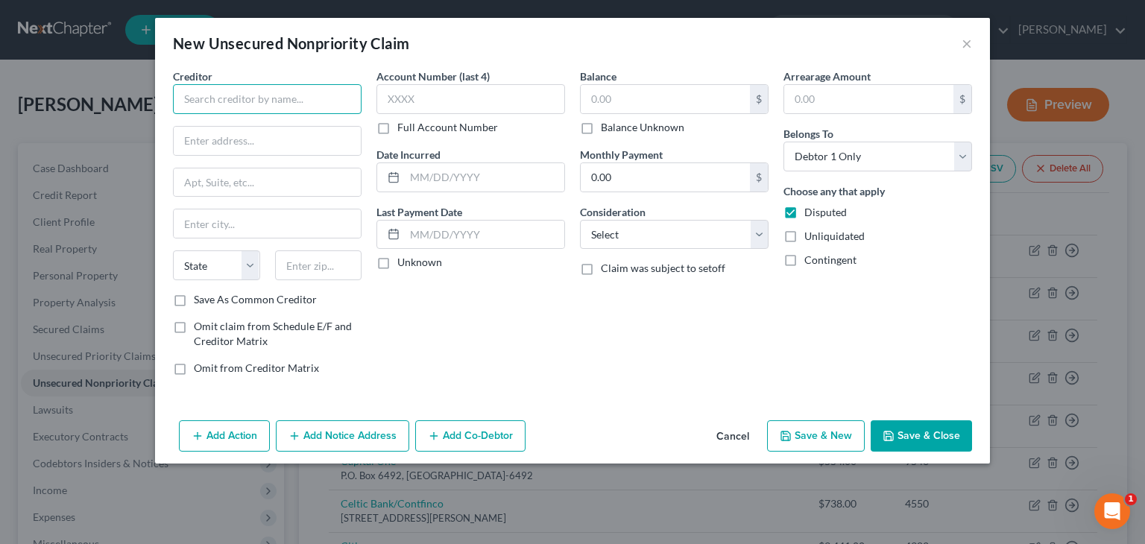
click at [227, 96] on input "text" at bounding box center [267, 99] width 189 height 30
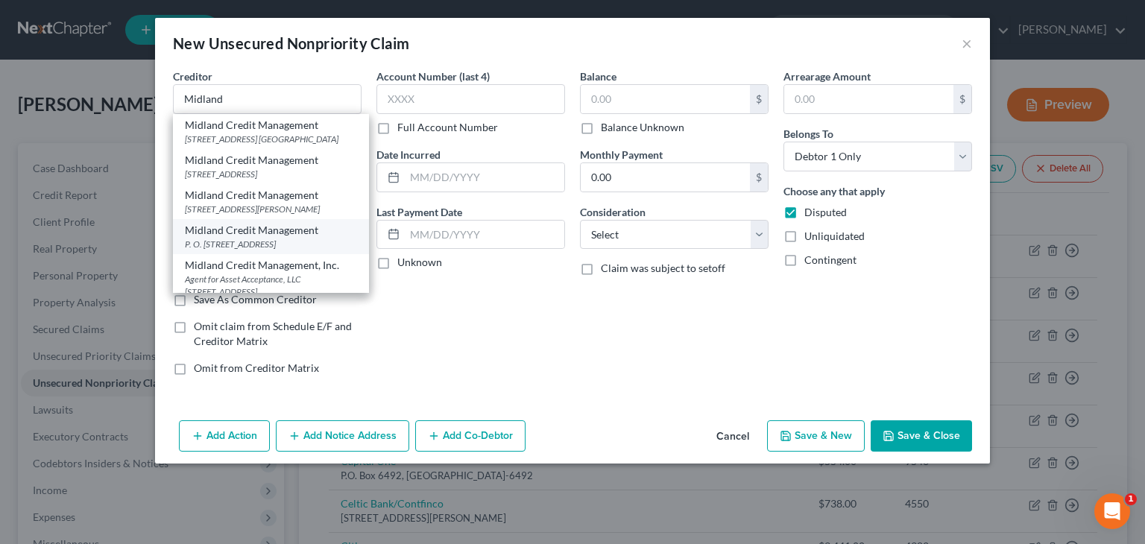
click at [283, 238] on div "Midland Credit Management" at bounding box center [271, 230] width 172 height 15
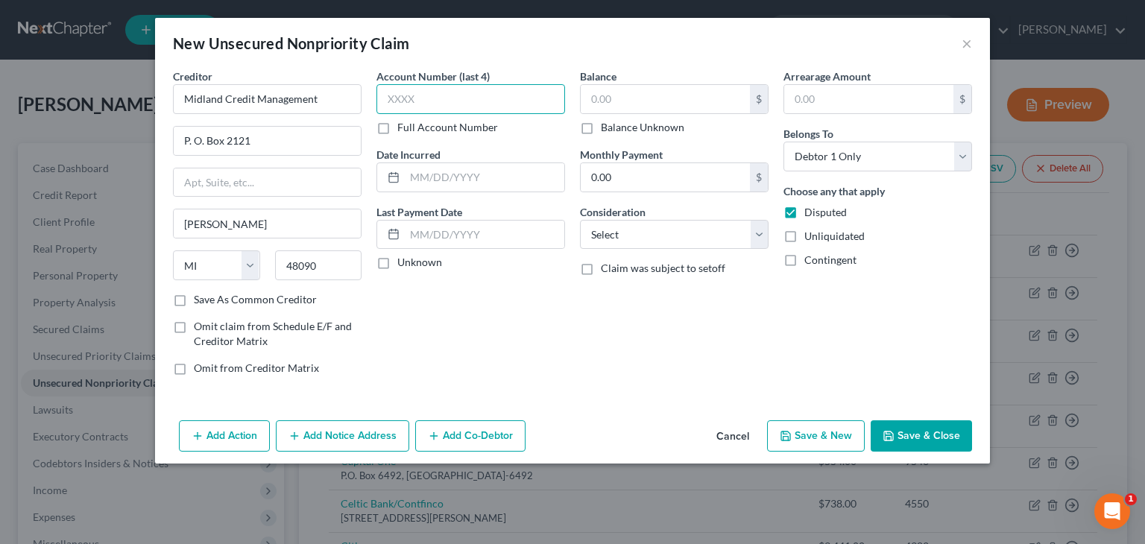
click at [420, 102] on input "text" at bounding box center [470, 99] width 189 height 30
click at [397, 129] on label "Full Account Number" at bounding box center [447, 127] width 101 height 15
click at [403, 129] on input "Full Account Number" at bounding box center [408, 125] width 10 height 10
click at [389, 100] on input "text" at bounding box center [470, 99] width 189 height 30
click at [397, 260] on label "Unknown" at bounding box center [419, 262] width 45 height 15
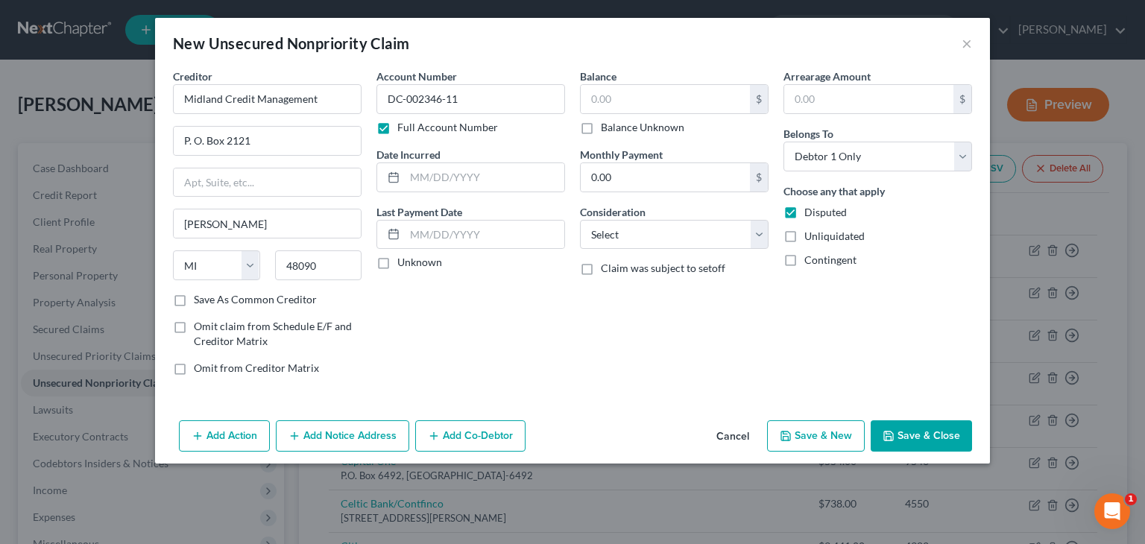
click at [403, 260] on input "Unknown" at bounding box center [408, 260] width 10 height 10
click at [607, 104] on input "text" at bounding box center [665, 99] width 169 height 28
click at [769, 239] on div "Balance 4,473.00 $ Balance Unknown Balance Undetermined 4,473 $ Balance Unknown…" at bounding box center [673, 228] width 203 height 319
click at [580, 220] on select "Select Cable / Satellite Services Collection Agency Credit Card Debt Debt Couns…" at bounding box center [674, 235] width 189 height 30
click at [333, 439] on button "Add Notice Address" at bounding box center [342, 435] width 133 height 31
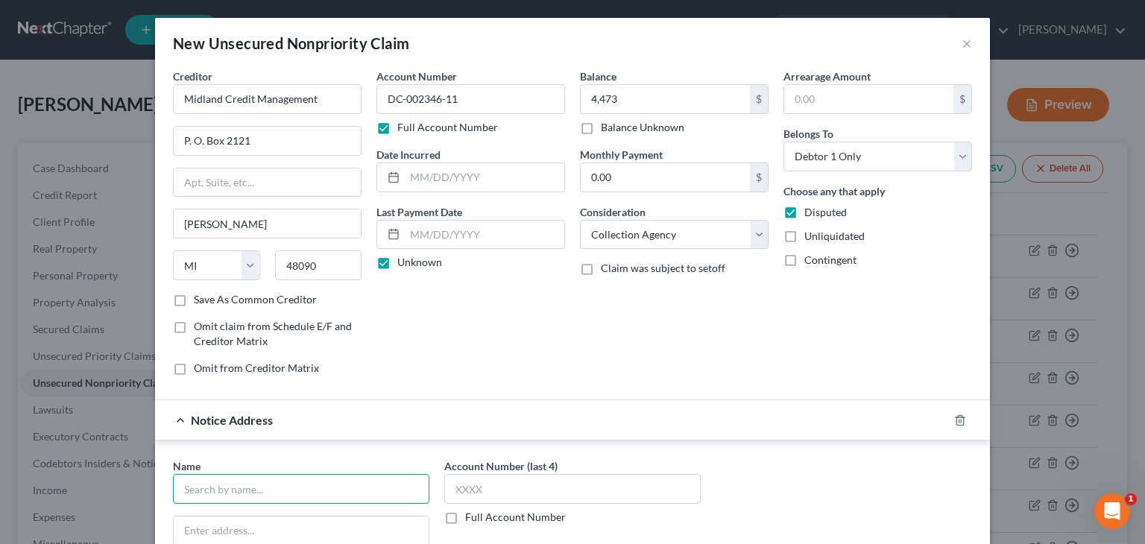
click at [183, 496] on input "text" at bounding box center [301, 489] width 256 height 30
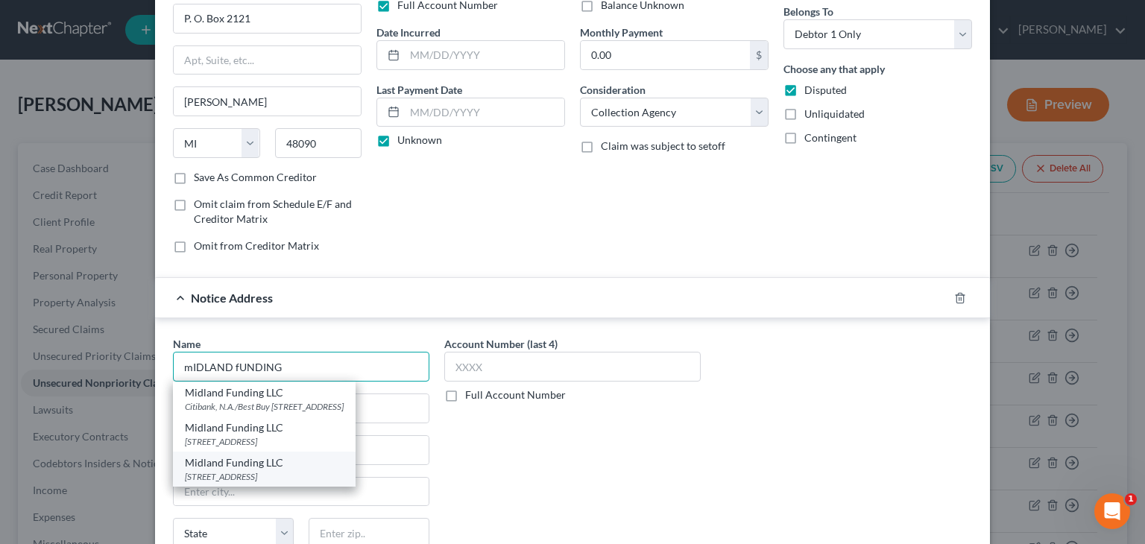
scroll to position [149, 0]
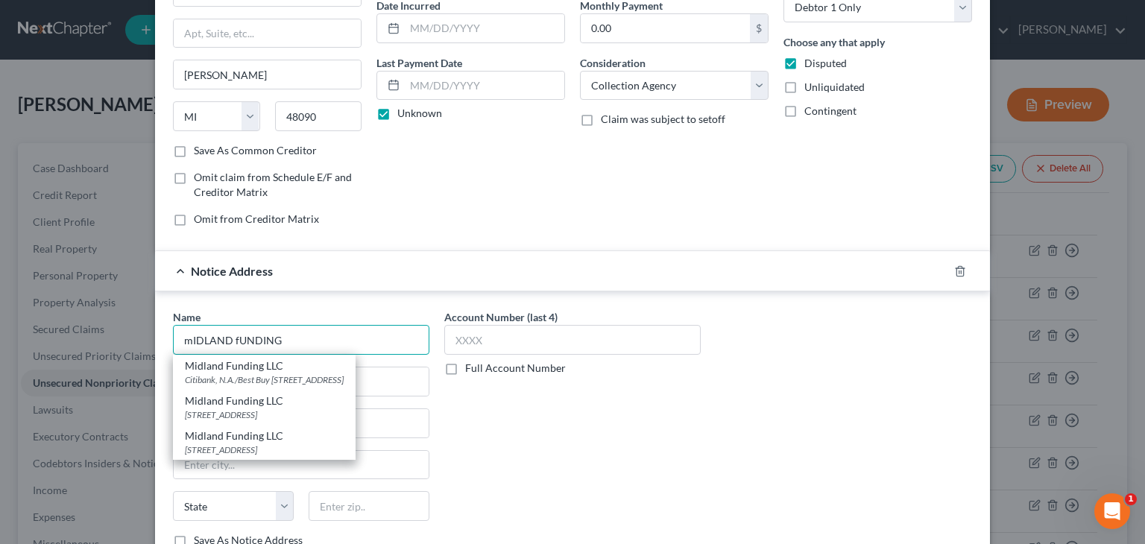
drag, startPoint x: 275, startPoint y: 340, endPoint x: 161, endPoint y: 337, distance: 114.1
click at [165, 337] on div "Name * mIDLAND fUNDING Midland Funding LLC Citibank, N.A./Best Buy 320 East Big…" at bounding box center [300, 434] width 271 height 250
click at [520, 430] on div "Account Number (last 4) Full Account Number" at bounding box center [572, 434] width 271 height 250
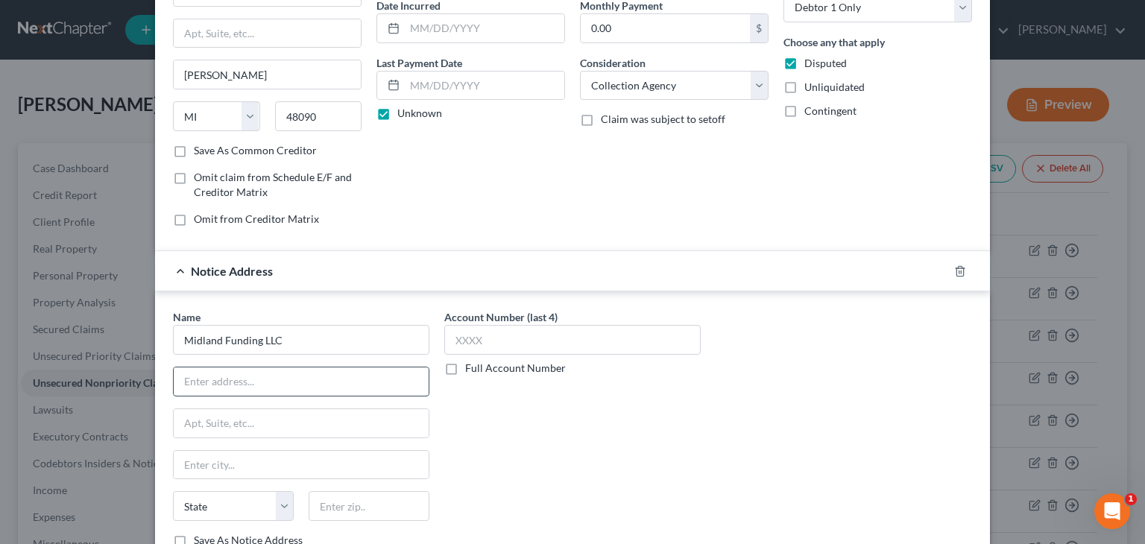
click at [177, 380] on input "text" at bounding box center [301, 381] width 255 height 28
click at [197, 420] on input "text" at bounding box center [301, 423] width 255 height 28
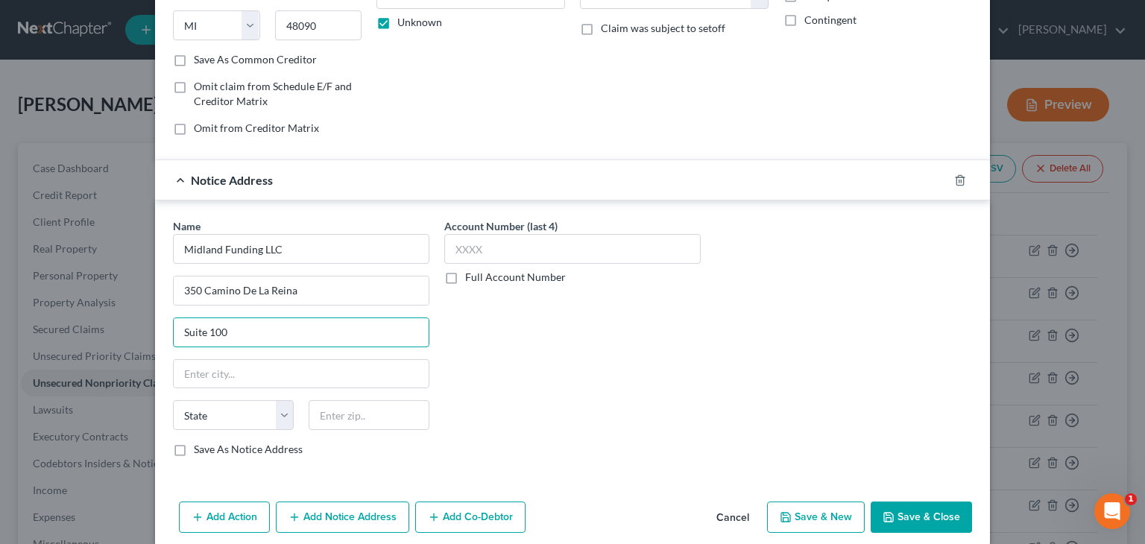
scroll to position [256, 0]
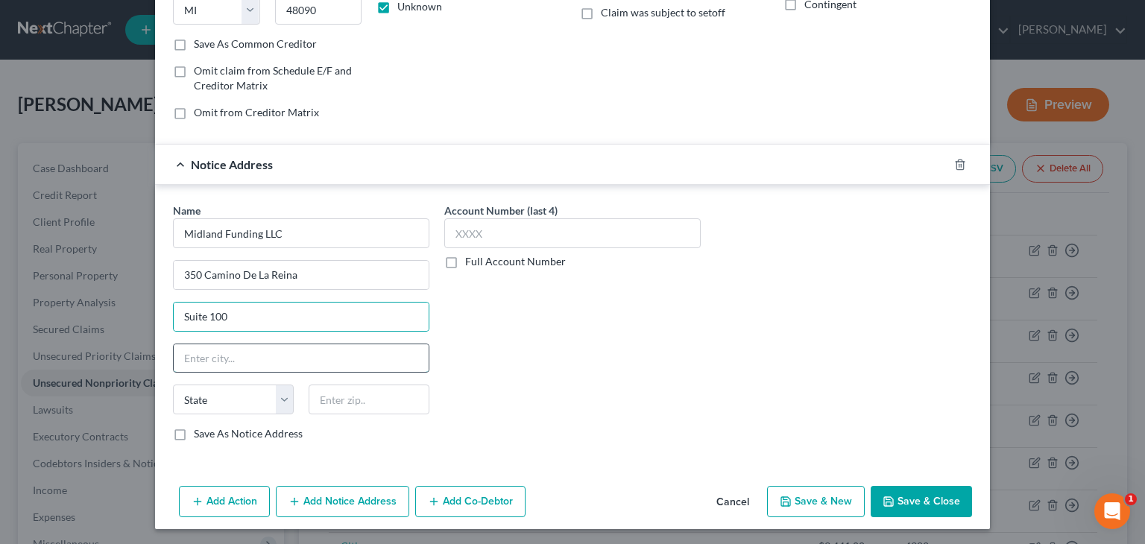
click at [185, 357] on input "text" at bounding box center [301, 358] width 255 height 28
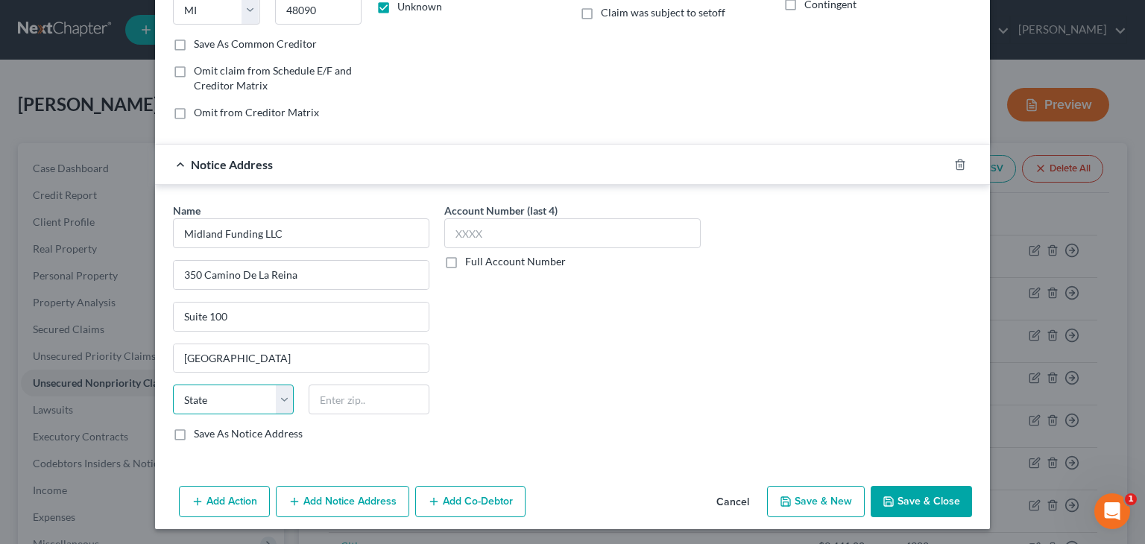
click at [193, 395] on select "State AL AK AR AZ CA CO CT DE DC FL GA GU HI ID IL IN IA KS KY LA ME MD MA MI M…" at bounding box center [233, 400] width 121 height 30
click at [352, 403] on input "text" at bounding box center [369, 400] width 121 height 30
click at [467, 233] on input "text" at bounding box center [572, 233] width 256 height 30
click at [465, 260] on label "Full Account Number" at bounding box center [515, 261] width 101 height 15
click at [471, 260] on input "Full Account Number" at bounding box center [476, 259] width 10 height 10
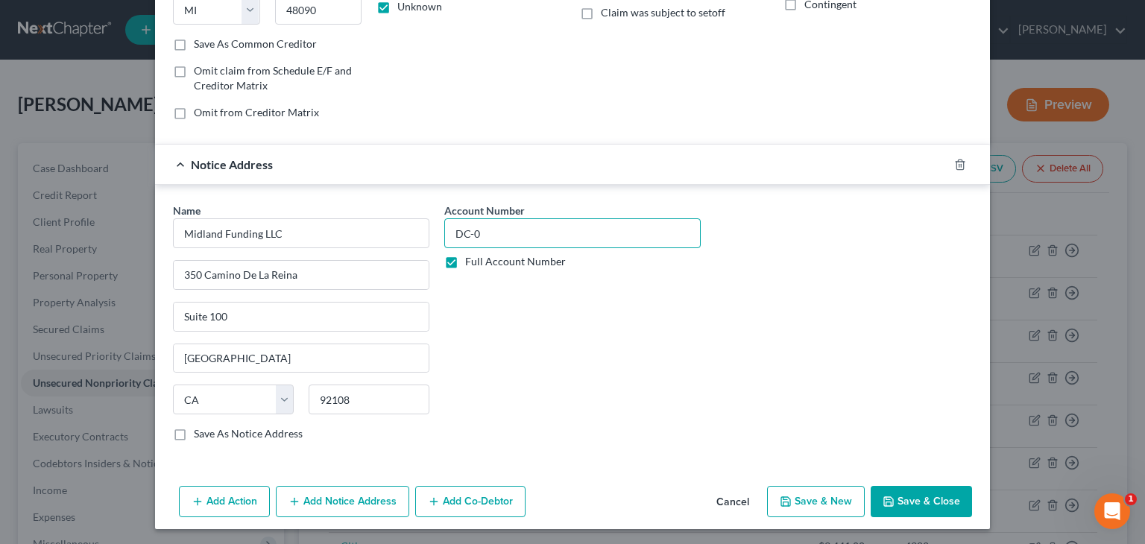
click at [484, 233] on input "DC-0" at bounding box center [572, 233] width 256 height 30
click at [335, 496] on button "Add Notice Address" at bounding box center [342, 501] width 133 height 31
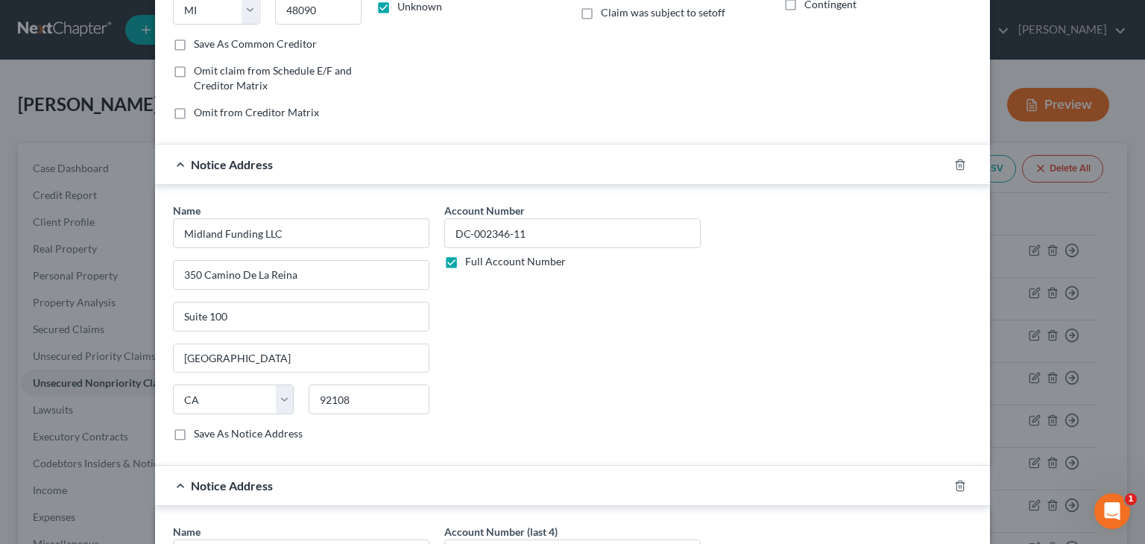
scroll to position [405, 0]
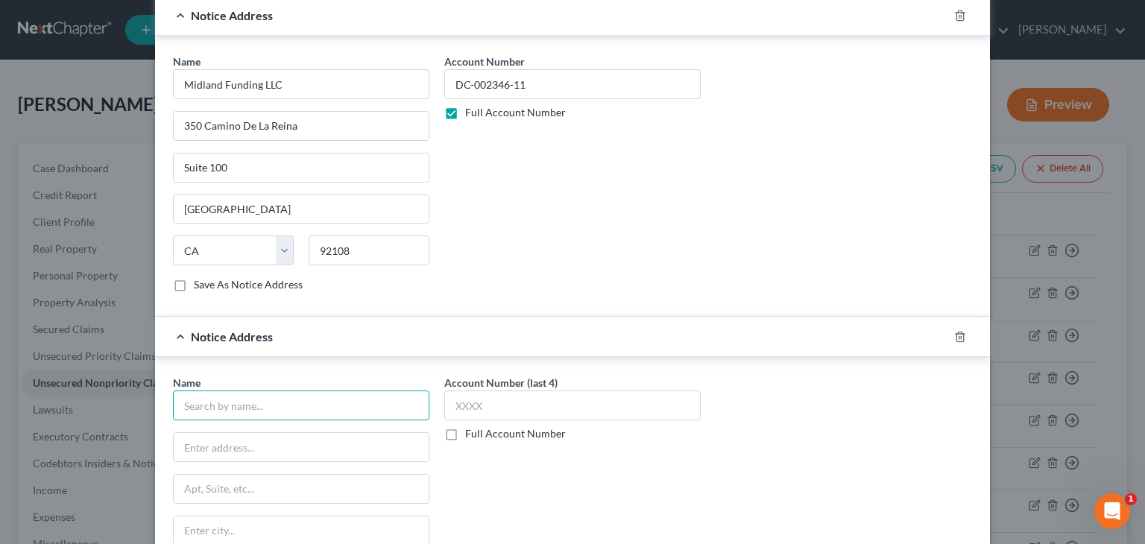
click at [231, 399] on input "text" at bounding box center [301, 406] width 256 height 30
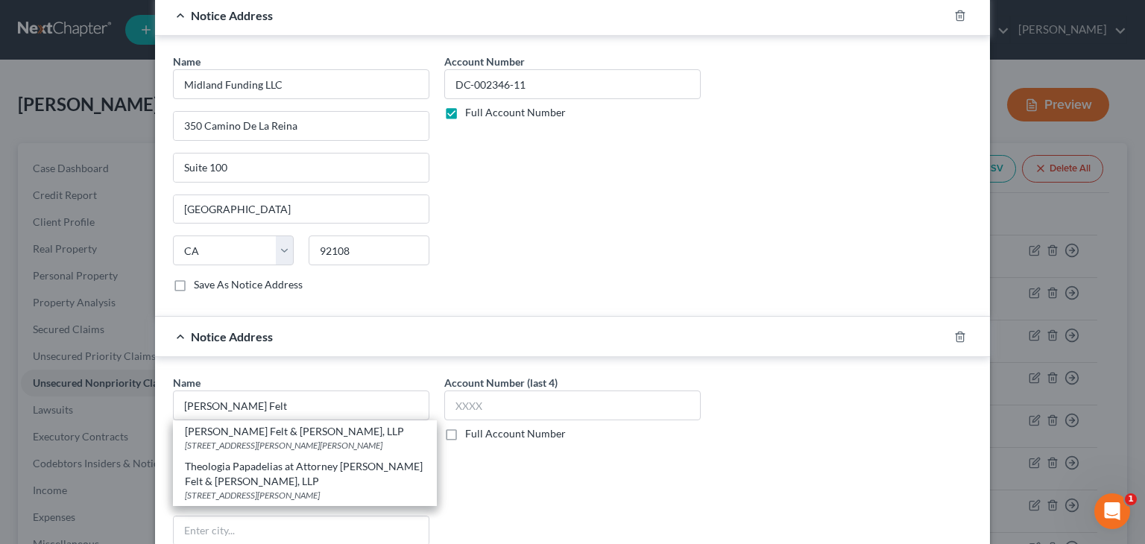
click at [282, 427] on div "Pressler Felt & Warshaw, LLP" at bounding box center [305, 431] width 240 height 15
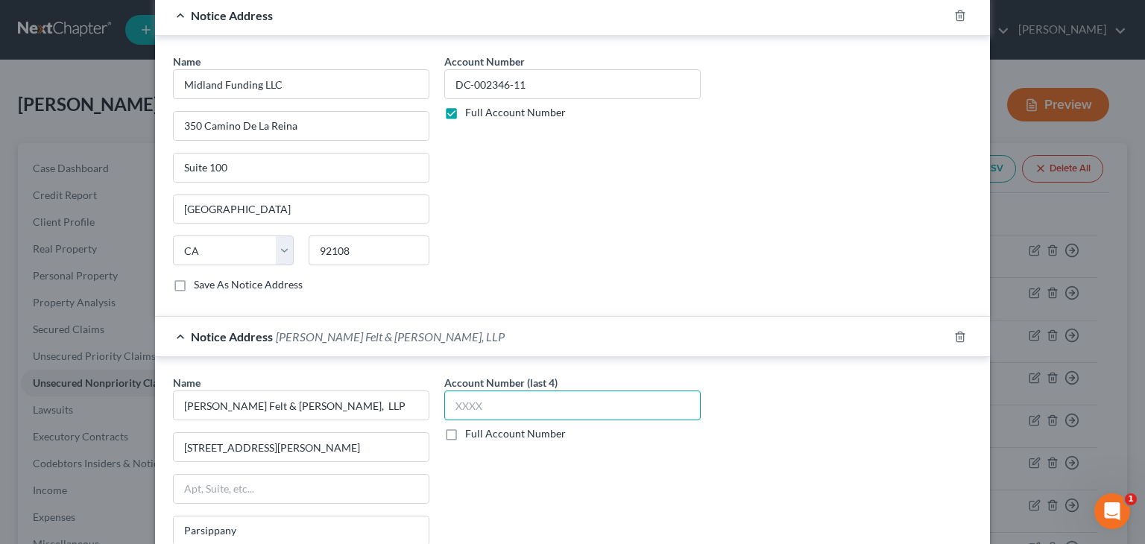
click at [488, 400] on input "text" at bounding box center [572, 406] width 256 height 30
click at [465, 431] on label "Full Account Number" at bounding box center [515, 433] width 101 height 15
click at [471, 431] on input "Full Account Number" at bounding box center [476, 431] width 10 height 10
click at [480, 403] on input "DC-0" at bounding box center [572, 406] width 256 height 30
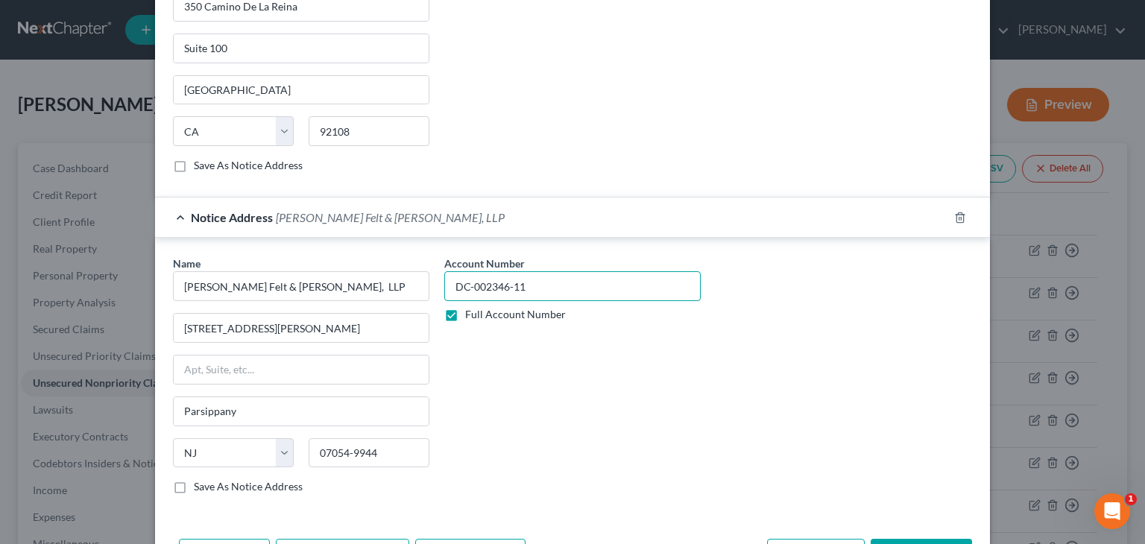
scroll to position [554, 0]
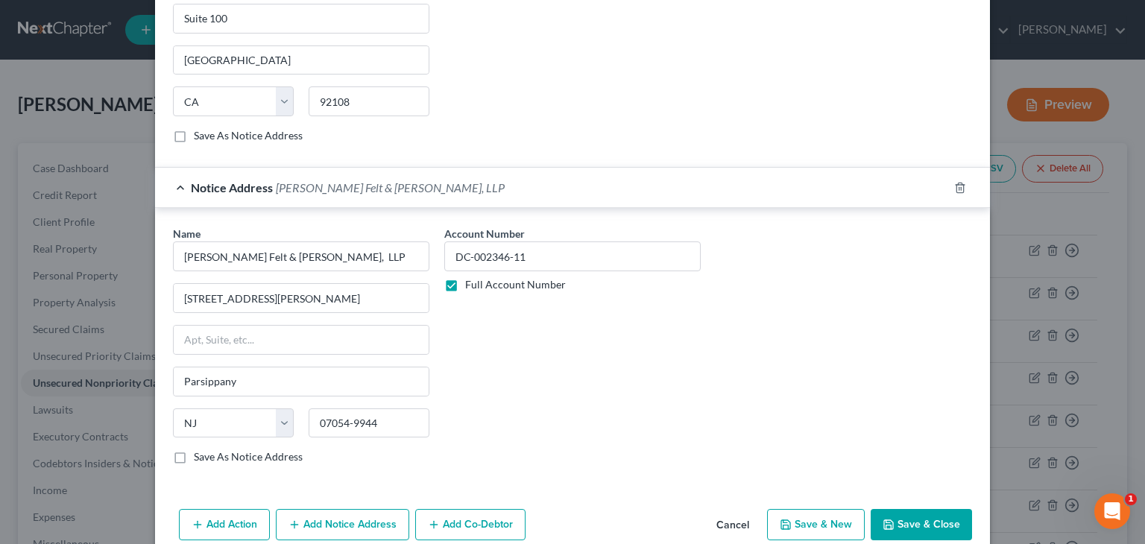
click at [919, 521] on button "Save & Close" at bounding box center [921, 524] width 101 height 31
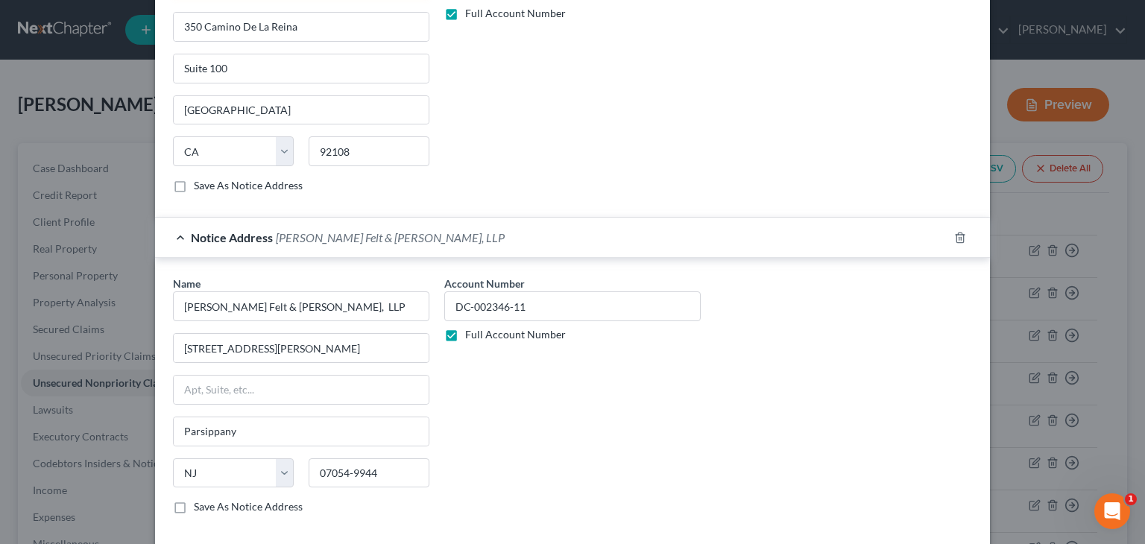
scroll to position [256, 0]
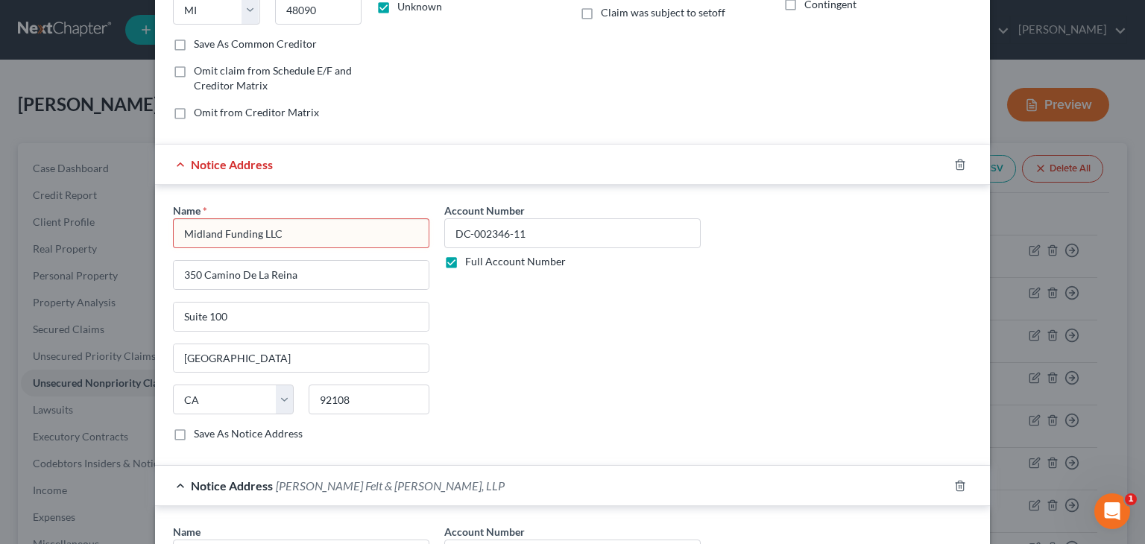
click at [279, 229] on input "Midland Funding LLC" at bounding box center [301, 233] width 256 height 30
click at [253, 230] on input "Midland Funding LLC" at bounding box center [301, 233] width 256 height 30
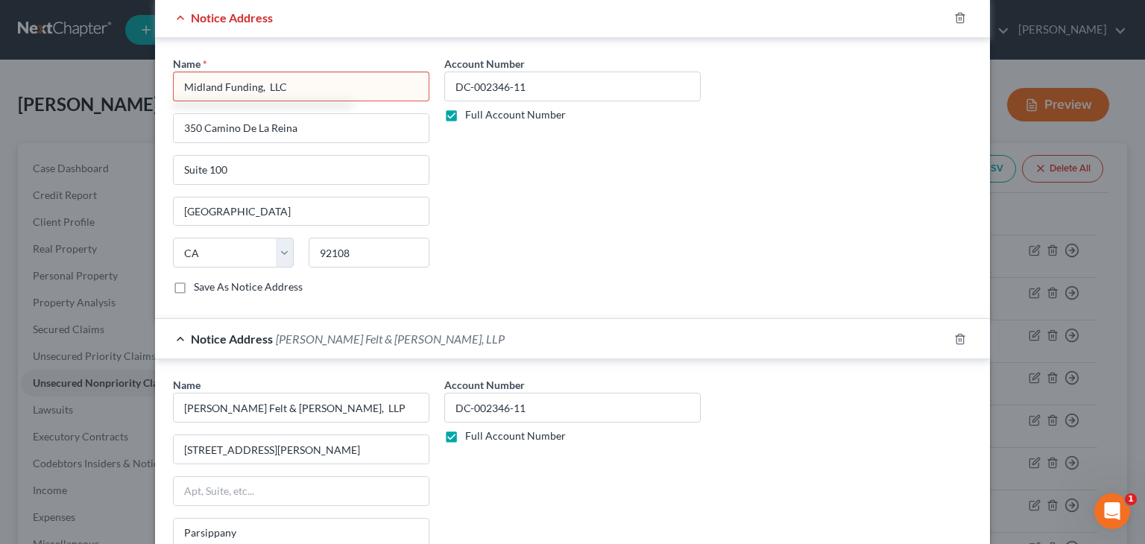
scroll to position [405, 0]
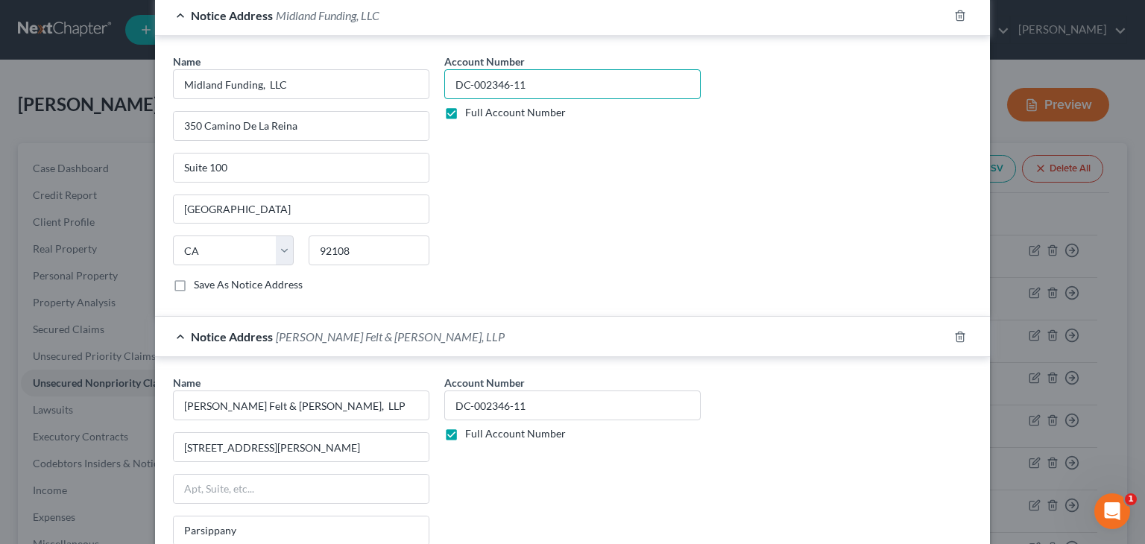
click at [486, 91] on input "DC-002346-11" at bounding box center [572, 84] width 256 height 30
click at [194, 277] on label "Save As Notice Address" at bounding box center [248, 284] width 109 height 15
click at [200, 277] on input "Save As Notice Address" at bounding box center [205, 282] width 10 height 10
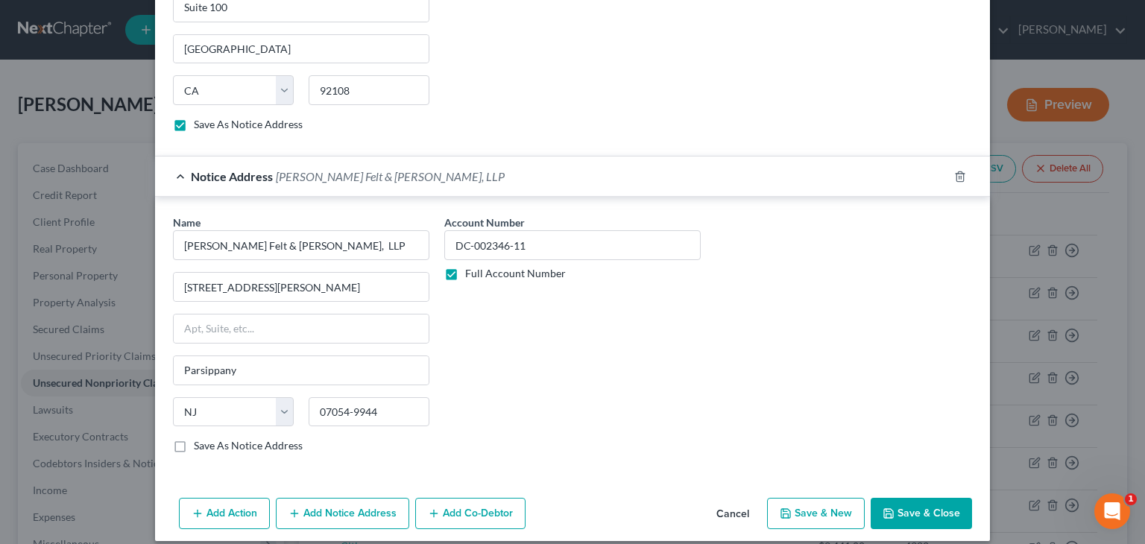
scroll to position [575, 0]
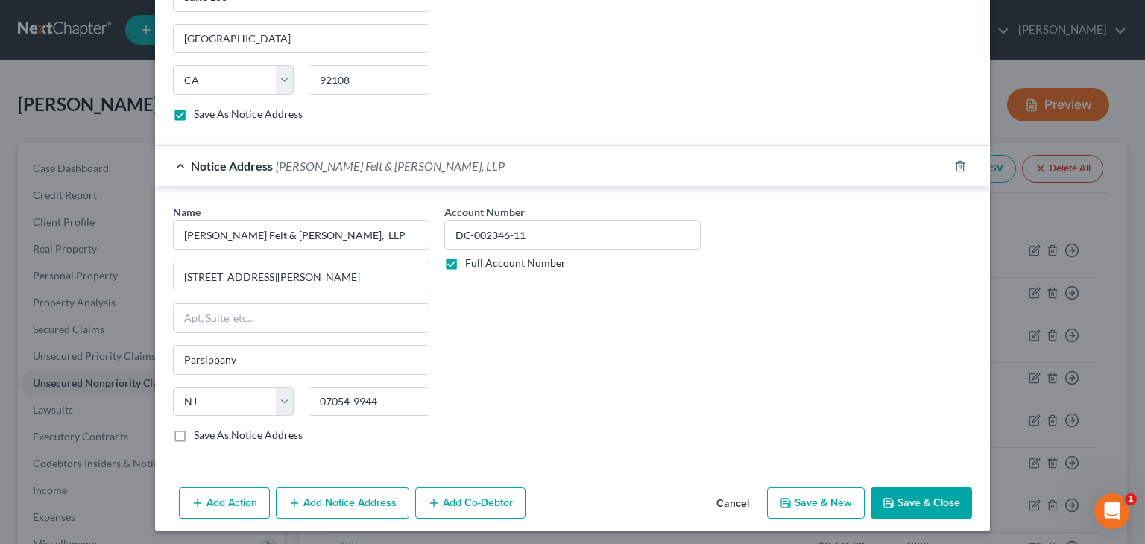
click at [937, 493] on button "Save & Close" at bounding box center [921, 502] width 101 height 31
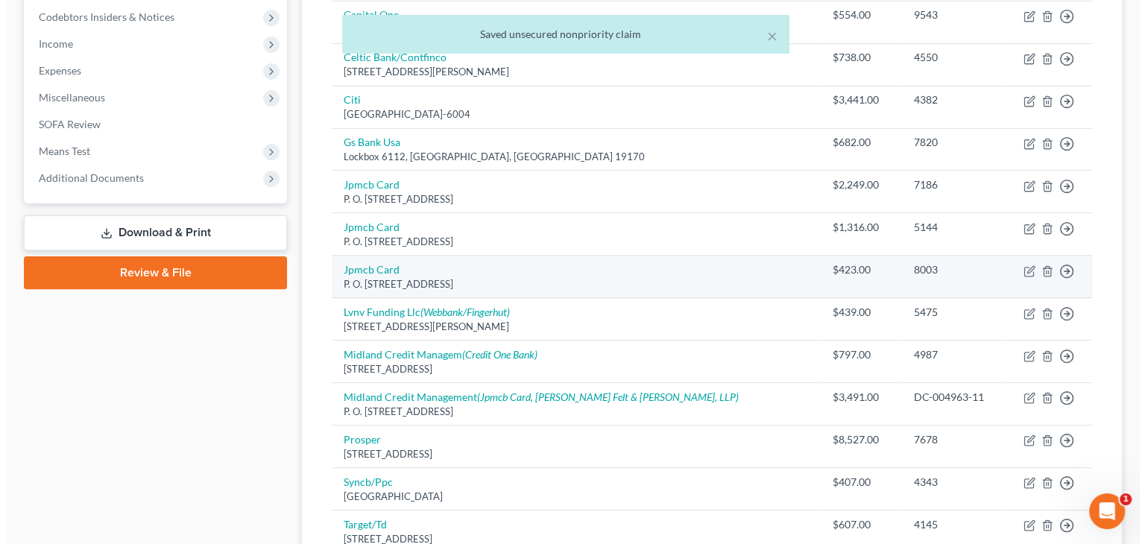
scroll to position [447, 0]
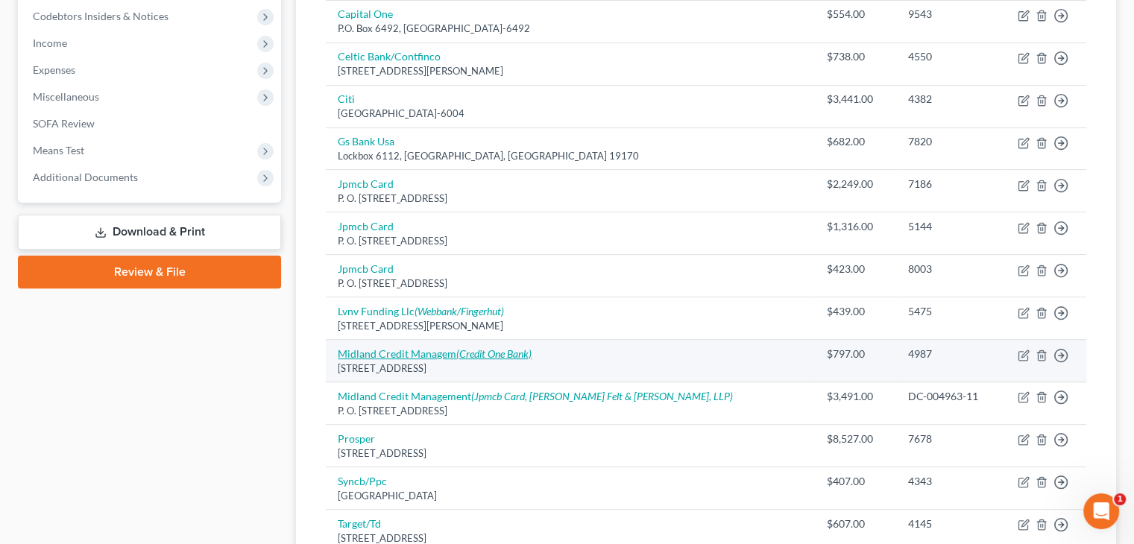
click at [499, 350] on icon "(Credit One Bank)" at bounding box center [493, 353] width 75 height 13
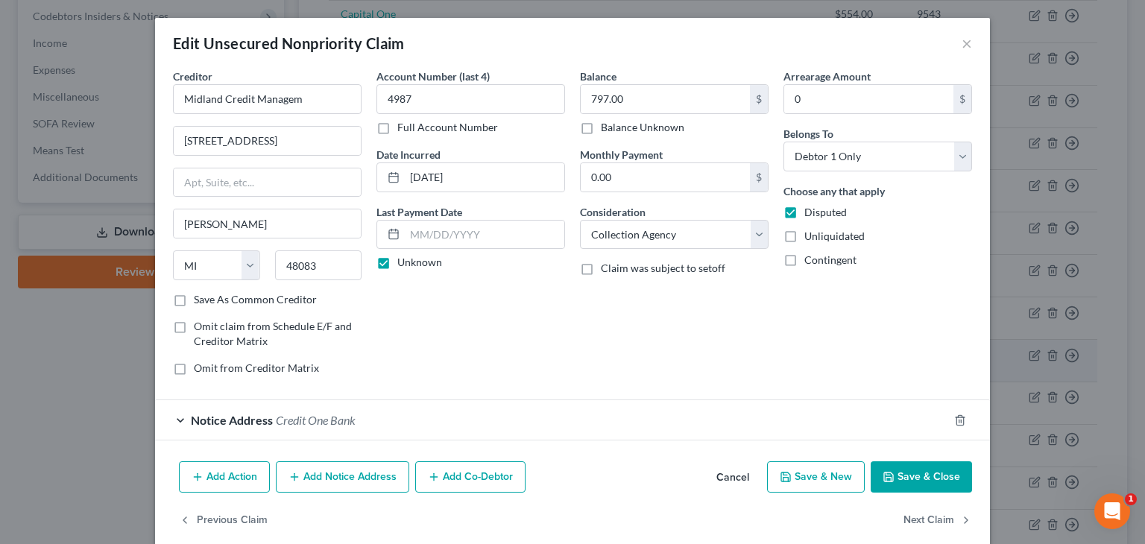
click at [499, 350] on div "Account Number (last 4) 4987 Full Account Number Date Incurred 08-19-2020 Last …" at bounding box center [470, 228] width 203 height 319
click at [295, 101] on input "Midland Credit Managem" at bounding box center [267, 99] width 189 height 30
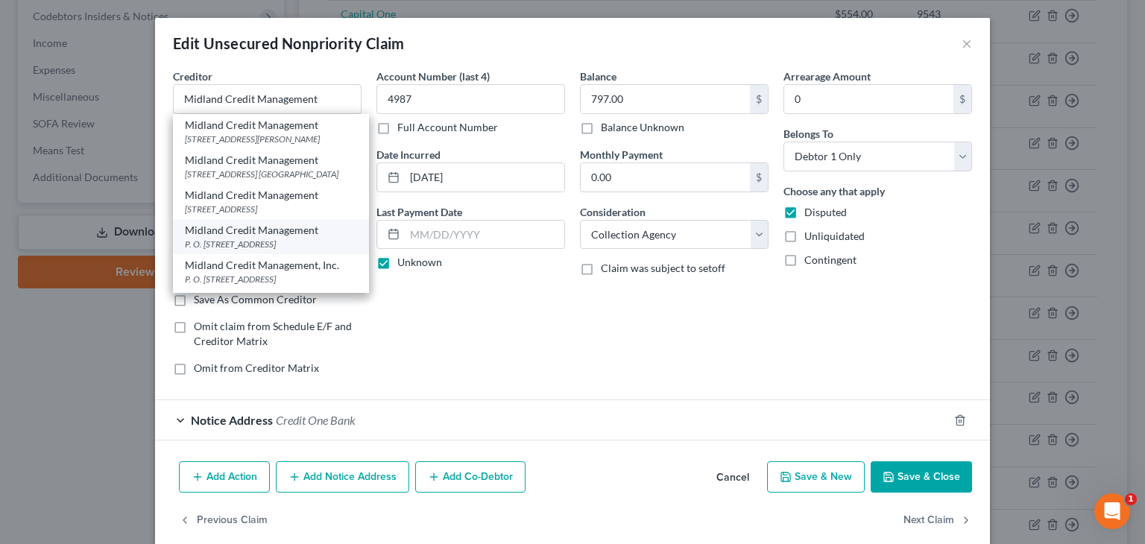
click at [275, 250] on div "P. O. Box 2121, Warren, MI 48090" at bounding box center [271, 244] width 172 height 13
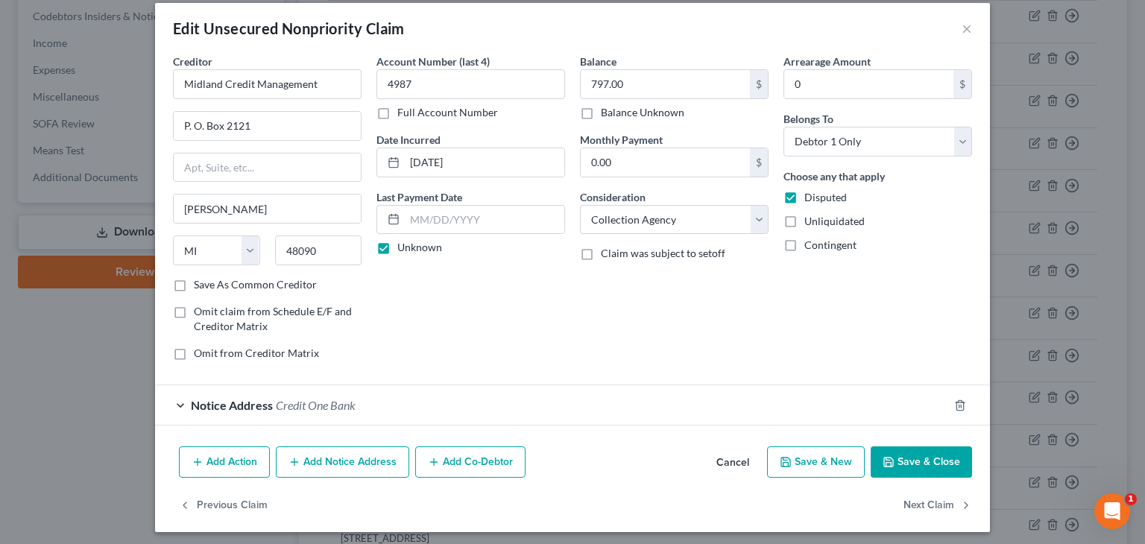
scroll to position [19, 0]
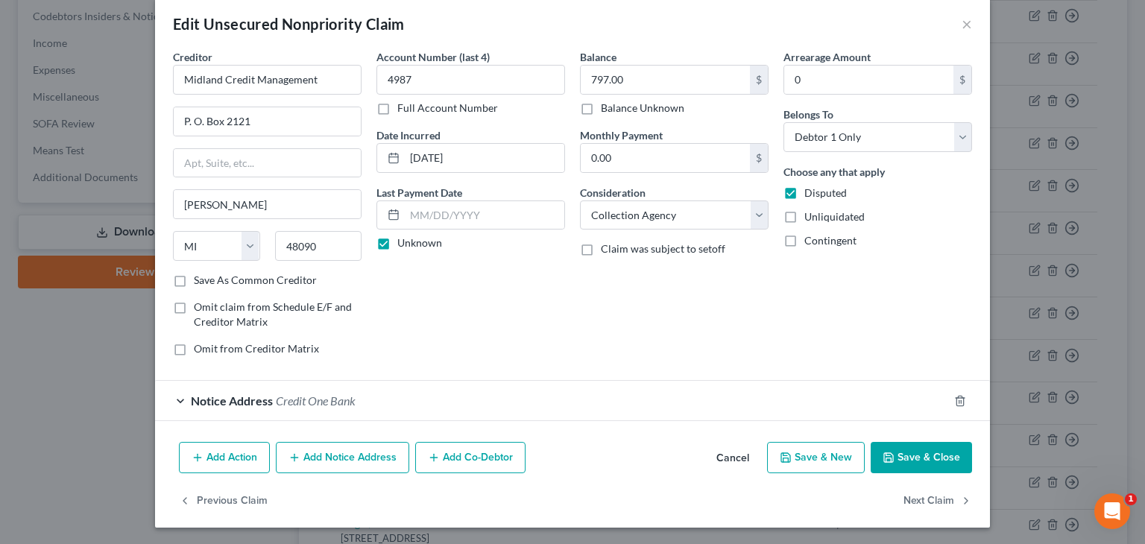
click at [920, 455] on button "Save & Close" at bounding box center [921, 457] width 101 height 31
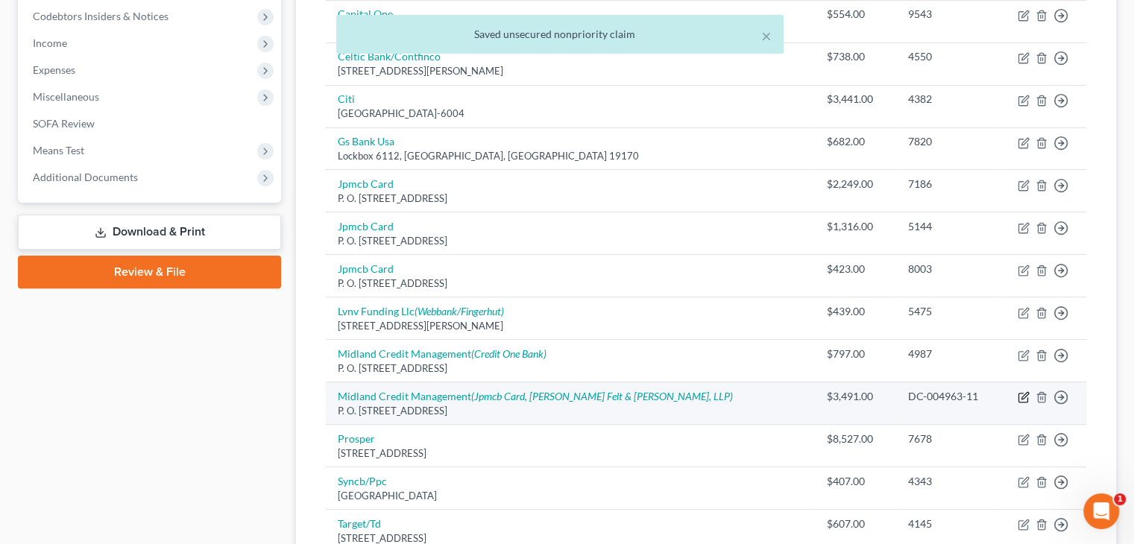
click at [1024, 397] on icon "button" at bounding box center [1023, 397] width 12 height 12
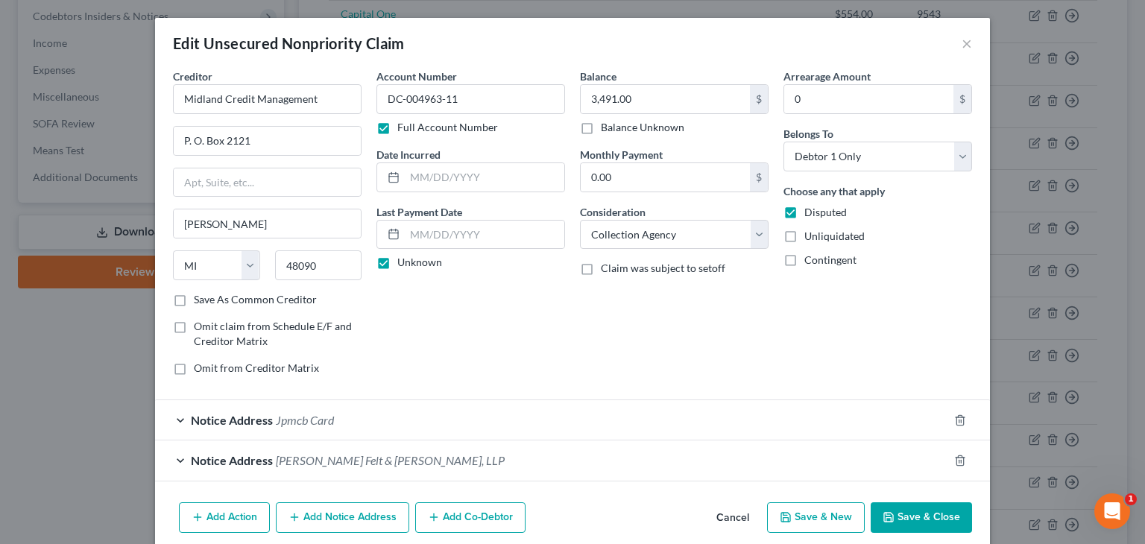
scroll to position [60, 0]
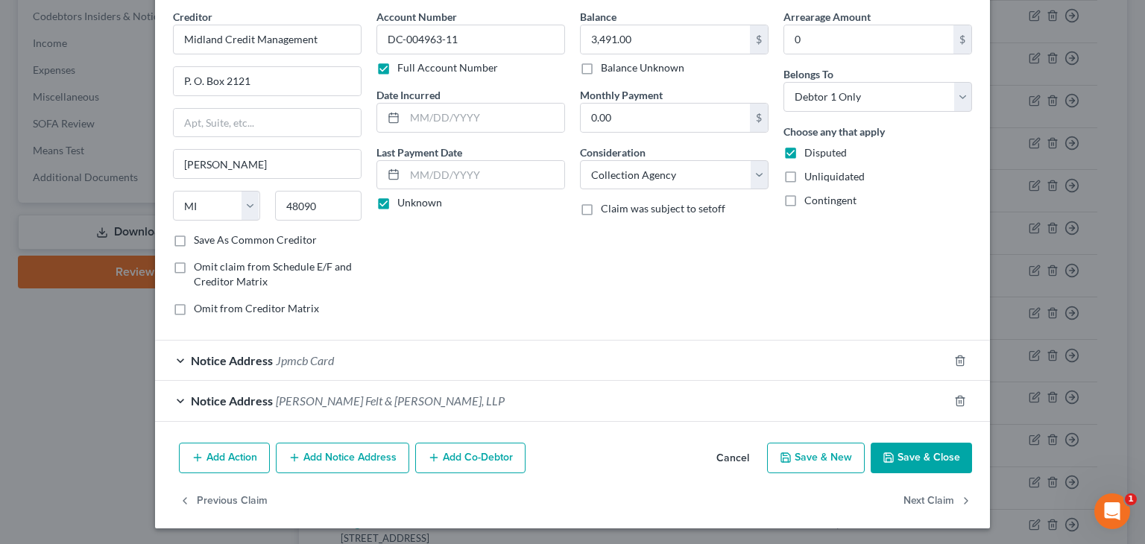
click at [295, 464] on button "Add Notice Address" at bounding box center [342, 458] width 133 height 31
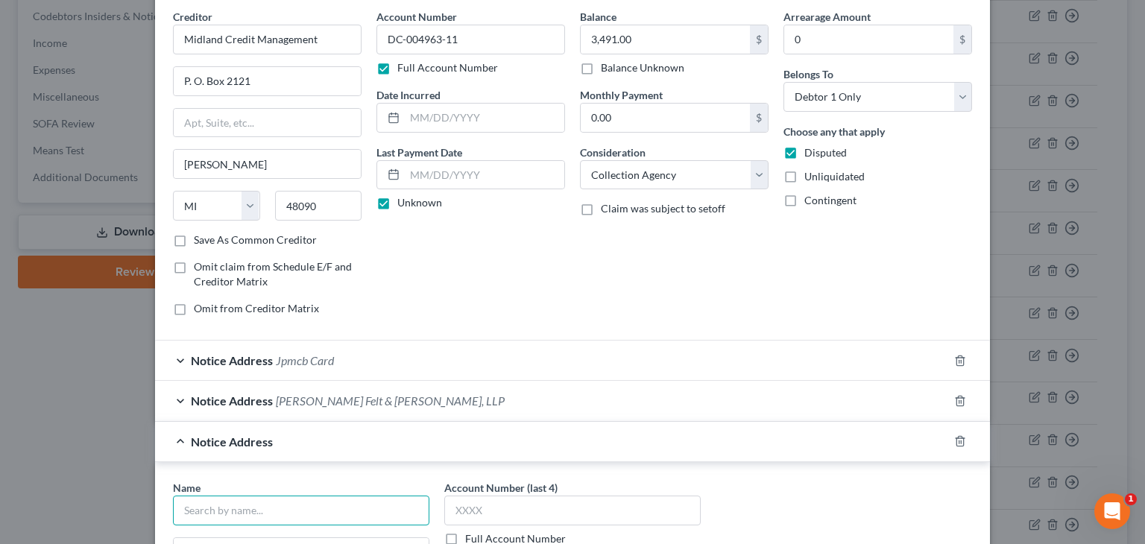
click at [185, 511] on input "text" at bounding box center [301, 511] width 256 height 30
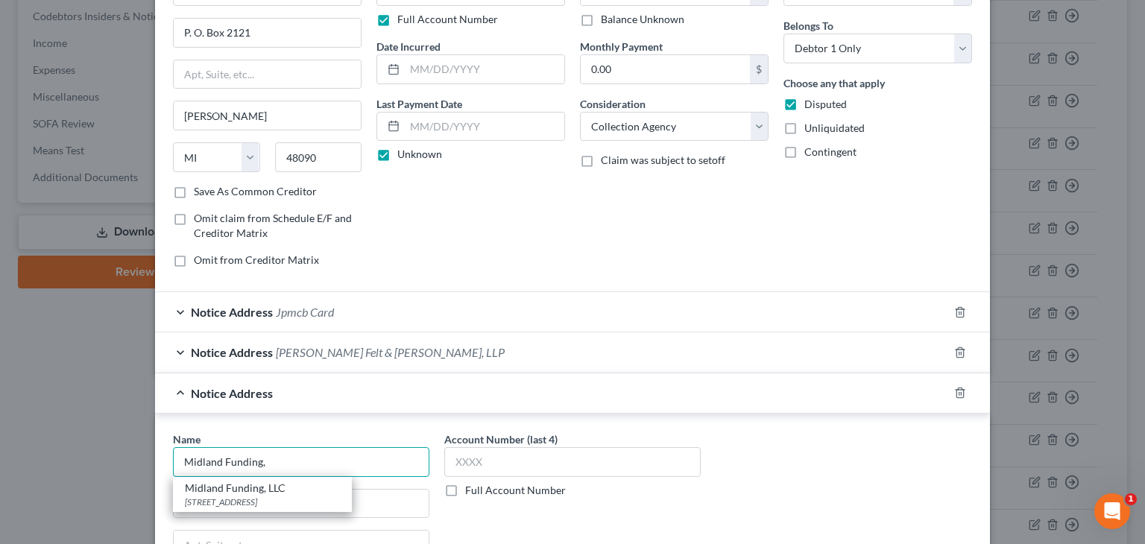
scroll to position [134, 0]
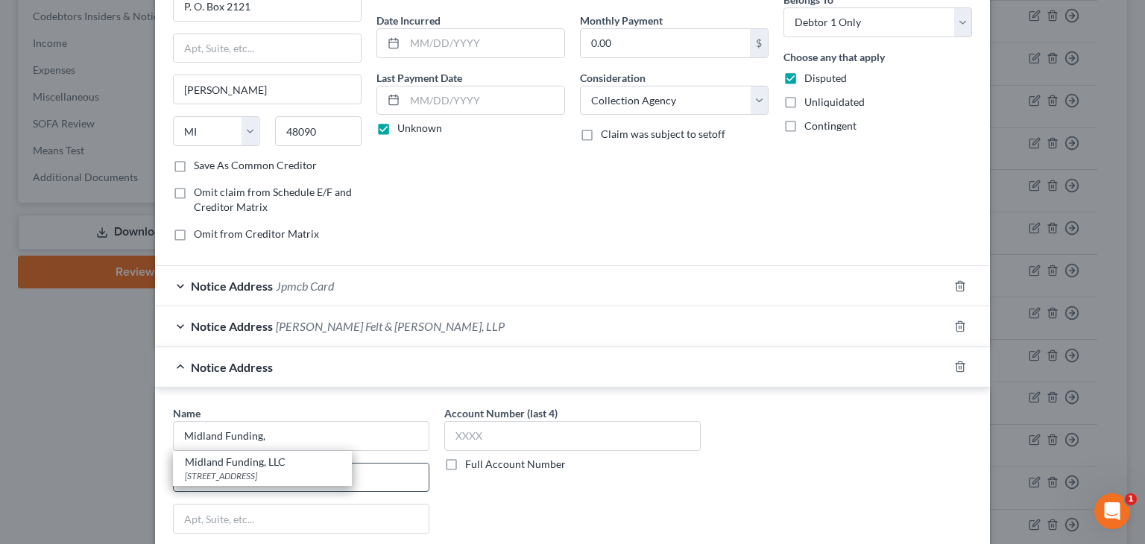
click at [261, 463] on div "Midland Funding, LLC" at bounding box center [262, 462] width 155 height 15
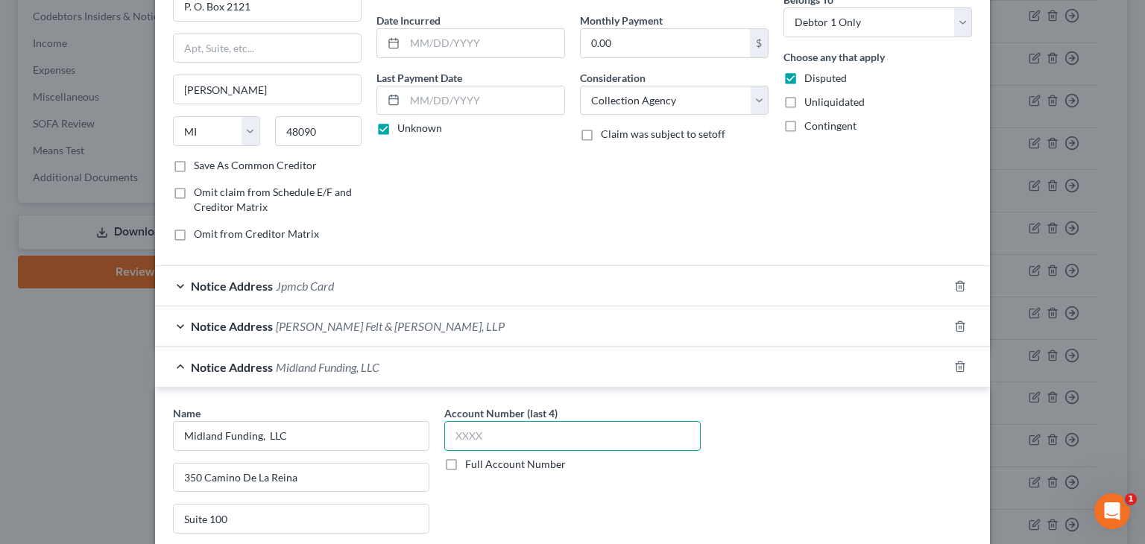
click at [447, 434] on input "text" at bounding box center [572, 436] width 256 height 30
click at [465, 461] on label "Full Account Number" at bounding box center [515, 464] width 101 height 15
click at [471, 461] on input "Full Account Number" at bounding box center [476, 462] width 10 height 10
click at [447, 426] on input "text" at bounding box center [572, 436] width 256 height 30
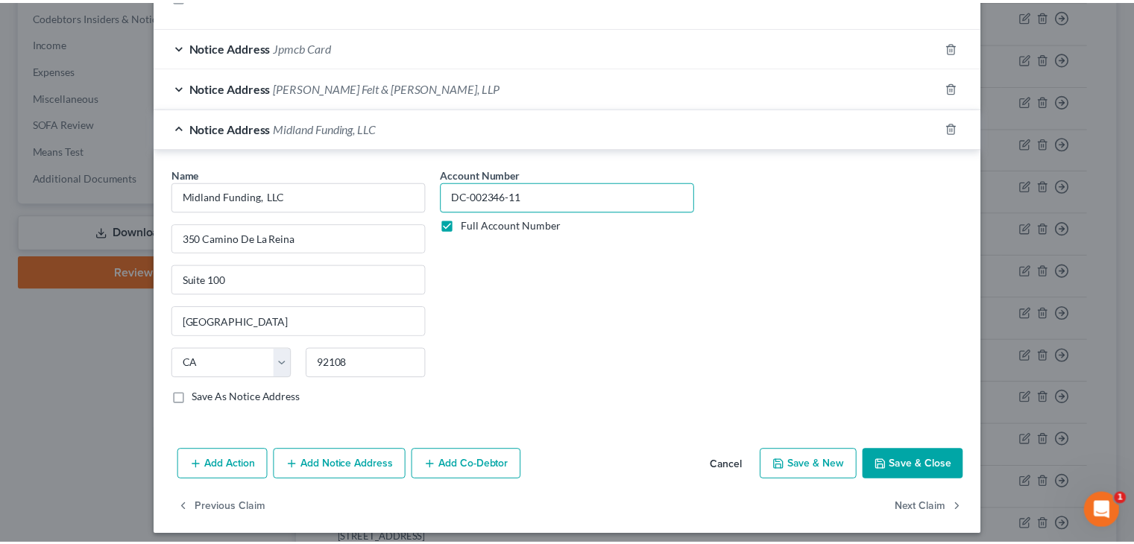
scroll to position [379, 0]
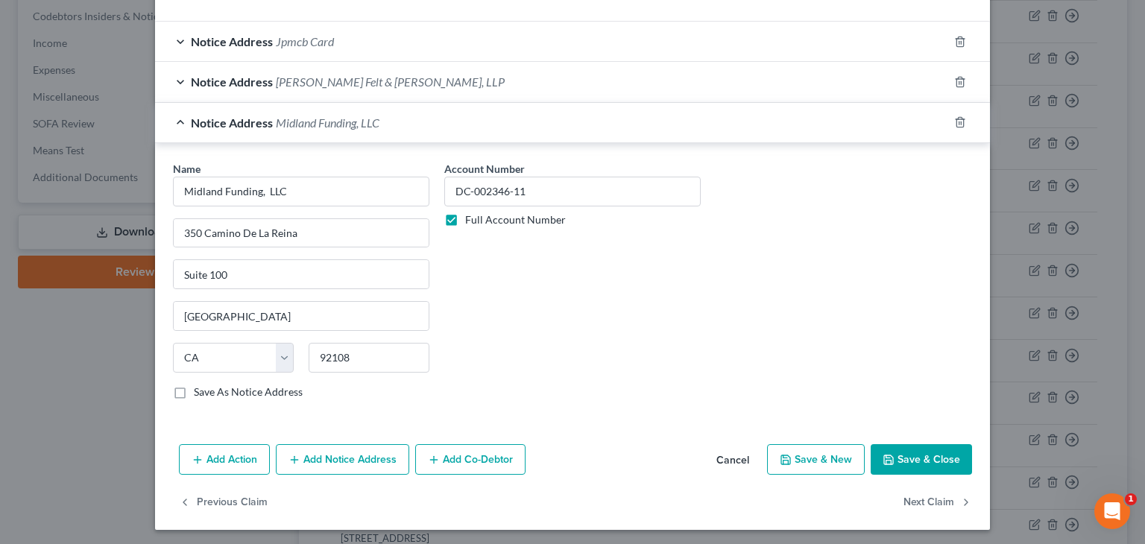
click at [914, 448] on button "Save & Close" at bounding box center [921, 459] width 101 height 31
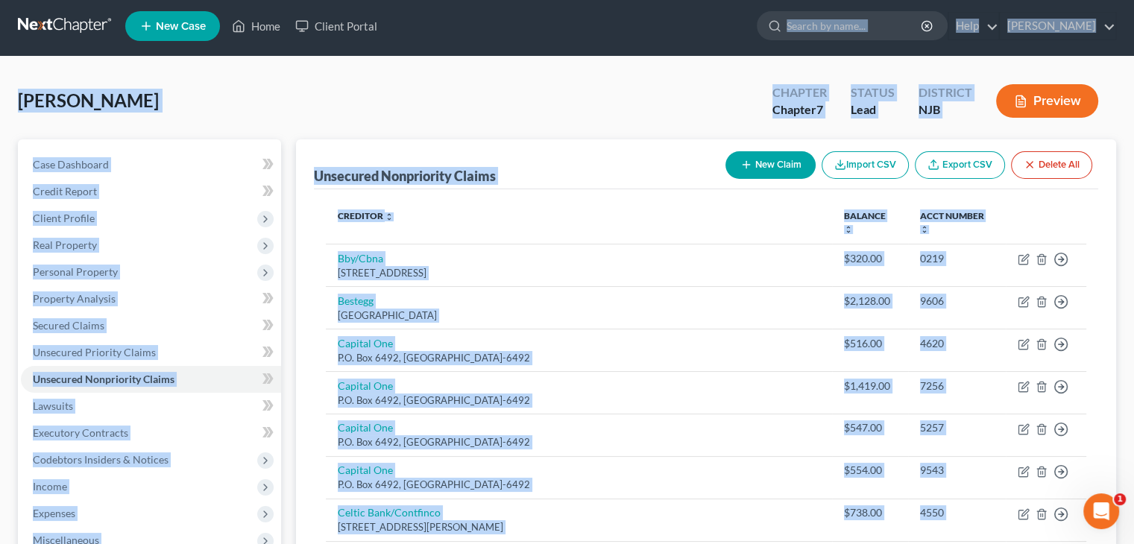
scroll to position [0, 0]
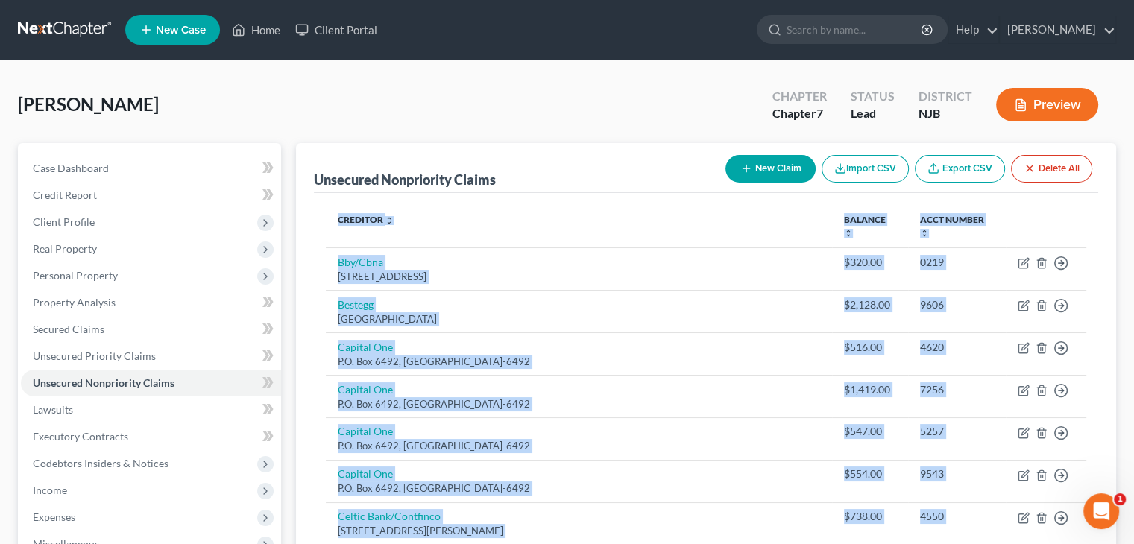
drag, startPoint x: 896, startPoint y: 406, endPoint x: 650, endPoint y: 195, distance: 324.5
